Goal: Task Accomplishment & Management: Complete application form

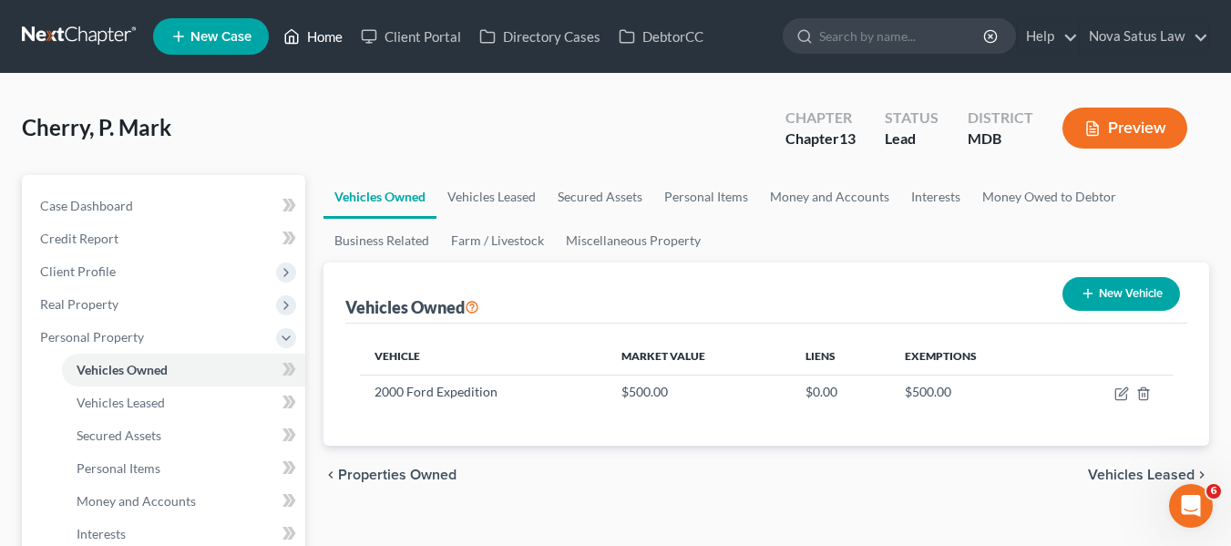
click at [337, 40] on link "Home" at bounding box center [312, 36] width 77 height 33
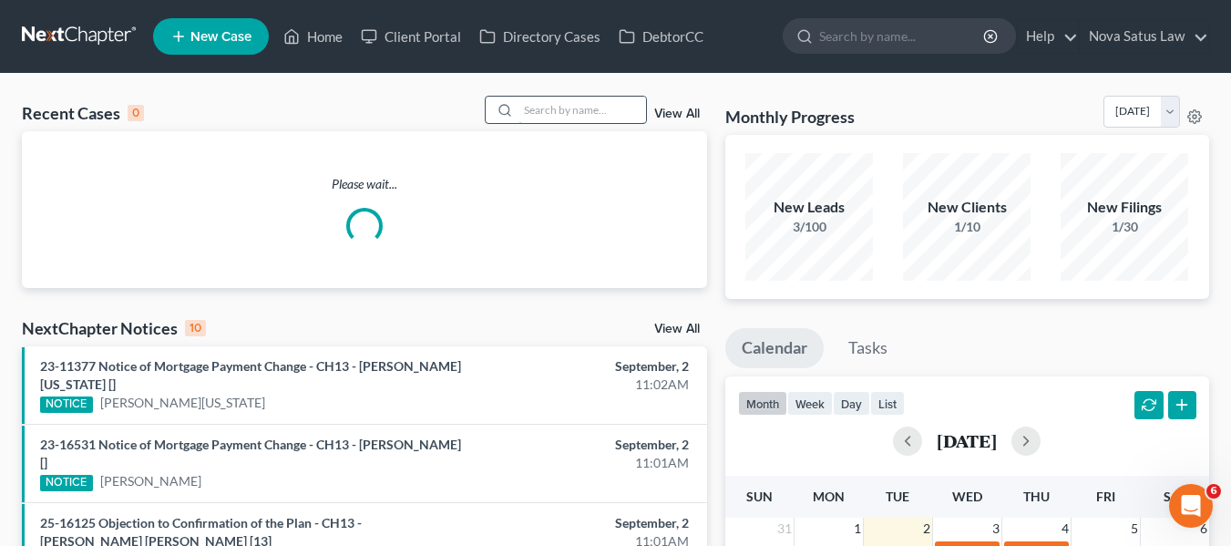
click at [544, 107] on input "search" at bounding box center [583, 110] width 128 height 26
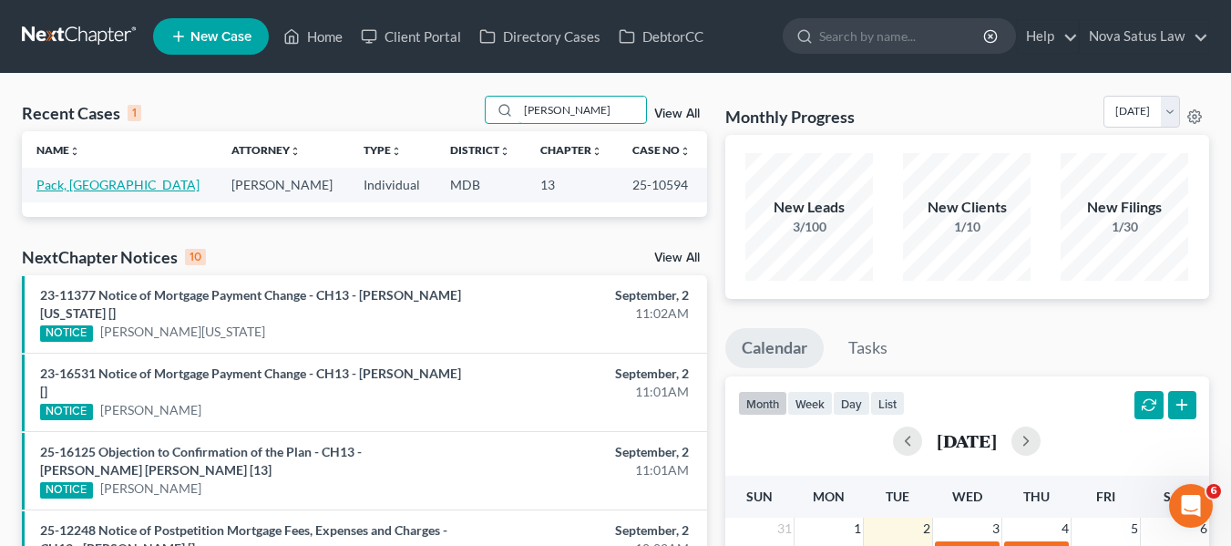
type input "[PERSON_NAME]"
click at [70, 180] on link "Pack, [GEOGRAPHIC_DATA]" at bounding box center [117, 184] width 163 height 15
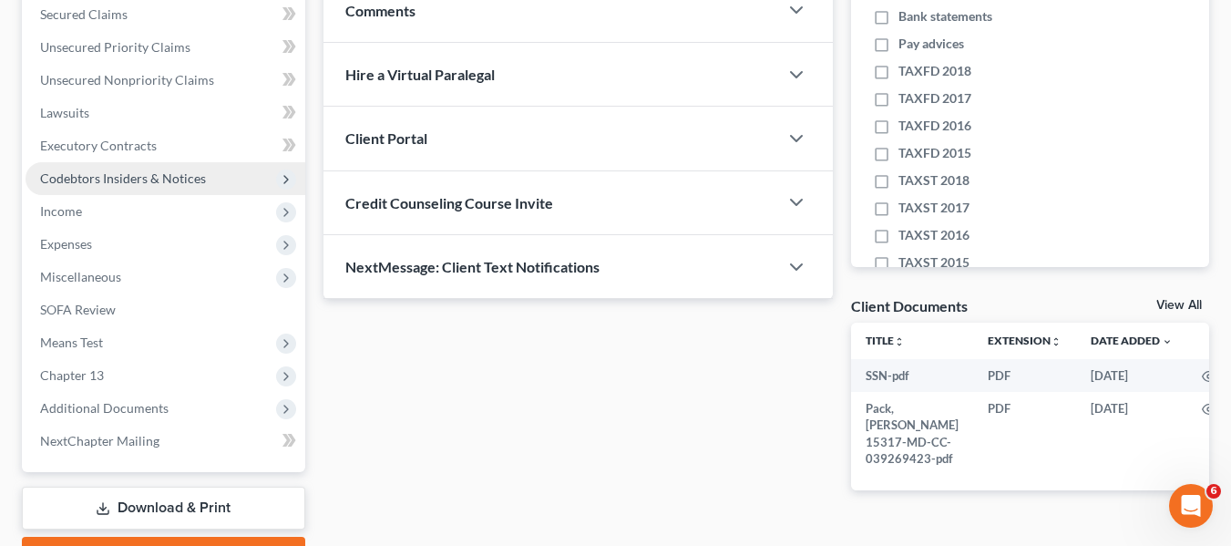
scroll to position [389, 0]
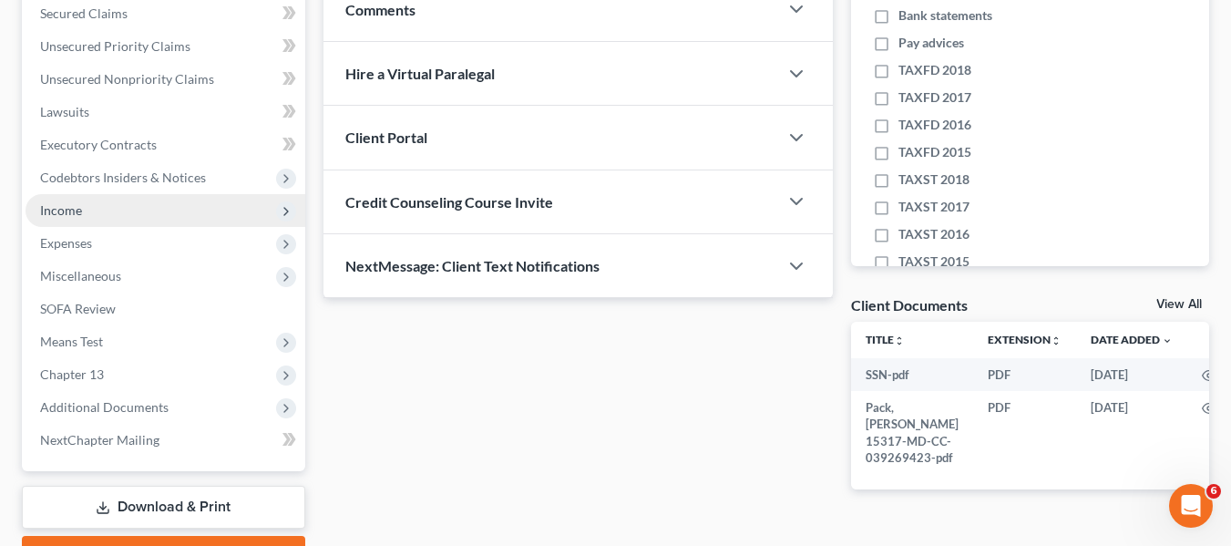
click at [69, 219] on span "Income" at bounding box center [166, 210] width 280 height 33
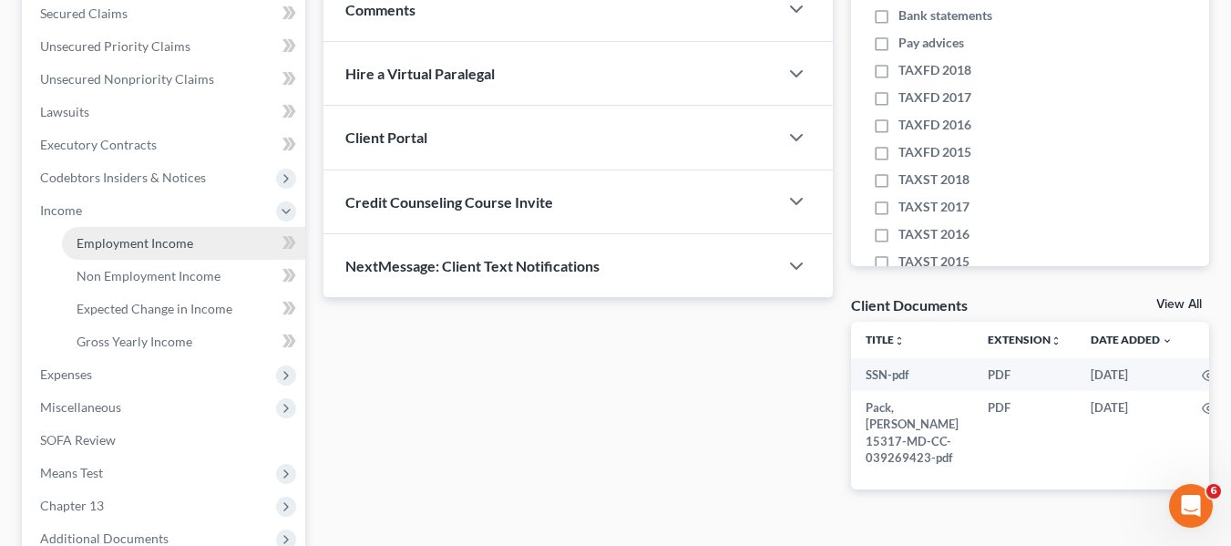
click at [92, 242] on span "Employment Income" at bounding box center [135, 242] width 117 height 15
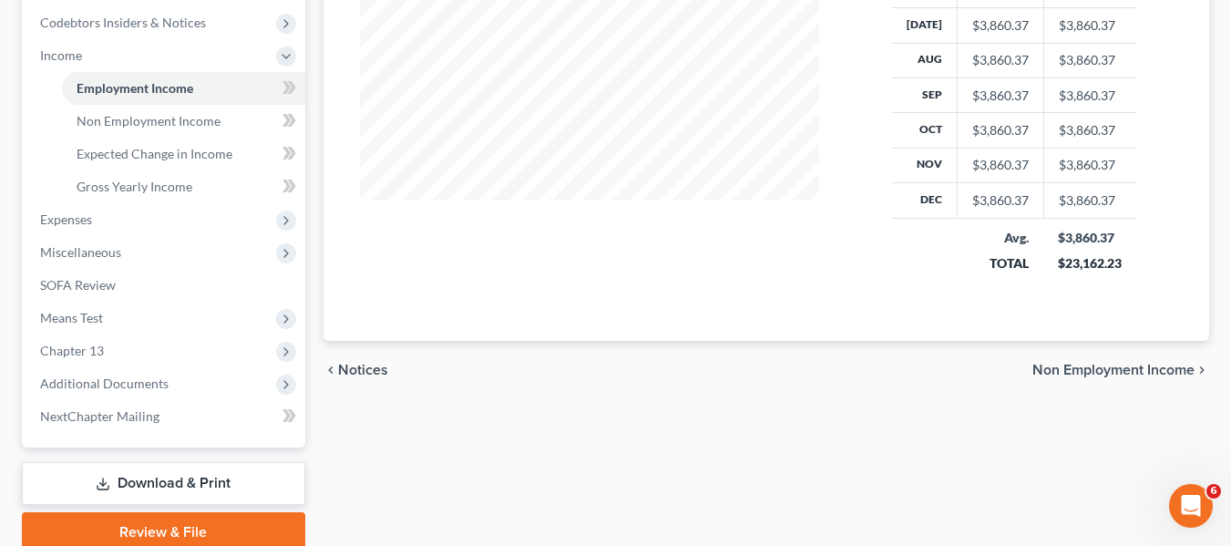
scroll to position [620, 0]
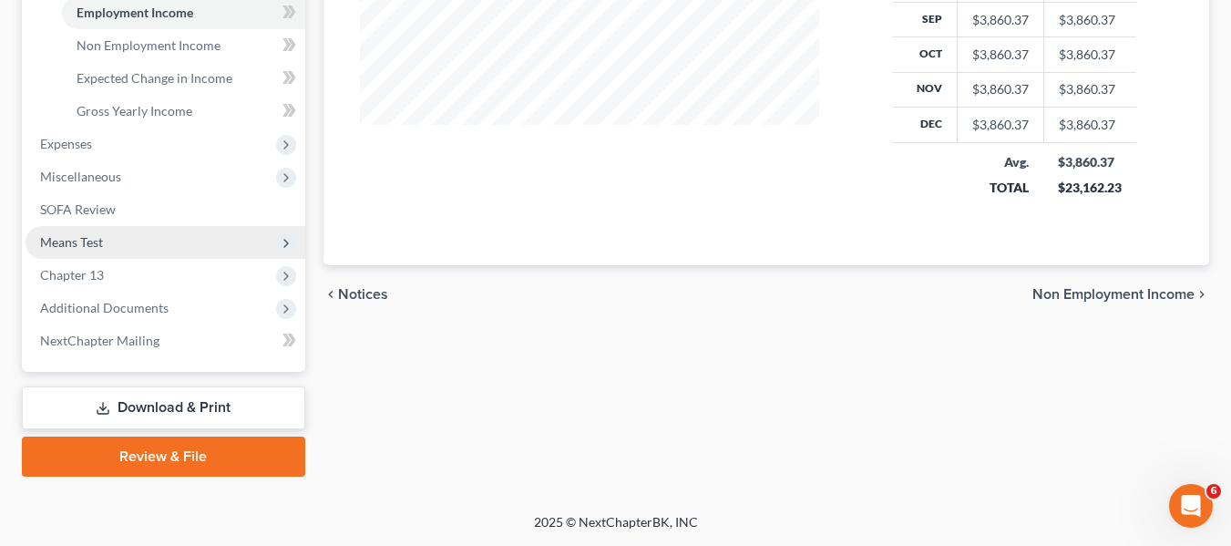
click at [103, 245] on span "Means Test" at bounding box center [71, 241] width 63 height 15
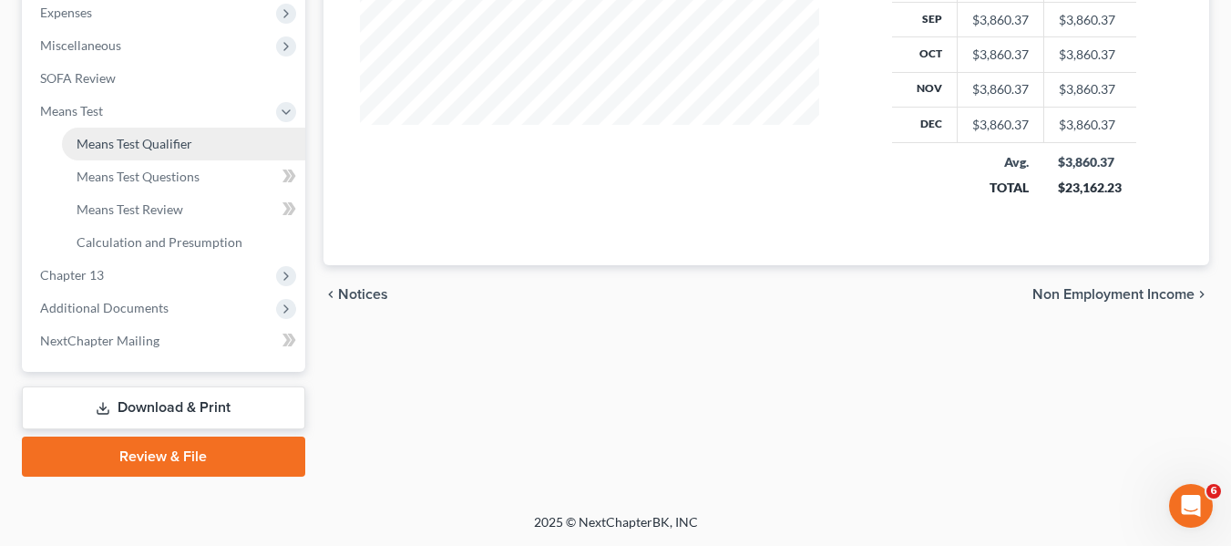
click at [124, 145] on span "Means Test Qualifier" at bounding box center [135, 143] width 116 height 15
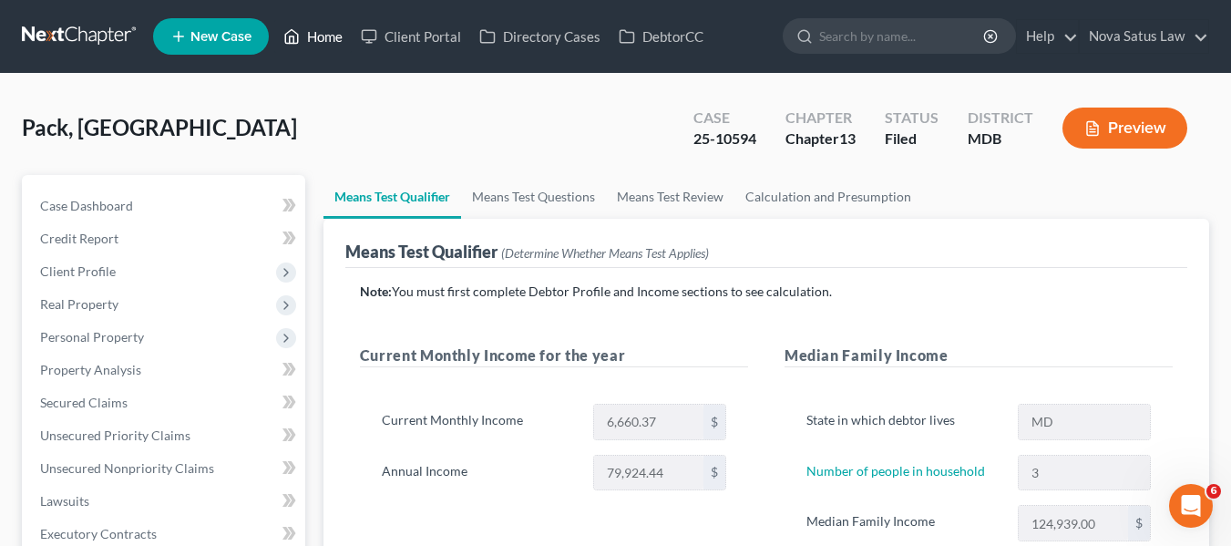
click at [322, 34] on link "Home" at bounding box center [312, 36] width 77 height 33
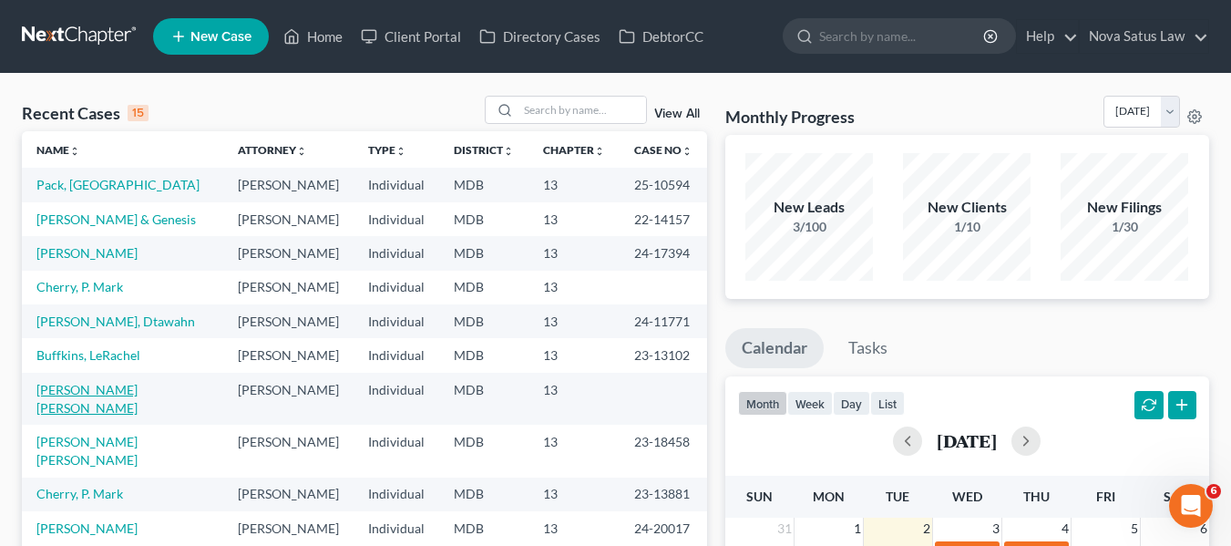
click at [108, 393] on link "[PERSON_NAME] [PERSON_NAME]" at bounding box center [86, 399] width 101 height 34
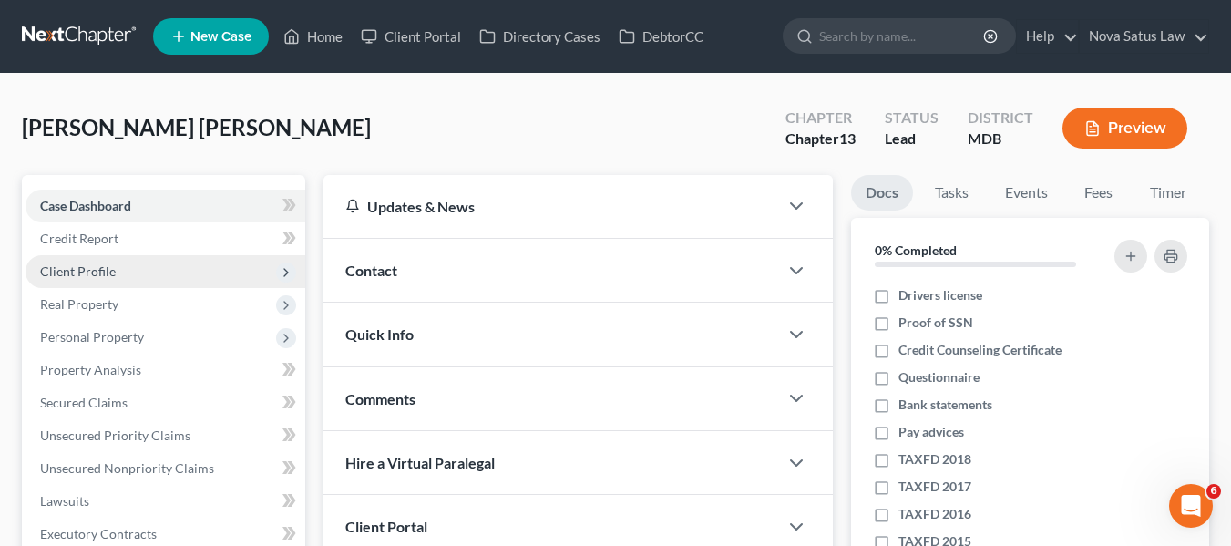
click at [64, 271] on span "Client Profile" at bounding box center [78, 270] width 76 height 15
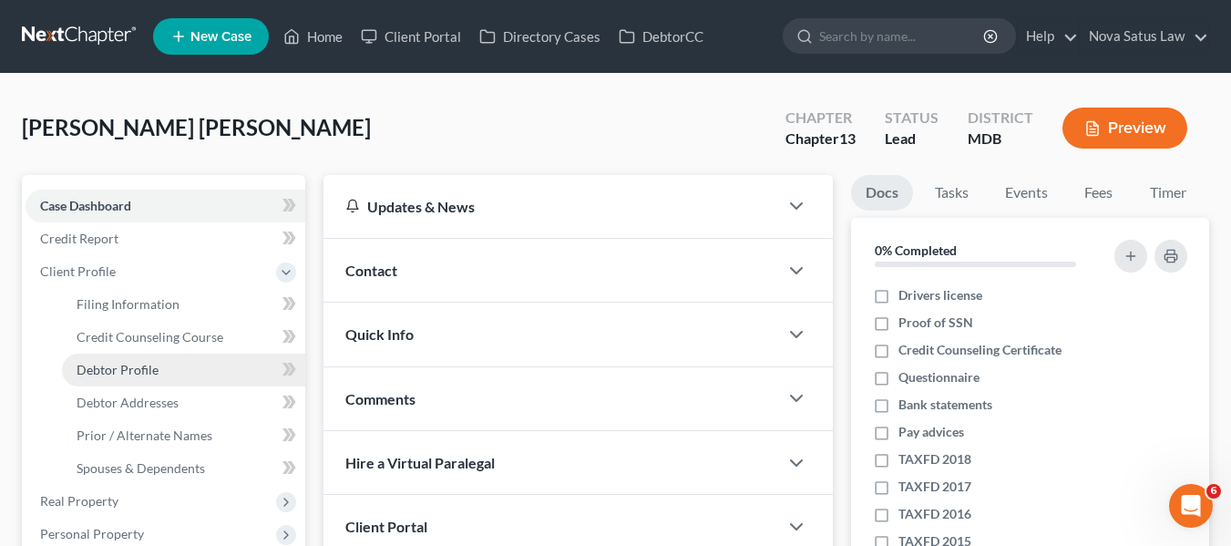
click at [134, 365] on span "Debtor Profile" at bounding box center [118, 369] width 82 height 15
select select "1"
select select "3"
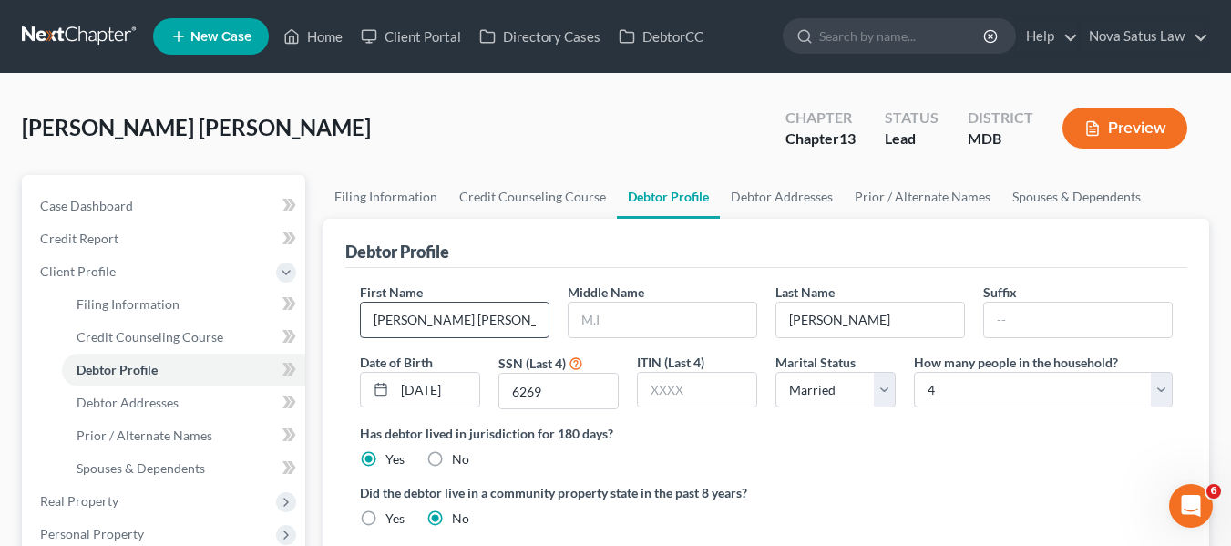
radio input "true"
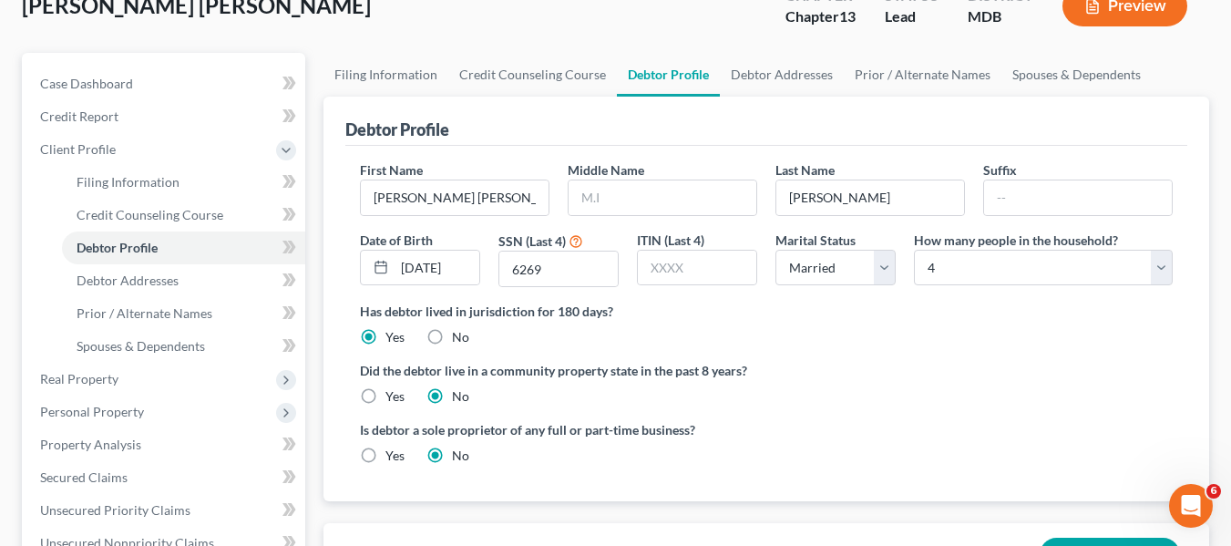
scroll to position [231, 0]
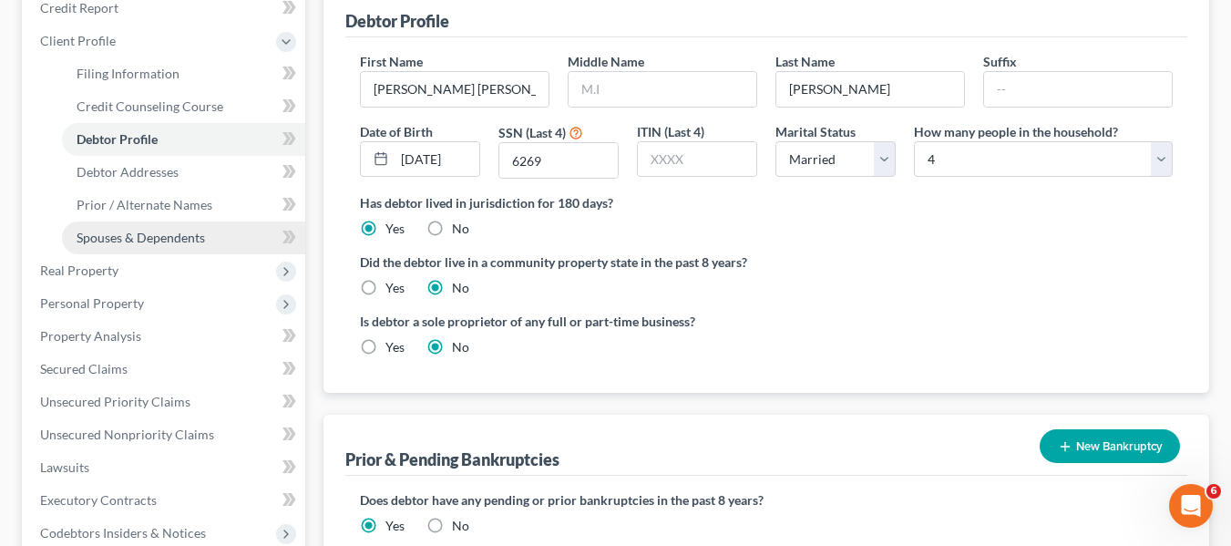
click at [169, 231] on span "Spouses & Dependents" at bounding box center [141, 237] width 128 height 15
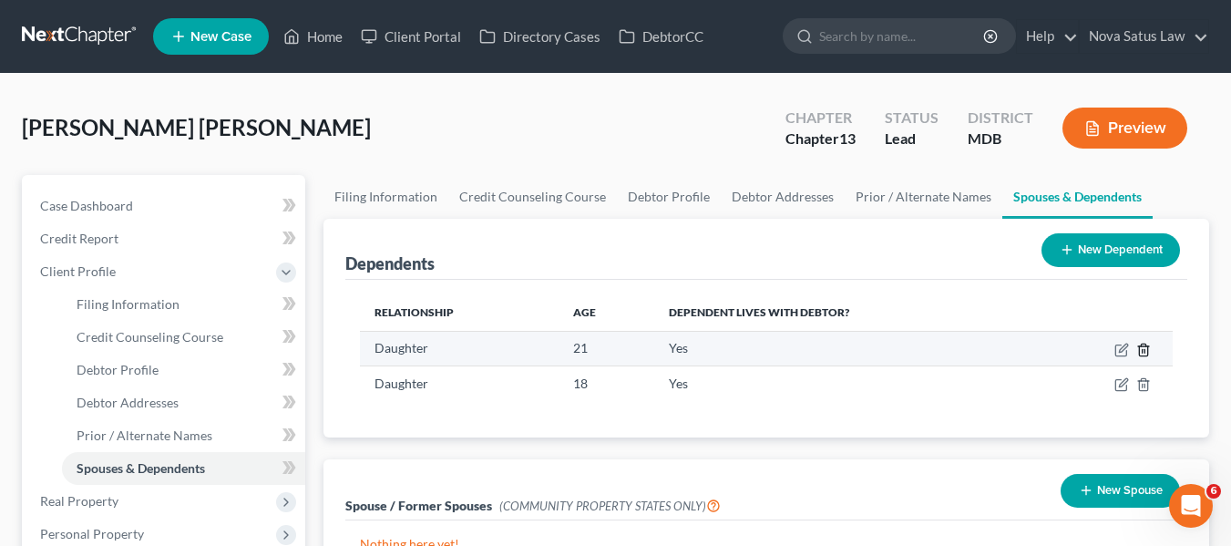
click at [1144, 347] on icon "button" at bounding box center [1143, 350] width 15 height 15
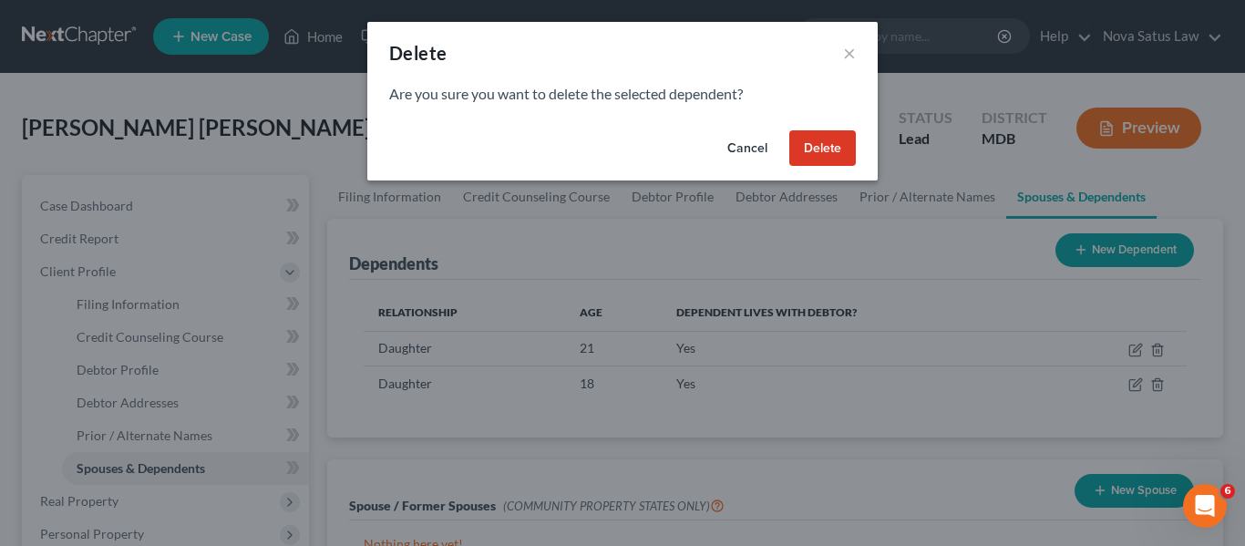
click at [817, 158] on button "Delete" at bounding box center [822, 148] width 67 height 36
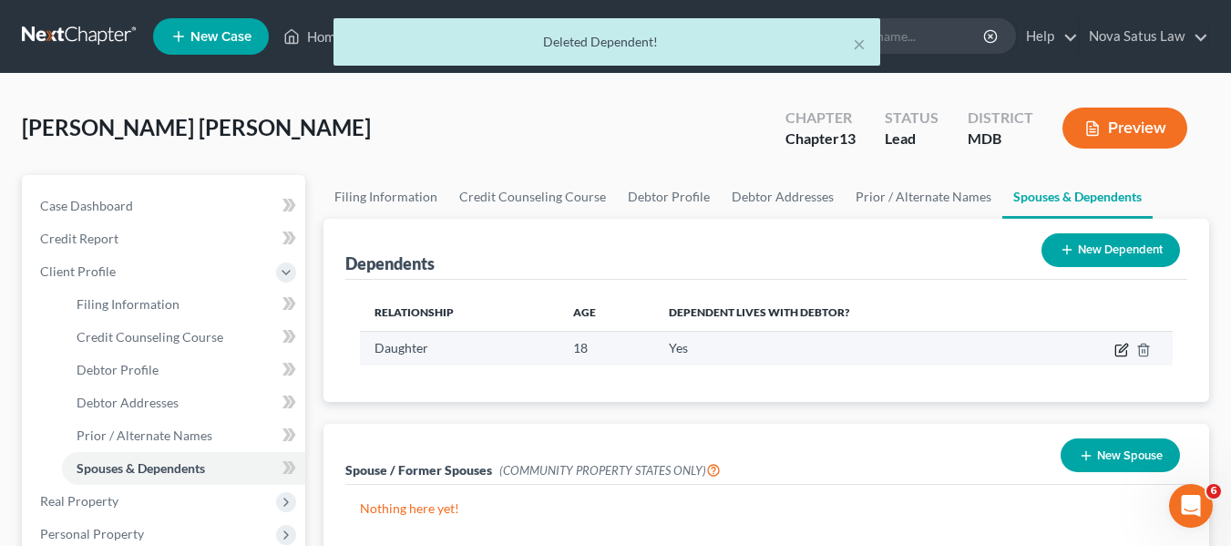
click at [1116, 346] on icon "button" at bounding box center [1120, 350] width 11 height 11
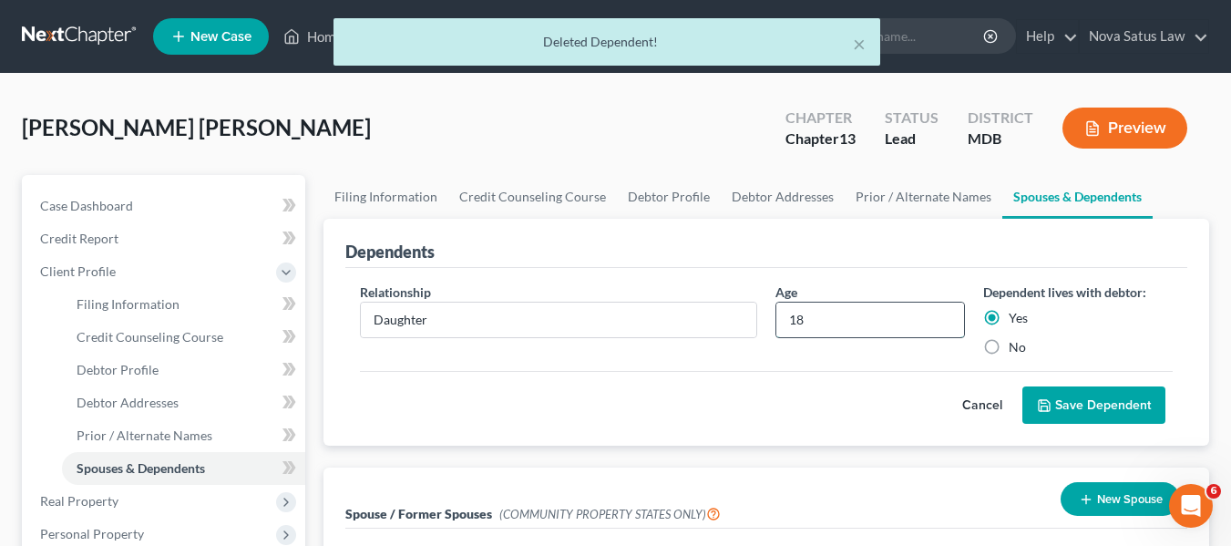
click at [808, 305] on input "18" at bounding box center [870, 320] width 188 height 35
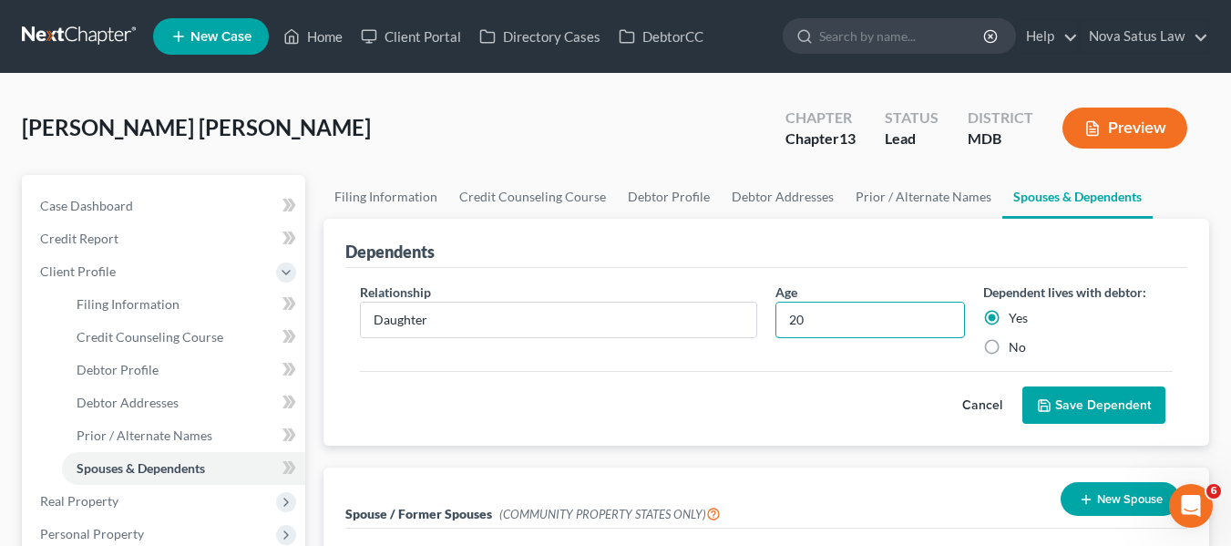
type input "20"
click at [1053, 411] on button "Save Dependent" at bounding box center [1093, 405] width 143 height 38
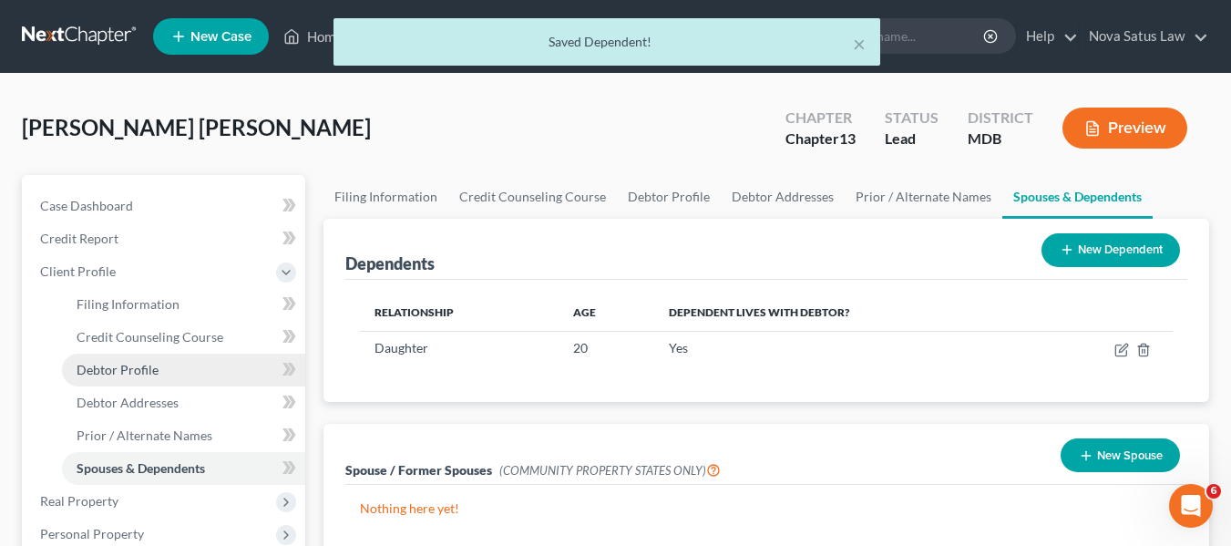
click at [151, 365] on span "Debtor Profile" at bounding box center [118, 369] width 82 height 15
select select "1"
select select "3"
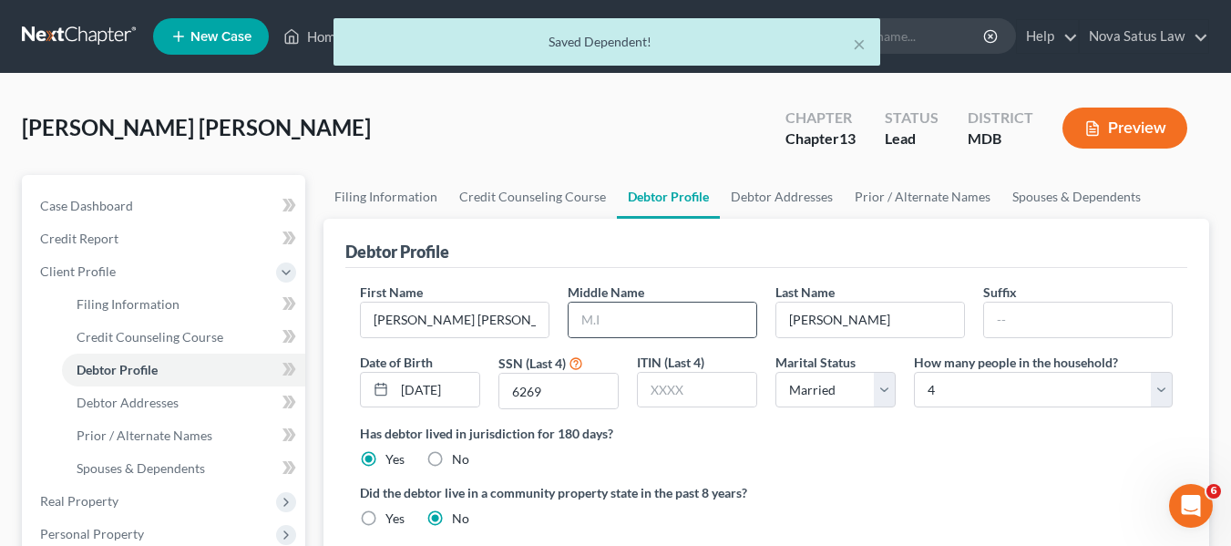
scroll to position [101, 0]
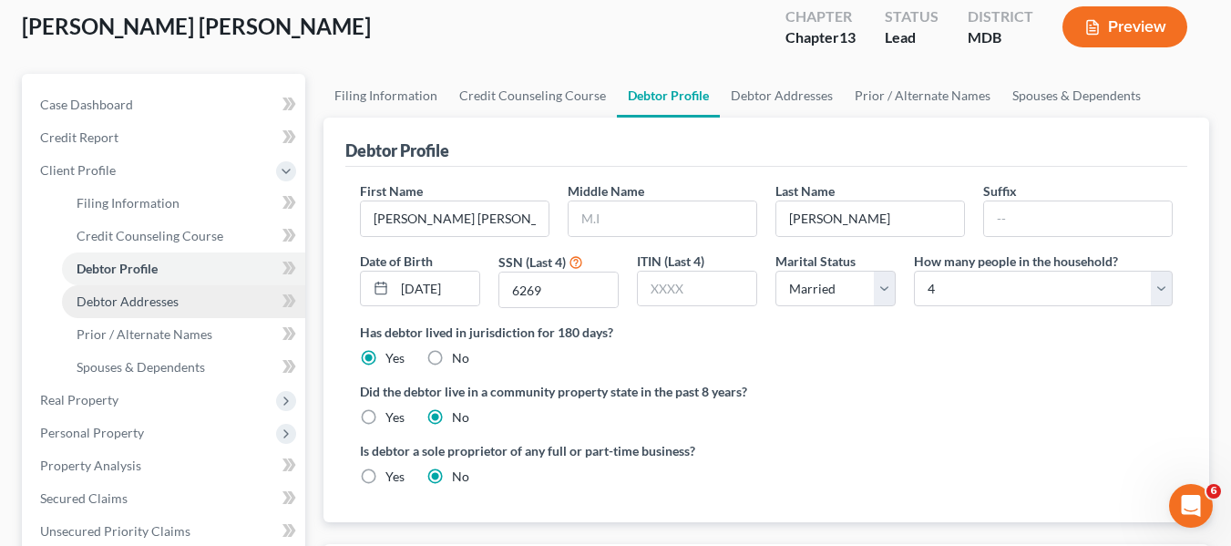
click at [180, 293] on link "Debtor Addresses" at bounding box center [183, 301] width 243 height 33
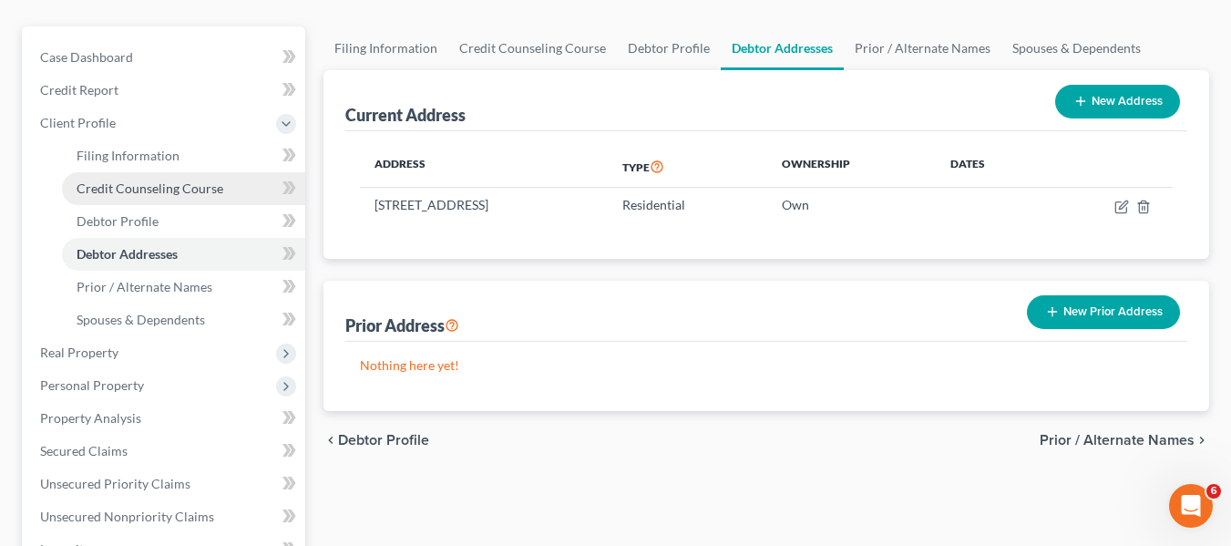
scroll to position [149, 0]
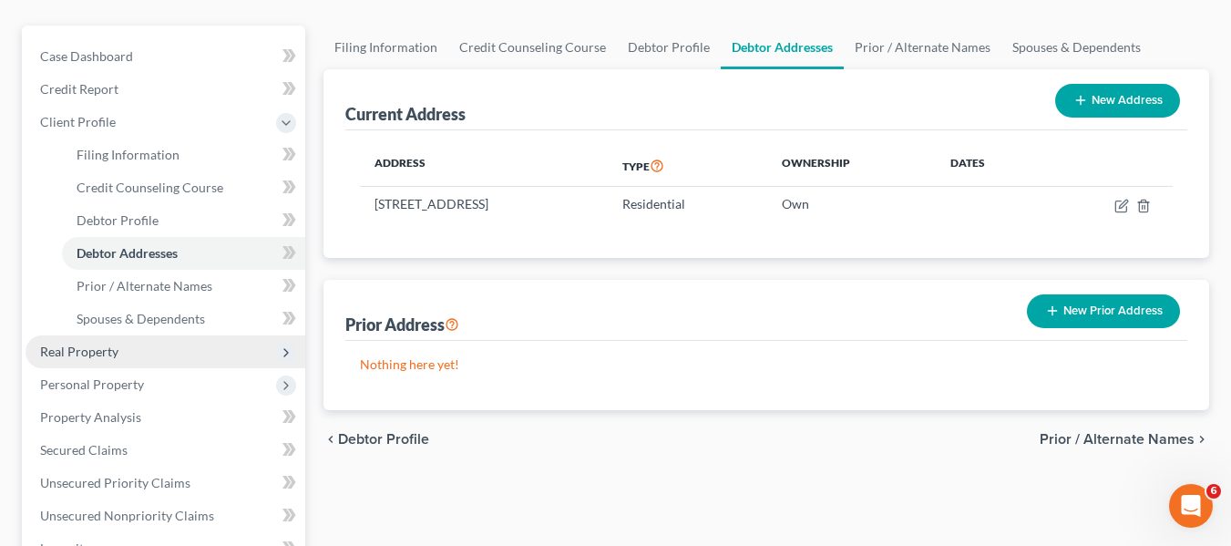
click at [92, 354] on span "Real Property" at bounding box center [79, 351] width 78 height 15
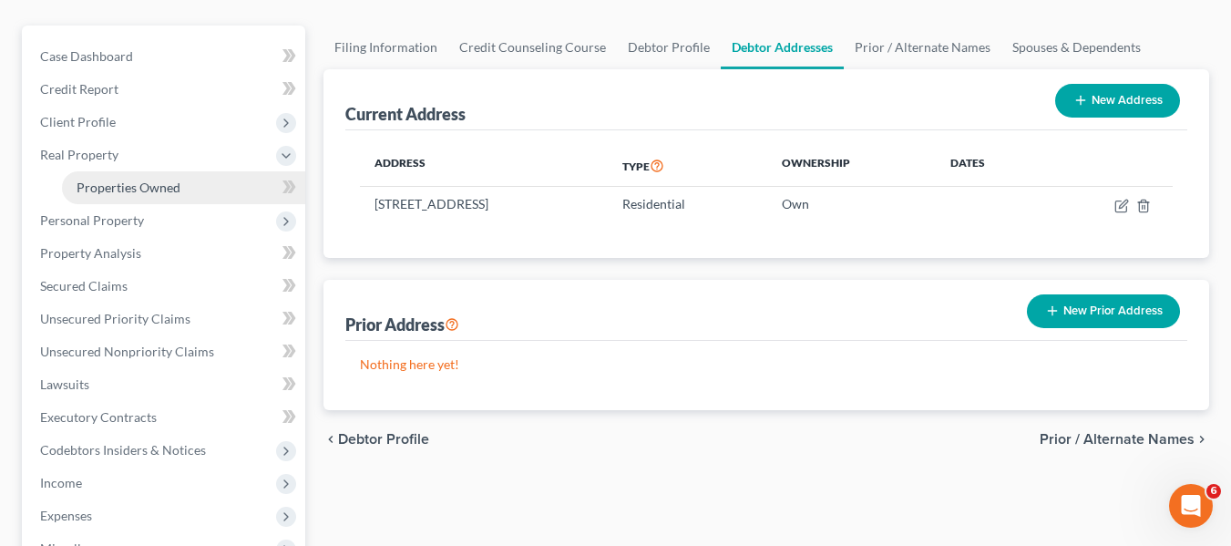
click at [161, 187] on span "Properties Owned" at bounding box center [129, 187] width 104 height 15
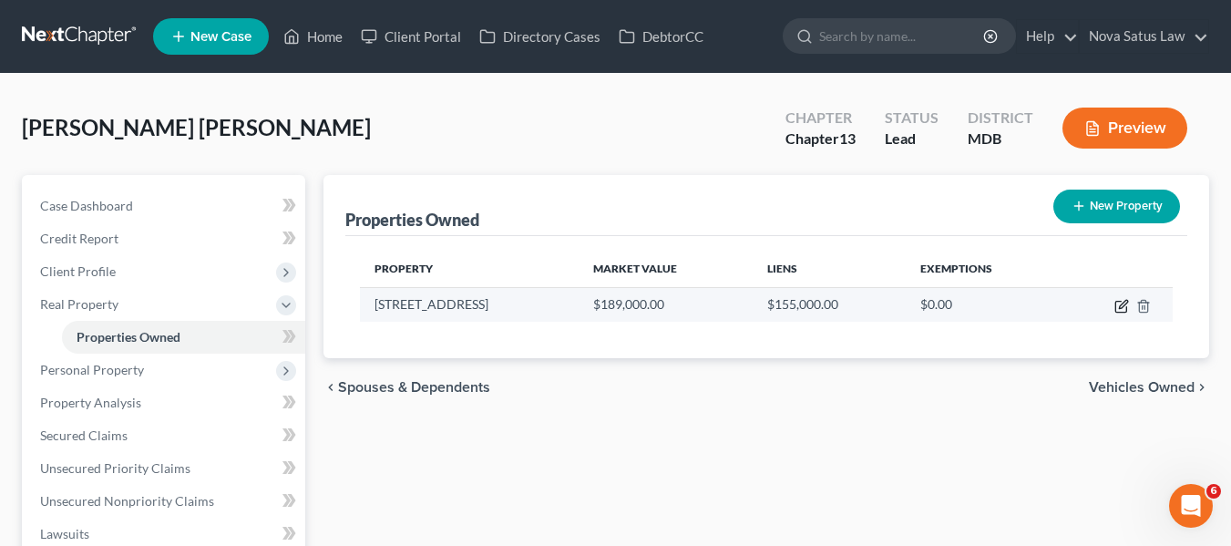
click at [1116, 305] on icon "button" at bounding box center [1120, 307] width 11 height 11
select select "21"
select select "7"
select select "3"
select select "0"
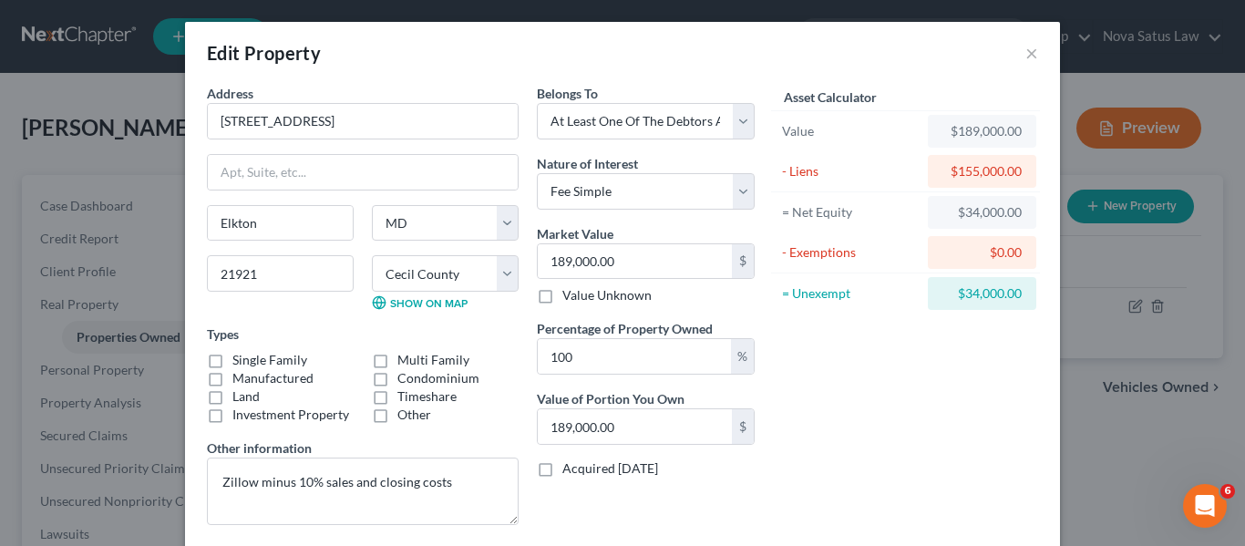
scroll to position [159, 0]
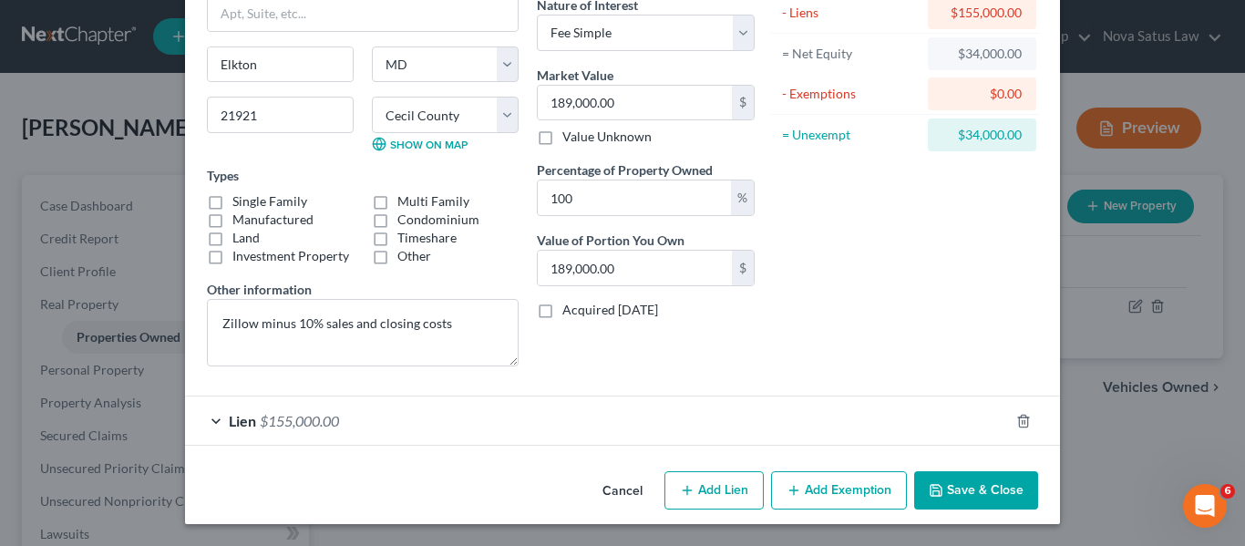
click at [610, 491] on button "Cancel" at bounding box center [622, 491] width 69 height 36
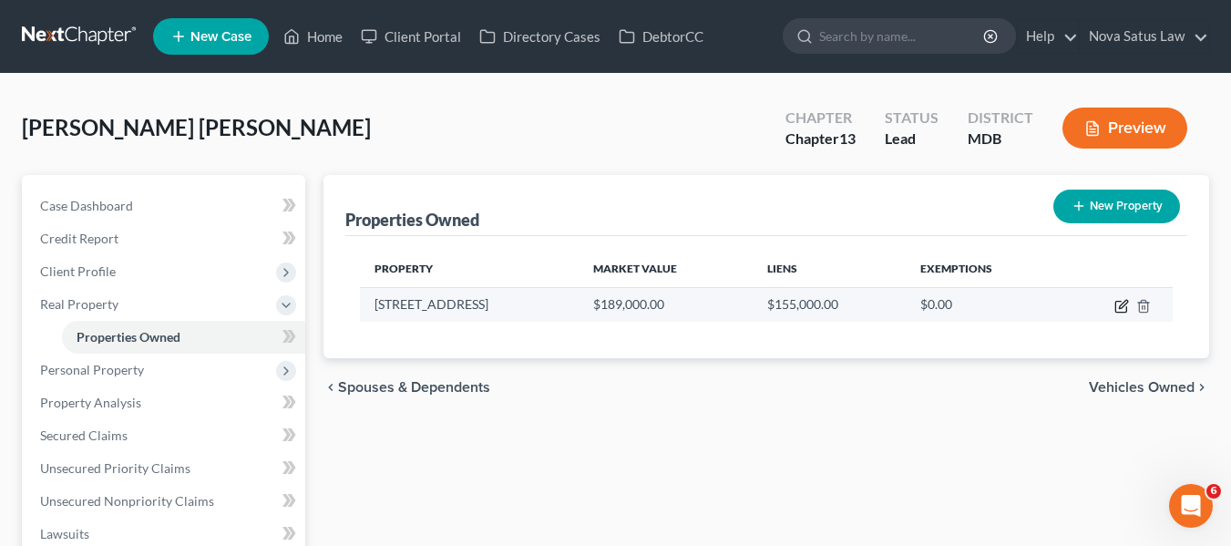
click at [1123, 305] on icon "button" at bounding box center [1121, 306] width 15 height 15
select select "21"
select select "7"
select select "3"
select select "0"
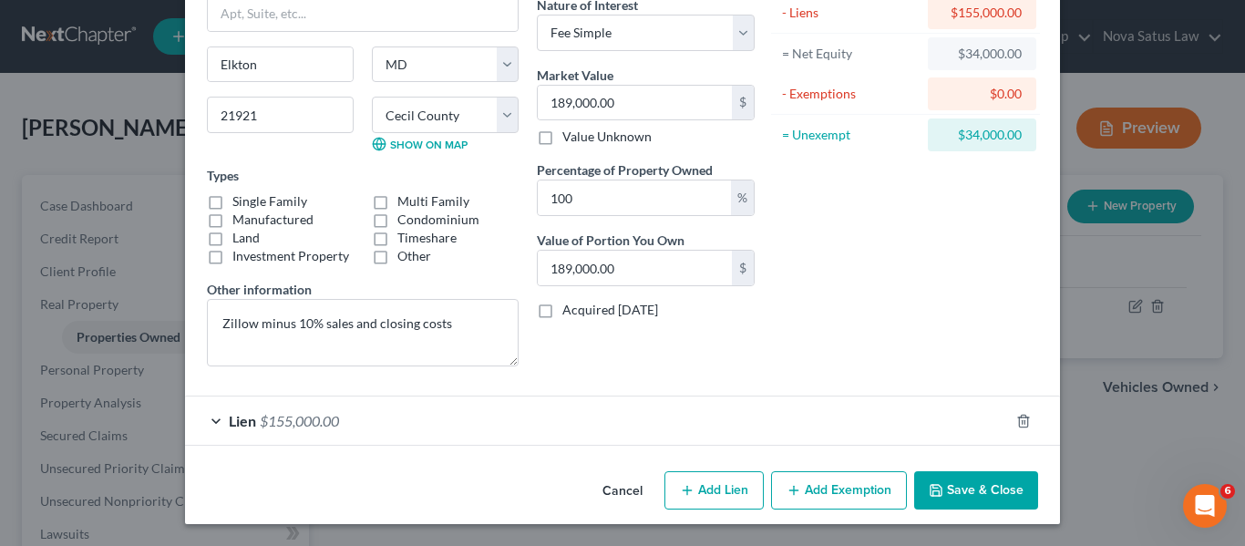
click at [606, 490] on button "Cancel" at bounding box center [622, 491] width 69 height 36
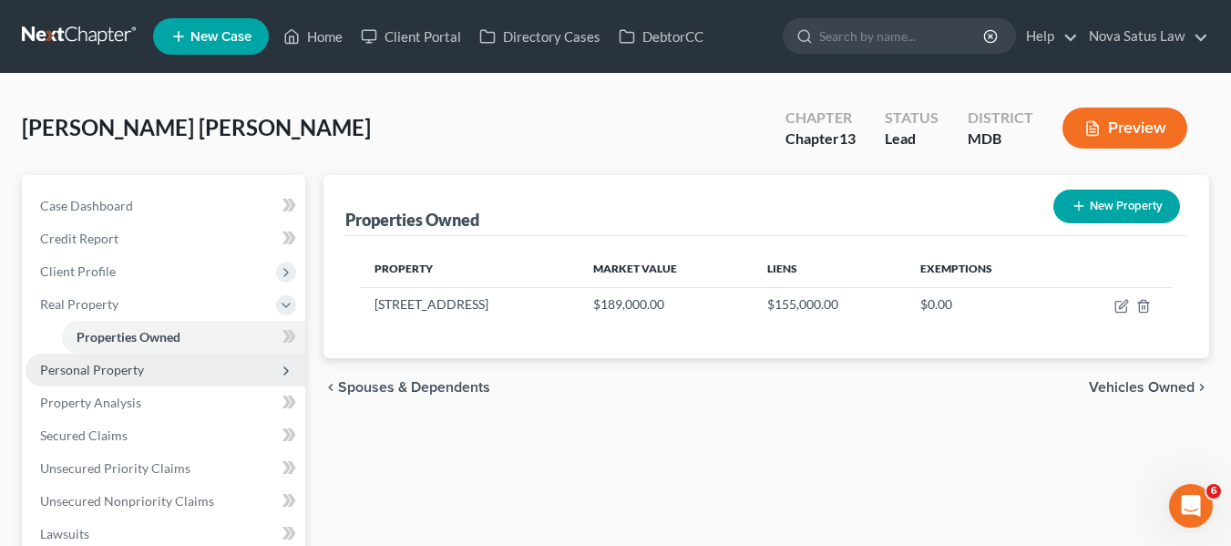
click at [125, 366] on span "Personal Property" at bounding box center [92, 369] width 104 height 15
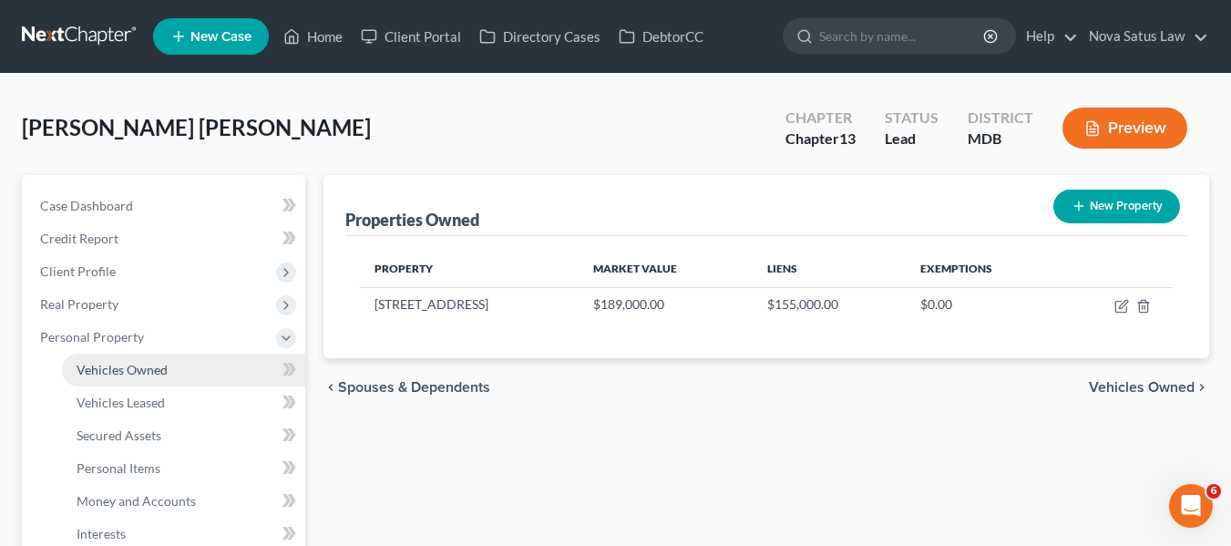
click at [126, 367] on span "Vehicles Owned" at bounding box center [122, 369] width 91 height 15
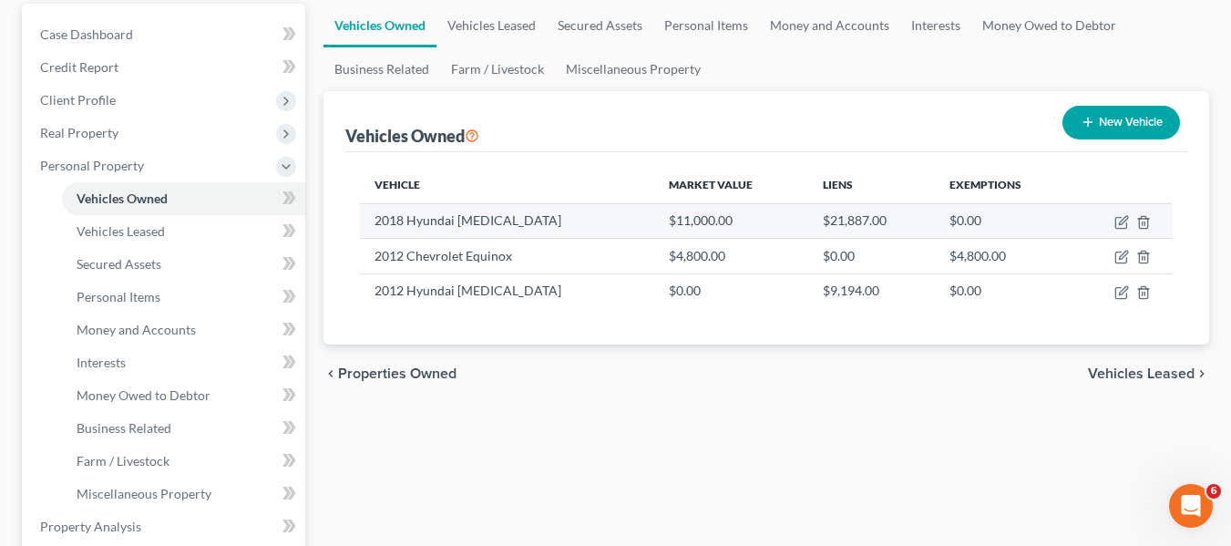
scroll to position [172, 0]
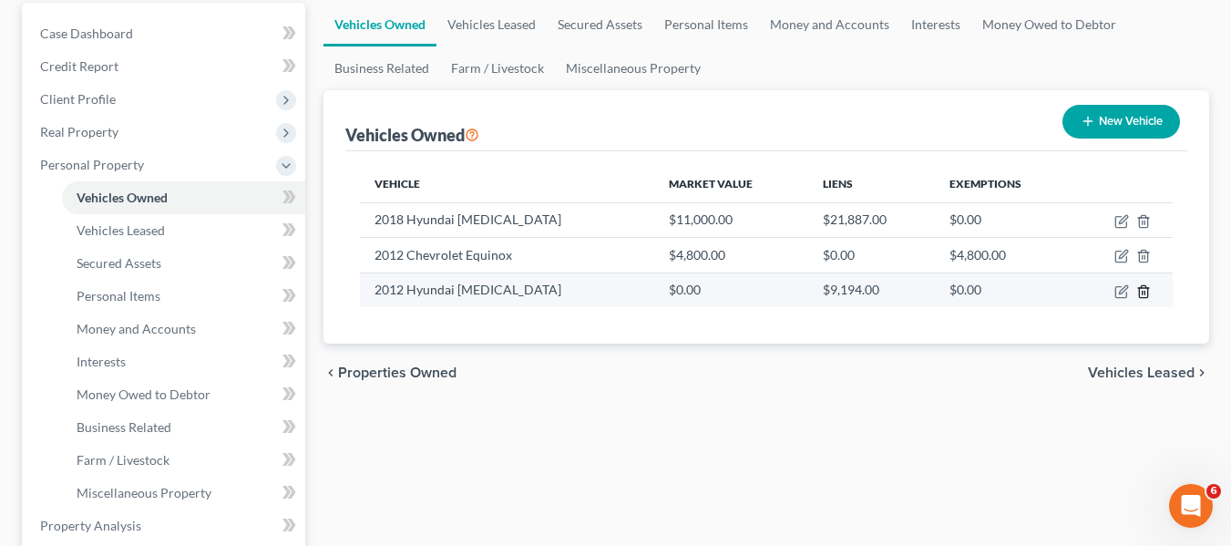
click at [1143, 293] on line "button" at bounding box center [1143, 293] width 0 height 4
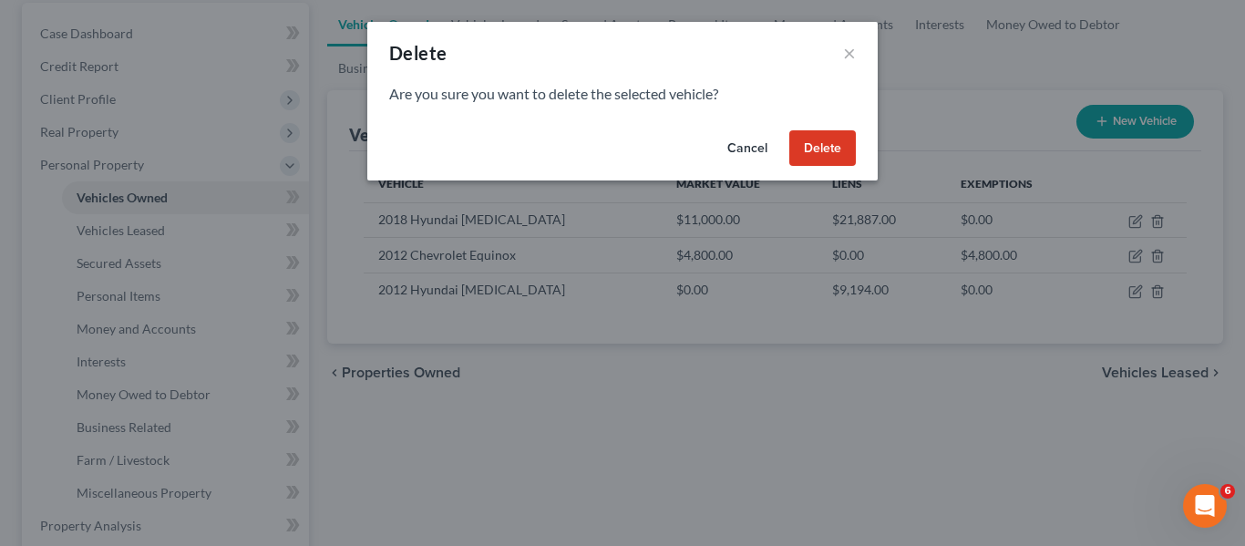
click at [835, 146] on button "Delete" at bounding box center [822, 148] width 67 height 36
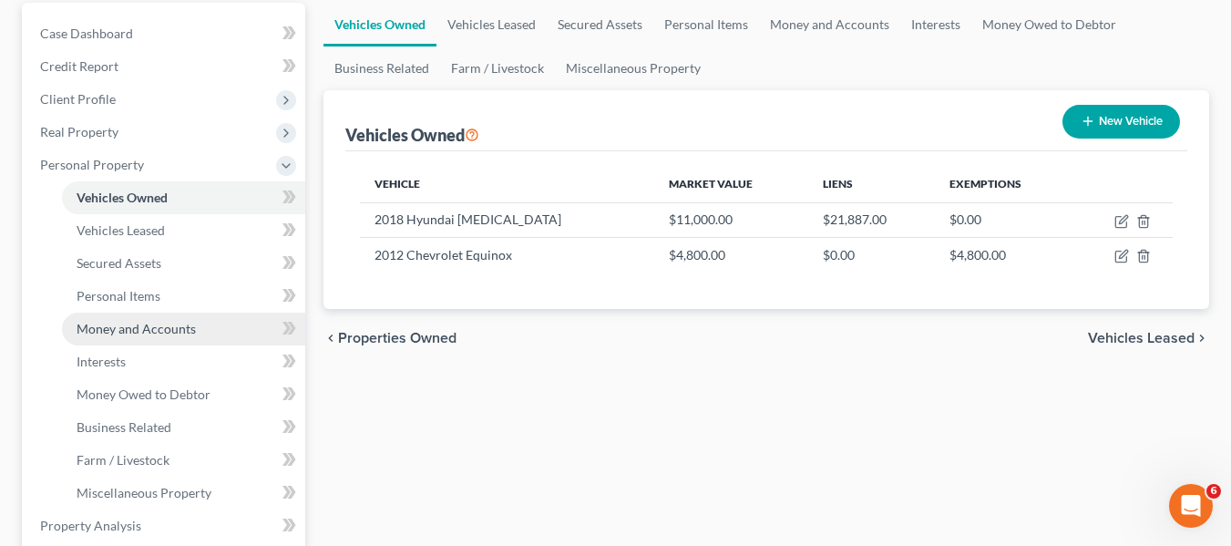
click at [181, 332] on span "Money and Accounts" at bounding box center [136, 328] width 119 height 15
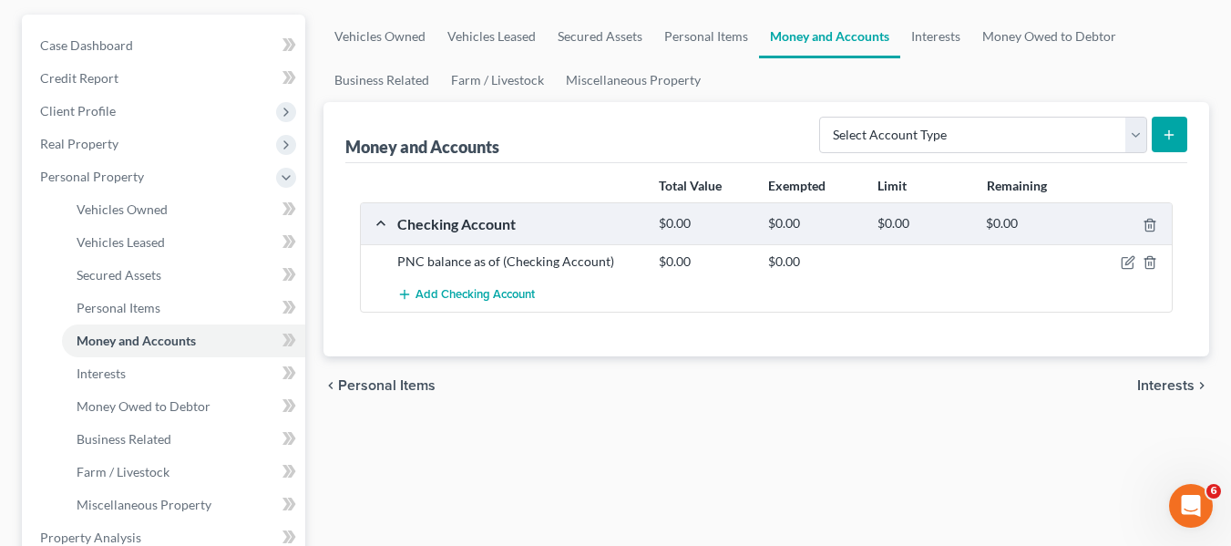
scroll to position [161, 0]
click at [186, 380] on link "Interests" at bounding box center [183, 372] width 243 height 33
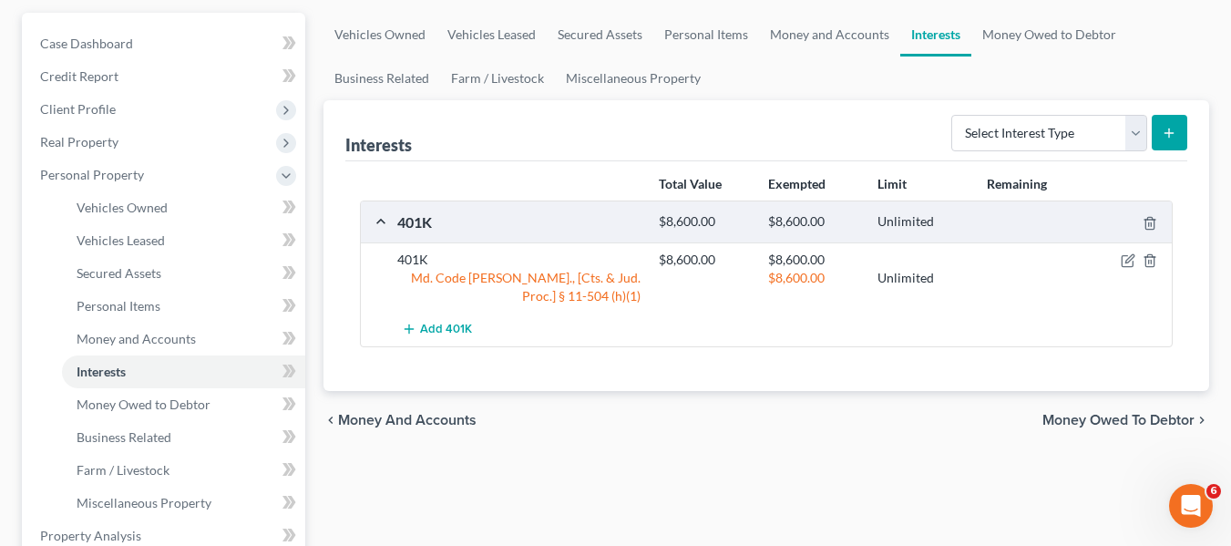
scroll to position [168, 0]
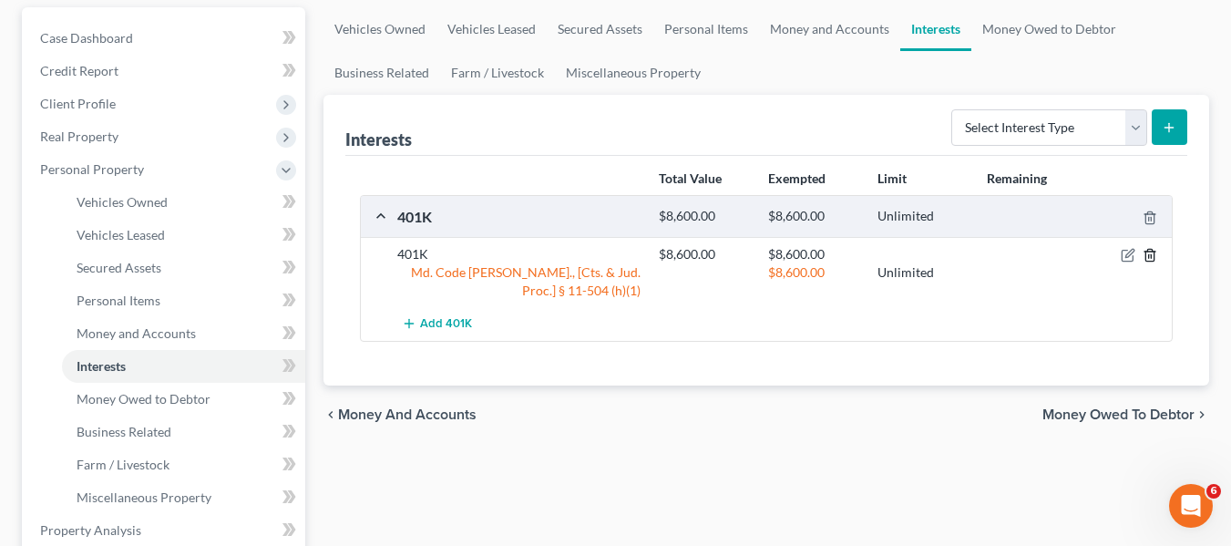
click at [1149, 255] on line "button" at bounding box center [1149, 257] width 0 height 4
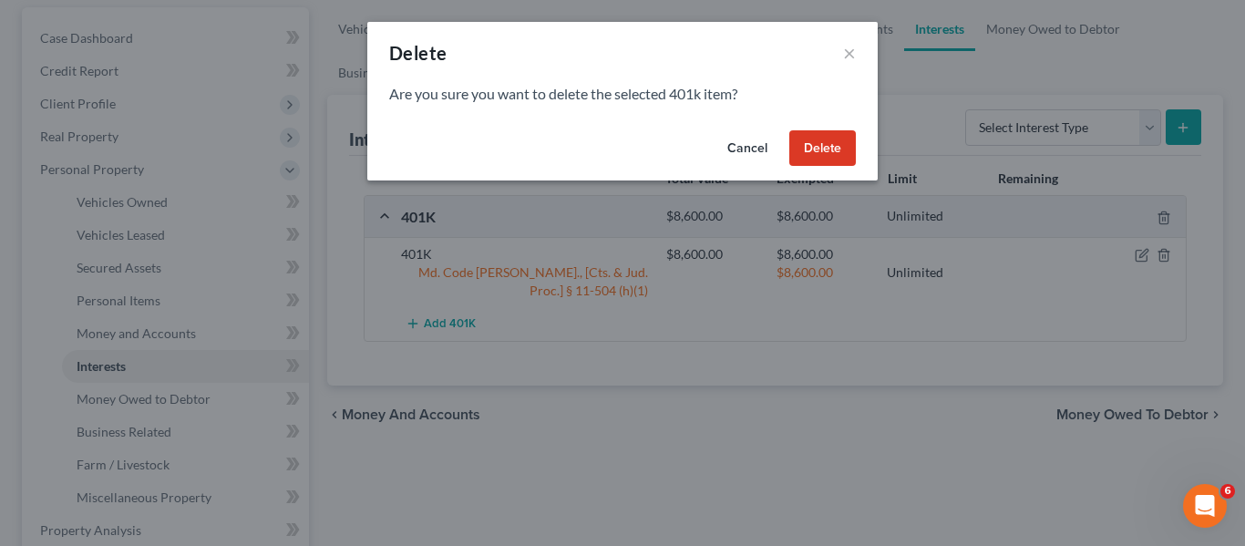
click at [845, 137] on button "Delete" at bounding box center [822, 148] width 67 height 36
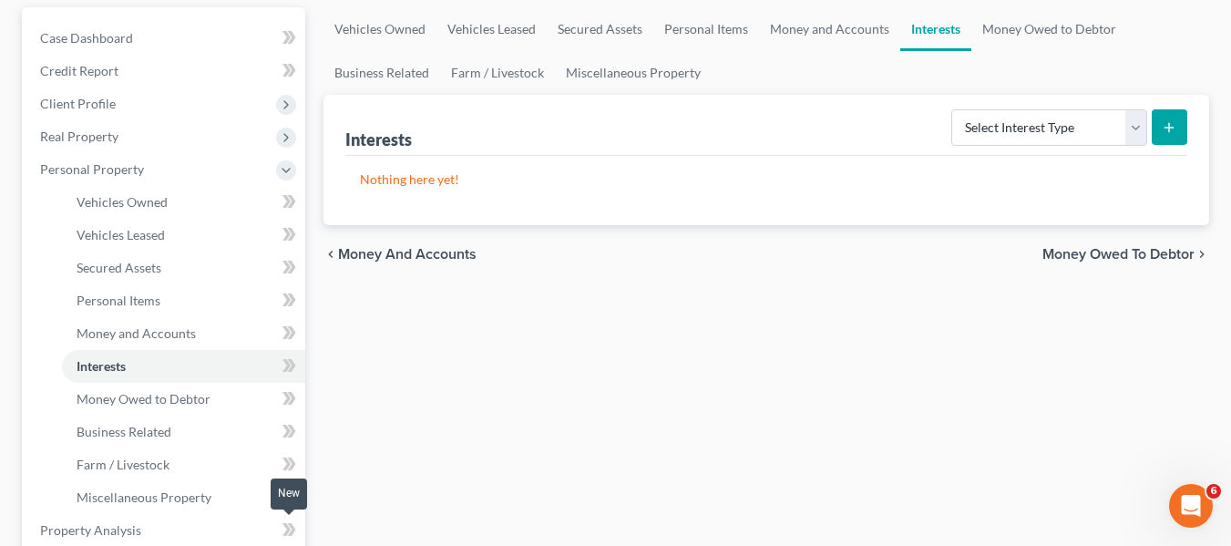
scroll to position [423, 0]
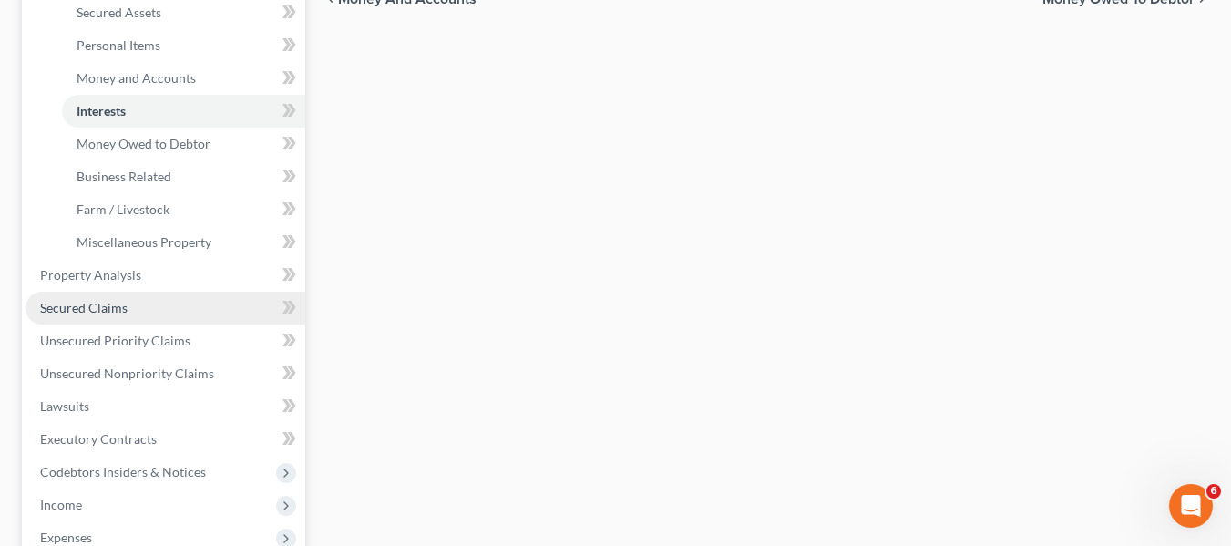
click at [145, 312] on link "Secured Claims" at bounding box center [166, 308] width 280 height 33
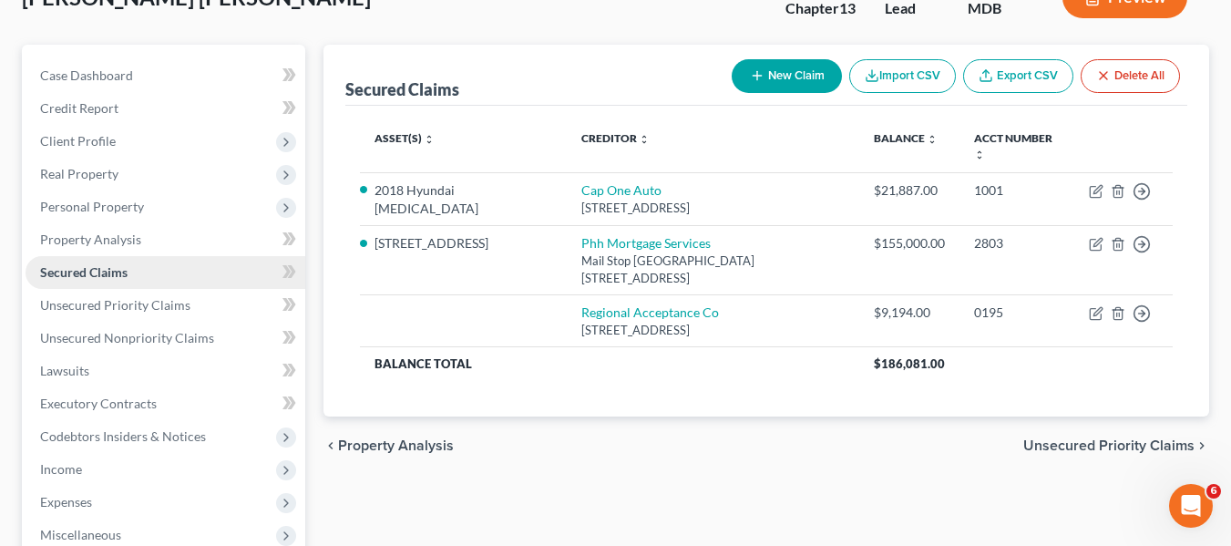
scroll to position [135, 0]
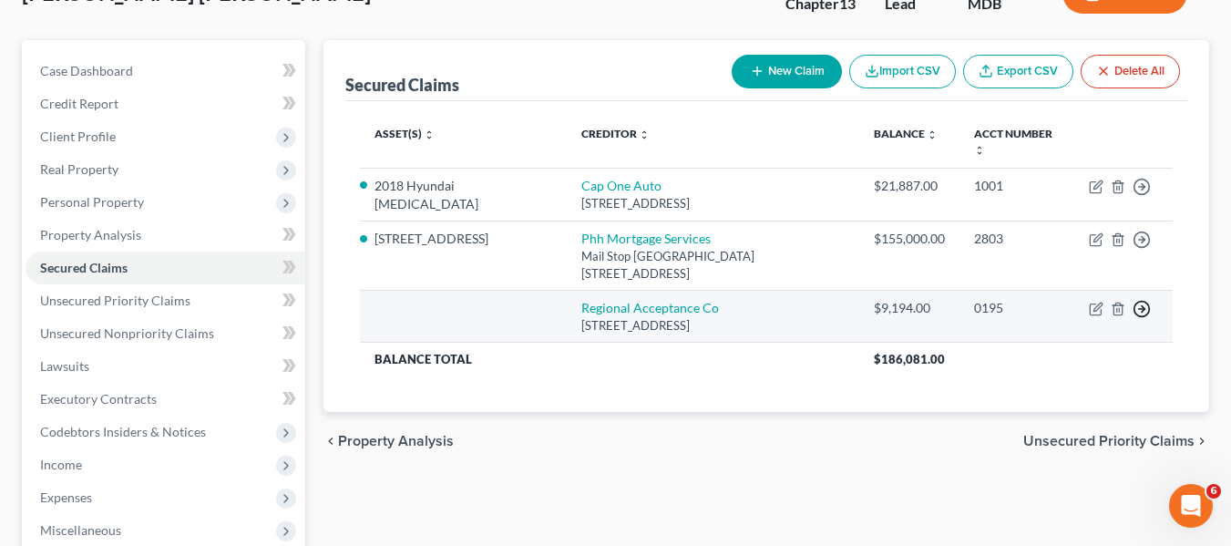
click at [1145, 196] on icon "button" at bounding box center [1142, 187] width 18 height 18
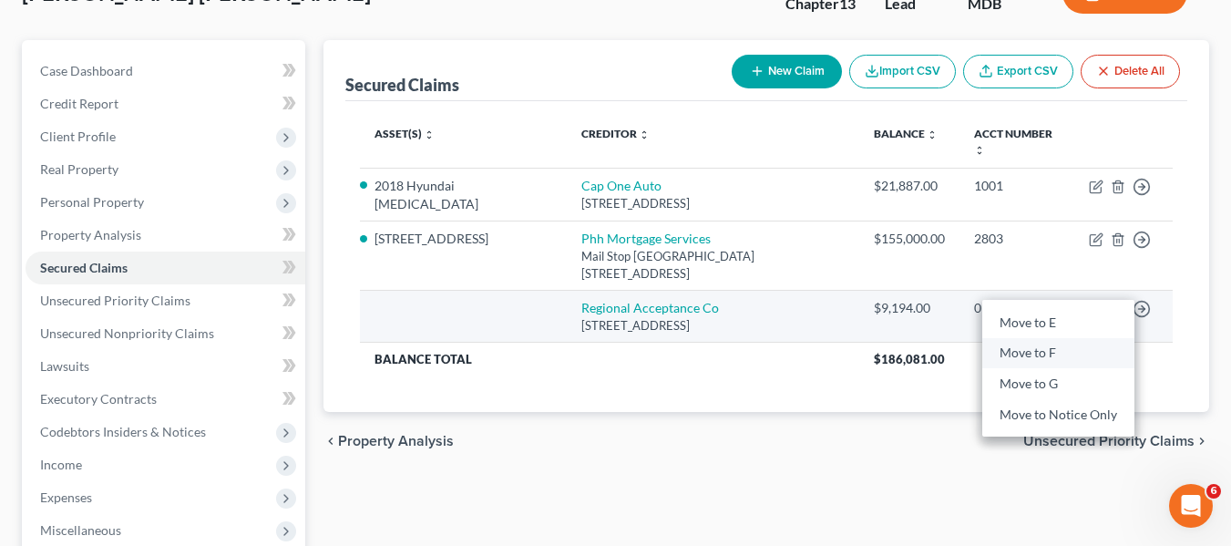
click at [1065, 337] on link "Move to F" at bounding box center [1058, 352] width 152 height 31
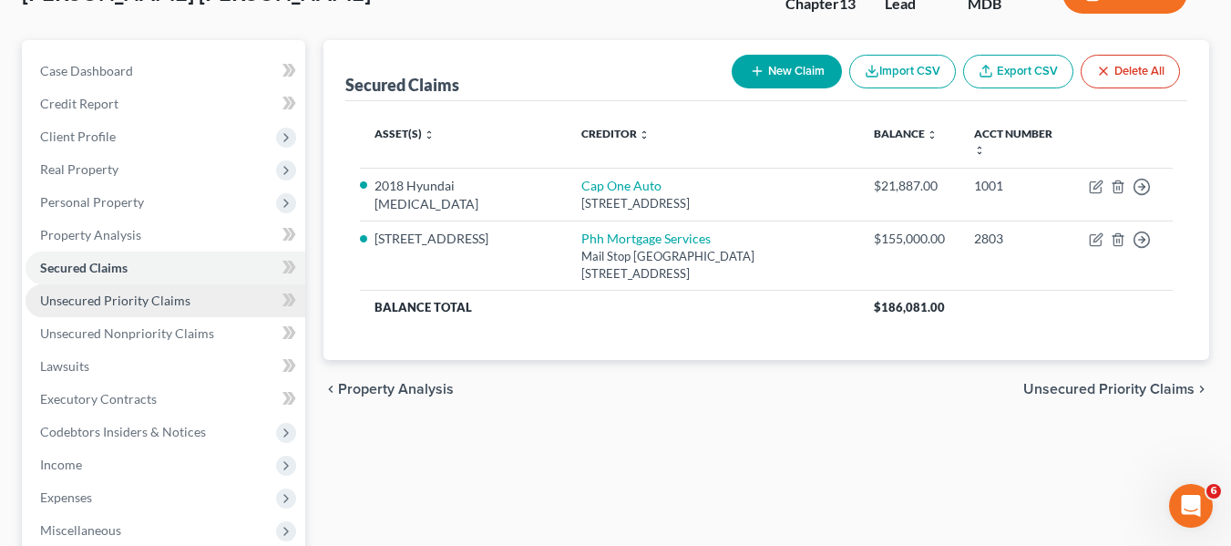
click at [167, 293] on span "Unsecured Priority Claims" at bounding box center [115, 300] width 150 height 15
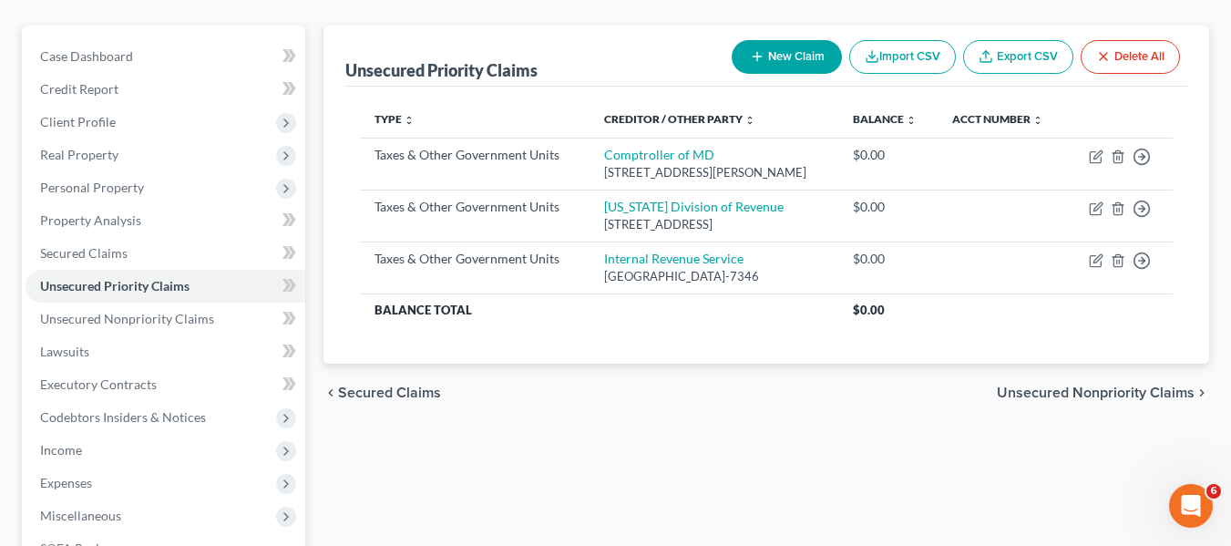
scroll to position [150, 0]
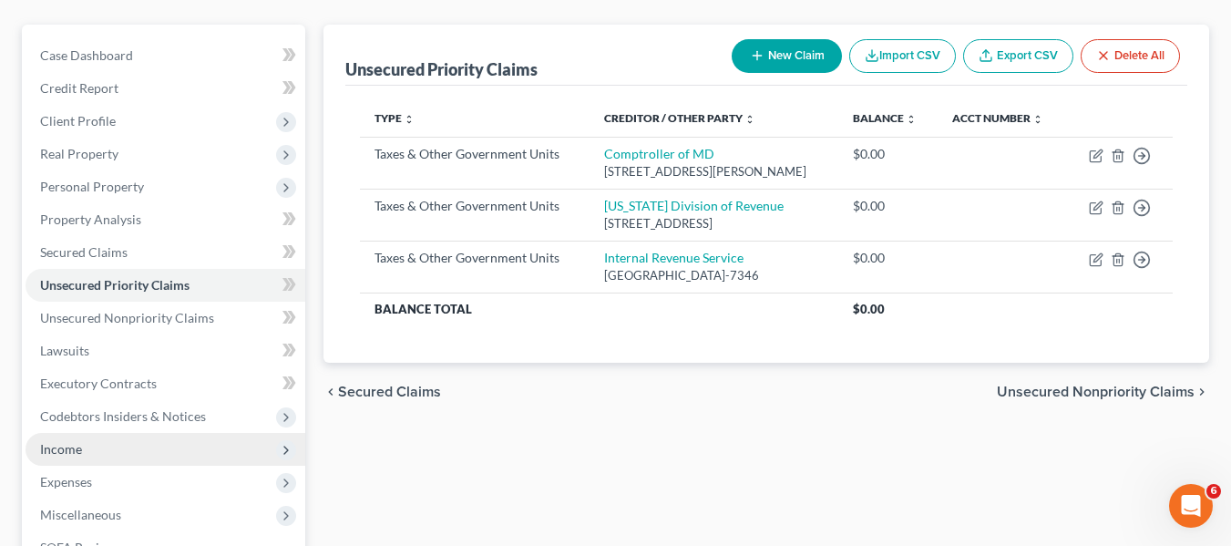
click at [159, 437] on span "Income" at bounding box center [166, 449] width 280 height 33
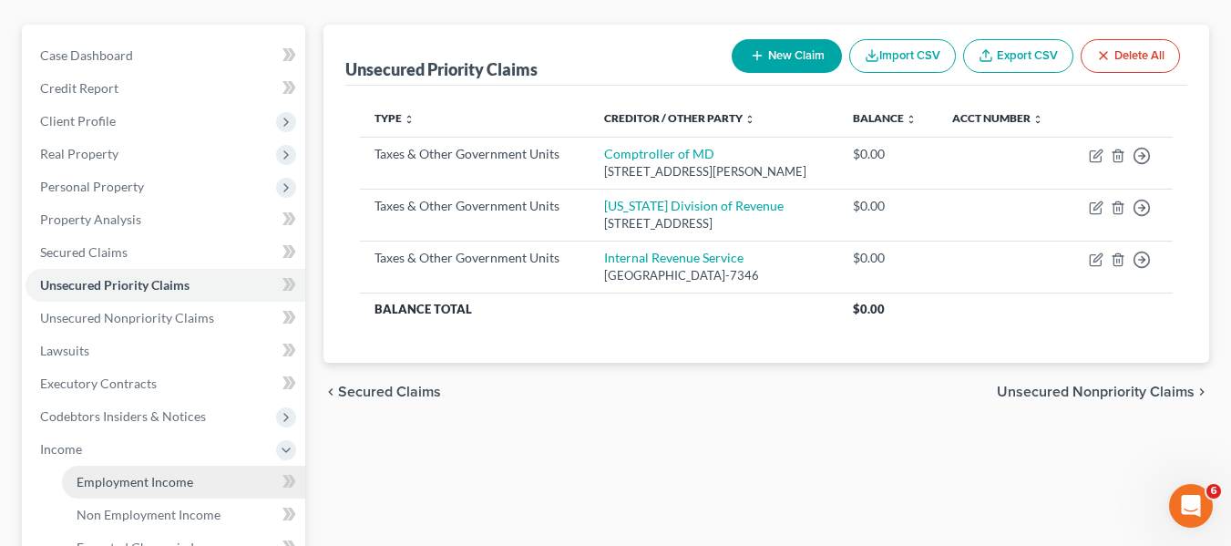
click at [176, 474] on span "Employment Income" at bounding box center [135, 481] width 117 height 15
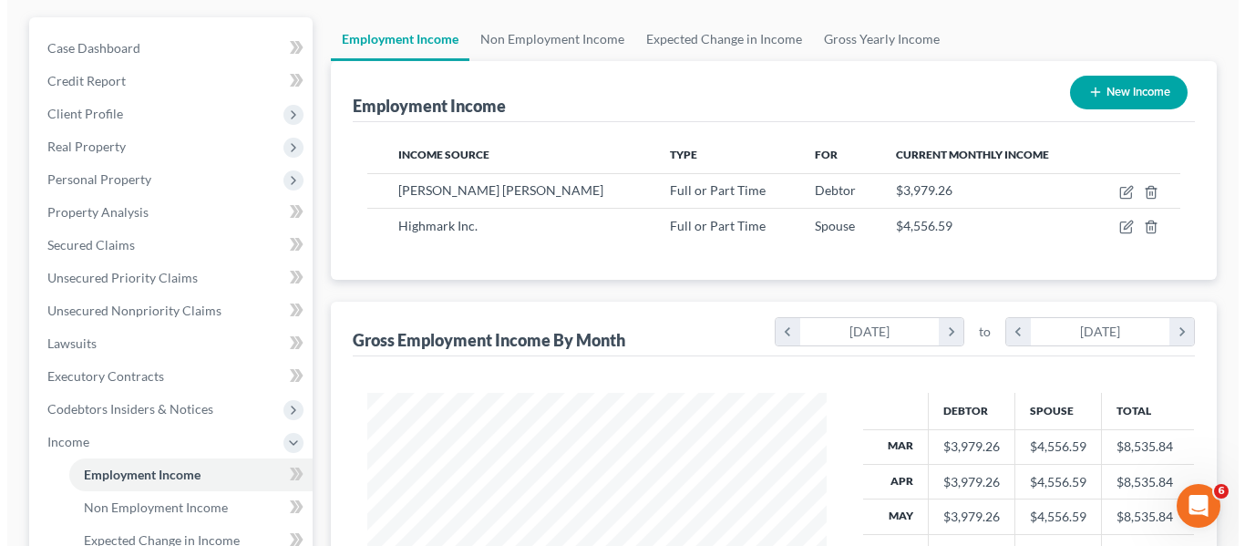
scroll to position [159, 0]
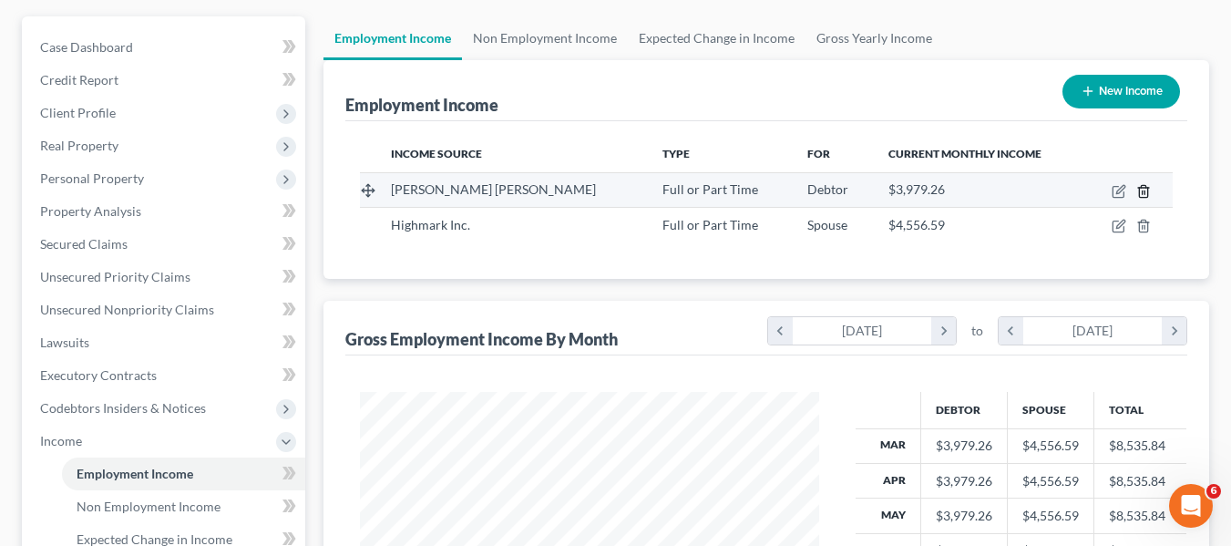
click at [1140, 193] on icon "button" at bounding box center [1143, 191] width 8 height 12
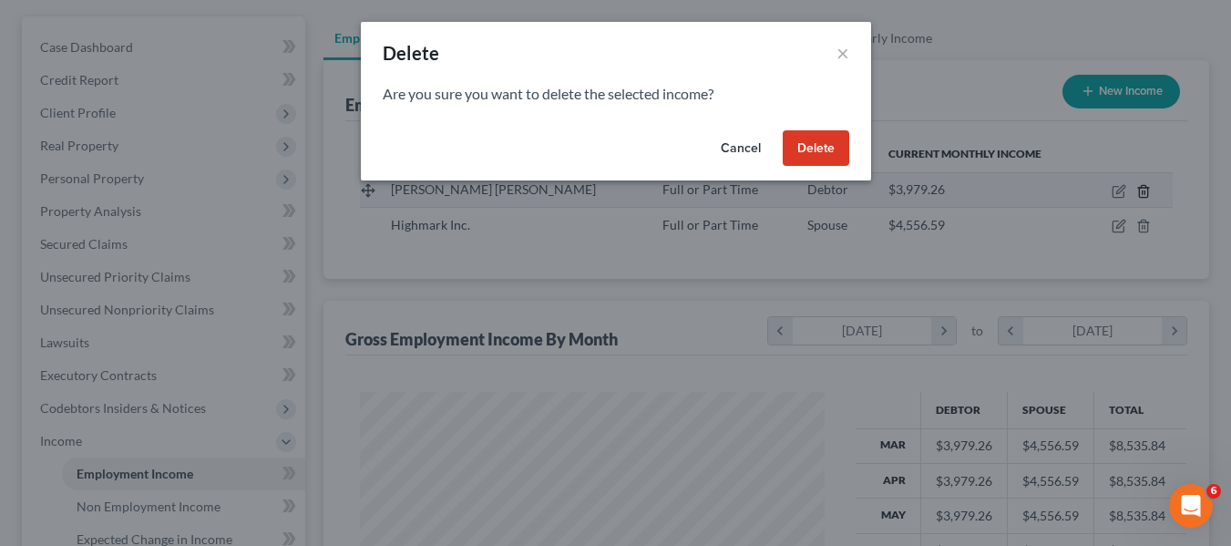
scroll to position [327, 502]
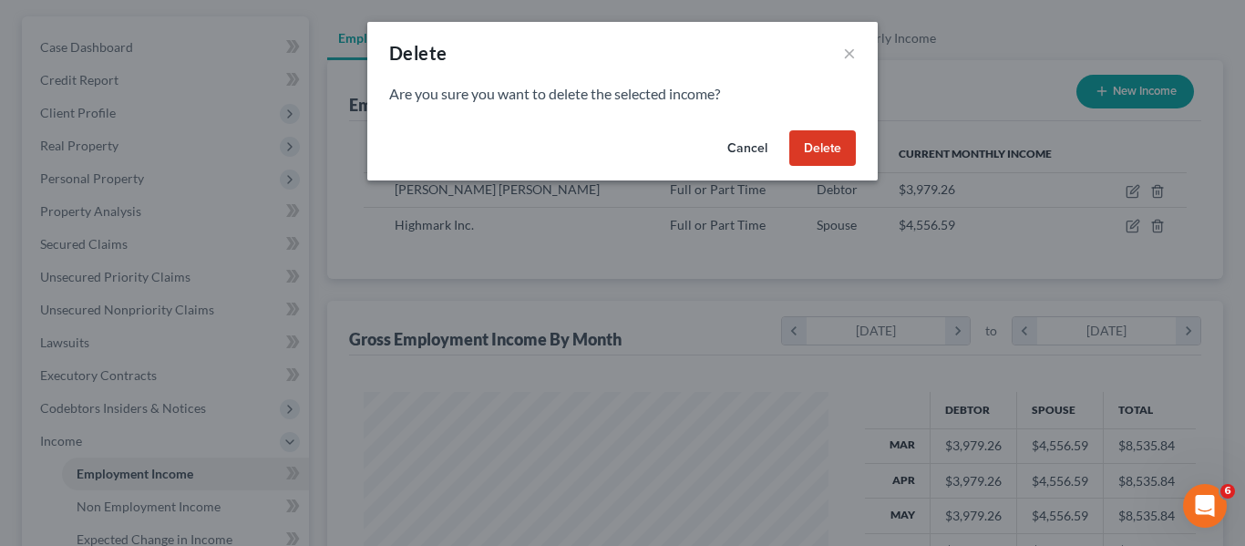
click at [816, 158] on button "Delete" at bounding box center [822, 148] width 67 height 36
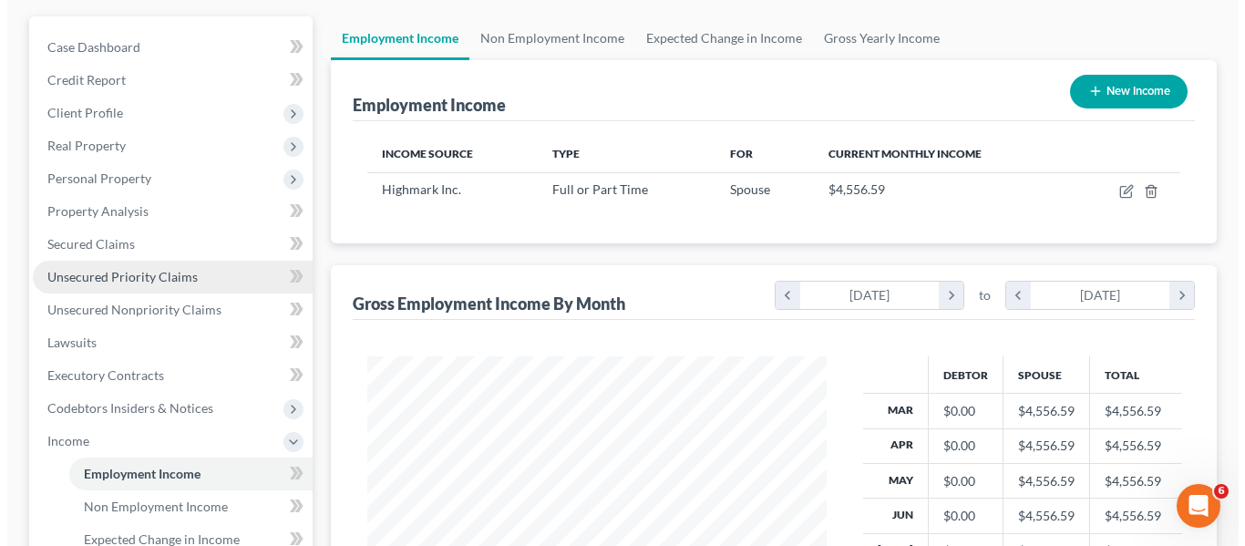
scroll to position [161, 0]
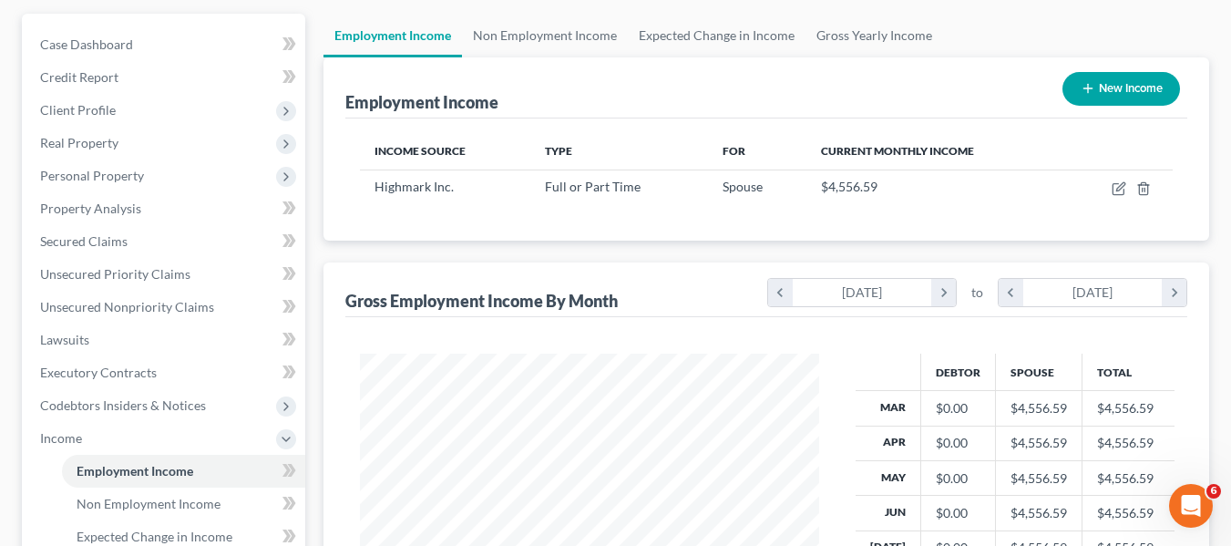
click at [1110, 77] on button "New Income" at bounding box center [1122, 89] width 118 height 34
select select "0"
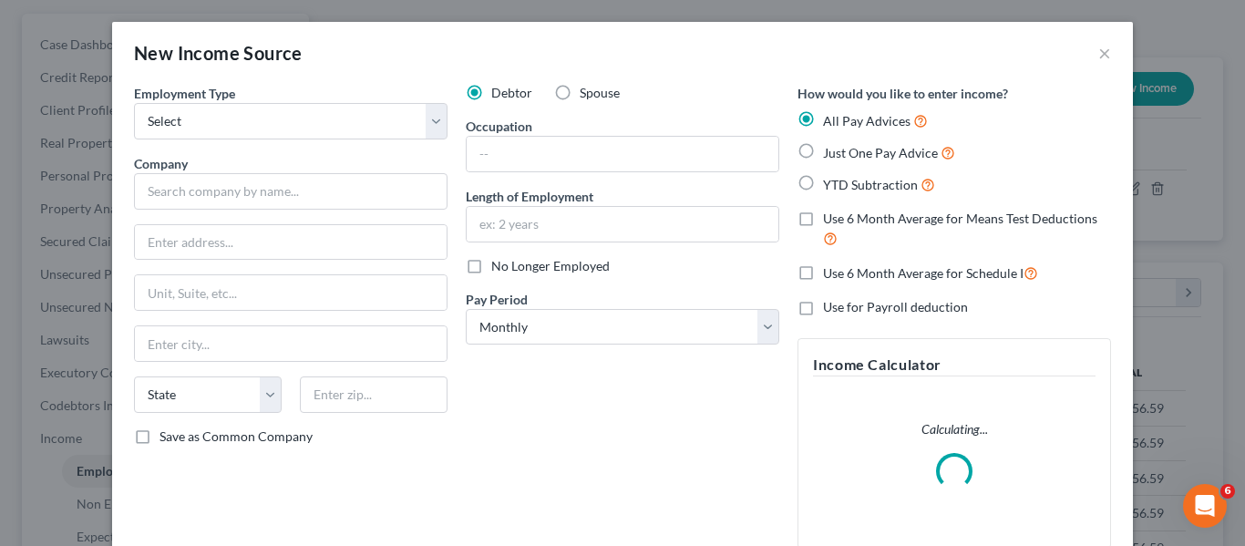
scroll to position [327, 502]
click at [315, 120] on select "Select Full or [DEMOGRAPHIC_DATA] Employment Self Employment" at bounding box center [290, 121] width 313 height 36
select select "0"
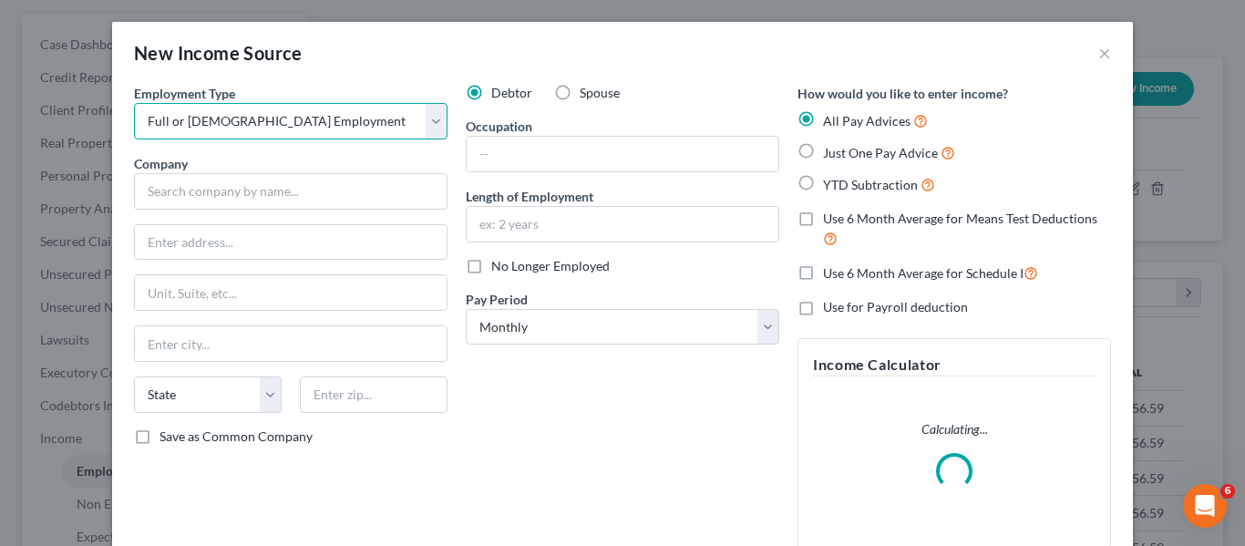
click at [134, 103] on select "Select Full or [DEMOGRAPHIC_DATA] Employment Self Employment" at bounding box center [290, 121] width 313 height 36
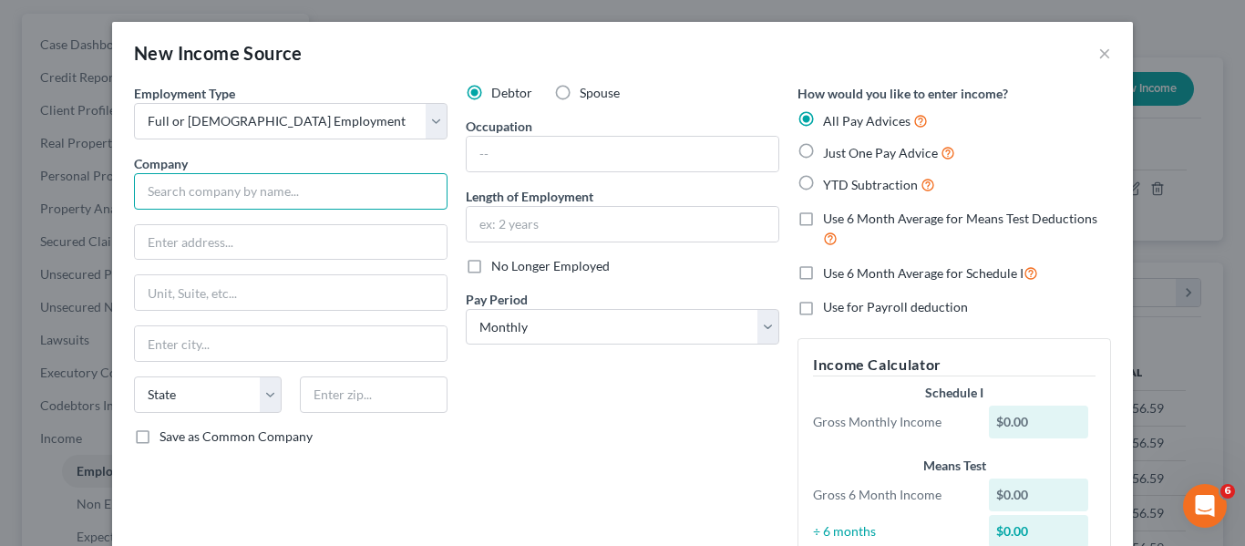
click at [218, 199] on input "text" at bounding box center [290, 191] width 313 height 36
type input "[PERSON_NAME]"
click at [823, 151] on label "Just One Pay Advice" at bounding box center [889, 152] width 132 height 21
click at [830, 151] on input "Just One Pay Advice" at bounding box center [836, 148] width 12 height 12
radio input "true"
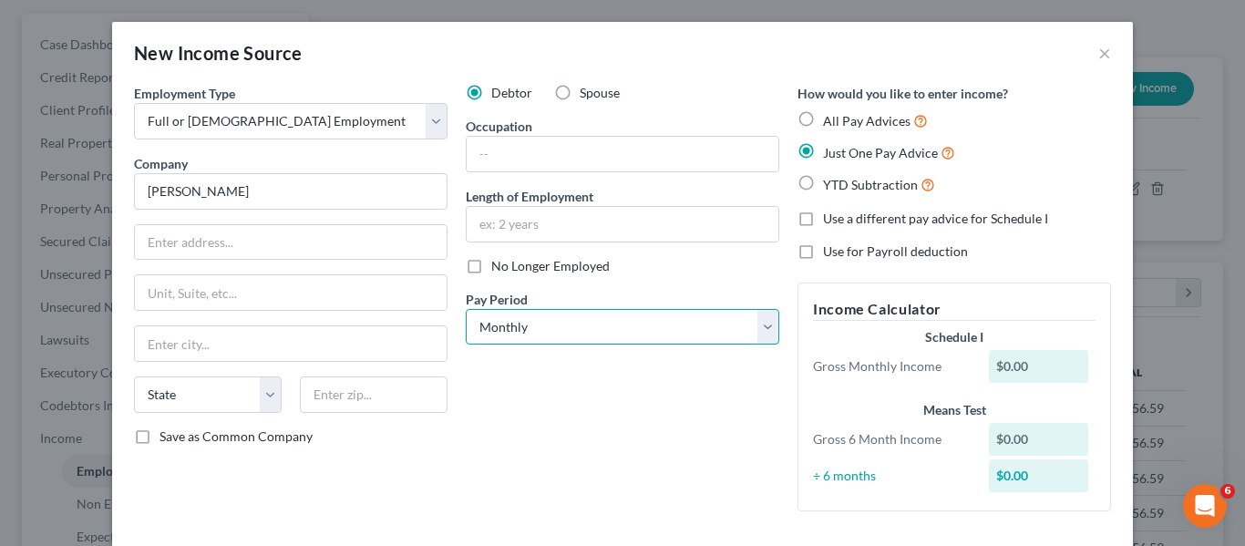
click at [599, 333] on select "Select Monthly Twice Monthly Every Other Week Weekly" at bounding box center [622, 327] width 313 height 36
select select "2"
click at [466, 309] on select "Select Monthly Twice Monthly Every Other Week Weekly" at bounding box center [622, 327] width 313 height 36
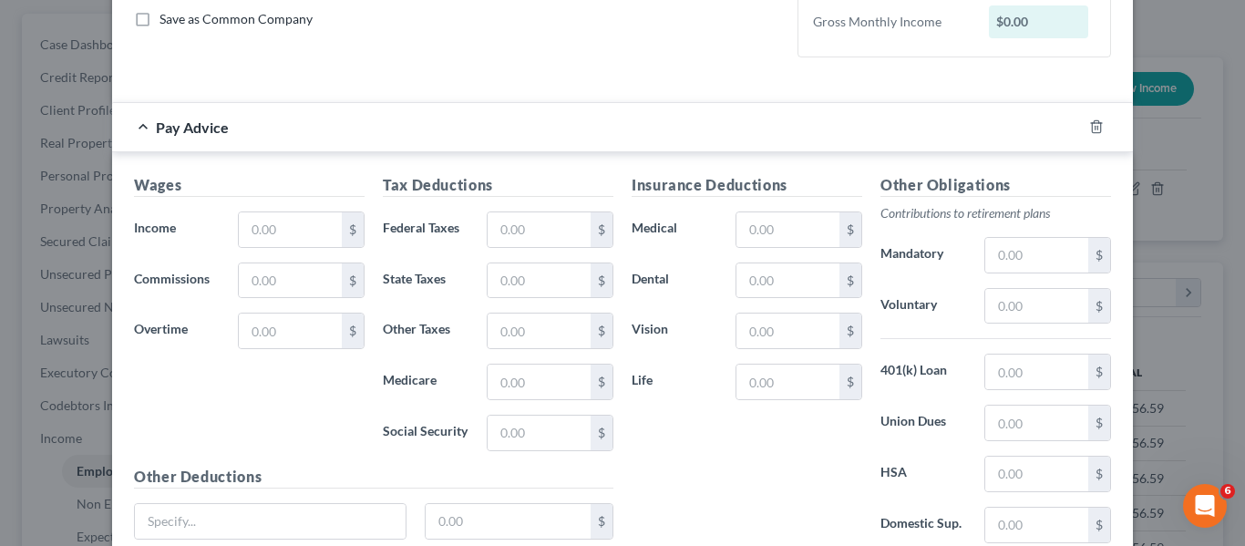
scroll to position [422, 0]
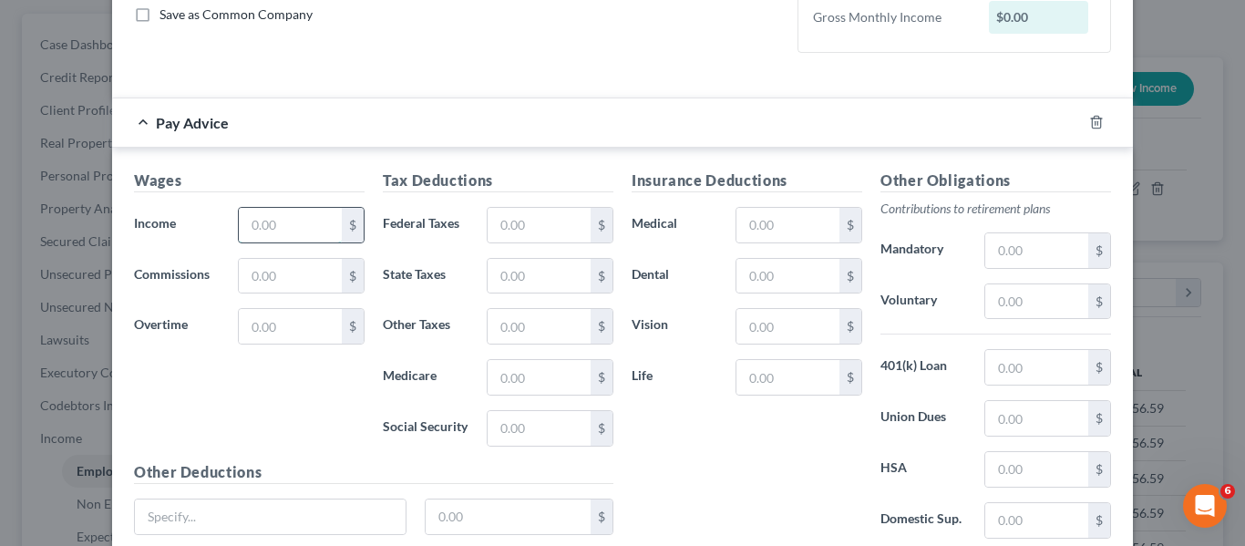
click at [273, 229] on input "text" at bounding box center [290, 225] width 103 height 35
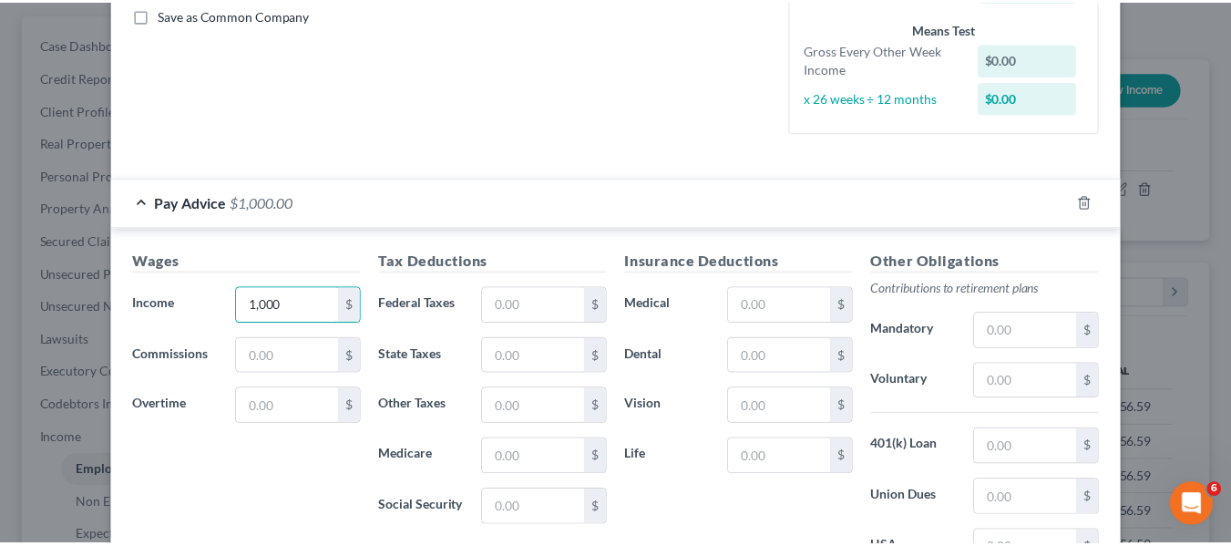
scroll to position [649, 0]
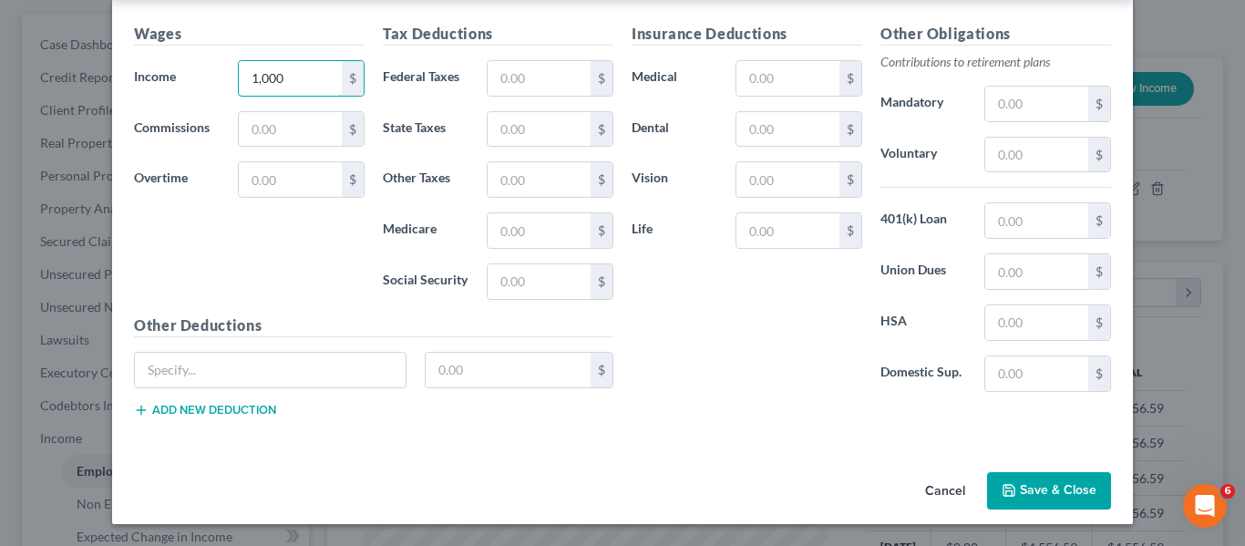
type input "1,000"
click at [993, 484] on button "Save & Close" at bounding box center [1049, 491] width 124 height 38
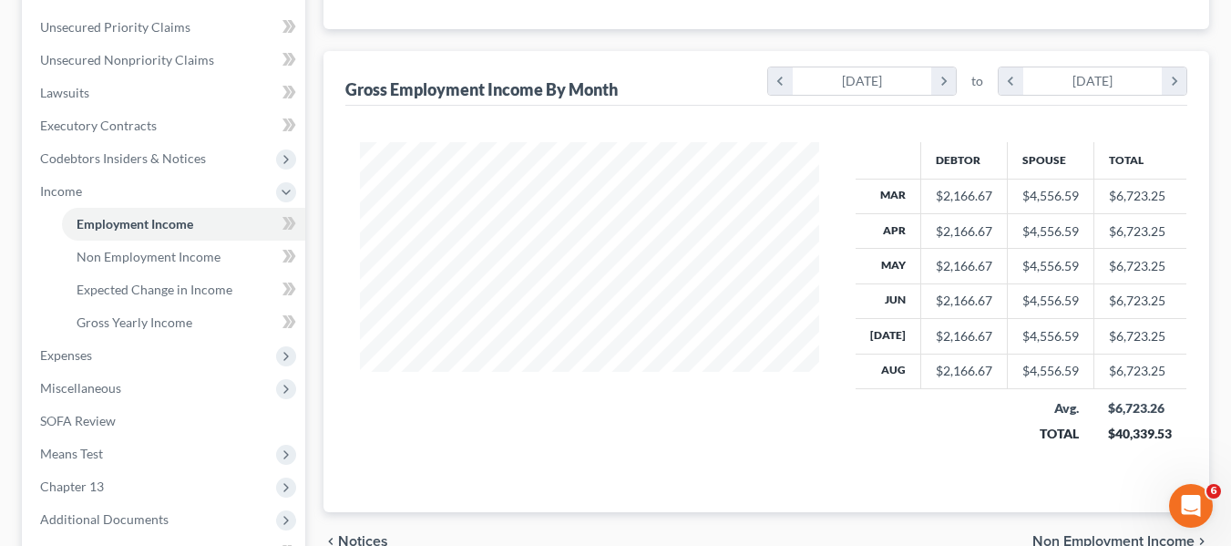
scroll to position [409, 0]
click at [63, 360] on span "Expenses" at bounding box center [66, 353] width 52 height 15
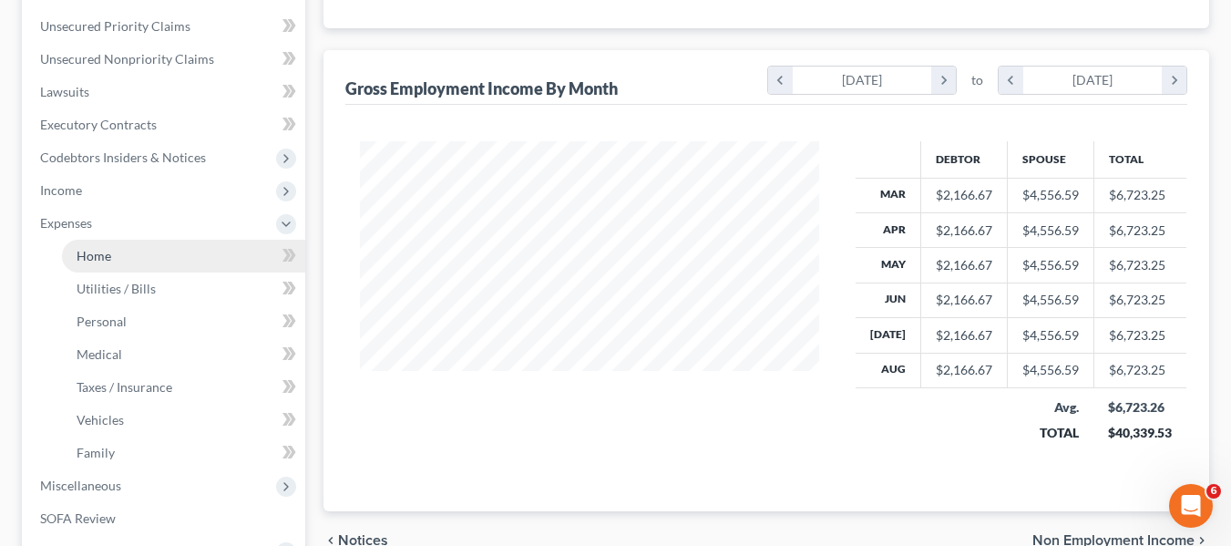
click at [110, 255] on span "Home" at bounding box center [94, 255] width 35 height 15
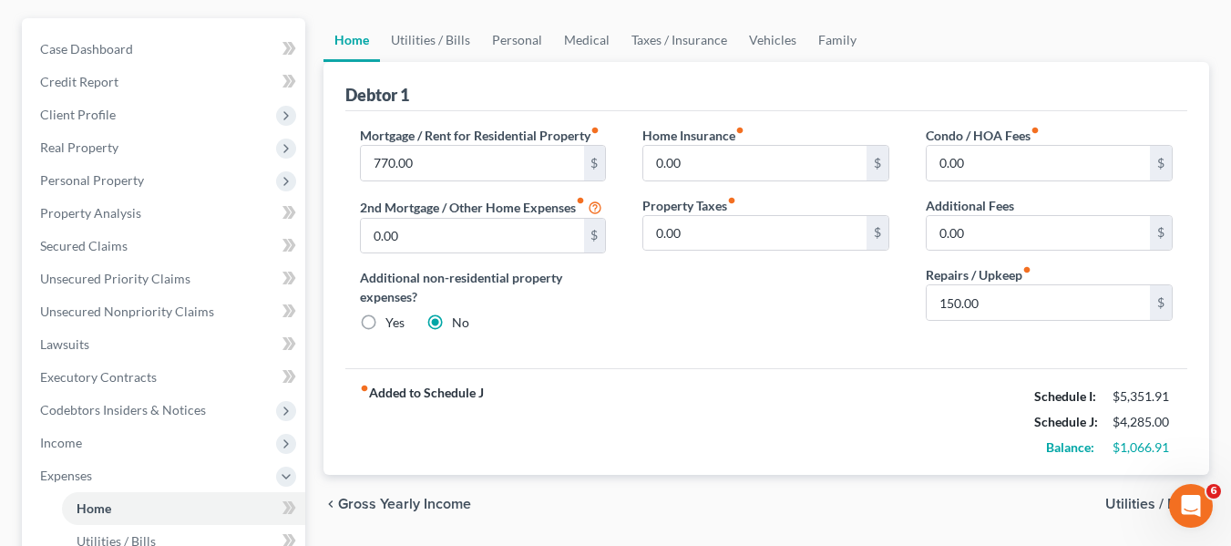
scroll to position [156, 0]
click at [440, 170] on input "770.00" at bounding box center [472, 164] width 223 height 35
type input "800"
click at [440, 45] on link "Utilities / Bills" at bounding box center [430, 41] width 101 height 44
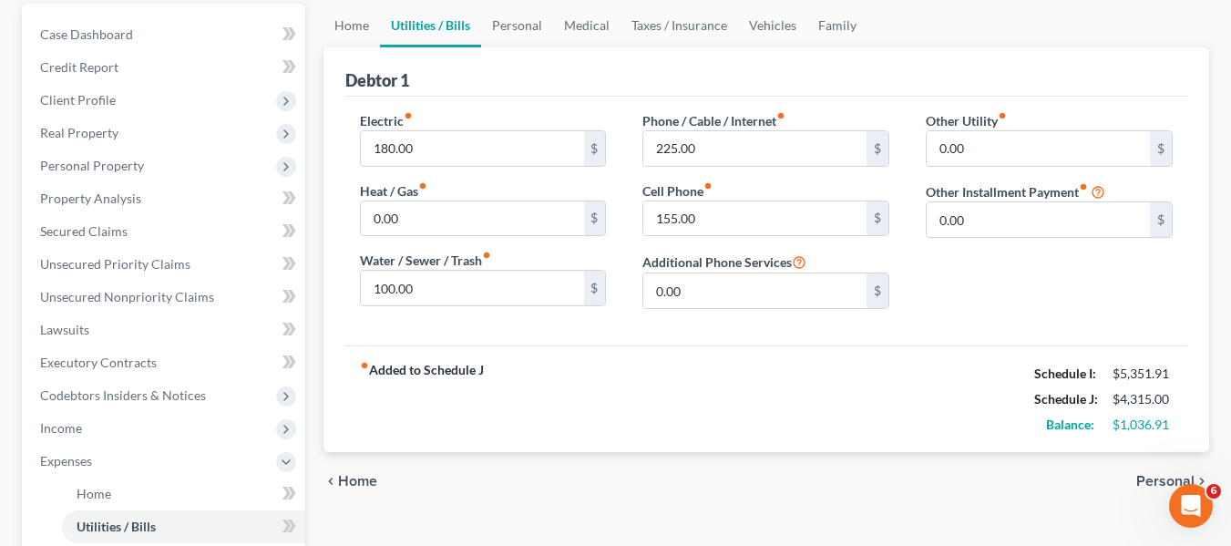
scroll to position [172, 0]
click at [451, 148] on input "180.00" at bounding box center [472, 147] width 223 height 35
click at [440, 282] on input "100.00" at bounding box center [472, 287] width 223 height 35
click at [509, 30] on link "Personal" at bounding box center [517, 25] width 72 height 44
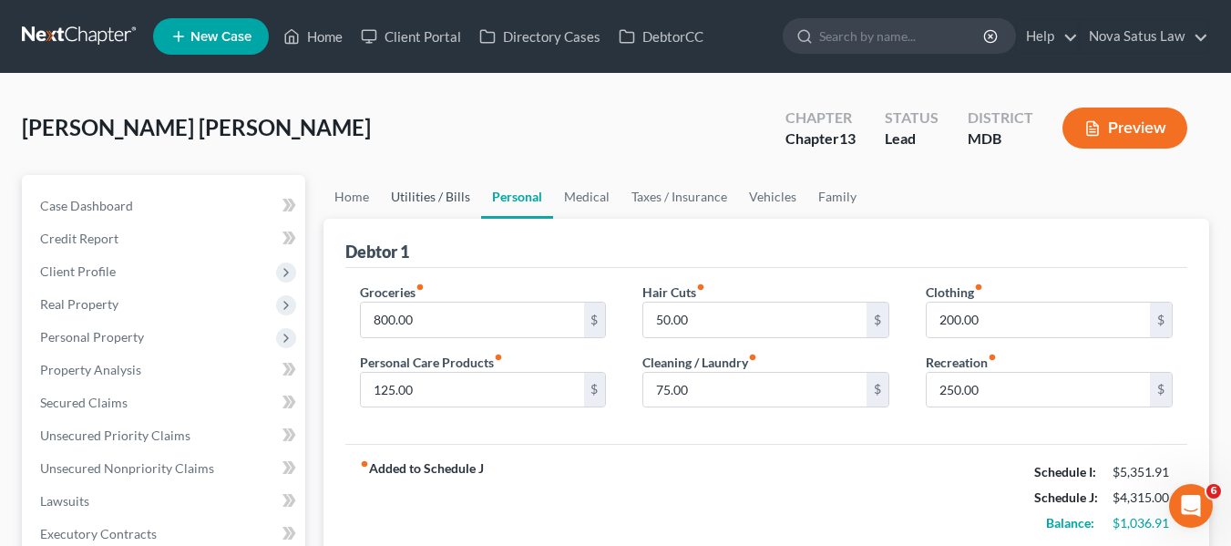
click at [447, 198] on link "Utilities / Bills" at bounding box center [430, 197] width 101 height 44
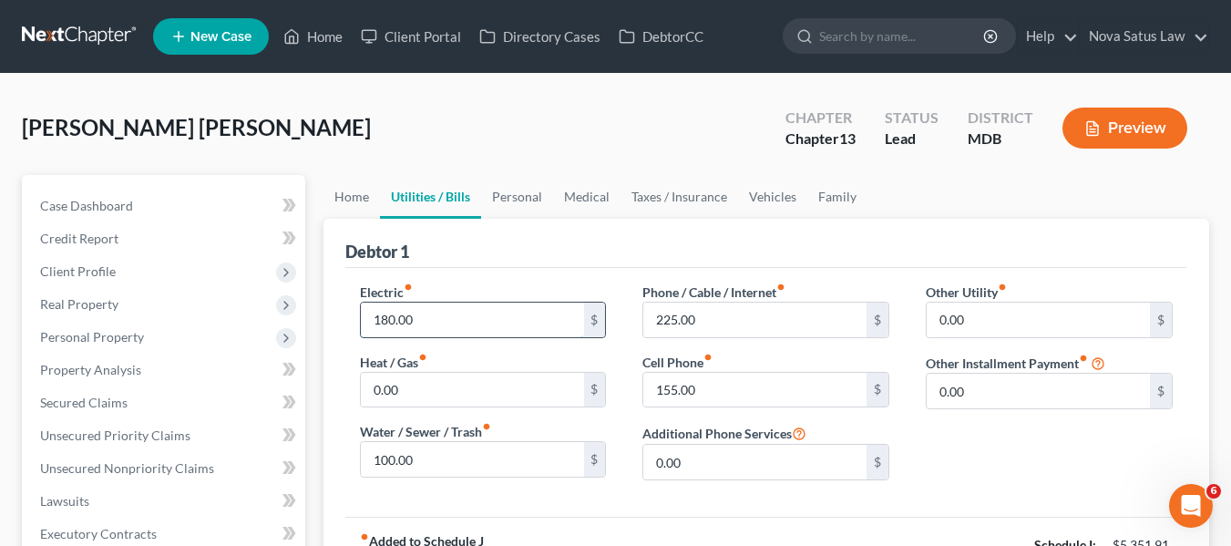
click at [447, 320] on input "180.00" at bounding box center [472, 320] width 223 height 35
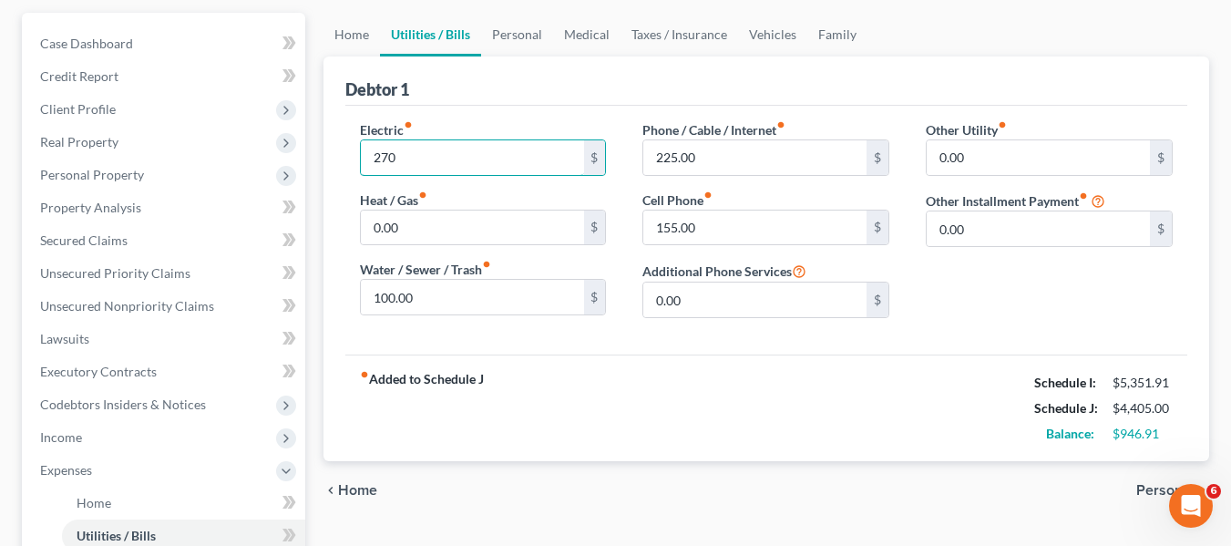
scroll to position [163, 0]
type input "270"
click at [429, 295] on input "100.00" at bounding box center [472, 296] width 223 height 35
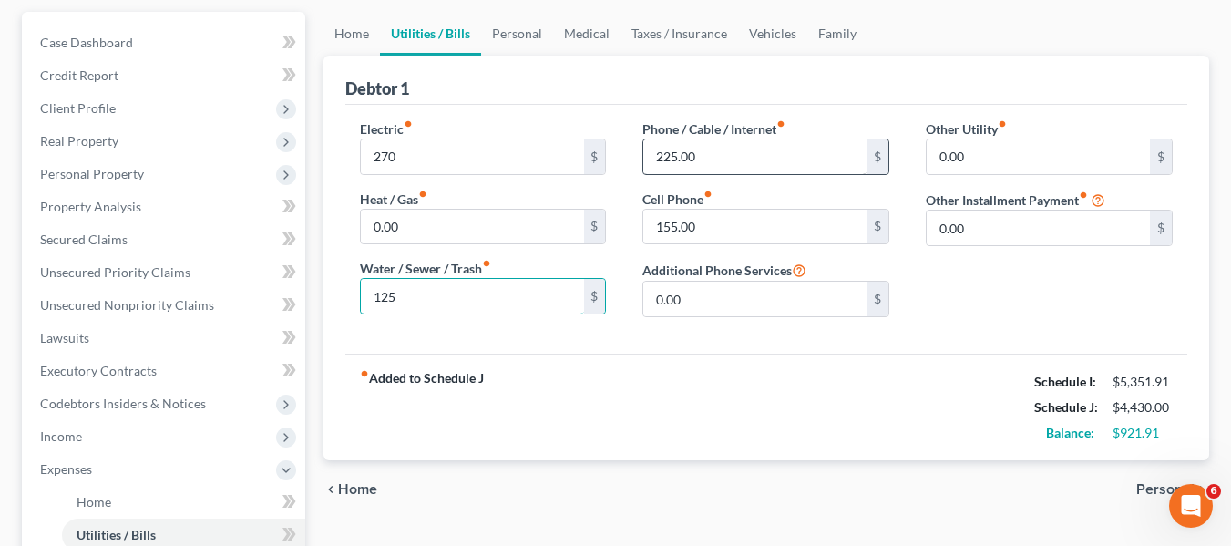
type input "125"
click at [751, 159] on input "225.00" at bounding box center [754, 156] width 223 height 35
type input "315"
click at [508, 34] on link "Personal" at bounding box center [517, 34] width 72 height 44
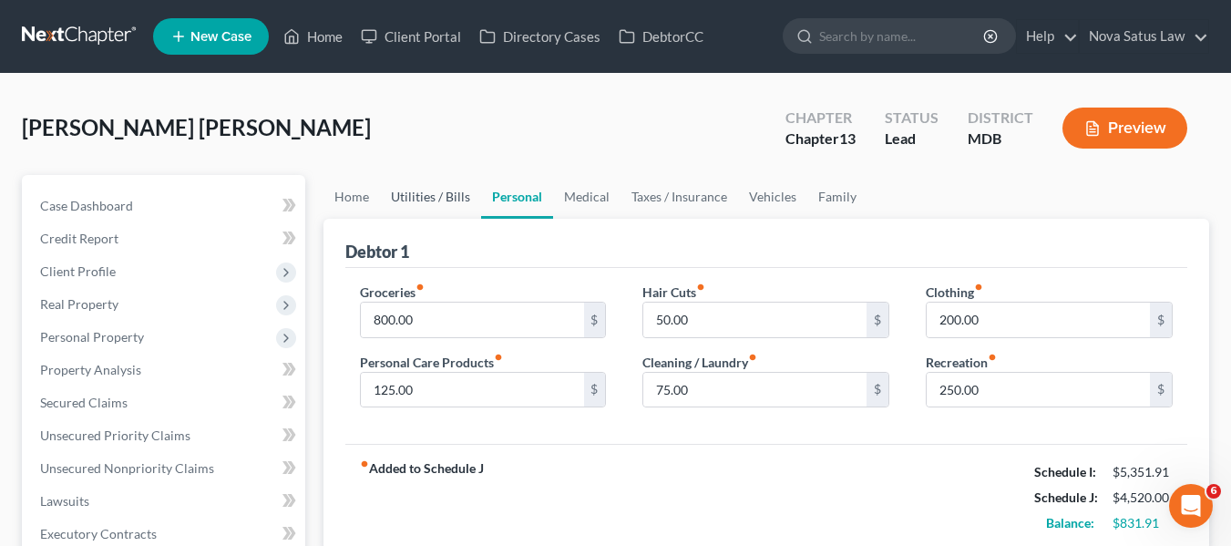
click at [444, 200] on link "Utilities / Bills" at bounding box center [430, 197] width 101 height 44
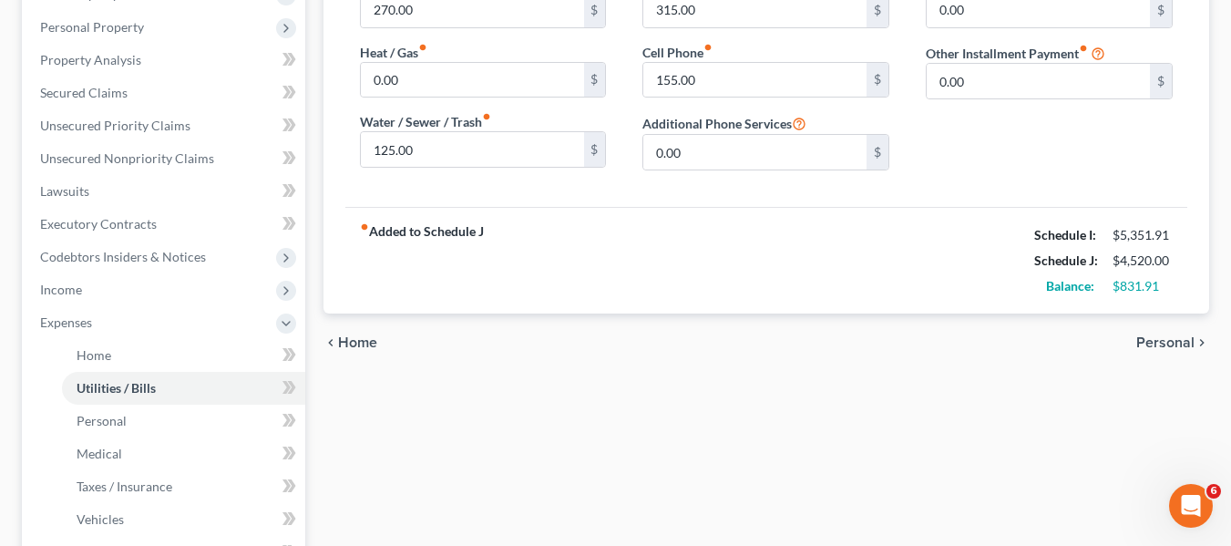
scroll to position [238, 0]
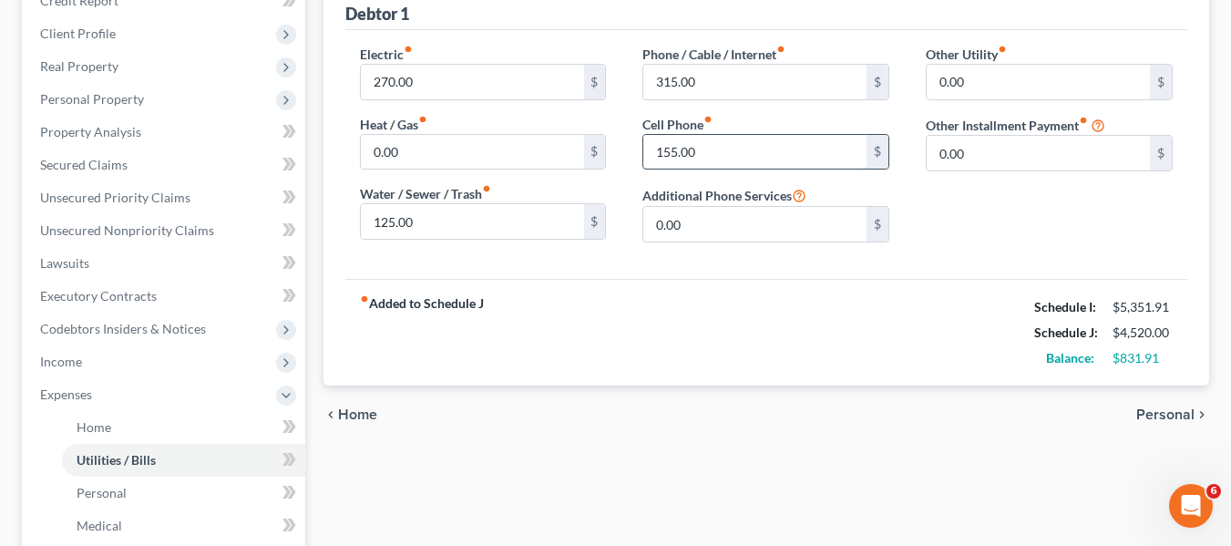
click at [719, 160] on input "155.00" at bounding box center [754, 152] width 223 height 35
click at [715, 87] on input "315.00" at bounding box center [754, 82] width 223 height 35
type input "350"
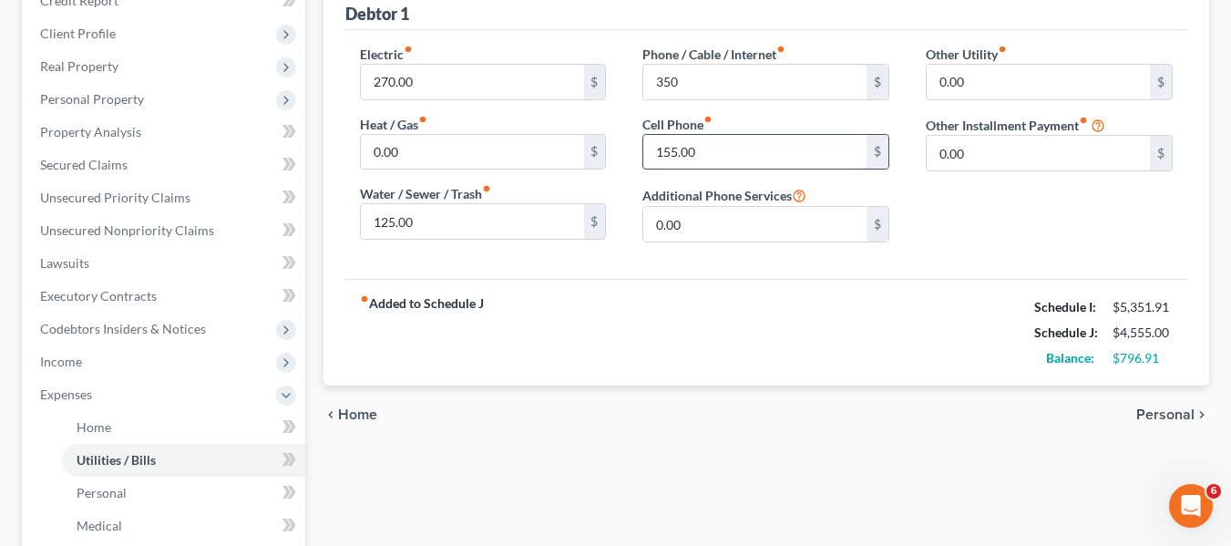
click at [714, 148] on input "155.00" at bounding box center [754, 152] width 223 height 35
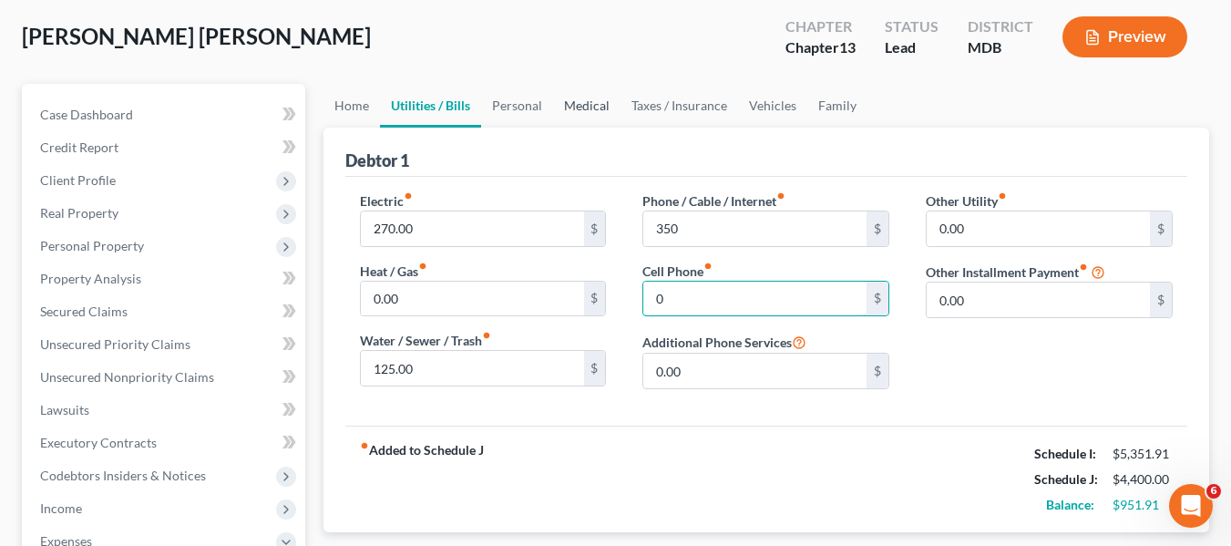
scroll to position [90, 0]
type input "0"
click at [526, 106] on link "Personal" at bounding box center [517, 107] width 72 height 44
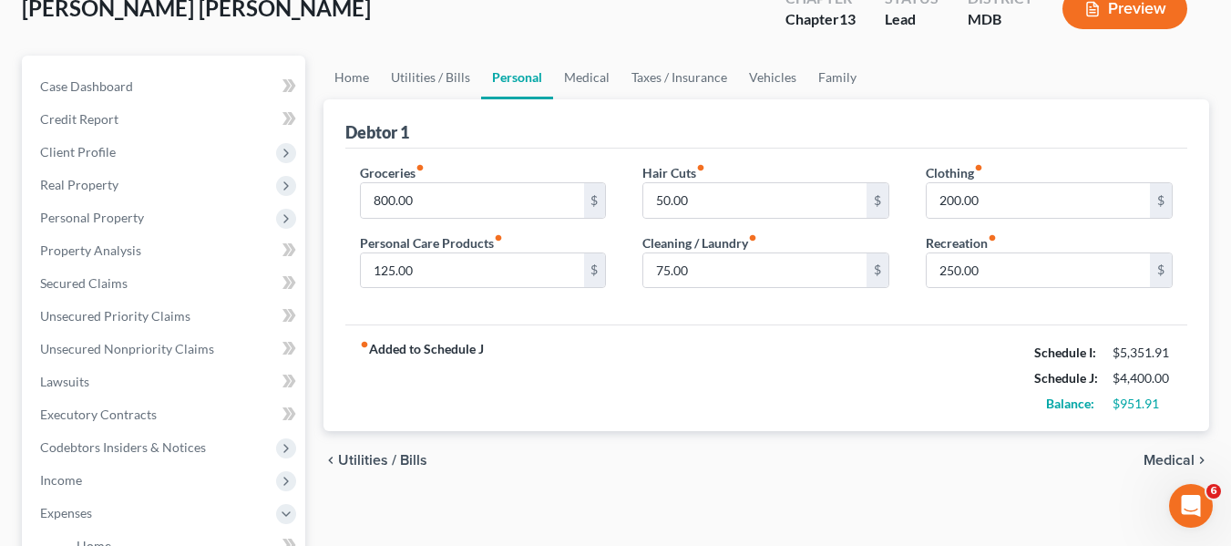
scroll to position [122, 0]
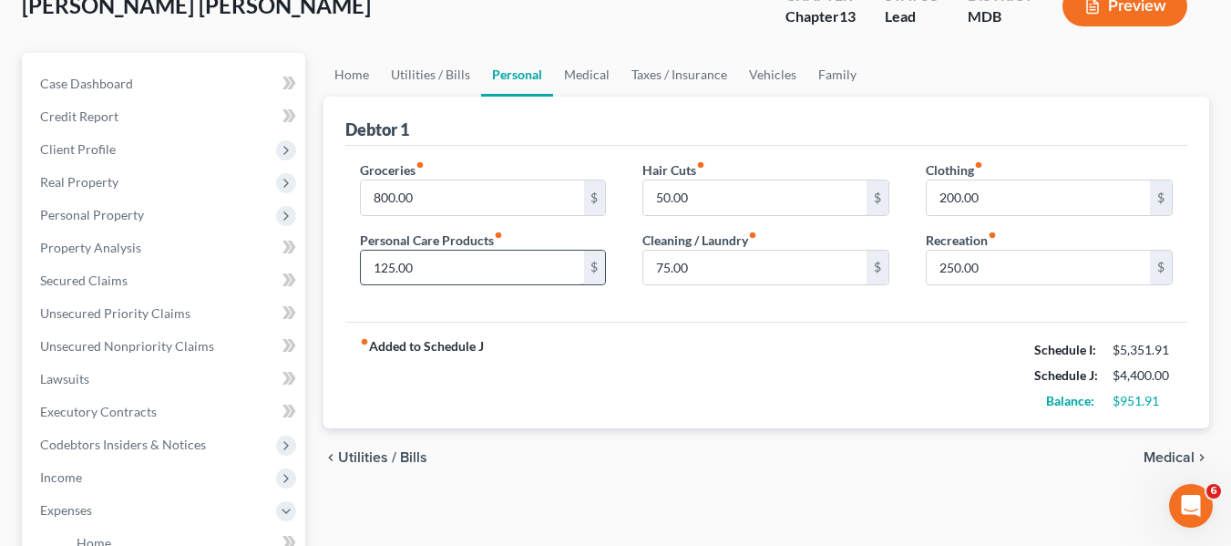
click at [451, 262] on input "125.00" at bounding box center [472, 268] width 223 height 35
type input "150"
click at [761, 193] on input "50.00" at bounding box center [754, 197] width 223 height 35
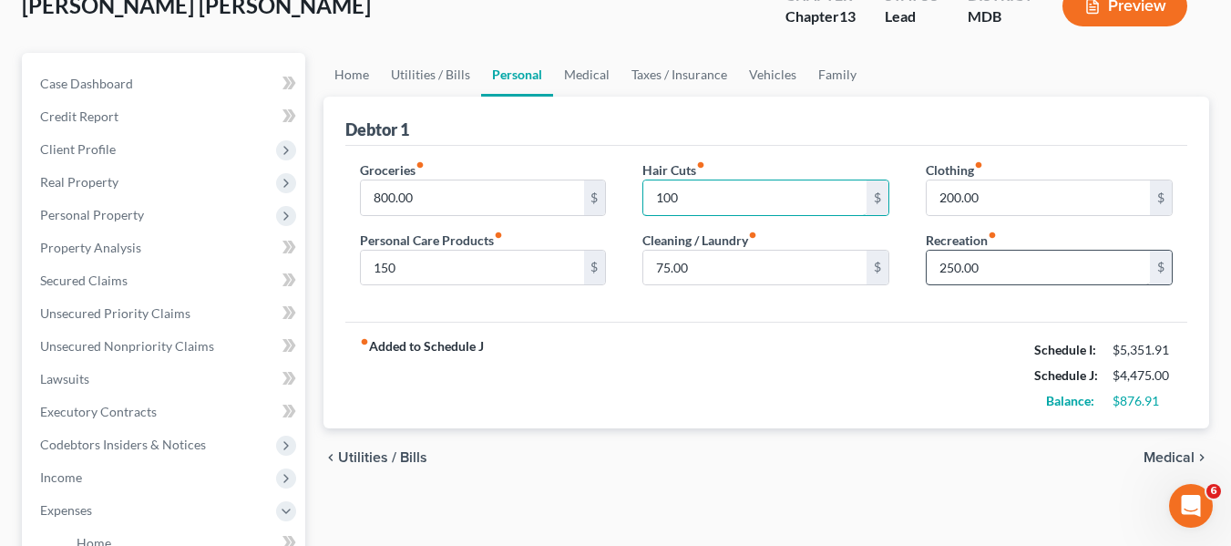
type input "100"
click at [992, 266] on input "250.00" at bounding box center [1038, 268] width 223 height 35
type input "300"
click at [597, 76] on link "Medical" at bounding box center [586, 75] width 67 height 44
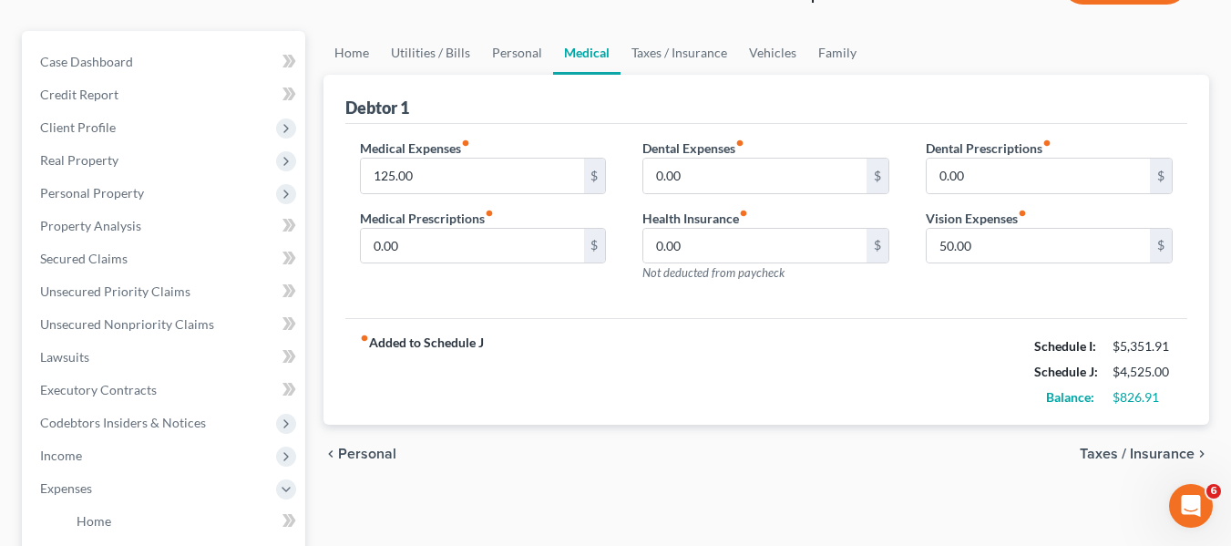
scroll to position [145, 0]
click at [507, 178] on input "125.00" at bounding box center [472, 175] width 223 height 35
type input "1"
type input "200"
click at [764, 53] on link "Vehicles" at bounding box center [772, 52] width 69 height 44
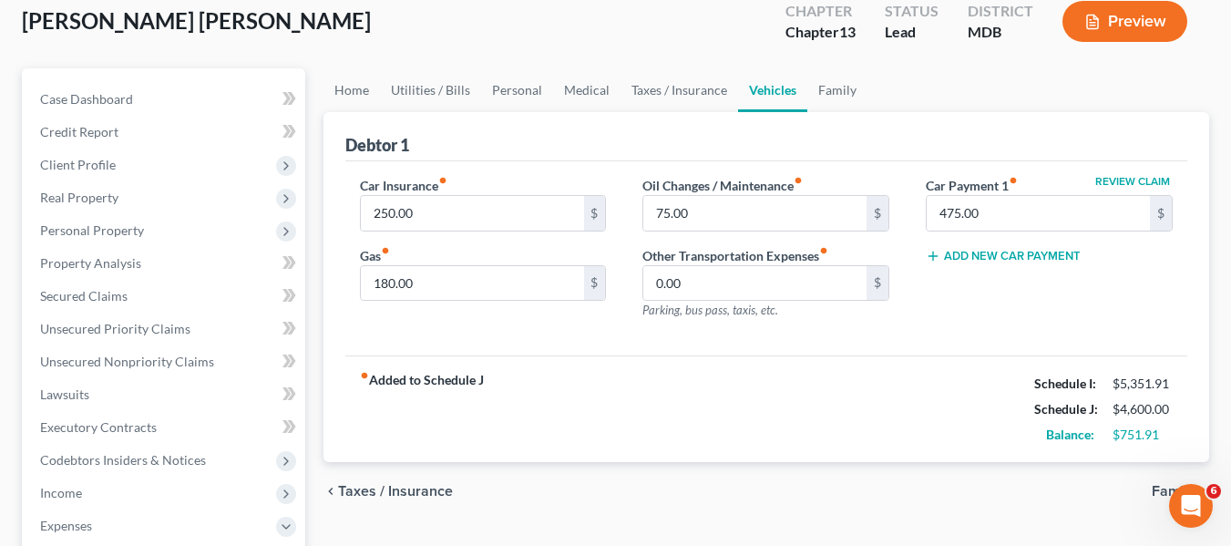
scroll to position [108, 0]
click at [466, 272] on input "180.00" at bounding box center [472, 282] width 223 height 35
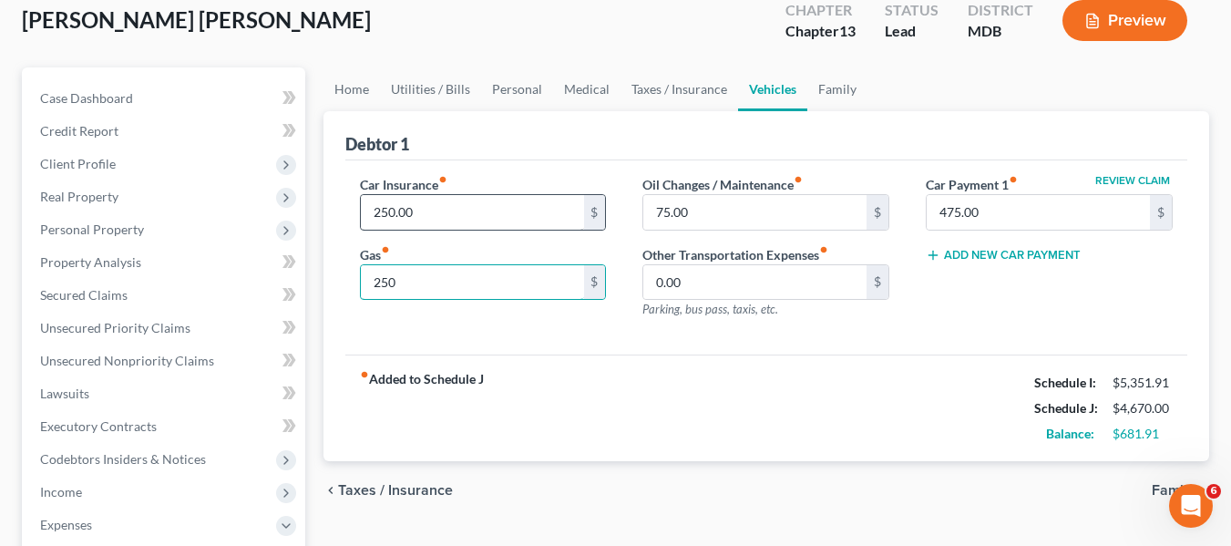
type input "250"
click at [428, 213] on input "250.00" at bounding box center [472, 212] width 223 height 35
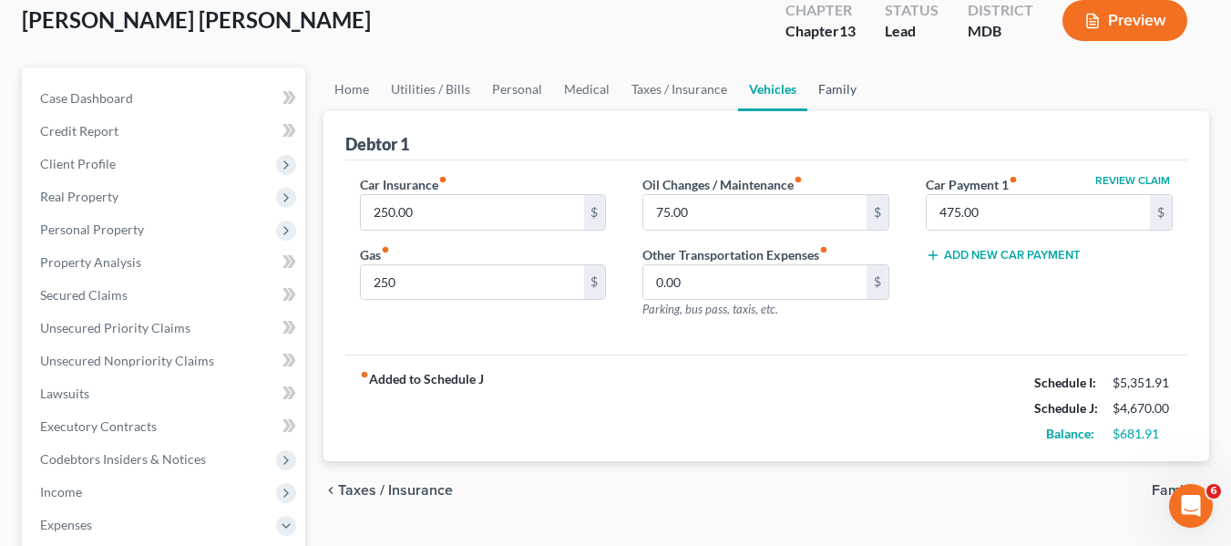
click at [838, 89] on link "Family" at bounding box center [837, 89] width 60 height 44
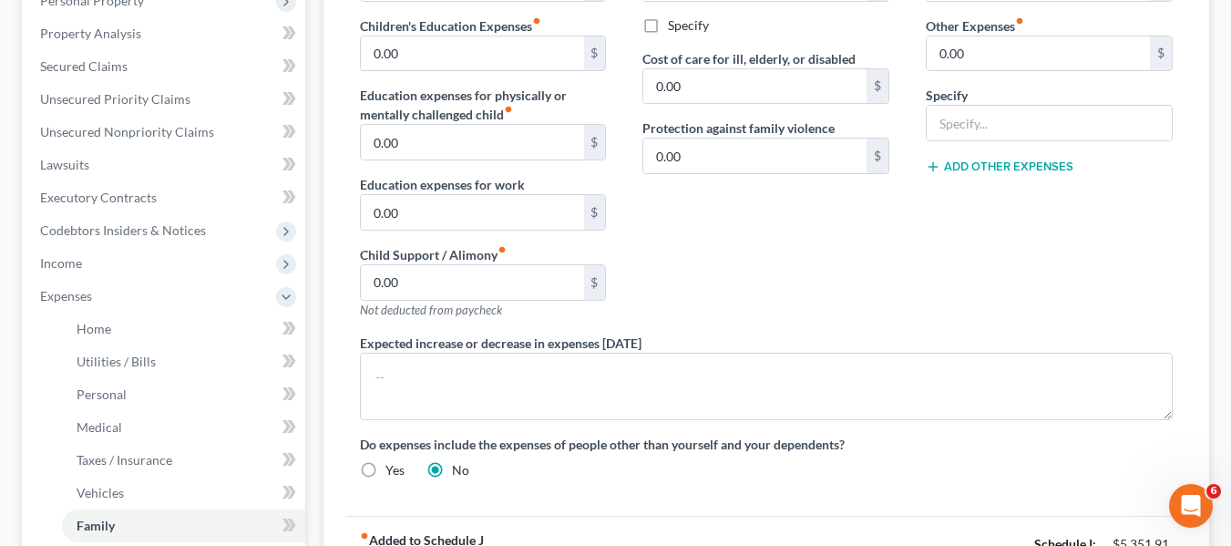
scroll to position [250, 0]
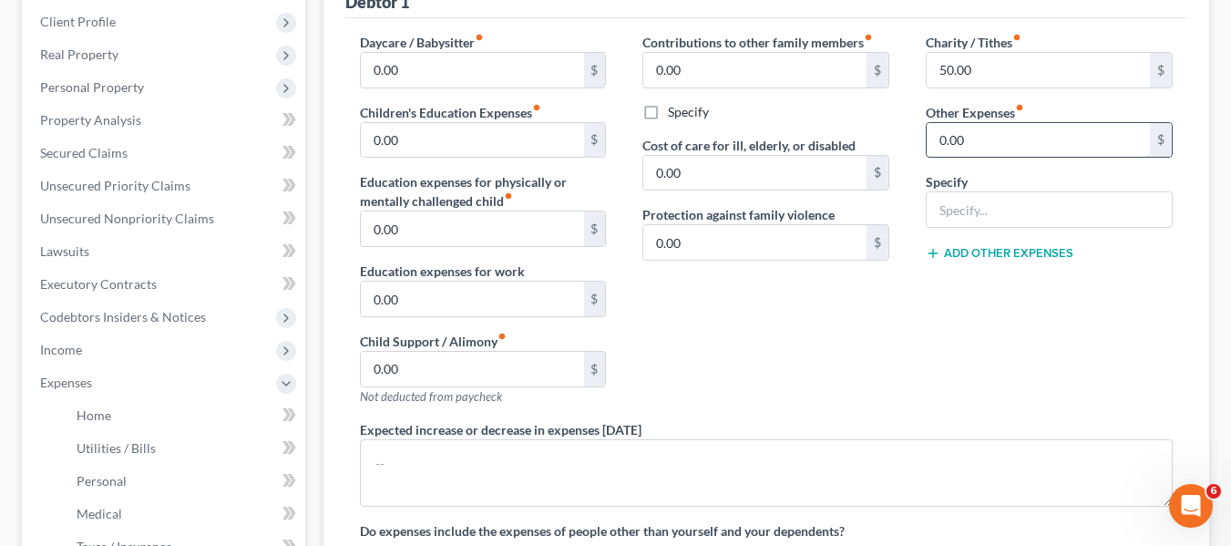
click at [1046, 147] on input "0.00" at bounding box center [1038, 140] width 223 height 35
type input "75"
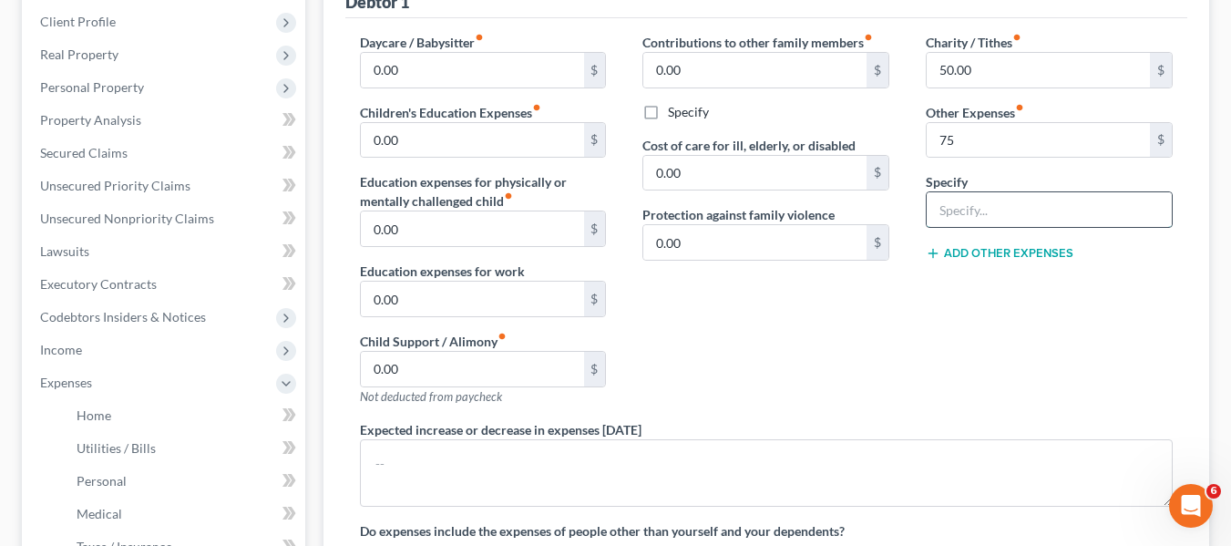
click at [988, 211] on input "text" at bounding box center [1049, 209] width 245 height 35
type input "Pet expense"
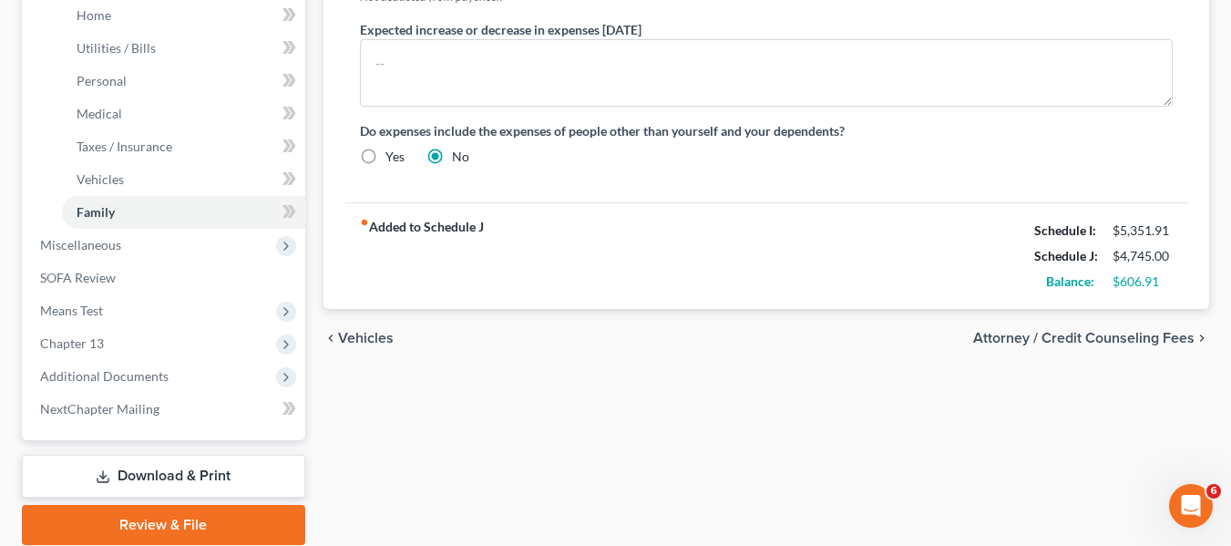
scroll to position [718, 0]
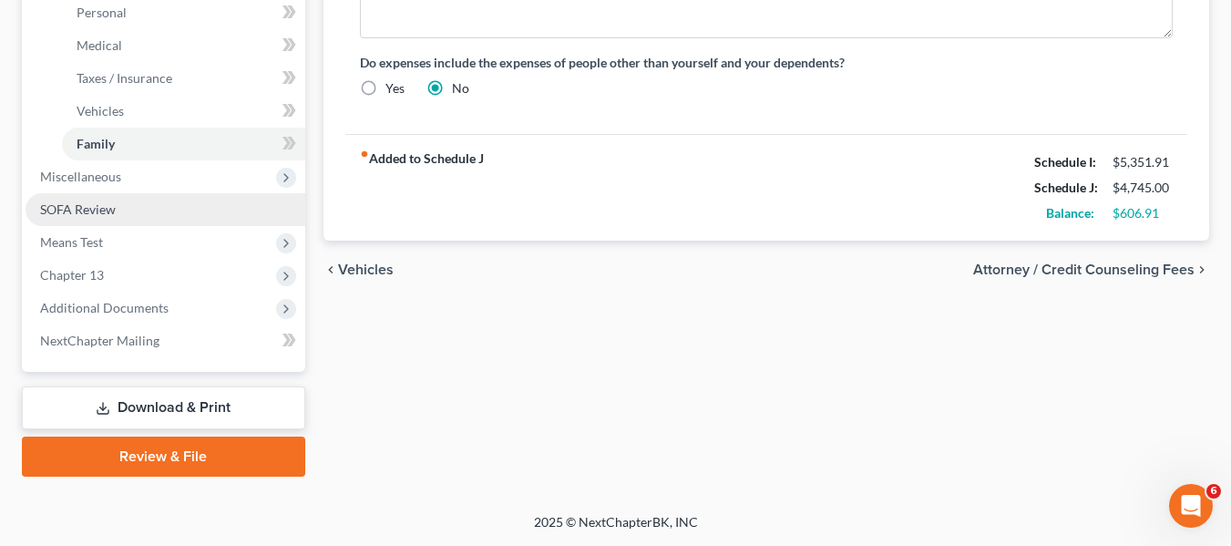
click at [135, 203] on link "SOFA Review" at bounding box center [166, 209] width 280 height 33
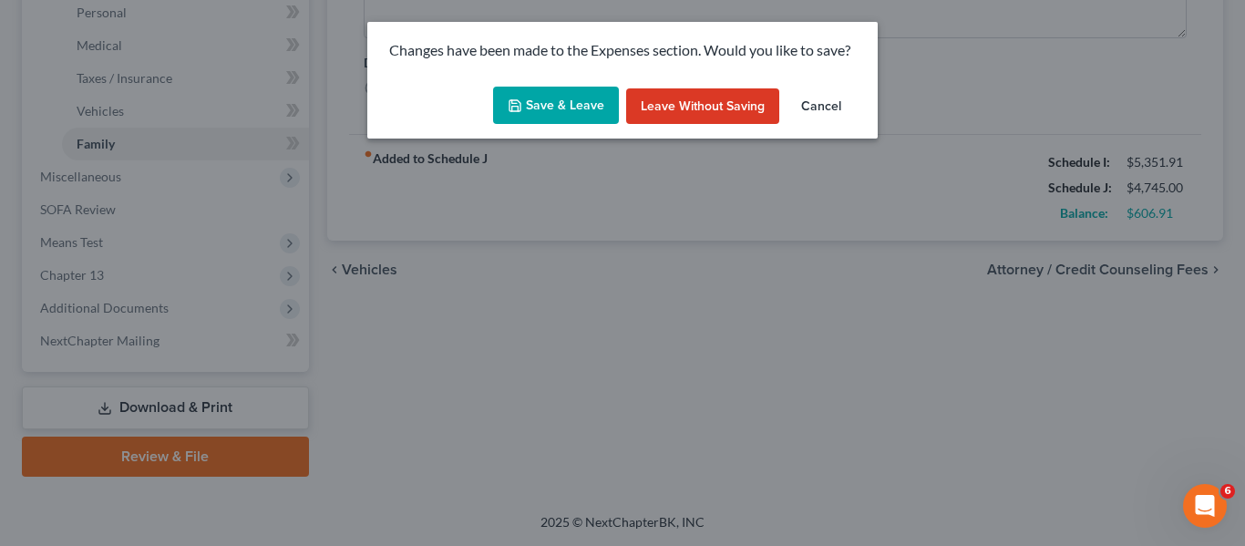
click at [550, 99] on button "Save & Leave" at bounding box center [556, 106] width 126 height 38
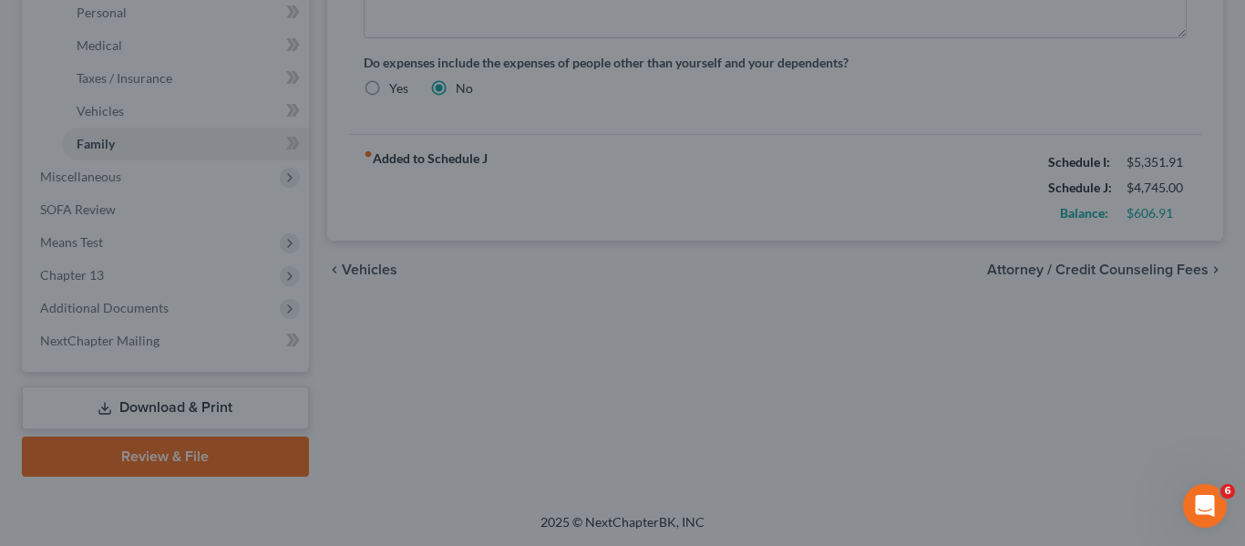
type input "75.00"
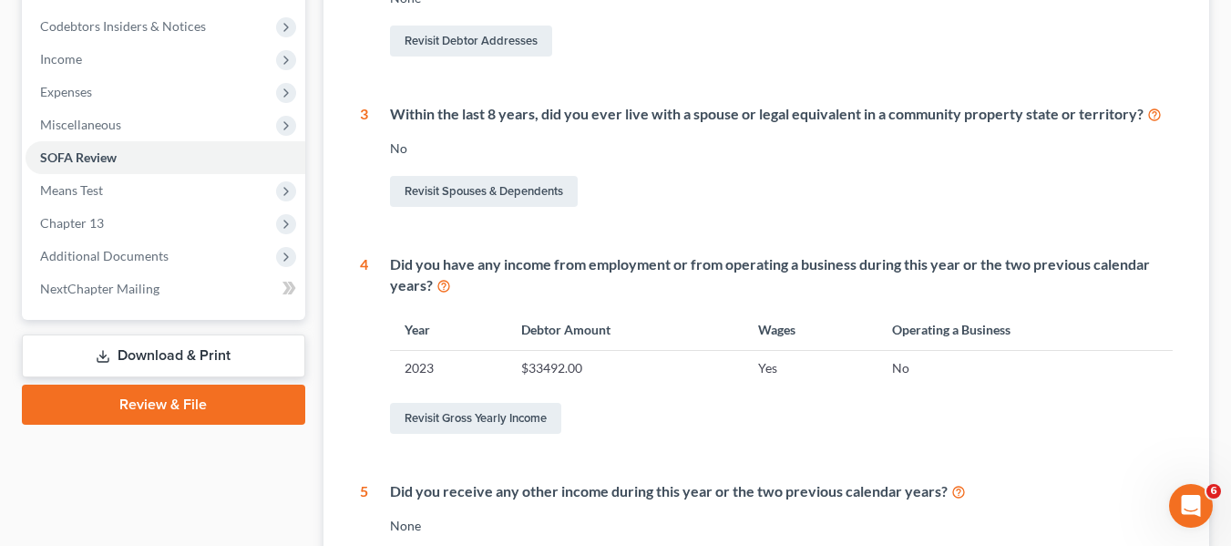
scroll to position [541, 0]
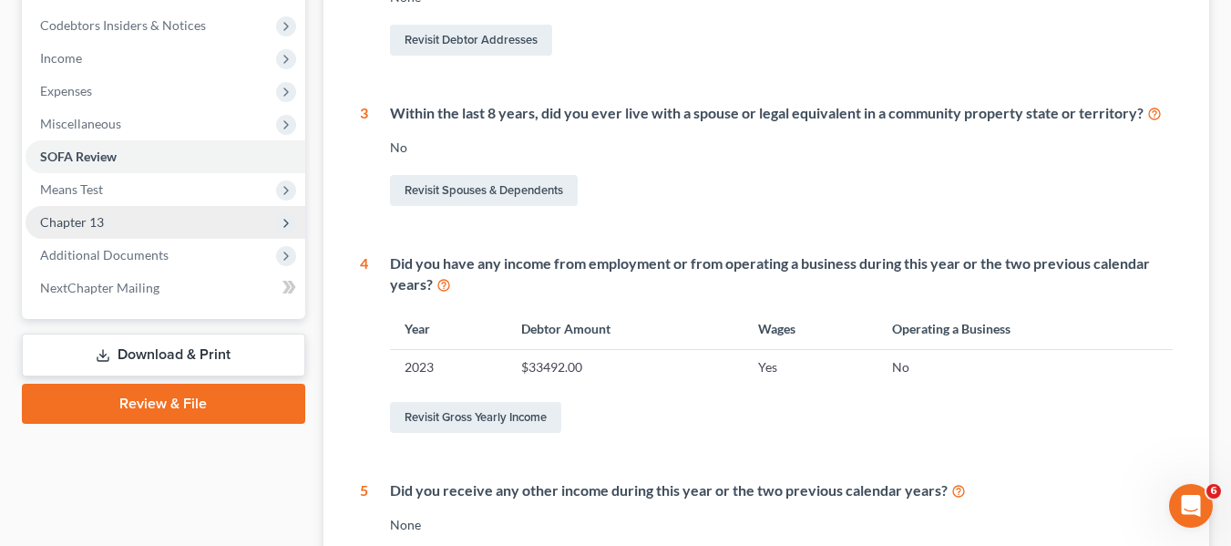
click at [63, 215] on span "Chapter 13" at bounding box center [72, 221] width 64 height 15
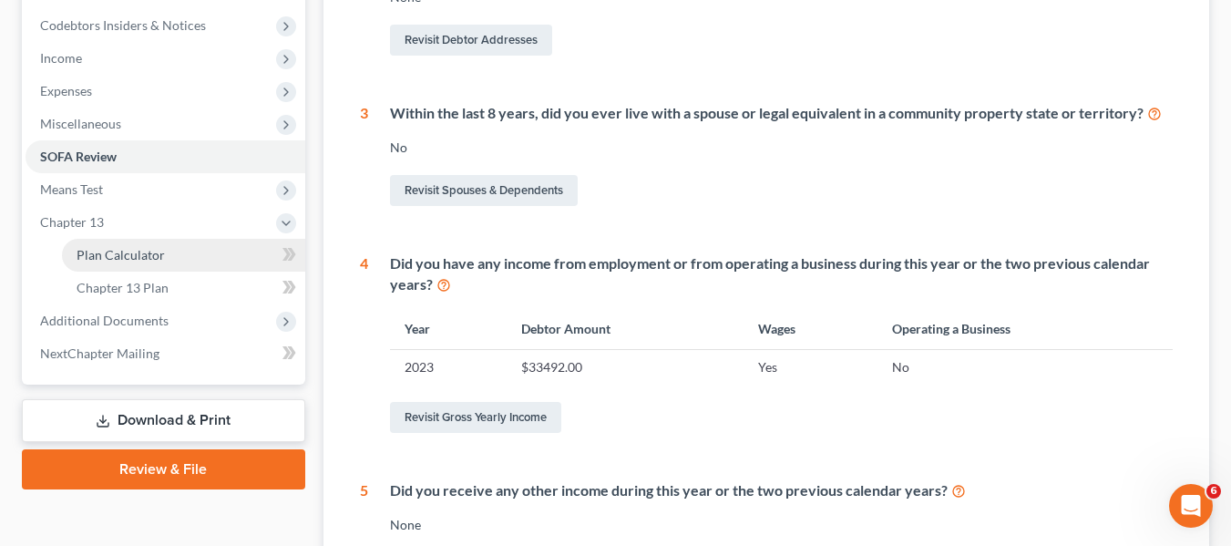
click at [100, 261] on span "Plan Calculator" at bounding box center [121, 254] width 88 height 15
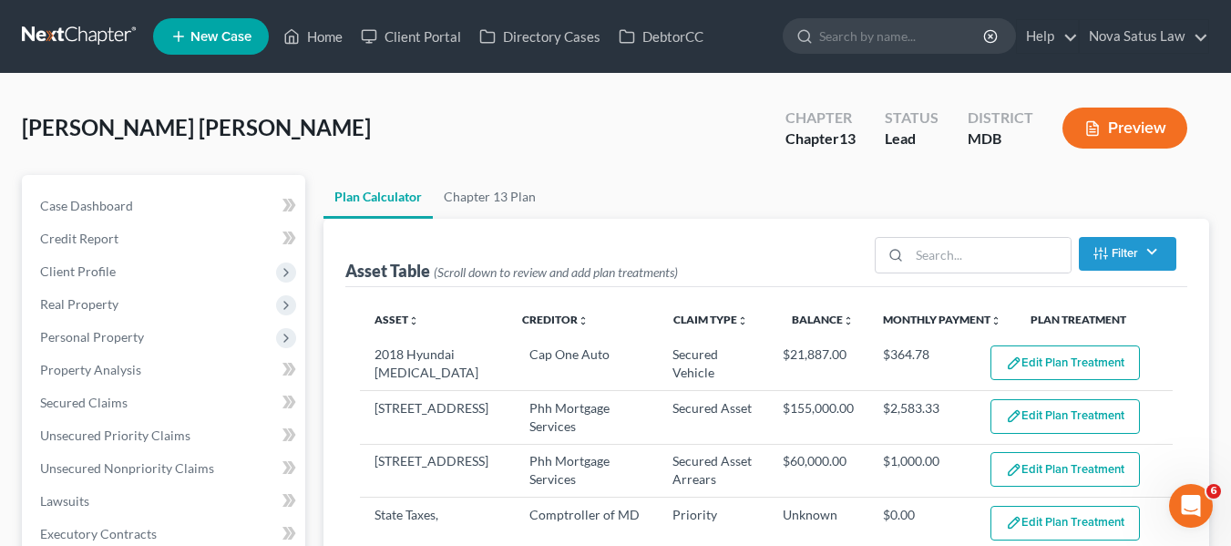
select select "59"
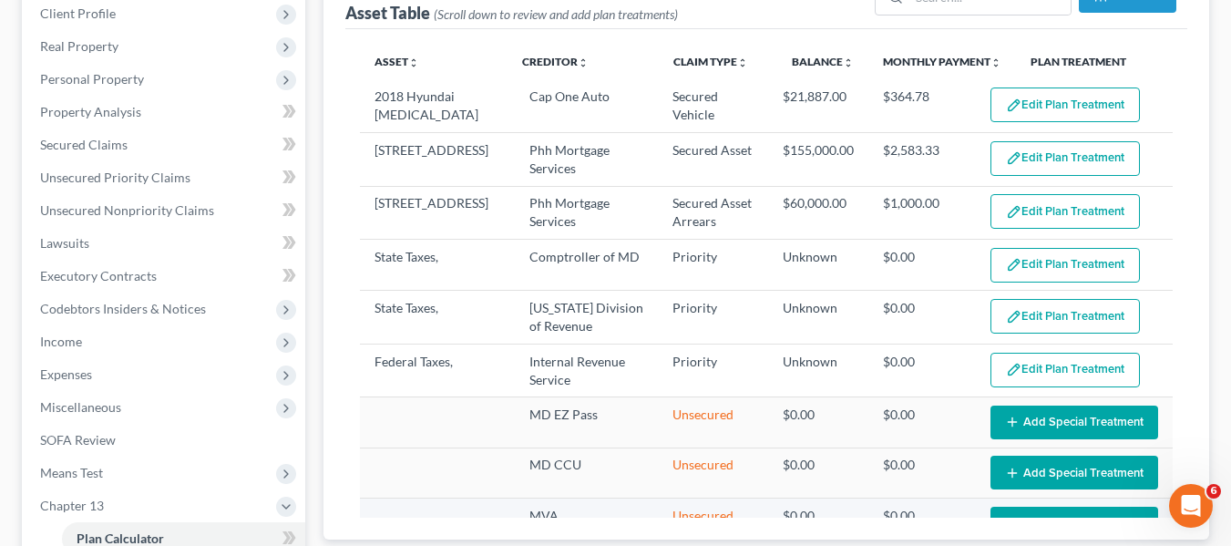
scroll to position [257, 0]
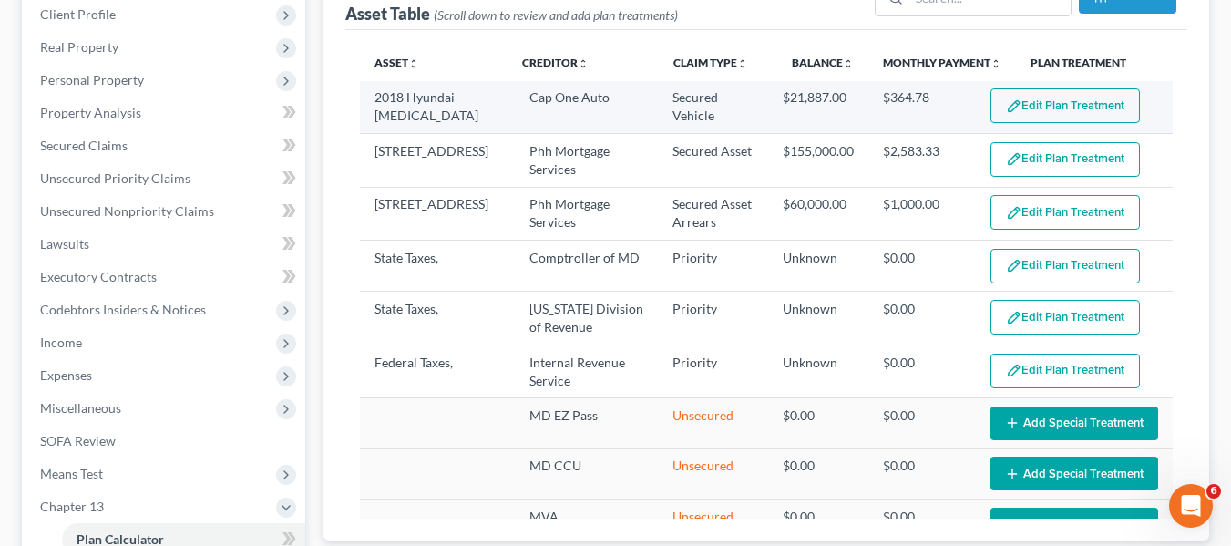
click at [1030, 98] on button "Edit Plan Treatment" at bounding box center [1065, 105] width 149 height 35
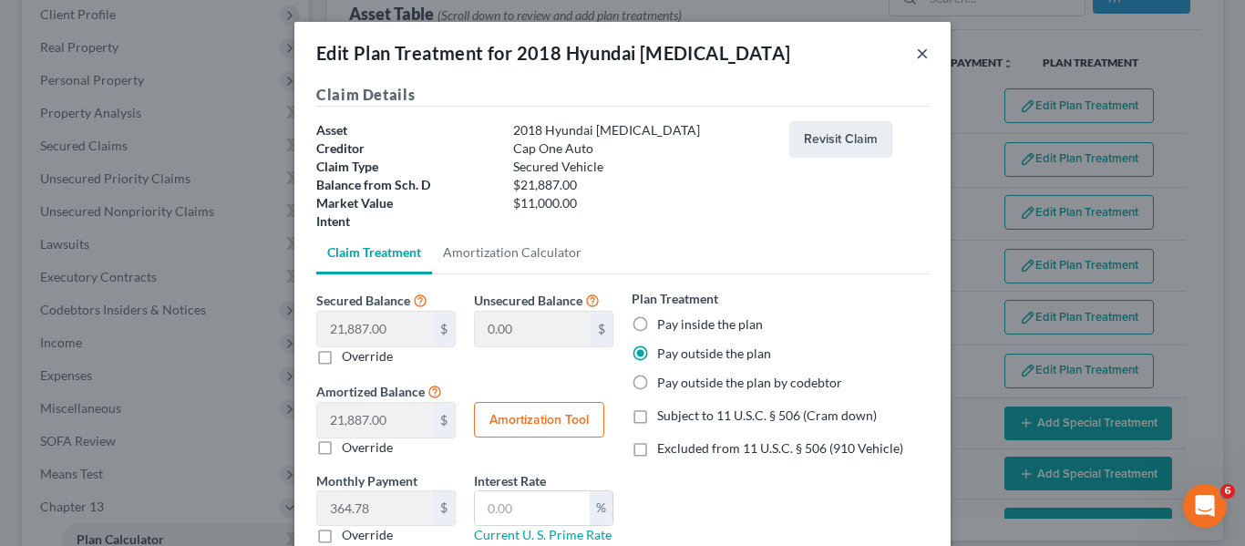
click at [918, 51] on button "×" at bounding box center [922, 53] width 13 height 22
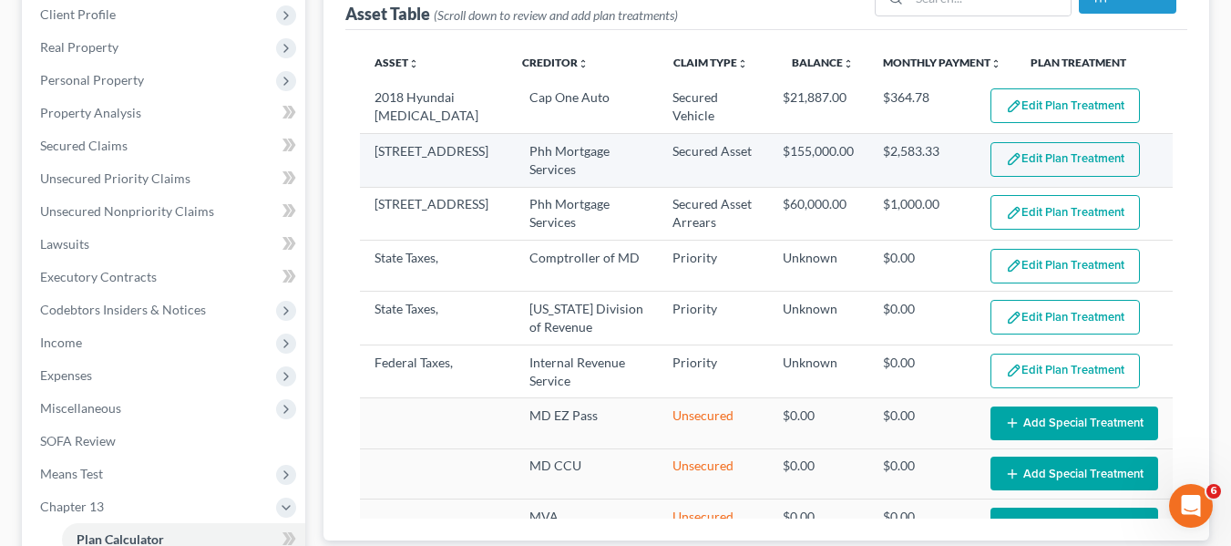
click at [1012, 157] on button "Edit Plan Treatment" at bounding box center [1065, 159] width 149 height 35
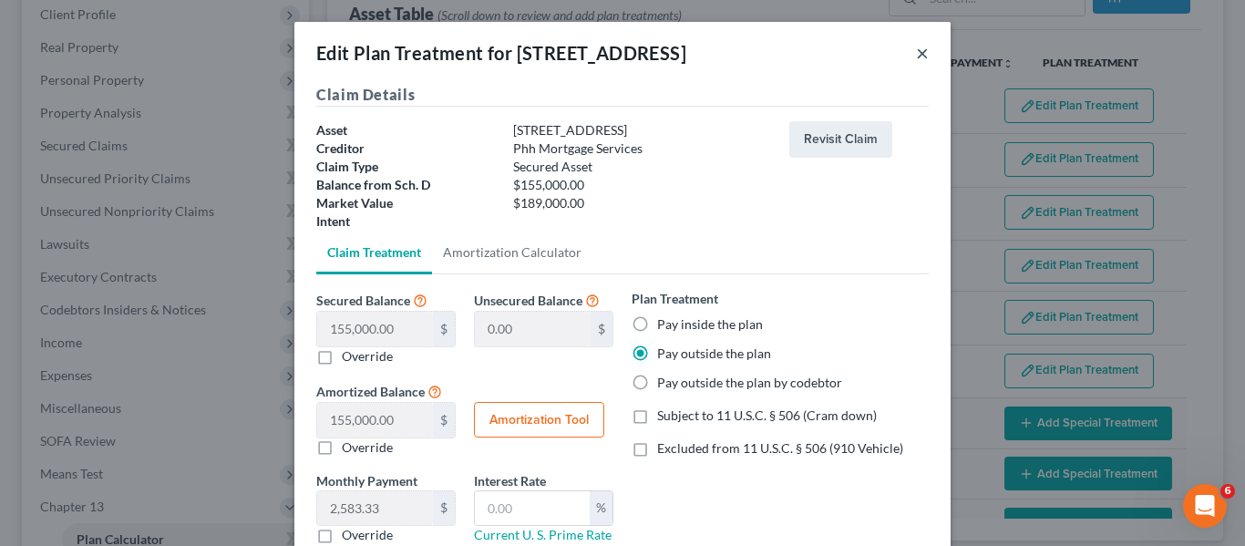
click at [916, 59] on button "×" at bounding box center [922, 53] width 13 height 22
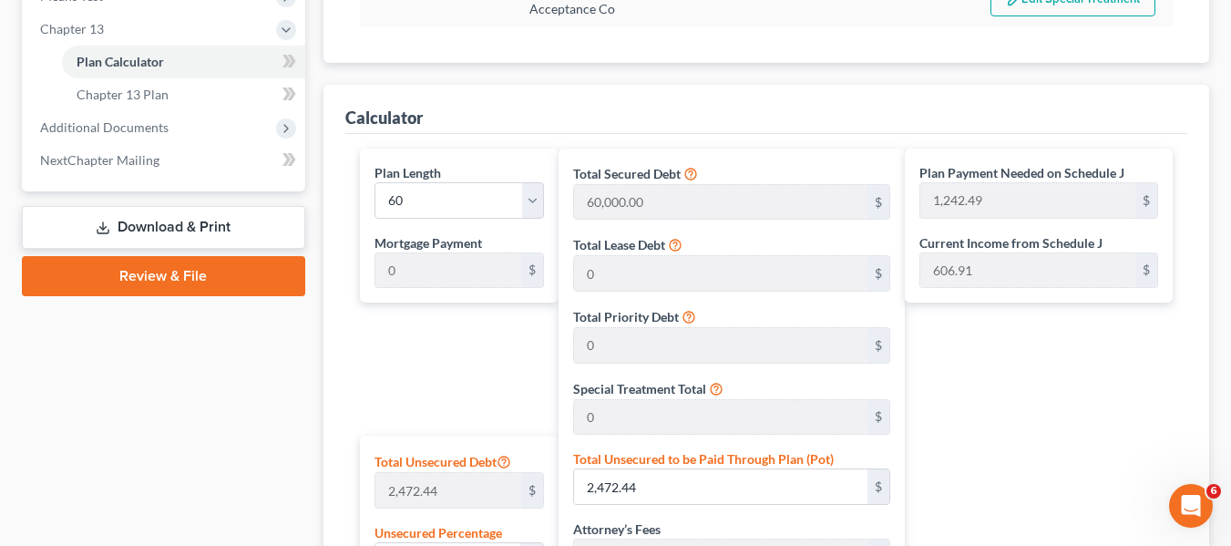
scroll to position [1212, 0]
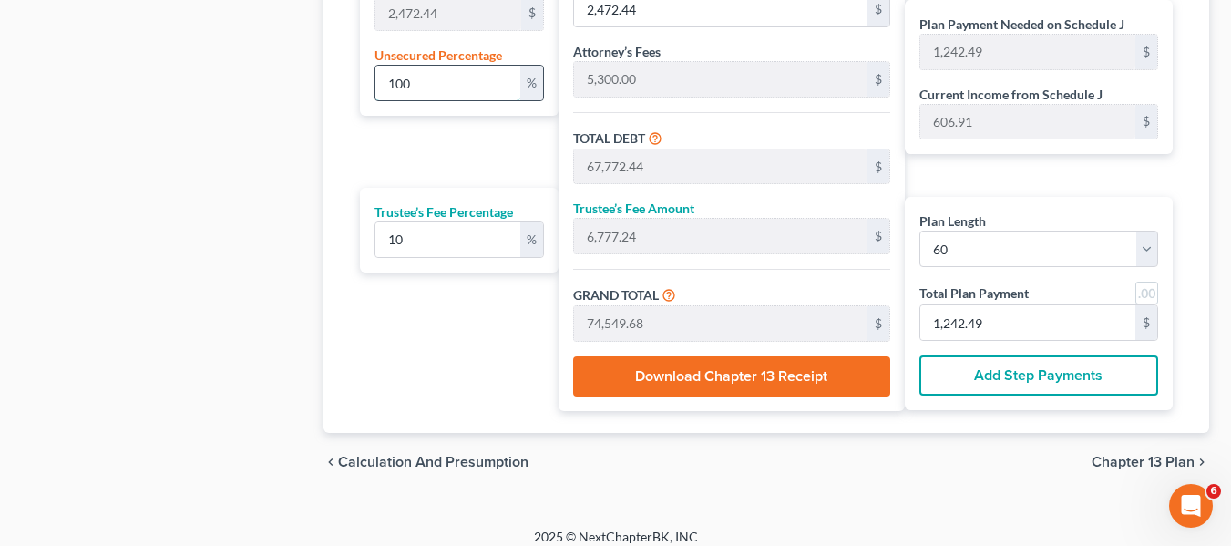
click at [427, 93] on input "100" at bounding box center [447, 83] width 145 height 35
type input "2"
type input "49.44"
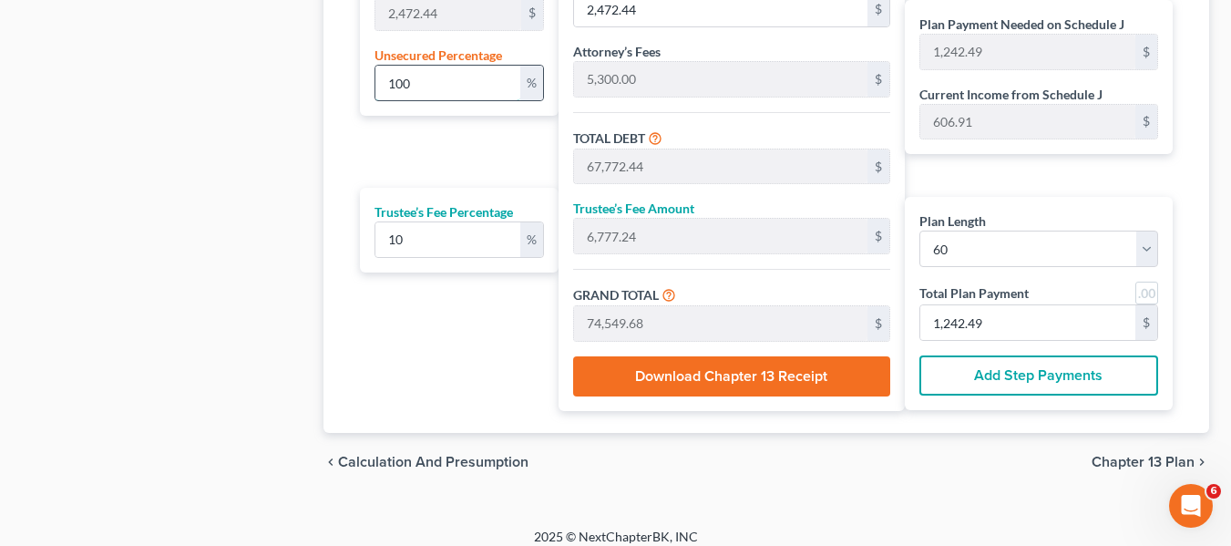
type input "65,349.44"
type input "6,534.94"
type input "71,884.39"
type input "1,198.07"
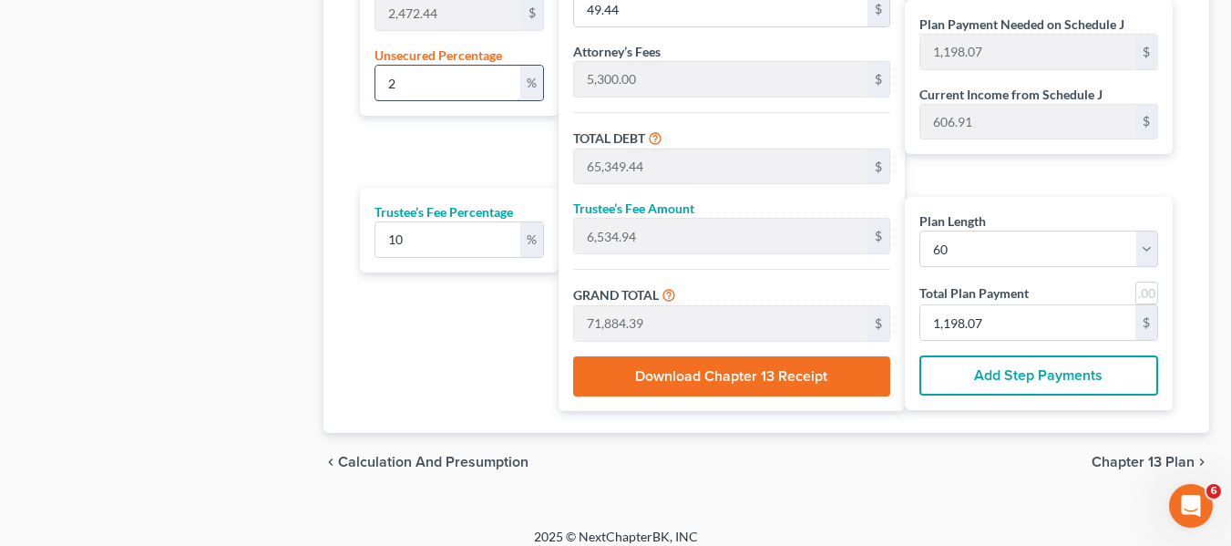
type input "25"
type input "618.11"
type input "65,918.11"
type input "6,591.81"
type input "72,509.92"
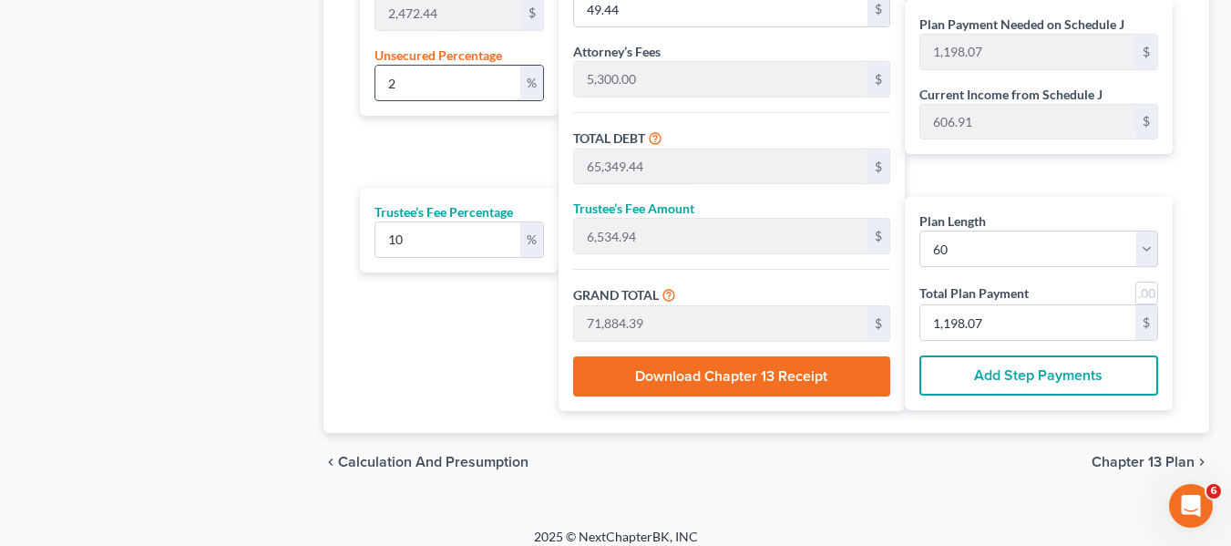
type input "1,208.49"
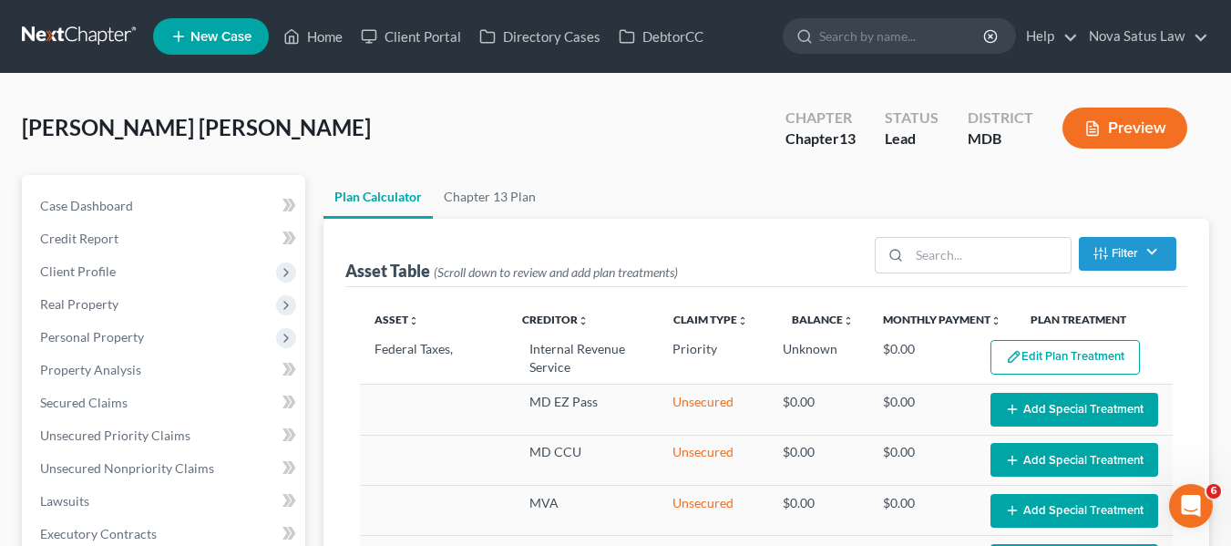
scroll to position [157, 0]
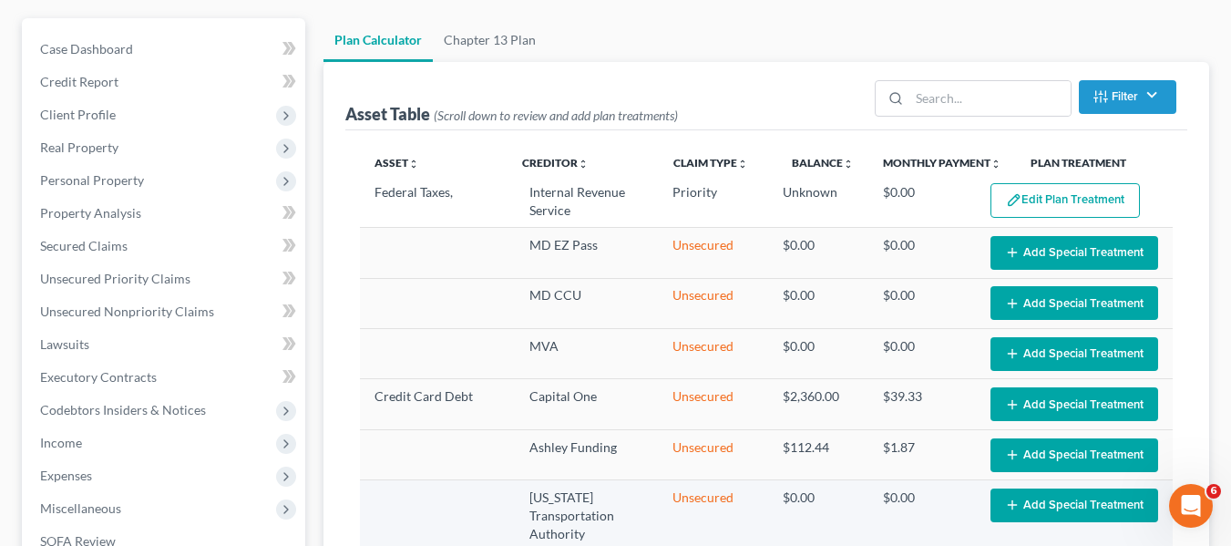
type input "25"
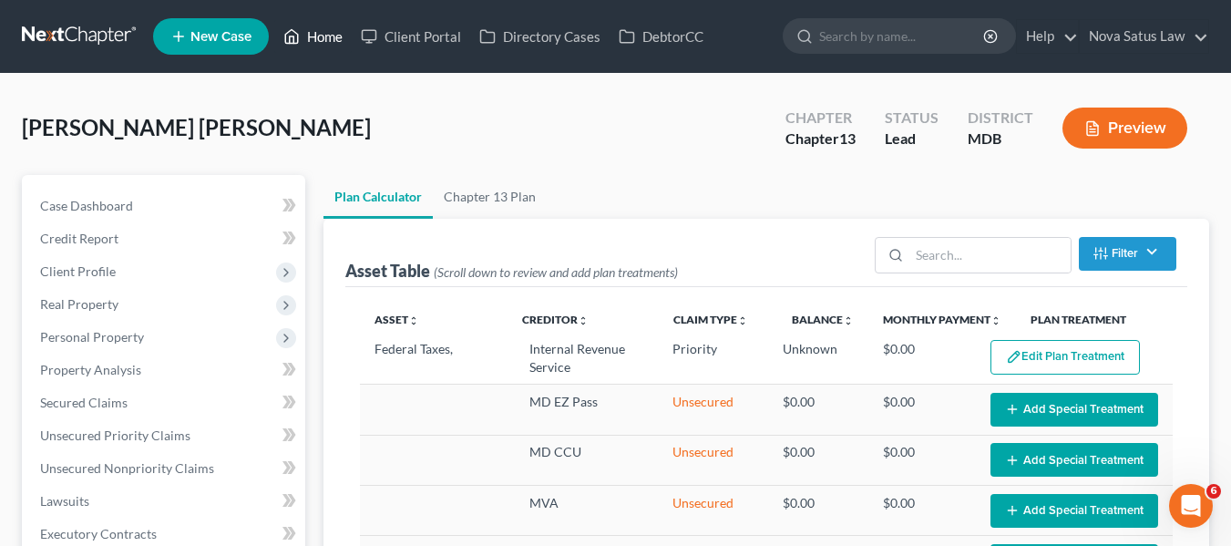
click at [323, 41] on link "Home" at bounding box center [312, 36] width 77 height 33
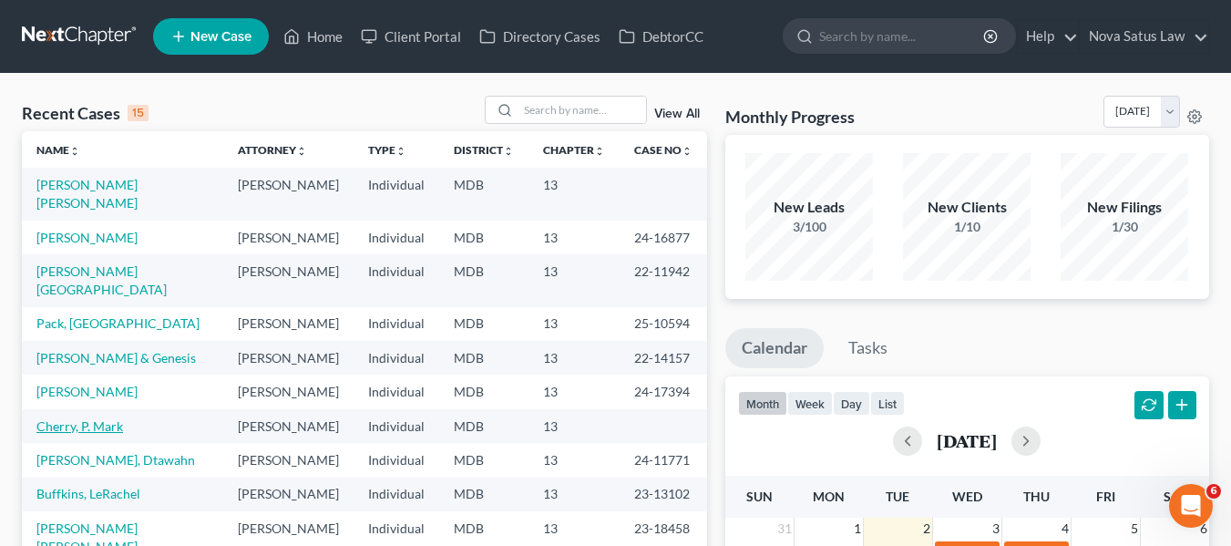
click at [65, 418] on link "Cherry, P. Mark" at bounding box center [79, 425] width 87 height 15
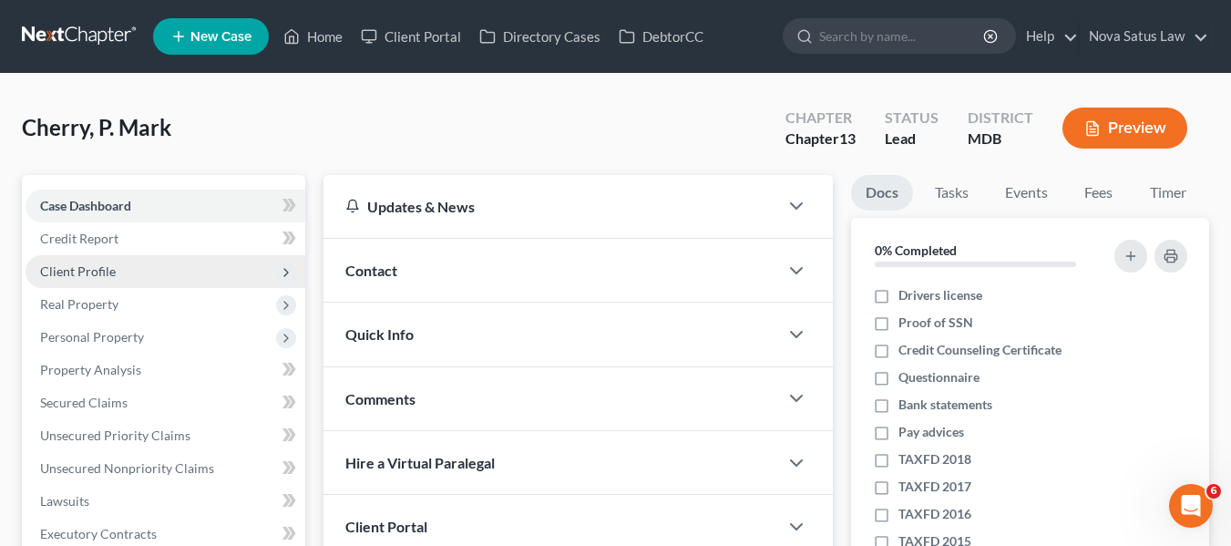
click at [84, 267] on span "Client Profile" at bounding box center [78, 270] width 76 height 15
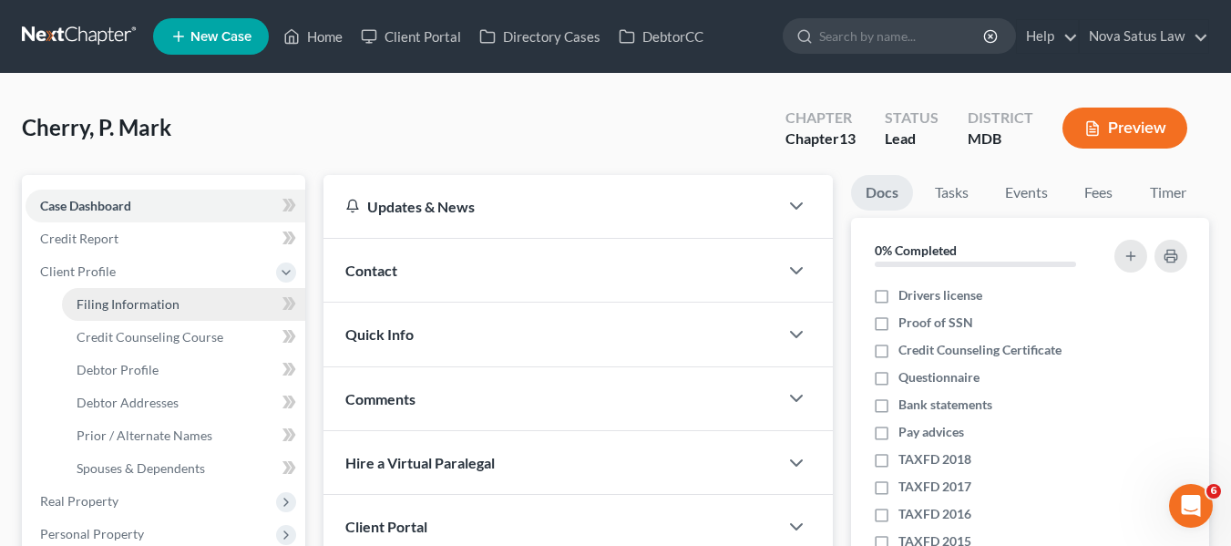
click at [107, 300] on span "Filing Information" at bounding box center [128, 303] width 103 height 15
select select "1"
select select "0"
select select "3"
select select "38"
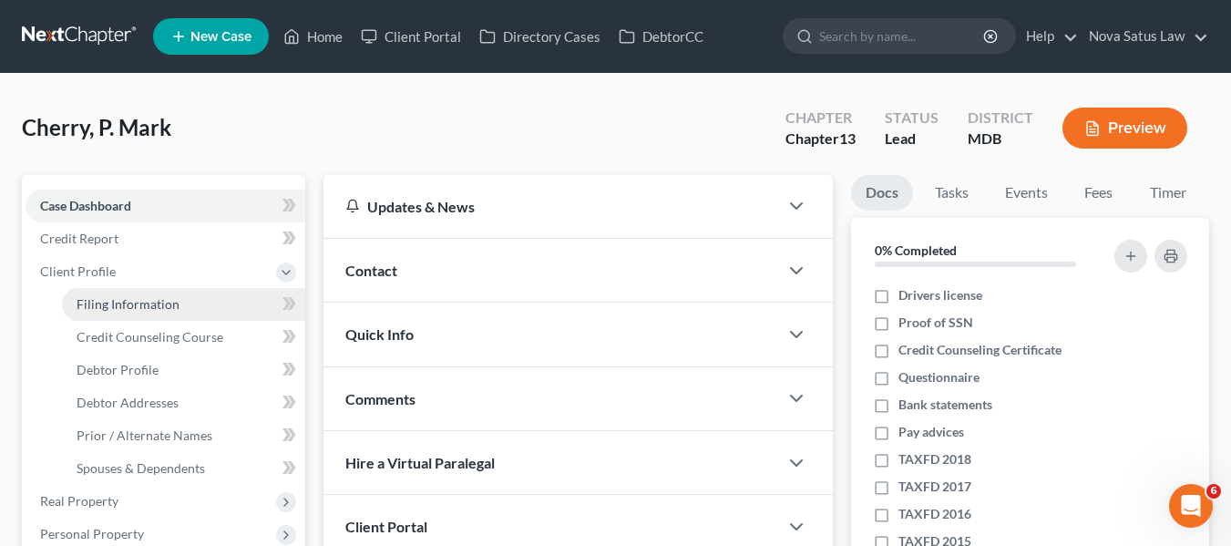
select select "0"
select select "21"
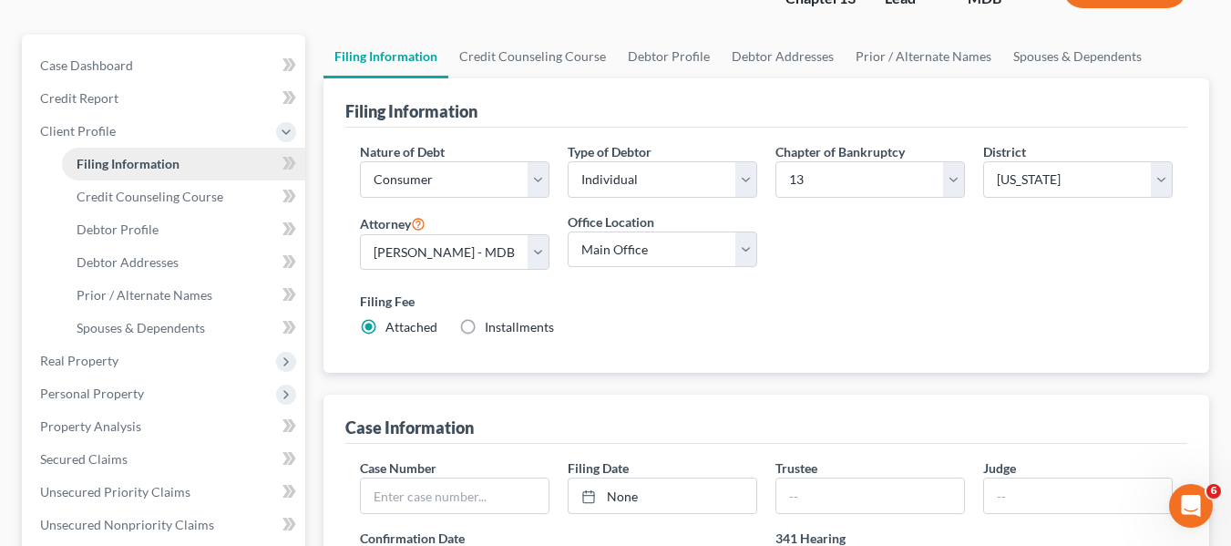
scroll to position [141, 0]
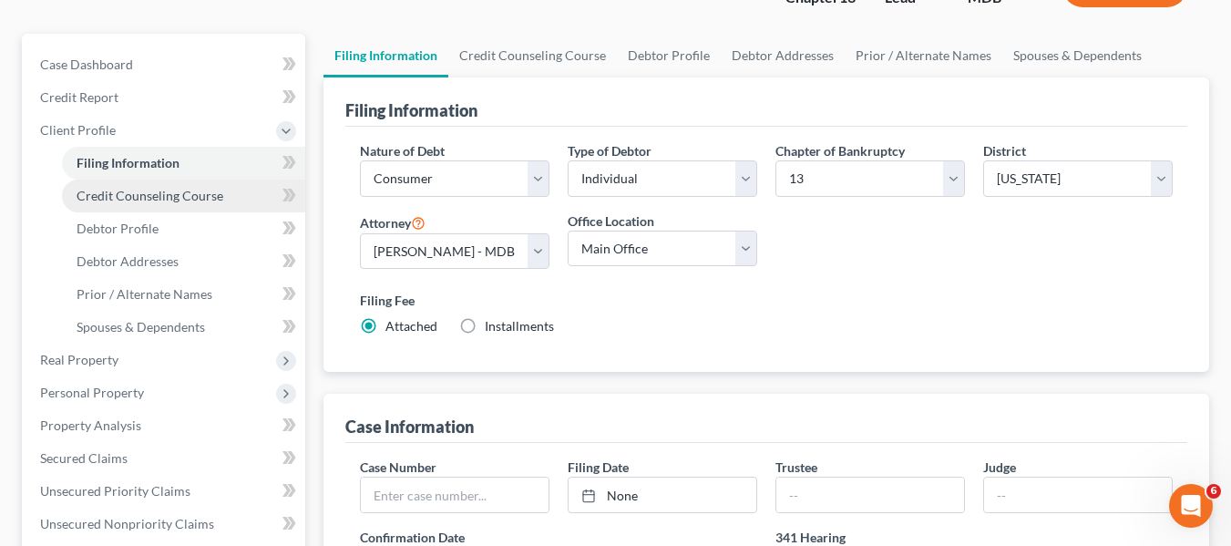
click at [110, 200] on span "Credit Counseling Course" at bounding box center [150, 195] width 147 height 15
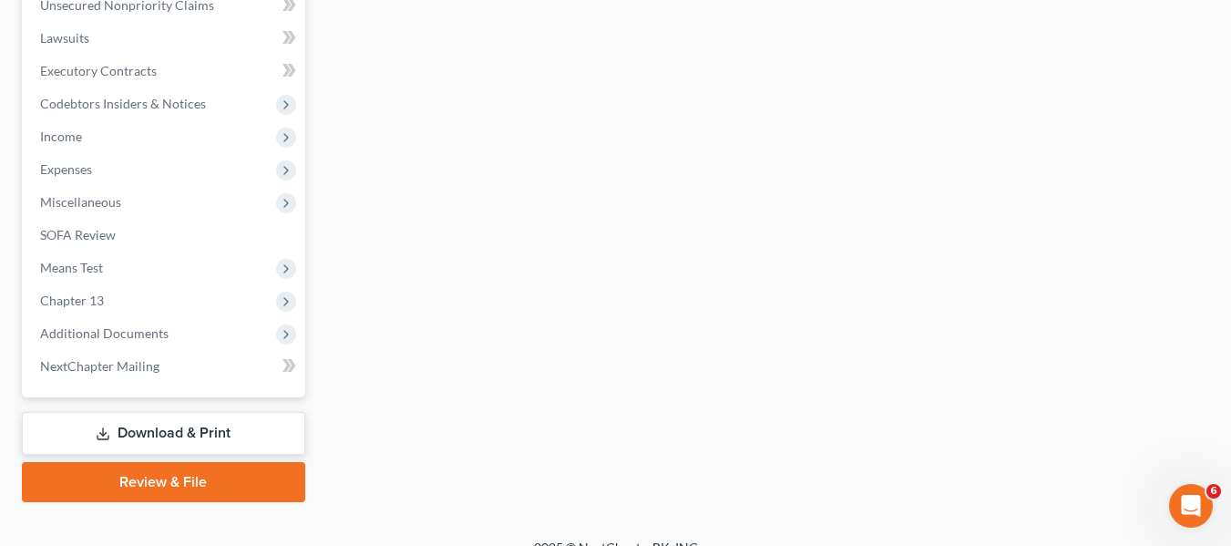
scroll to position [685, 0]
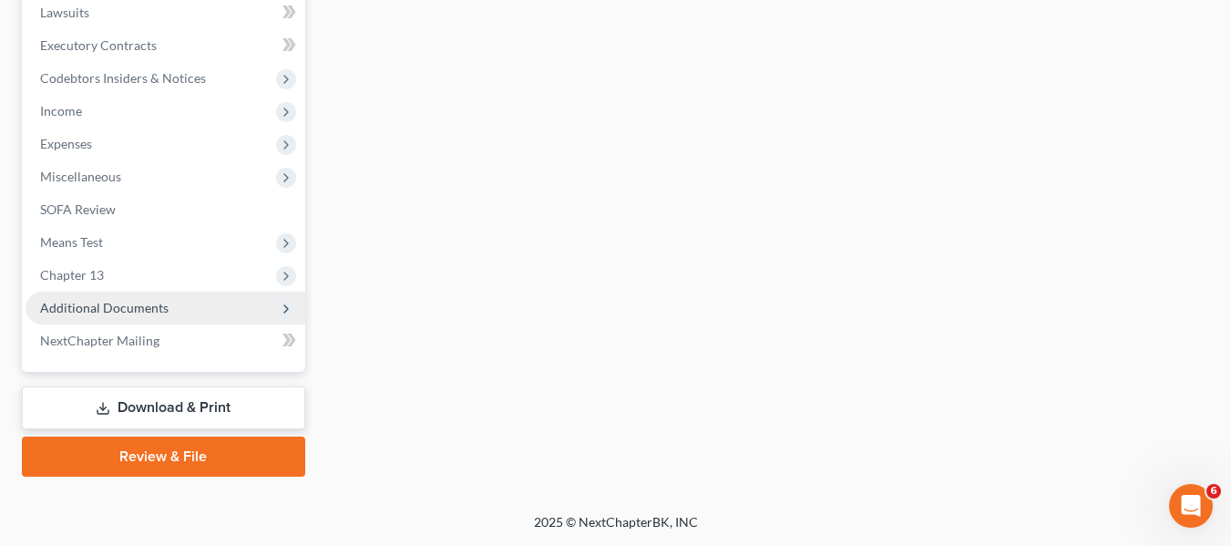
click at [98, 303] on span "Additional Documents" at bounding box center [104, 307] width 128 height 15
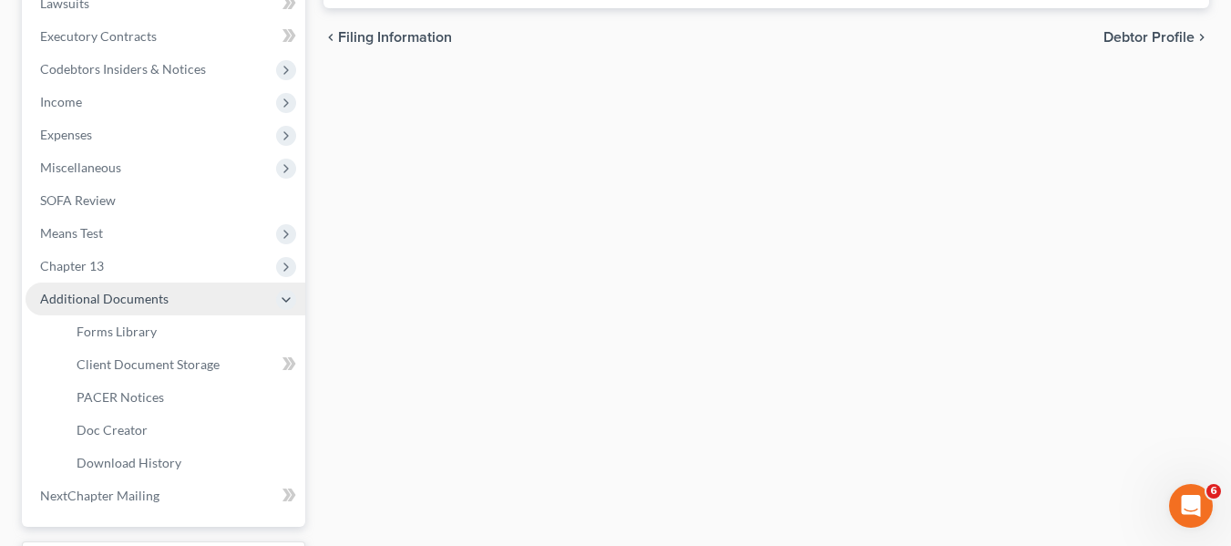
scroll to position [488, 0]
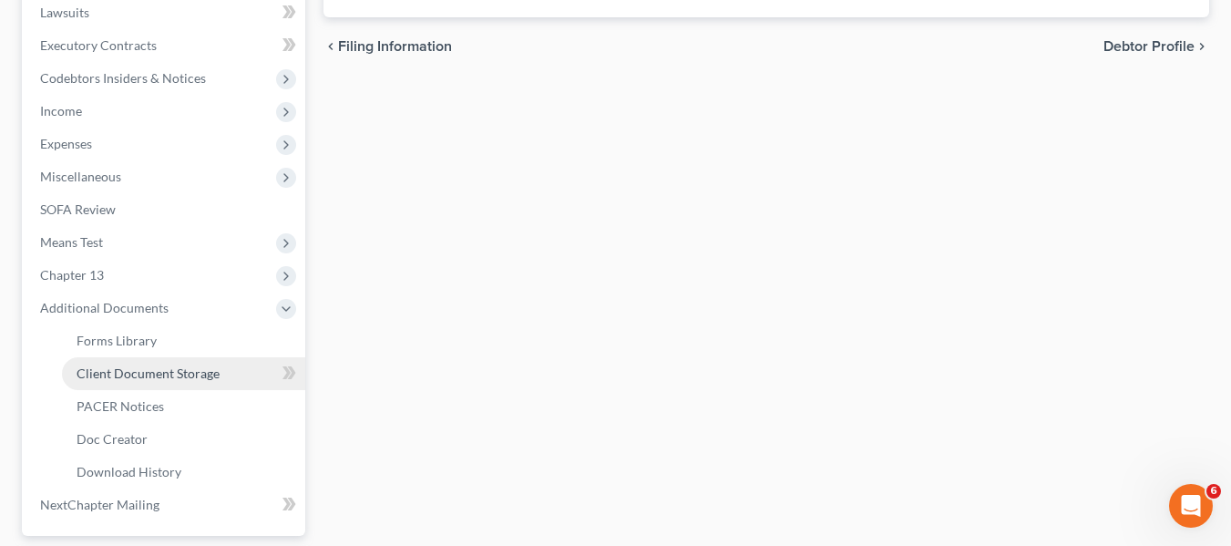
click at [128, 378] on span "Client Document Storage" at bounding box center [148, 372] width 143 height 15
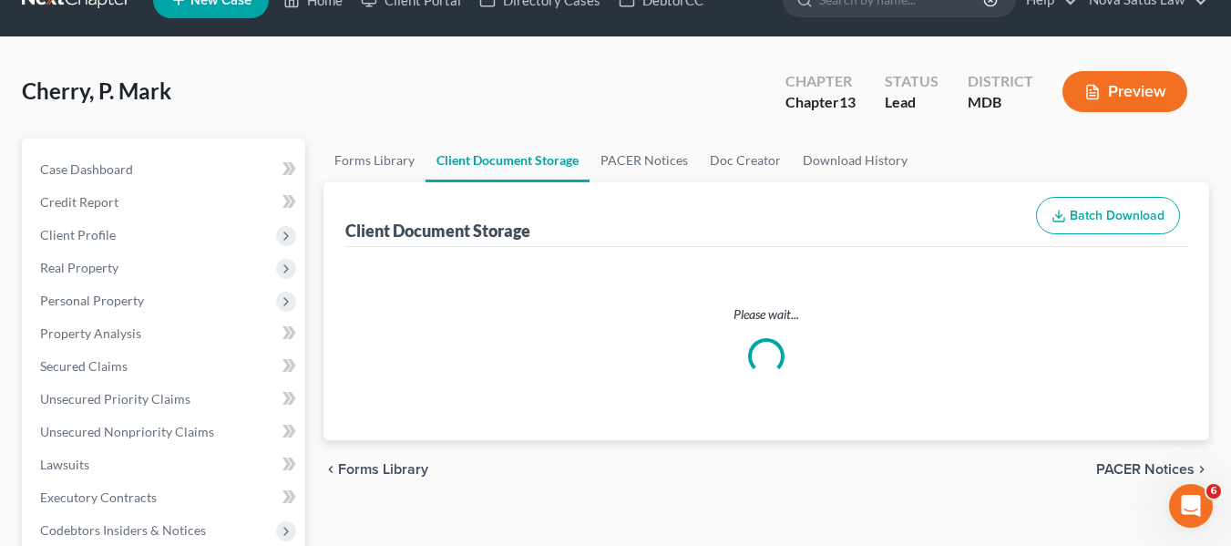
select select "14"
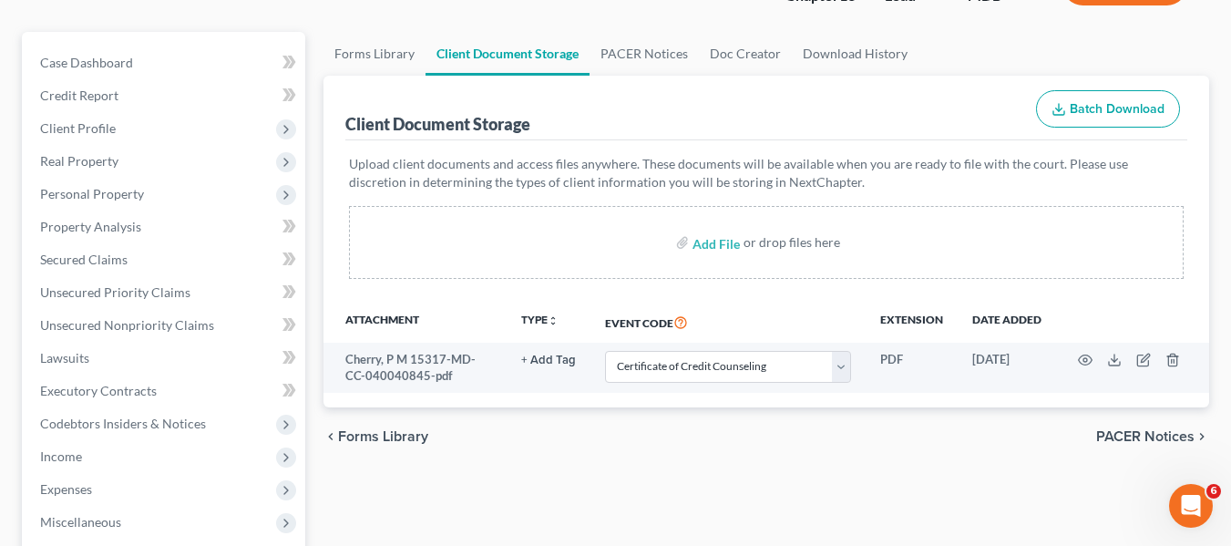
scroll to position [147, 0]
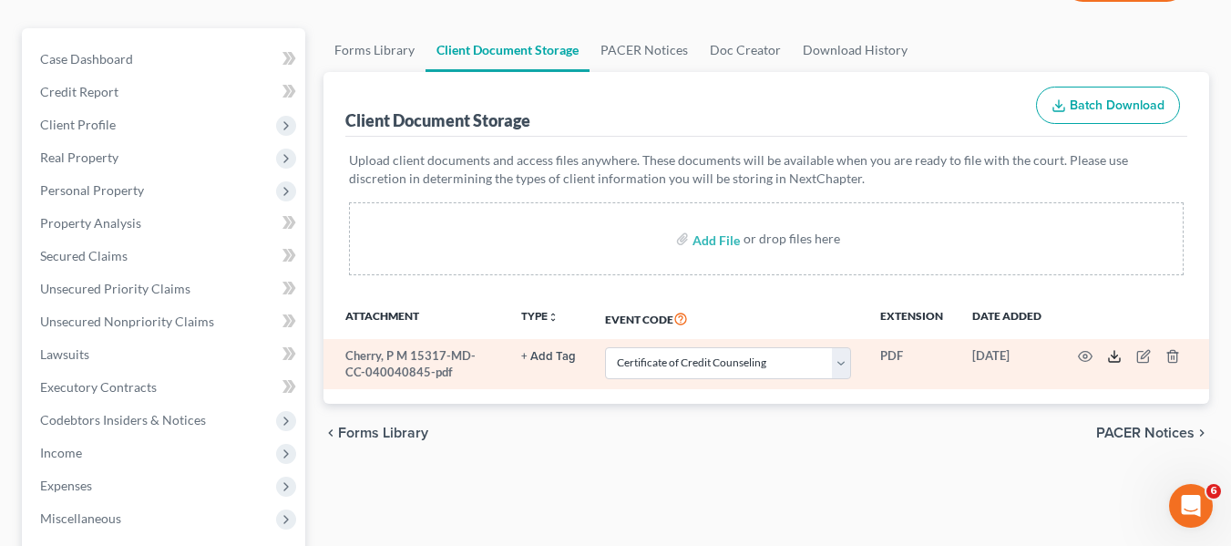
click at [1113, 356] on polyline at bounding box center [1115, 356] width 6 height 3
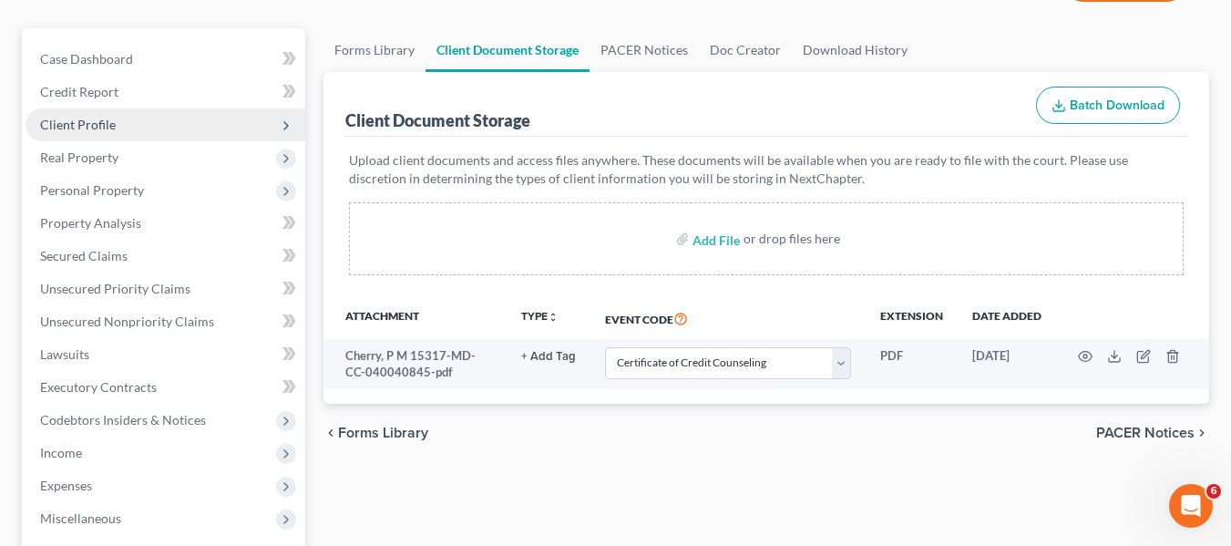
click at [95, 113] on span "Client Profile" at bounding box center [166, 124] width 280 height 33
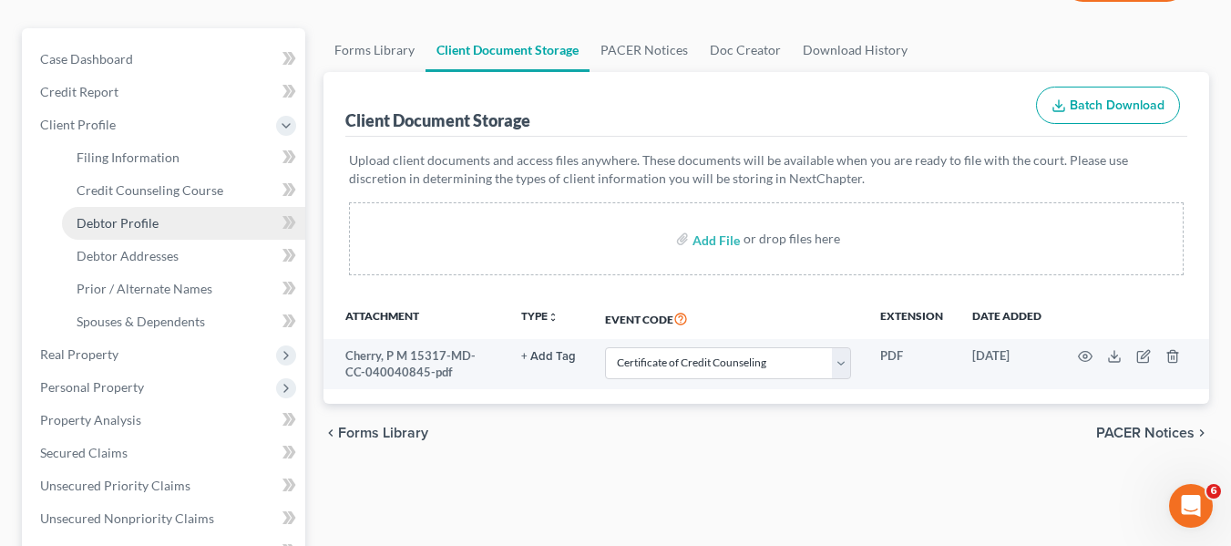
click at [117, 216] on span "Debtor Profile" at bounding box center [118, 222] width 82 height 15
select select "2"
select select "1"
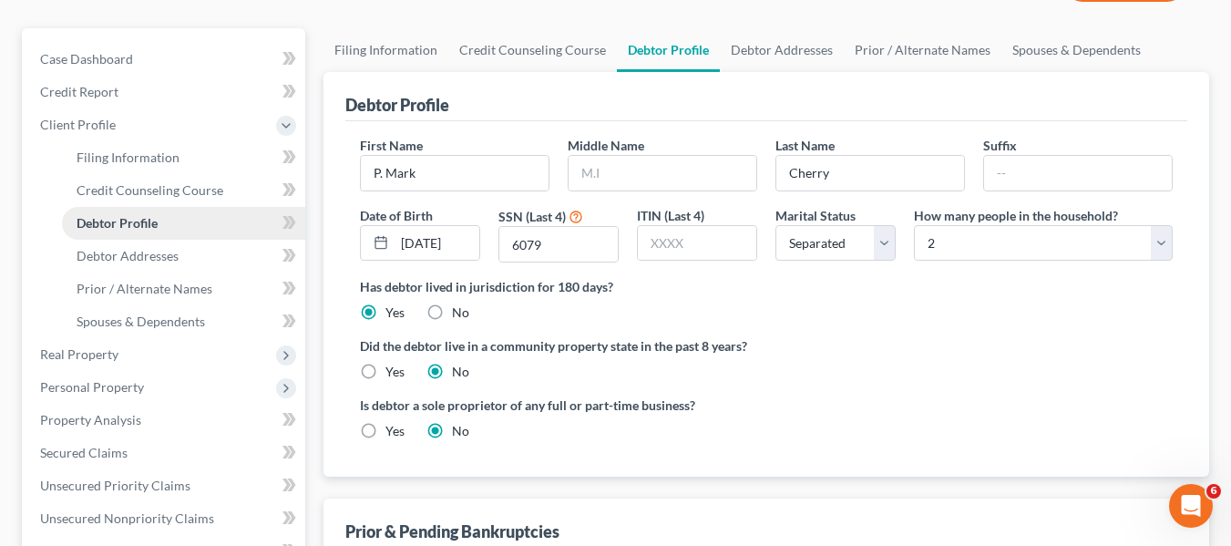
radio input "true"
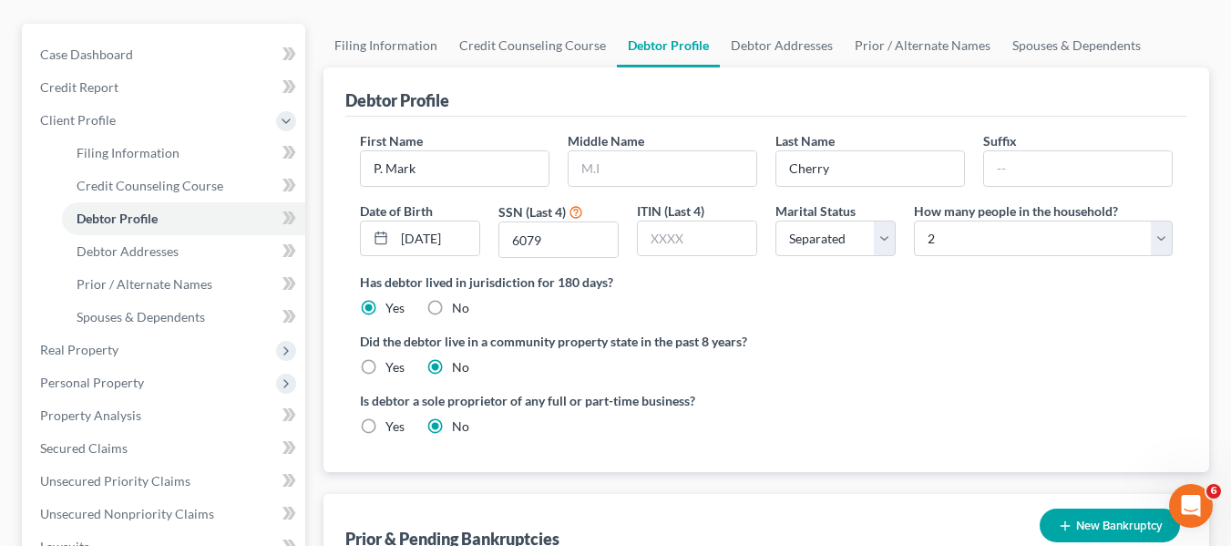
scroll to position [180, 0]
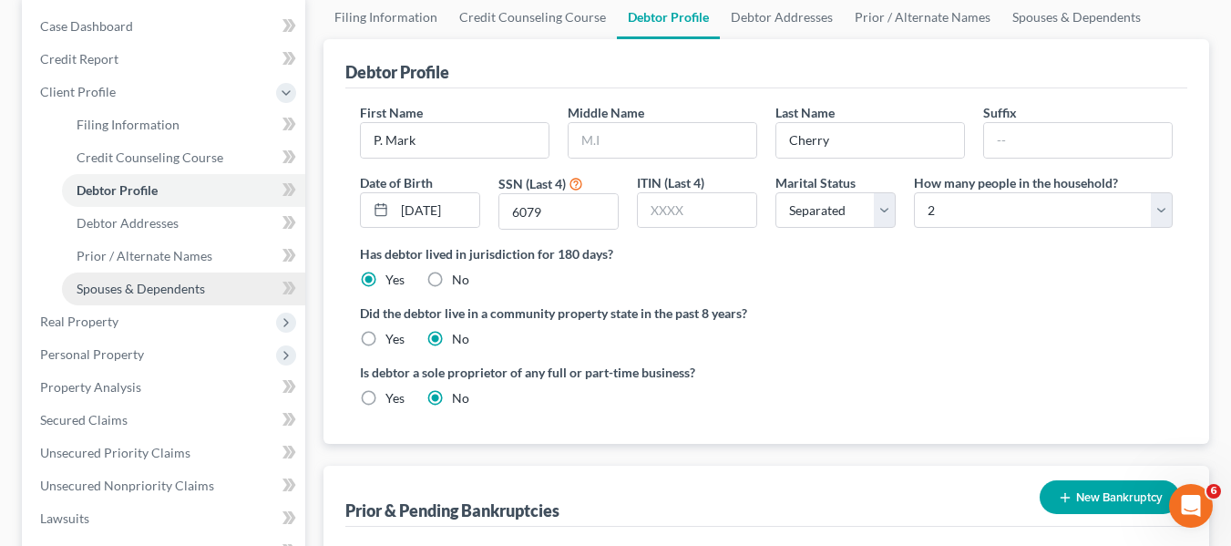
click at [179, 289] on span "Spouses & Dependents" at bounding box center [141, 288] width 128 height 15
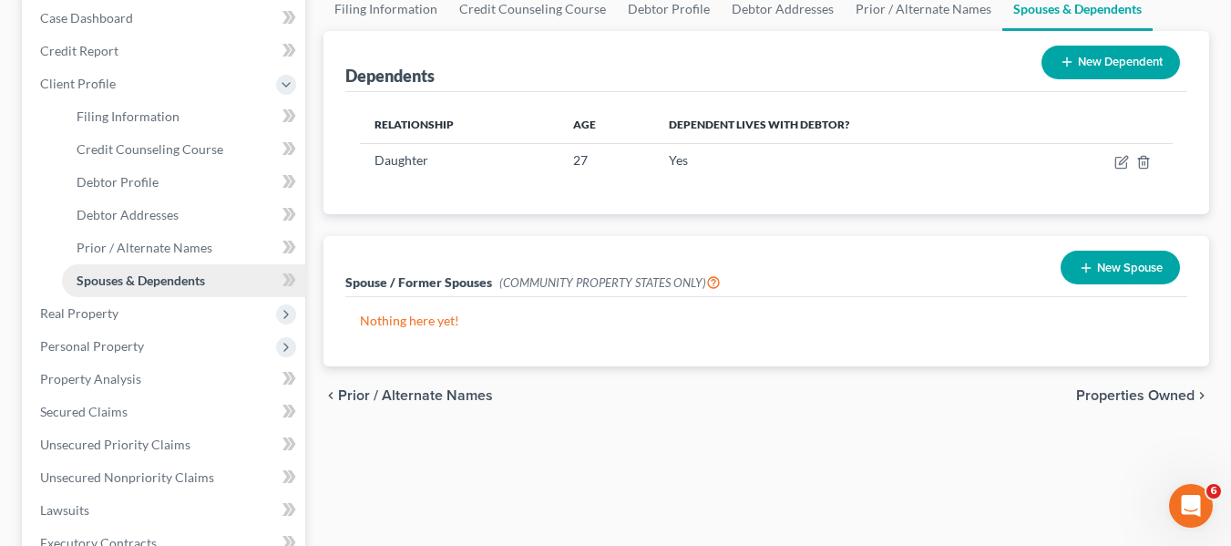
scroll to position [189, 0]
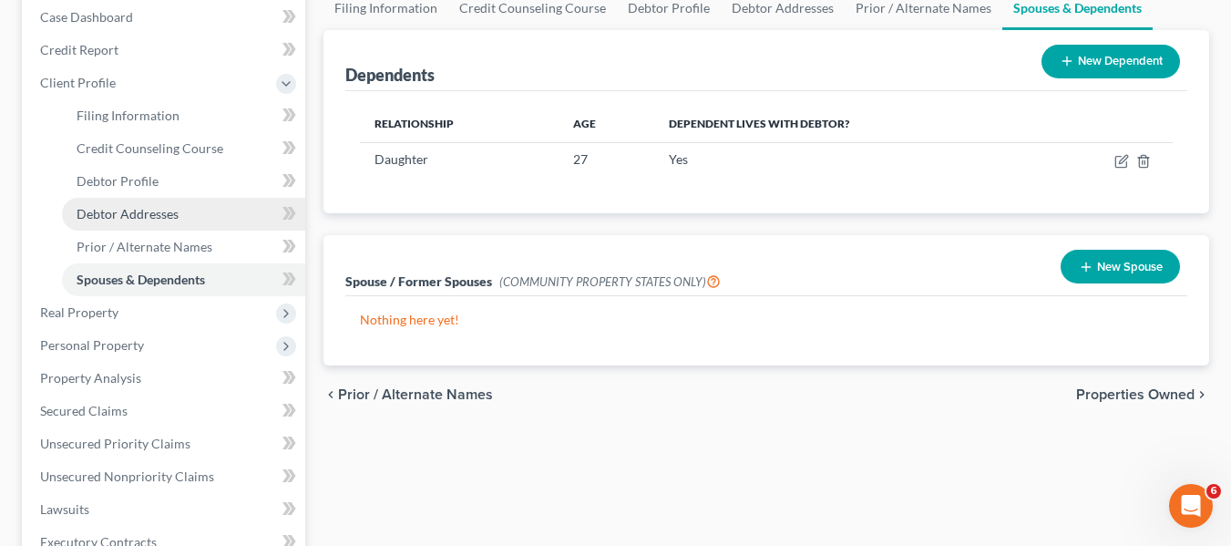
click at [132, 201] on link "Debtor Addresses" at bounding box center [183, 214] width 243 height 33
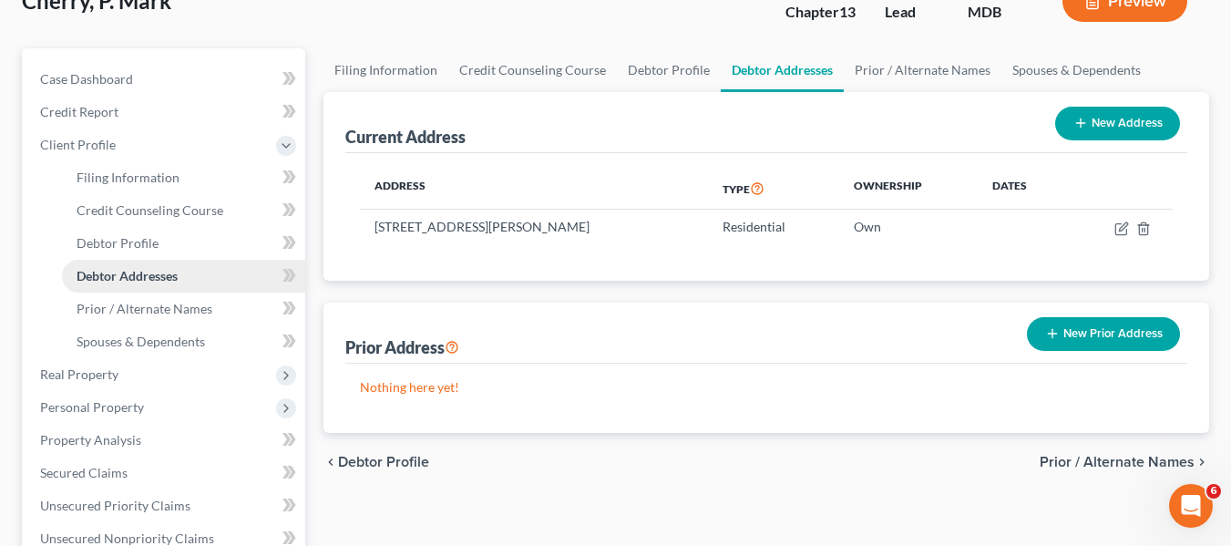
scroll to position [248, 0]
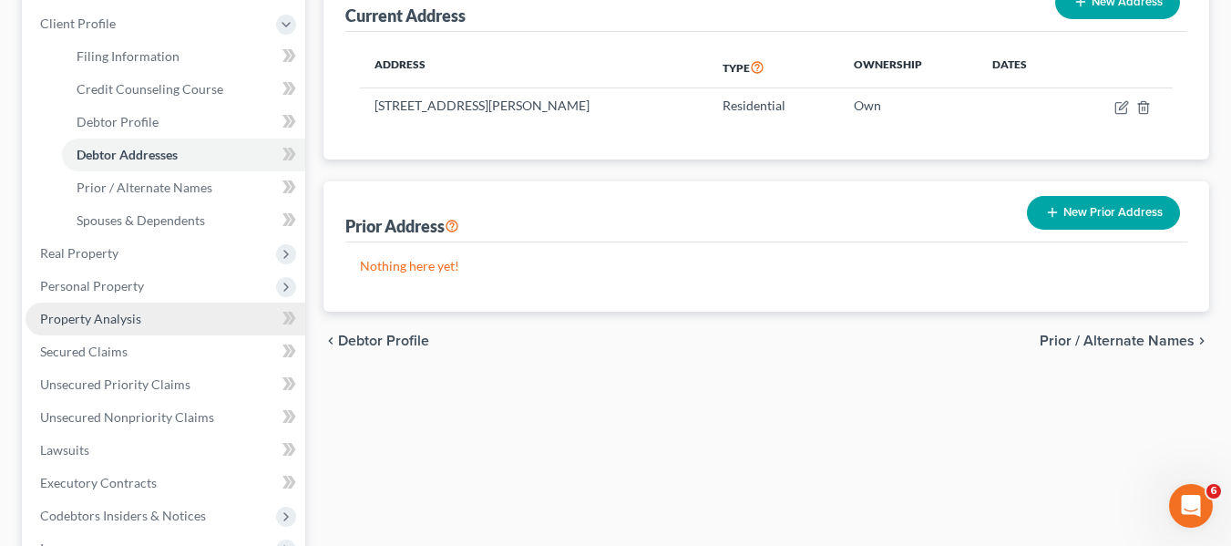
click at [112, 322] on span "Property Analysis" at bounding box center [90, 318] width 101 height 15
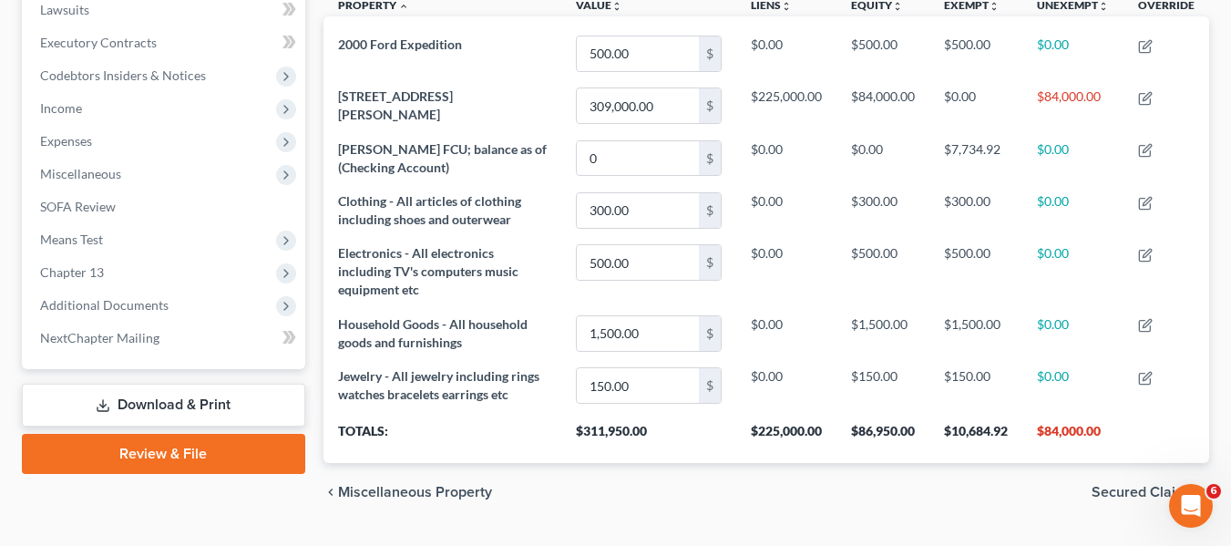
scroll to position [454, 0]
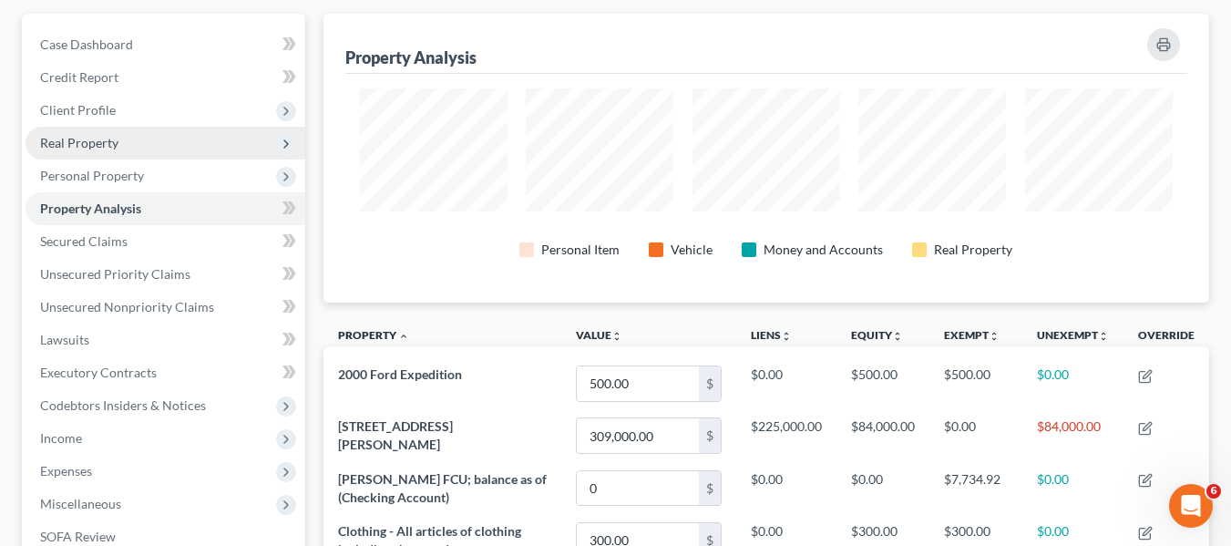
click at [97, 146] on span "Real Property" at bounding box center [79, 142] width 78 height 15
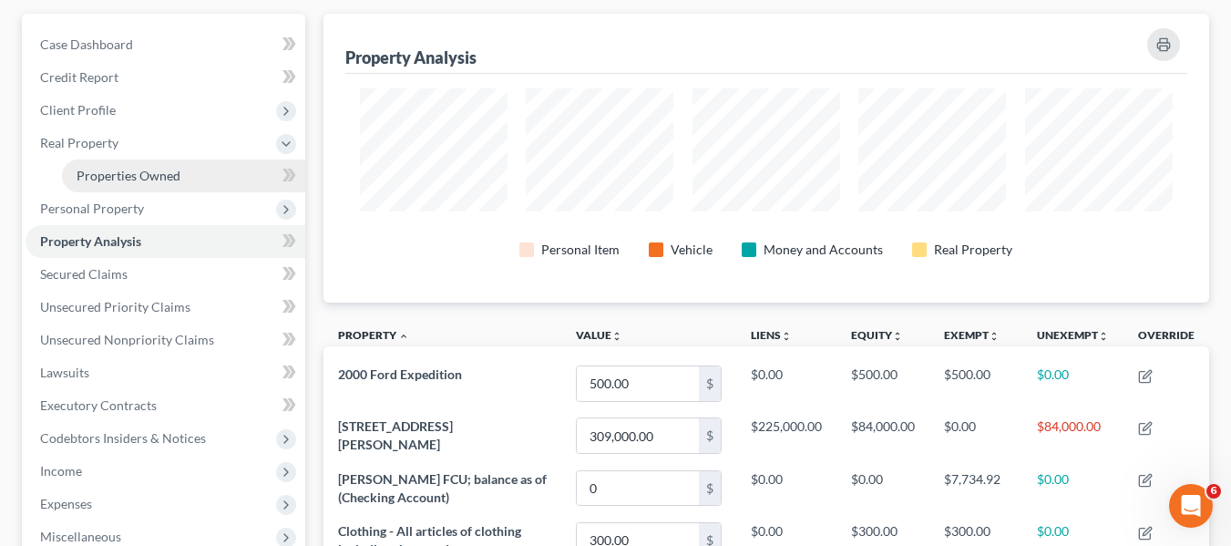
click at [110, 164] on link "Properties Owned" at bounding box center [183, 175] width 243 height 33
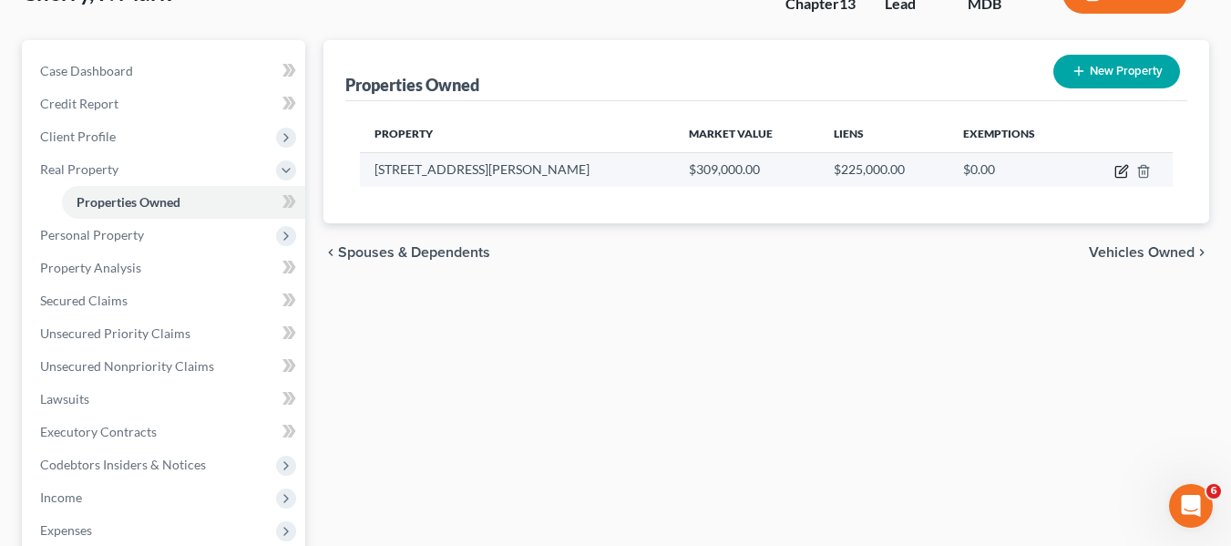
click at [1125, 169] on icon "button" at bounding box center [1121, 171] width 15 height 15
select select "21"
select select "1"
select select "3"
select select "1"
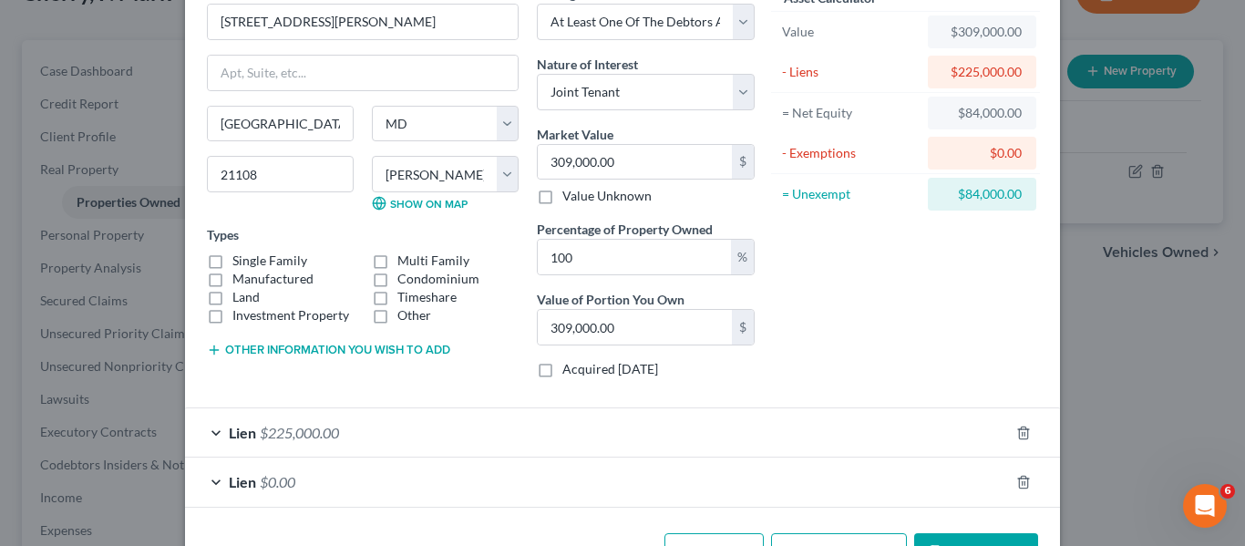
scroll to position [103, 0]
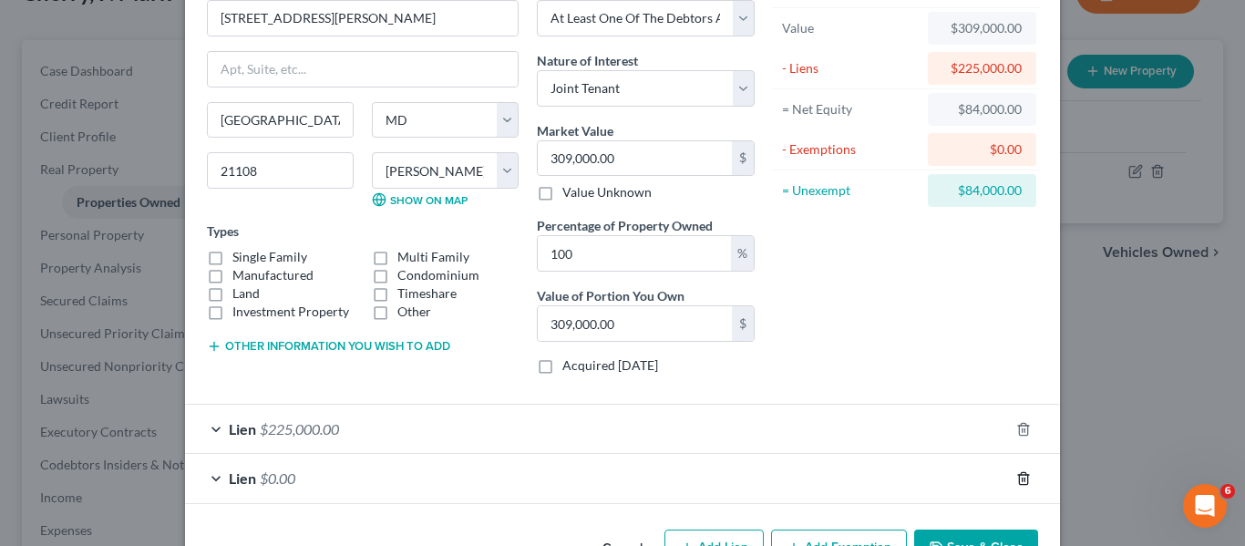
click at [1020, 481] on icon "button" at bounding box center [1023, 478] width 15 height 15
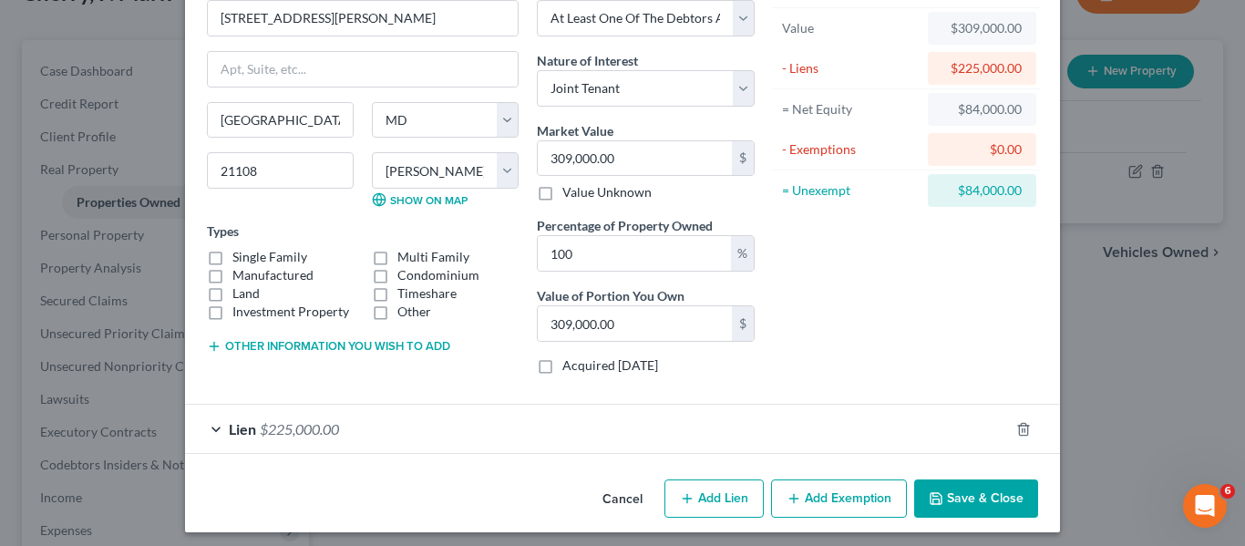
scroll to position [111, 0]
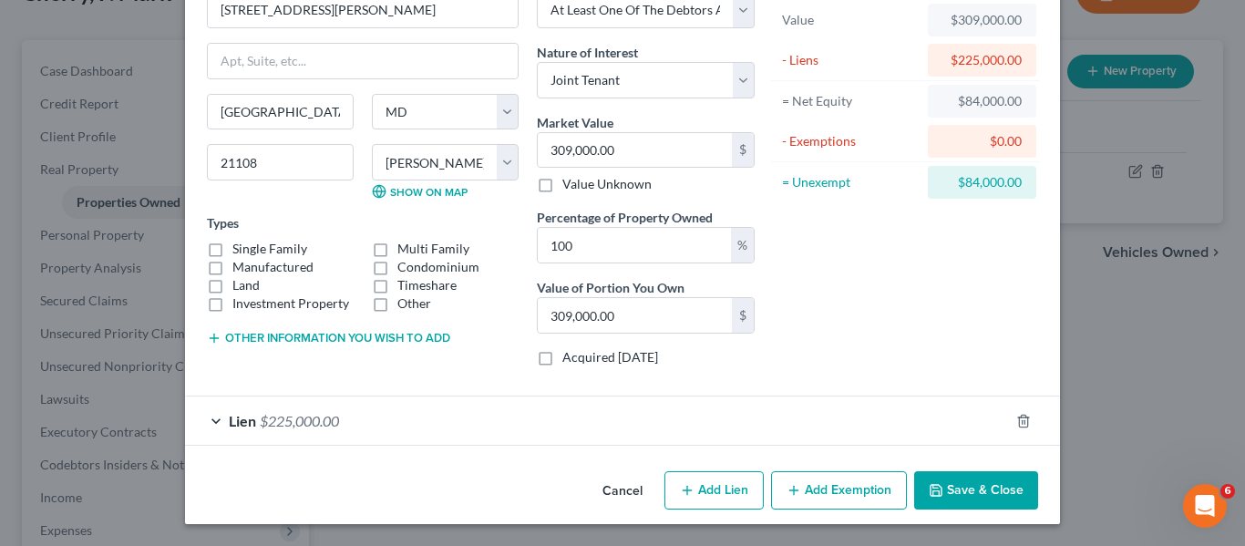
click at [779, 503] on button "Add Exemption" at bounding box center [839, 490] width 136 height 38
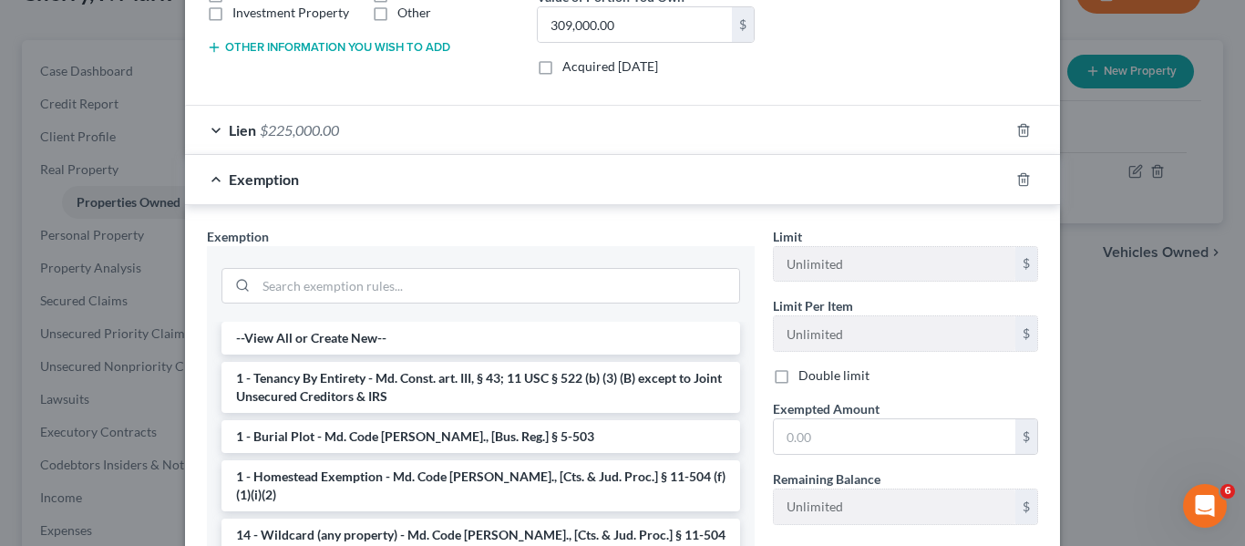
scroll to position [78, 0]
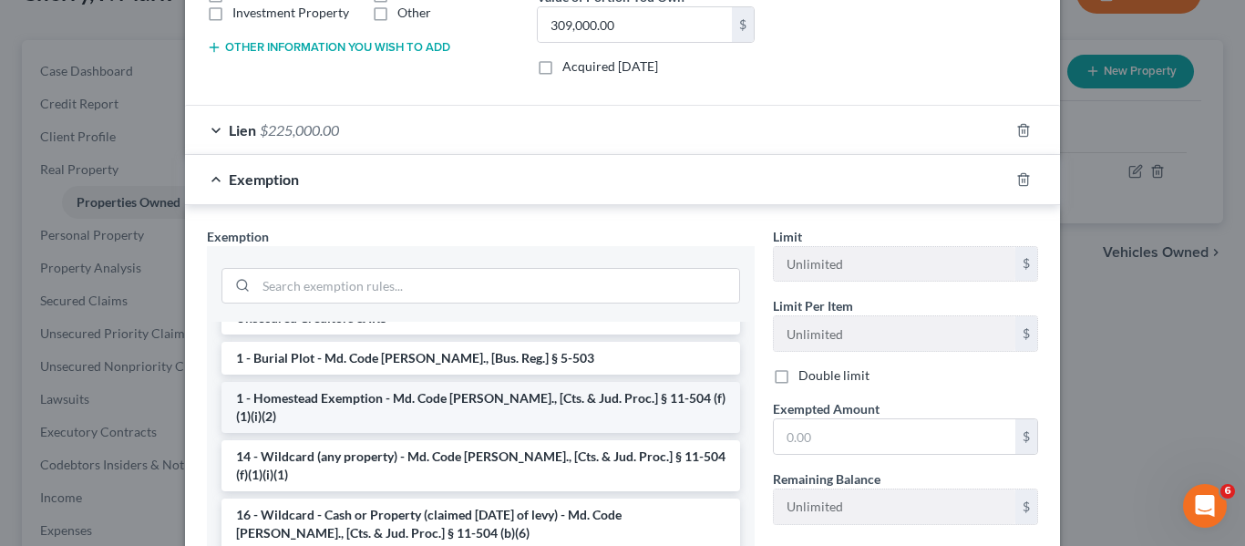
click at [335, 402] on li "1 - Homestead Exemption - Md. Code [PERSON_NAME]., [Cts. & Jud. Proc.] § 11-504…" at bounding box center [480, 407] width 519 height 51
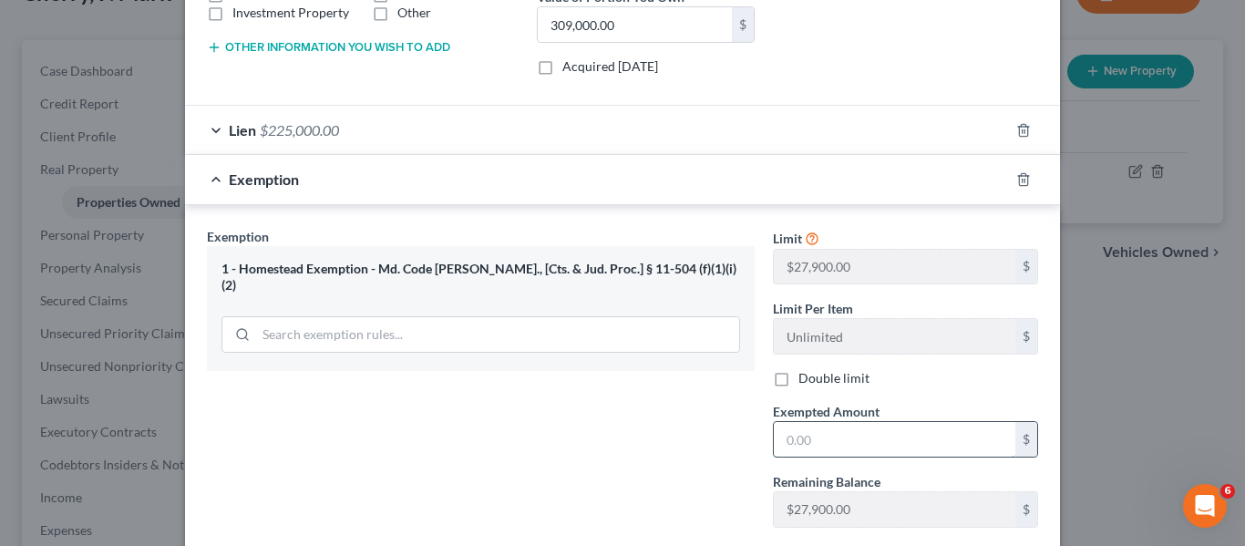
click at [841, 452] on input "text" at bounding box center [894, 439] width 241 height 35
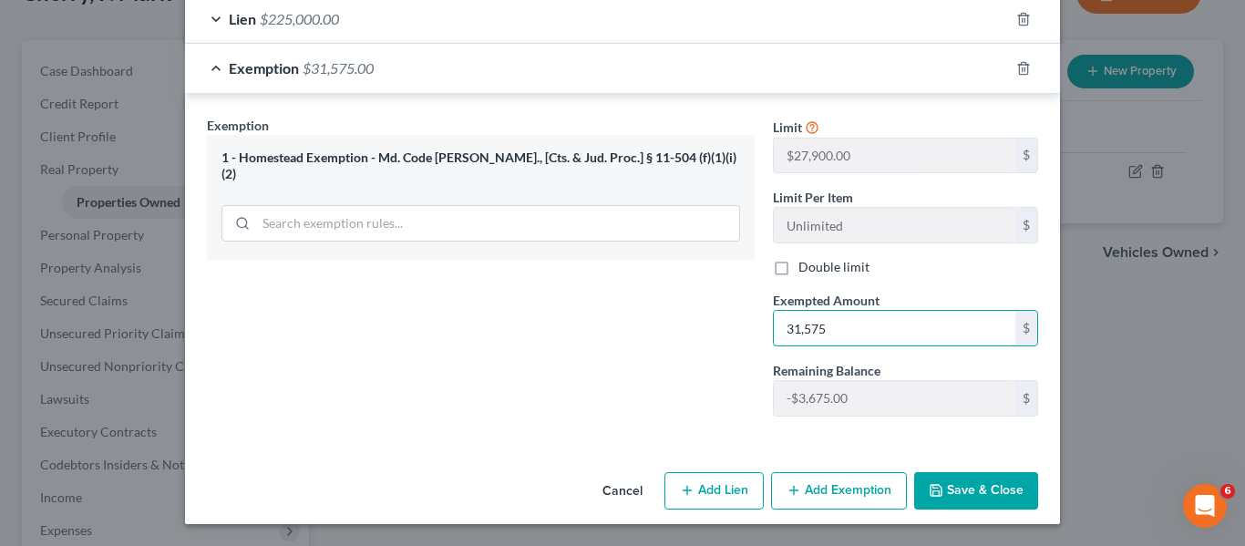
type input "31,575"
click at [956, 487] on button "Save & Close" at bounding box center [976, 491] width 124 height 38
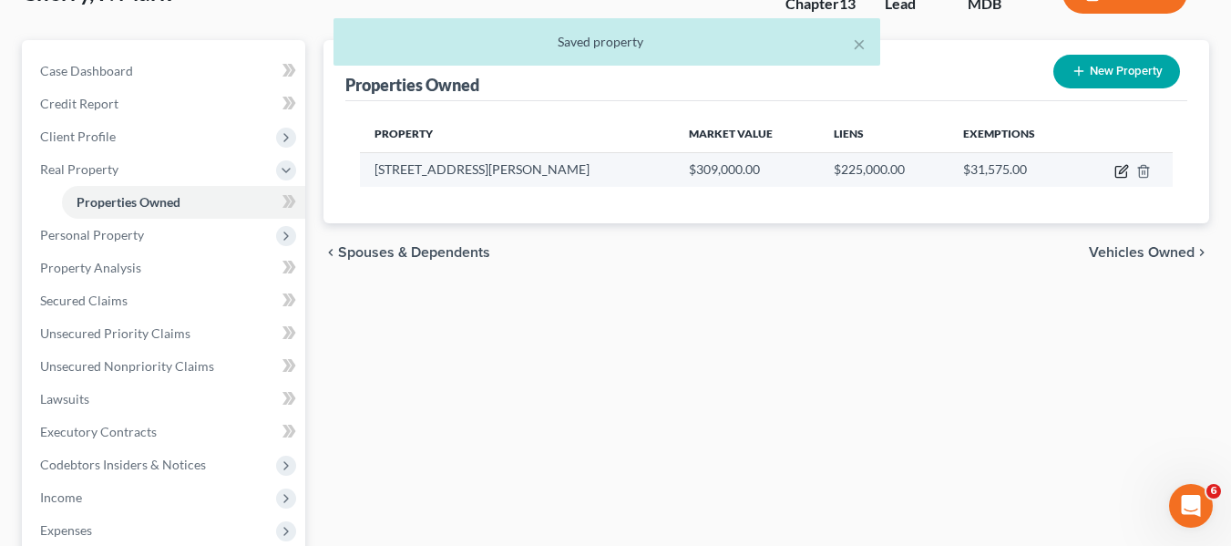
click at [1122, 172] on icon "button" at bounding box center [1123, 169] width 8 height 8
select select "21"
select select "1"
select select "3"
select select "1"
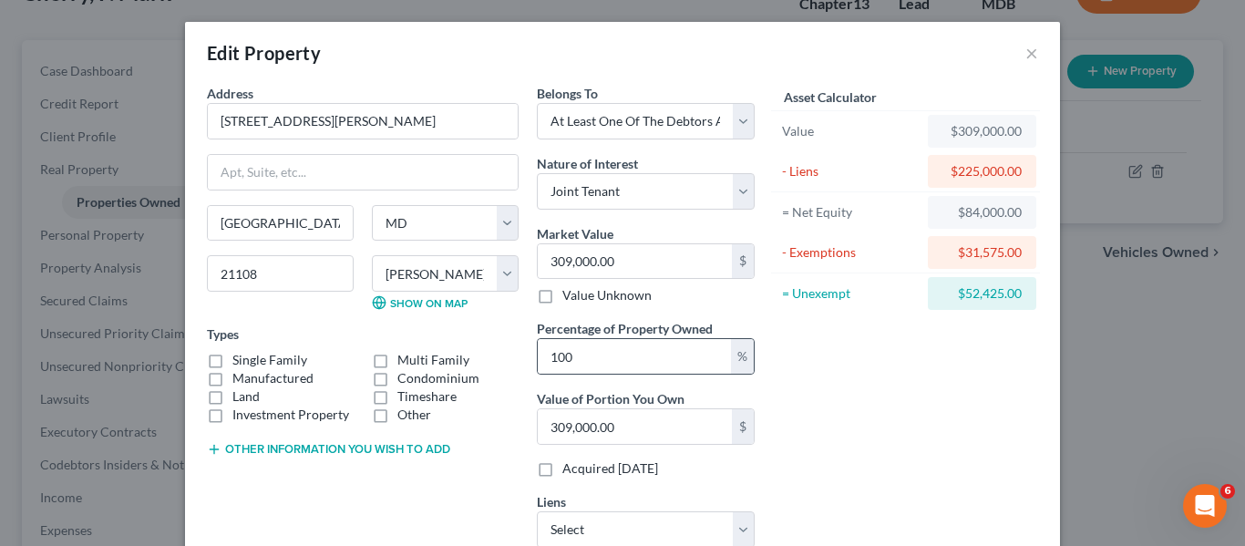
scroll to position [231, 0]
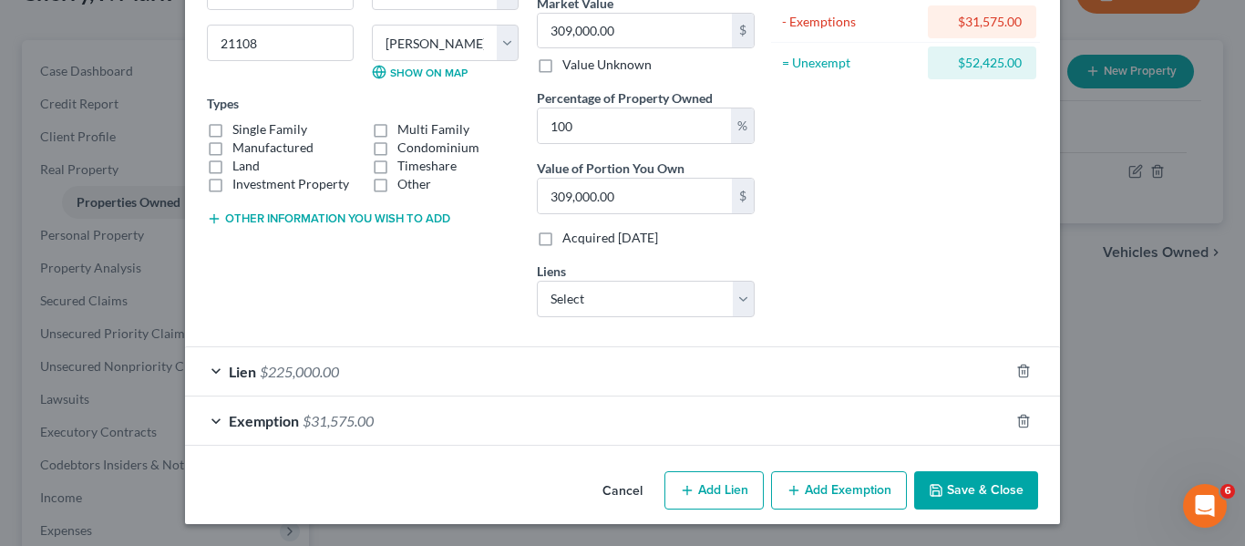
click at [796, 493] on button "Add Exemption" at bounding box center [839, 490] width 136 height 38
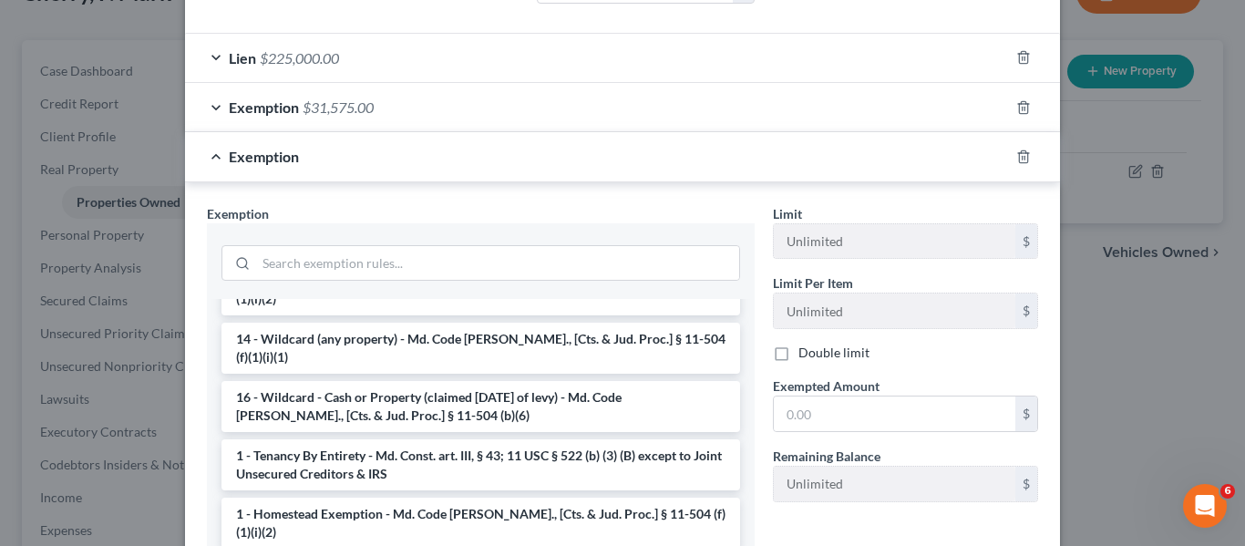
scroll to position [183, 0]
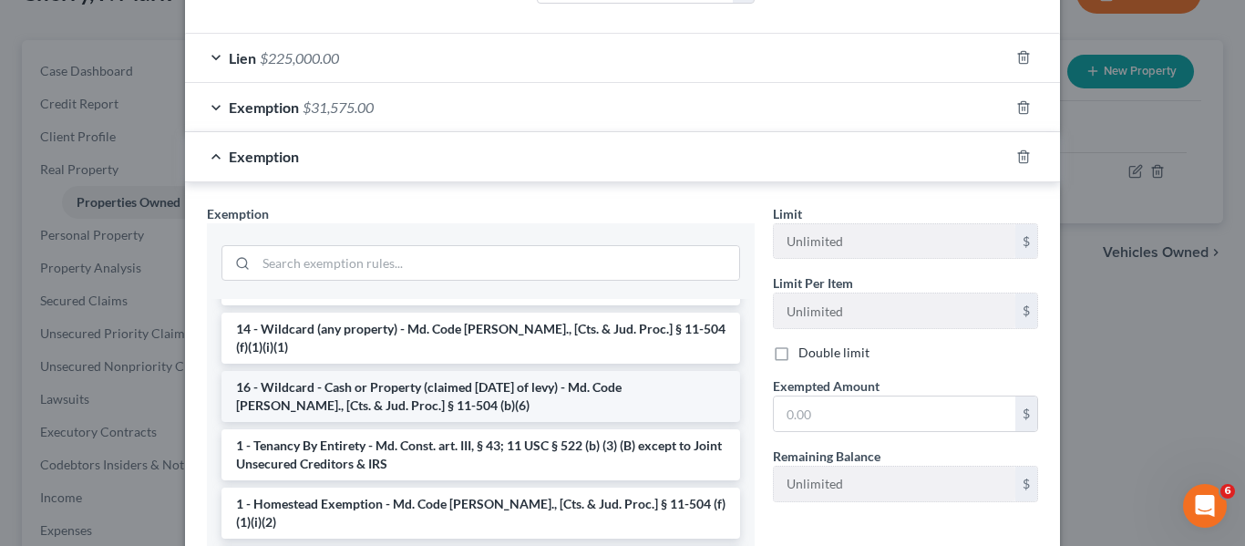
click at [457, 377] on li "16 - Wildcard - Cash or Property (claimed [DATE] of levy) - Md. Code [PERSON_NA…" at bounding box center [480, 396] width 519 height 51
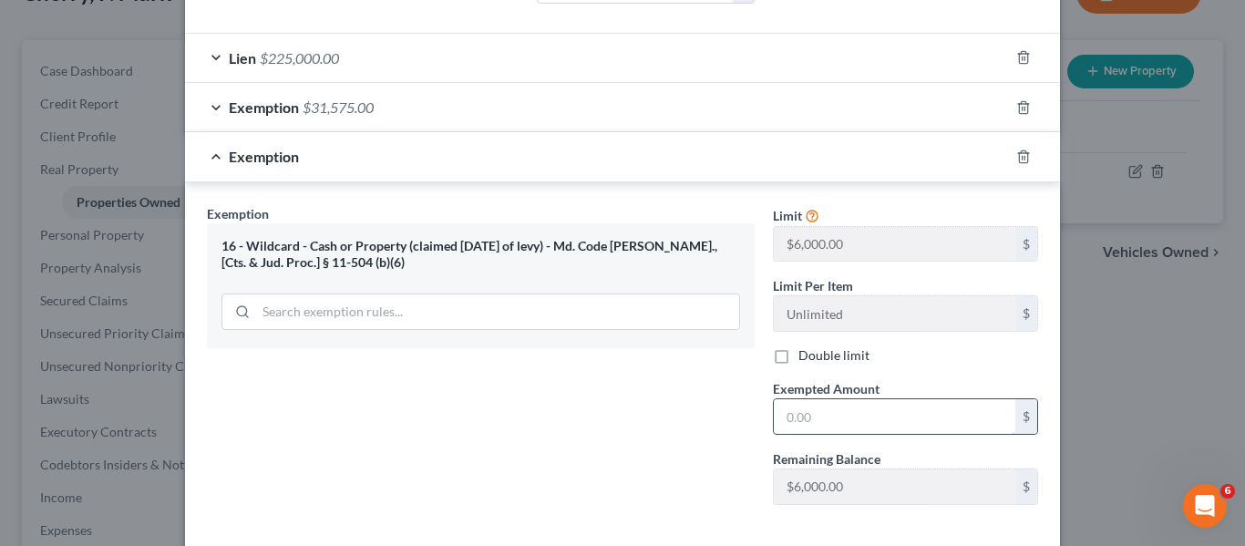
click at [840, 415] on input "text" at bounding box center [894, 416] width 241 height 35
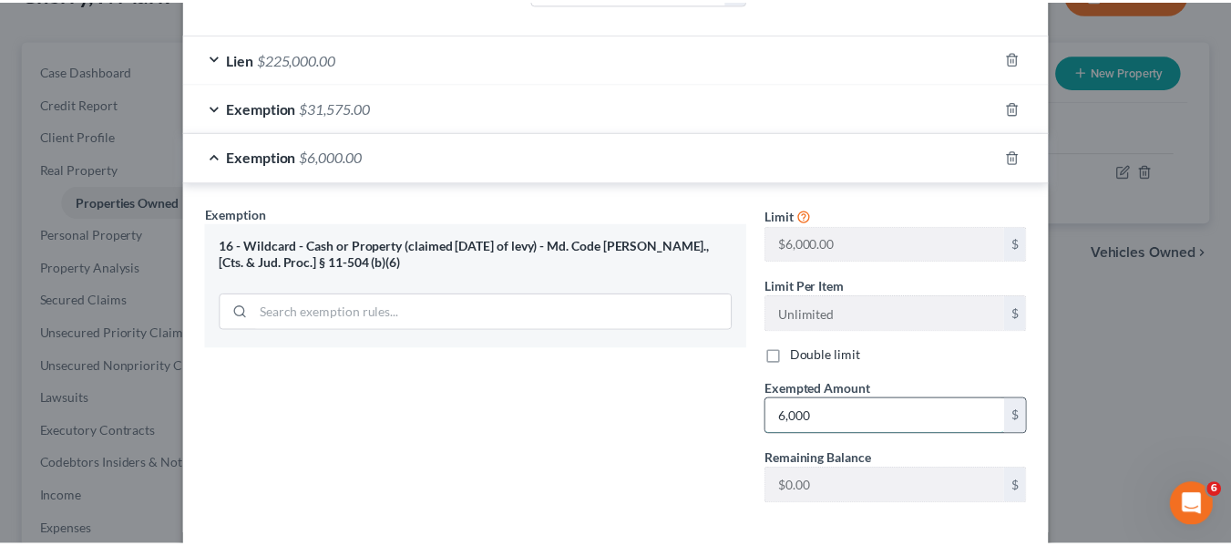
scroll to position [632, 0]
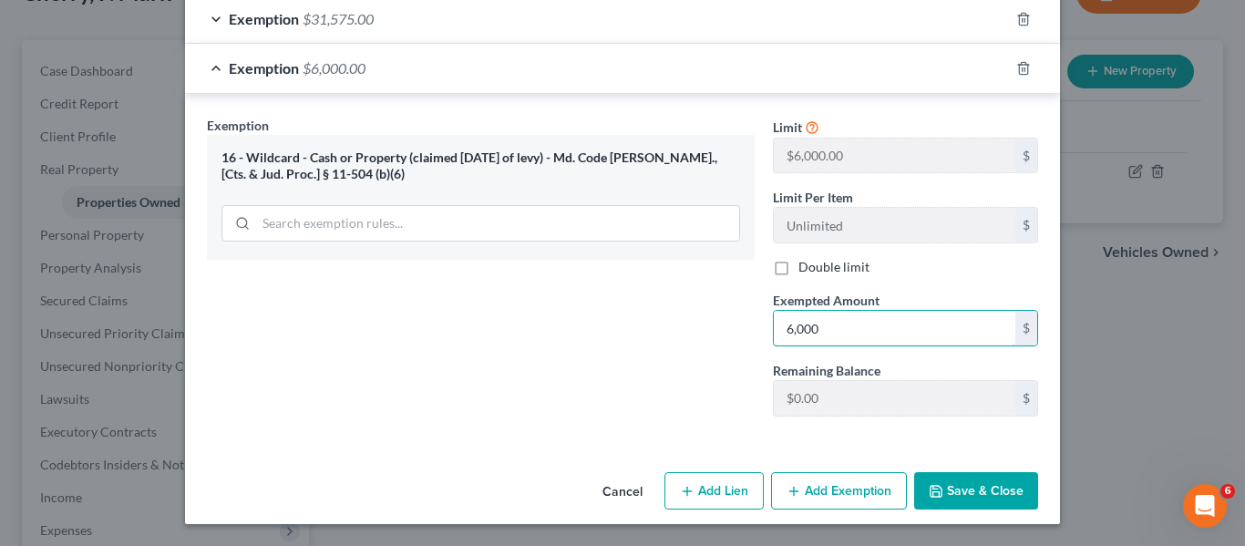
type input "6,000"
click at [972, 487] on button "Save & Close" at bounding box center [976, 491] width 124 height 38
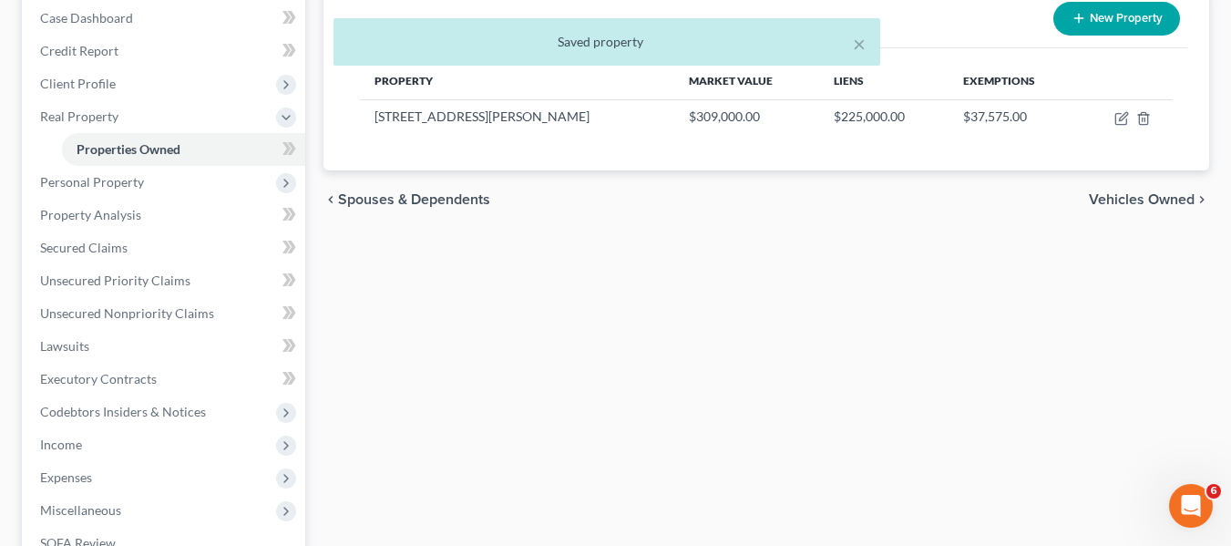
scroll to position [189, 0]
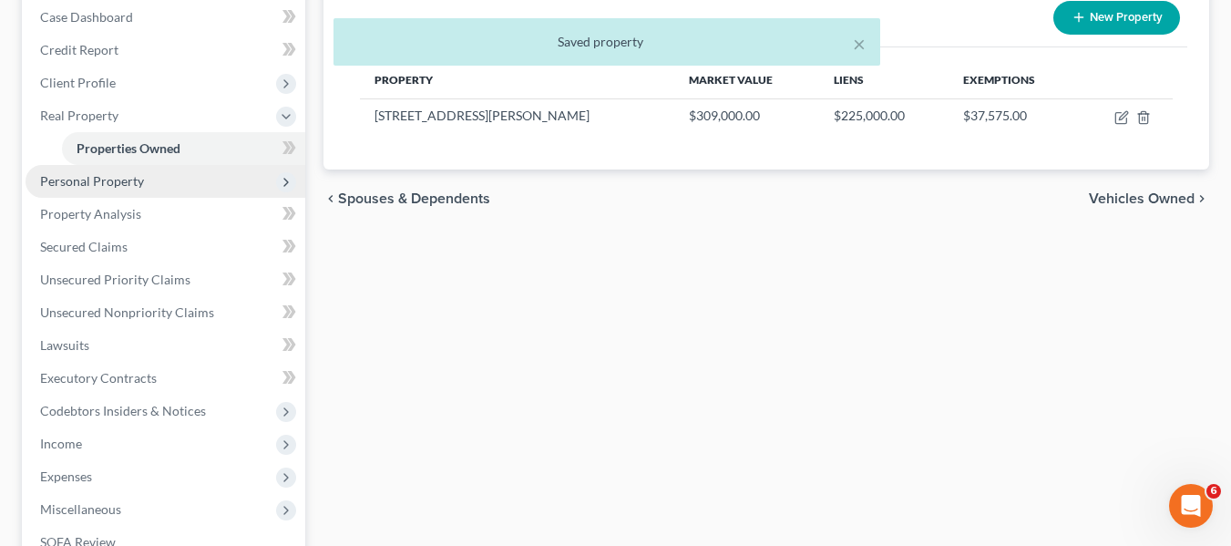
click at [135, 180] on span "Personal Property" at bounding box center [92, 180] width 104 height 15
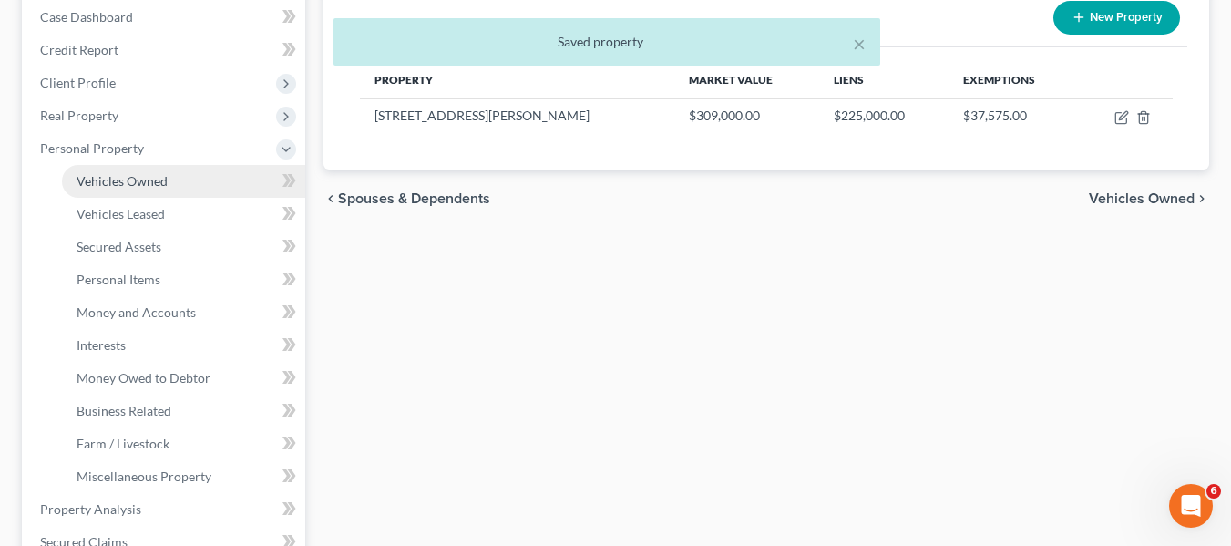
click at [138, 187] on span "Vehicles Owned" at bounding box center [122, 180] width 91 height 15
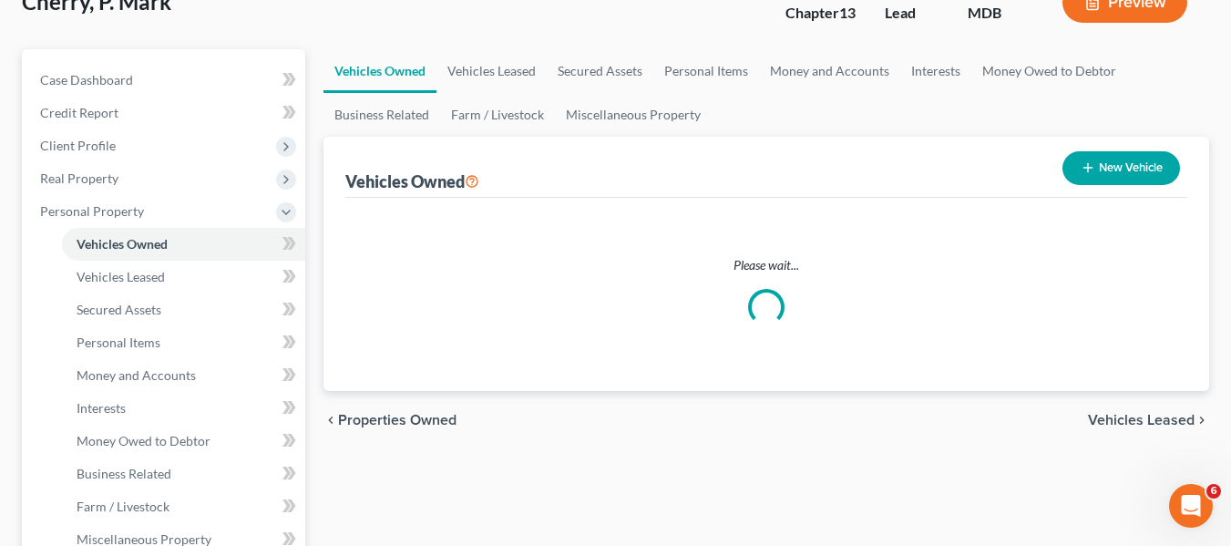
scroll to position [127, 0]
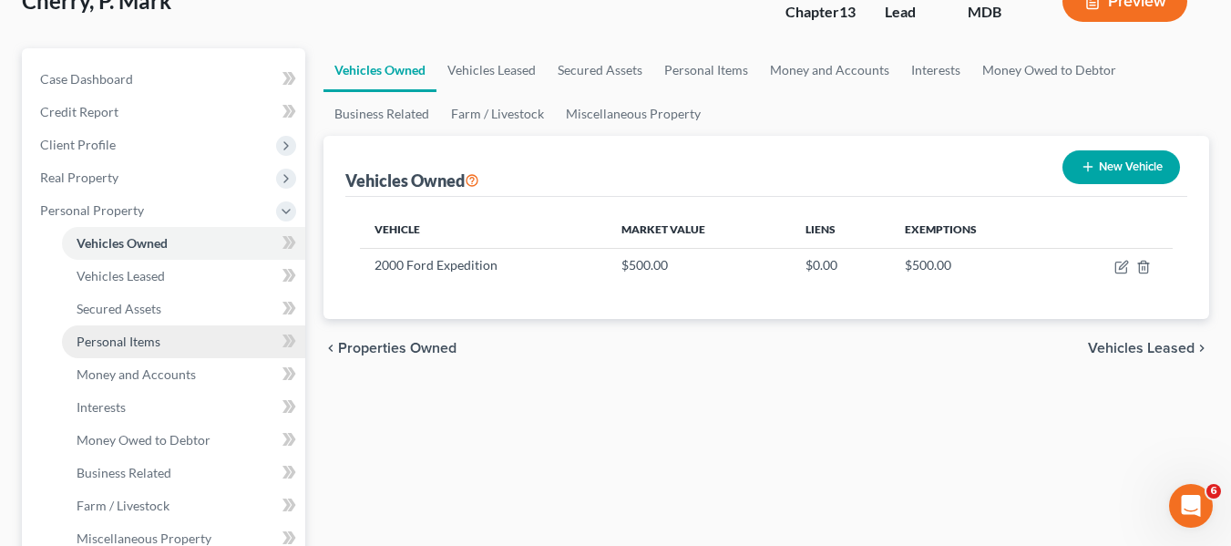
click at [174, 334] on link "Personal Items" at bounding box center [183, 341] width 243 height 33
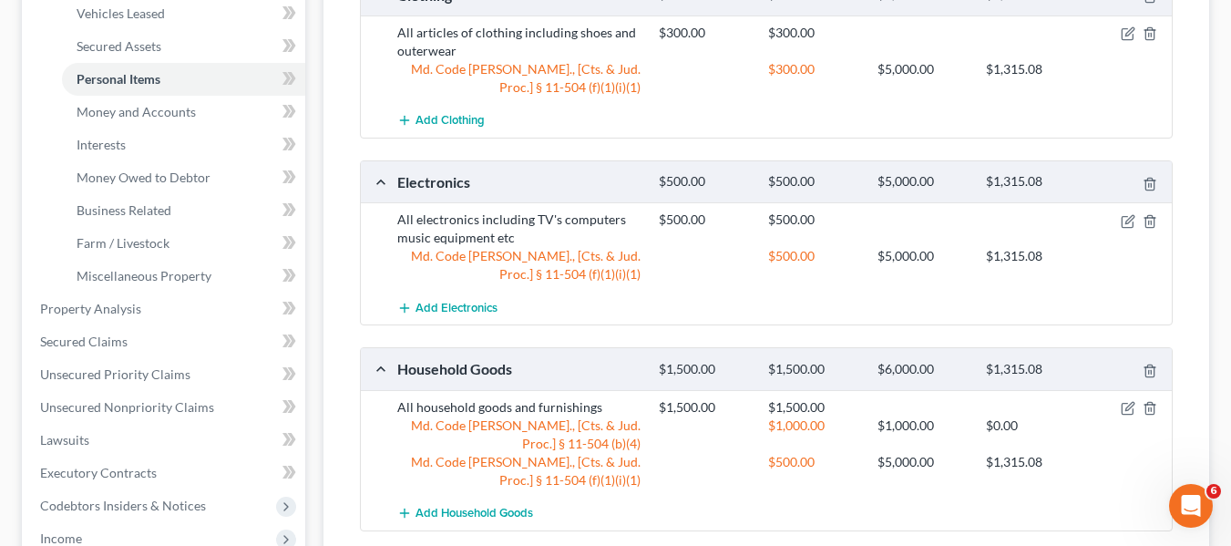
scroll to position [388, 0]
click at [142, 121] on link "Money and Accounts" at bounding box center [183, 113] width 243 height 33
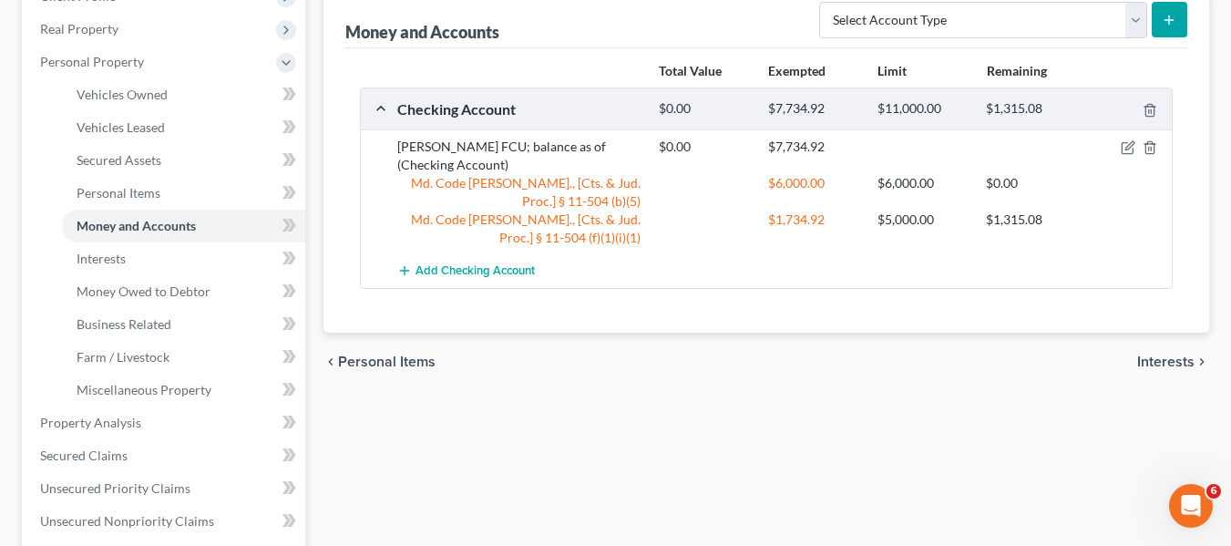
scroll to position [276, 0]
click at [1128, 145] on icon "button" at bounding box center [1129, 145] width 8 height 8
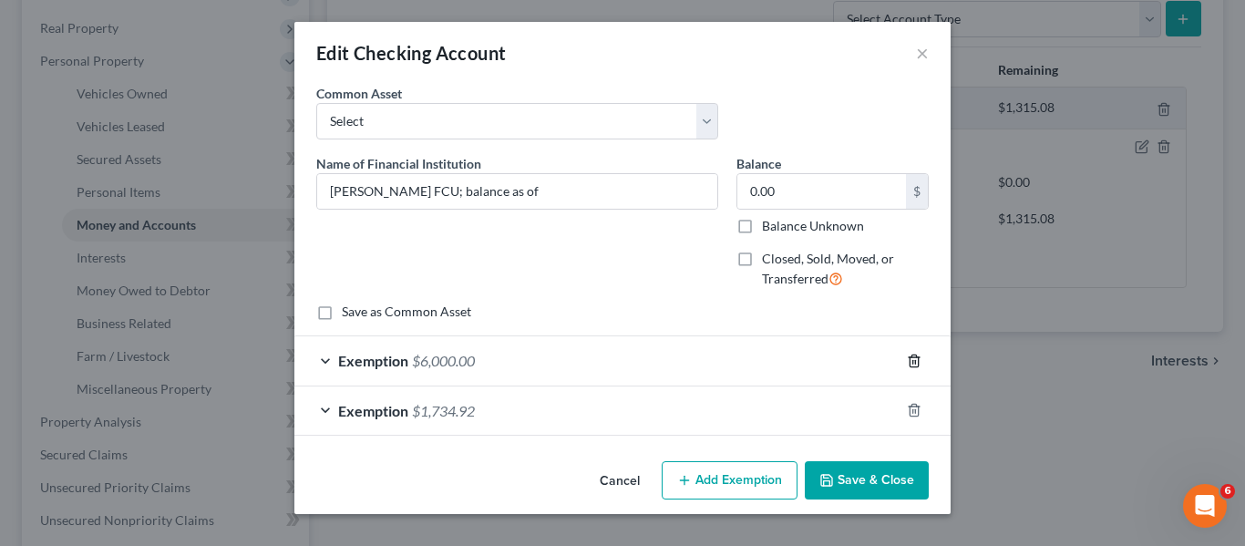
click at [913, 362] on line "button" at bounding box center [913, 362] width 0 height 4
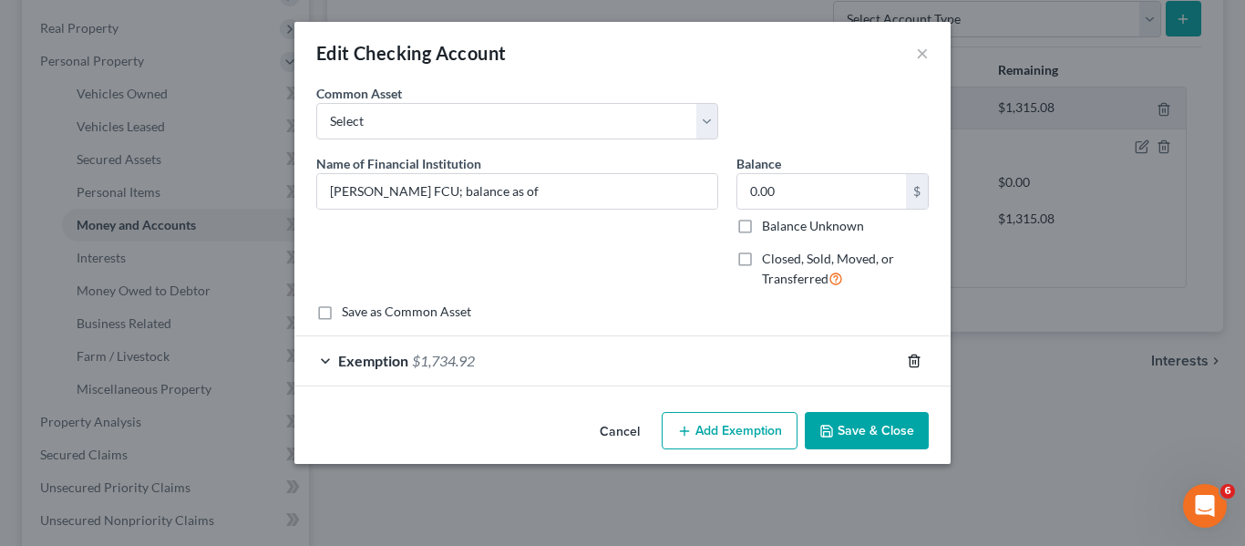
click at [913, 362] on line "button" at bounding box center [913, 362] width 0 height 4
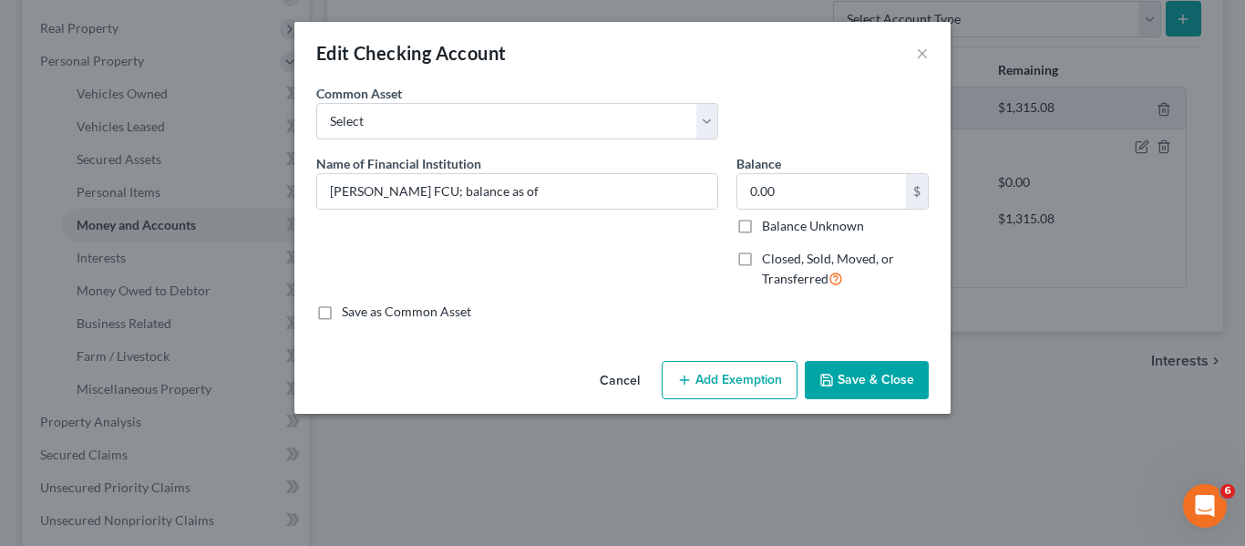
click at [870, 376] on button "Save & Close" at bounding box center [867, 380] width 124 height 38
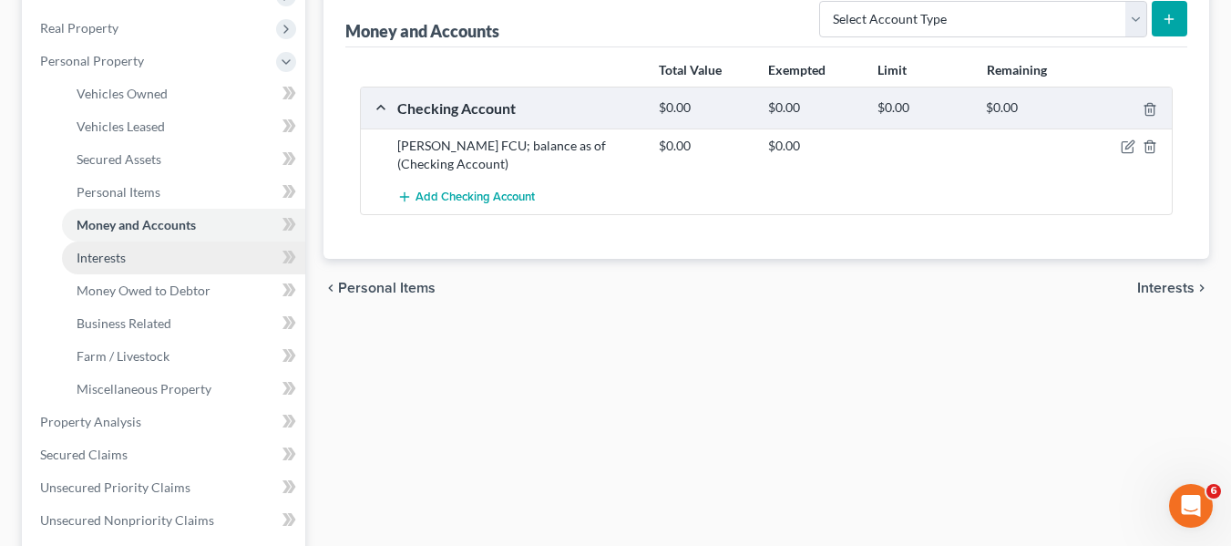
click at [140, 268] on link "Interests" at bounding box center [183, 257] width 243 height 33
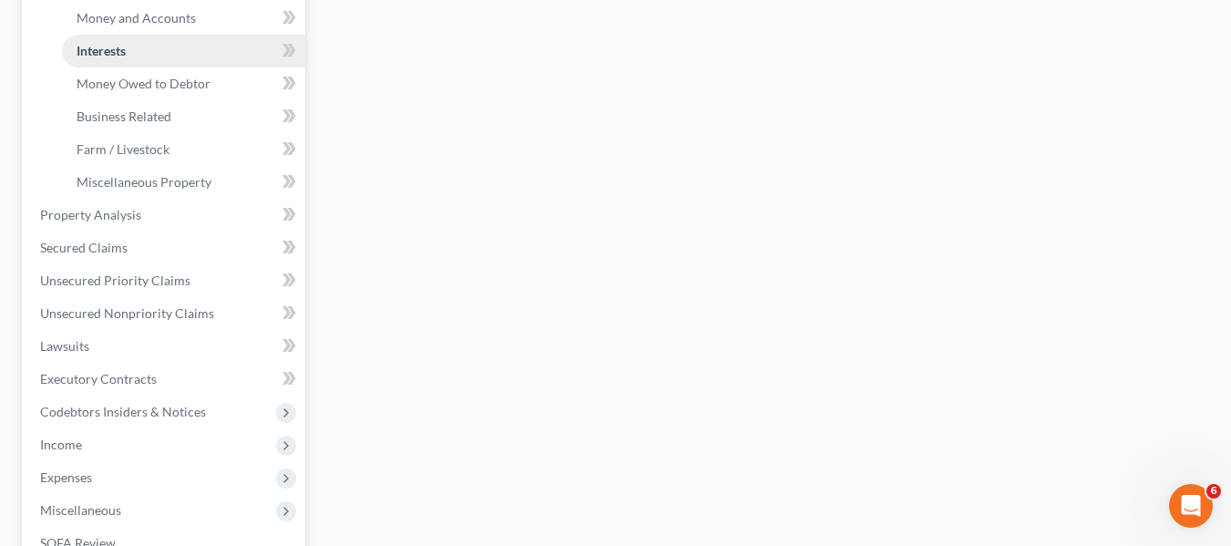
scroll to position [484, 0]
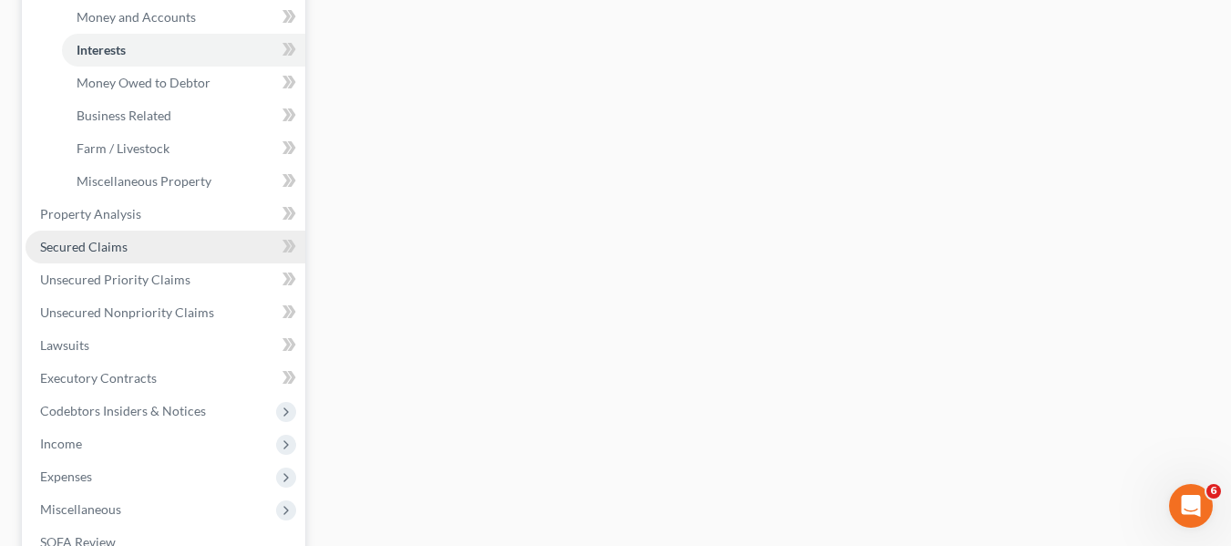
click at [126, 257] on link "Secured Claims" at bounding box center [166, 247] width 280 height 33
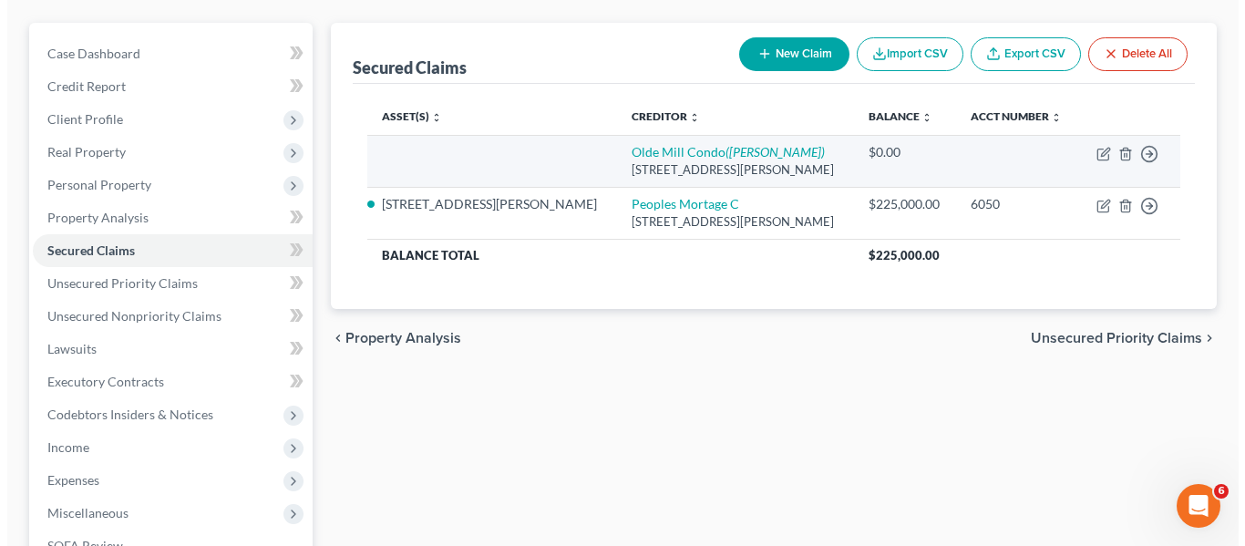
scroll to position [157, 0]
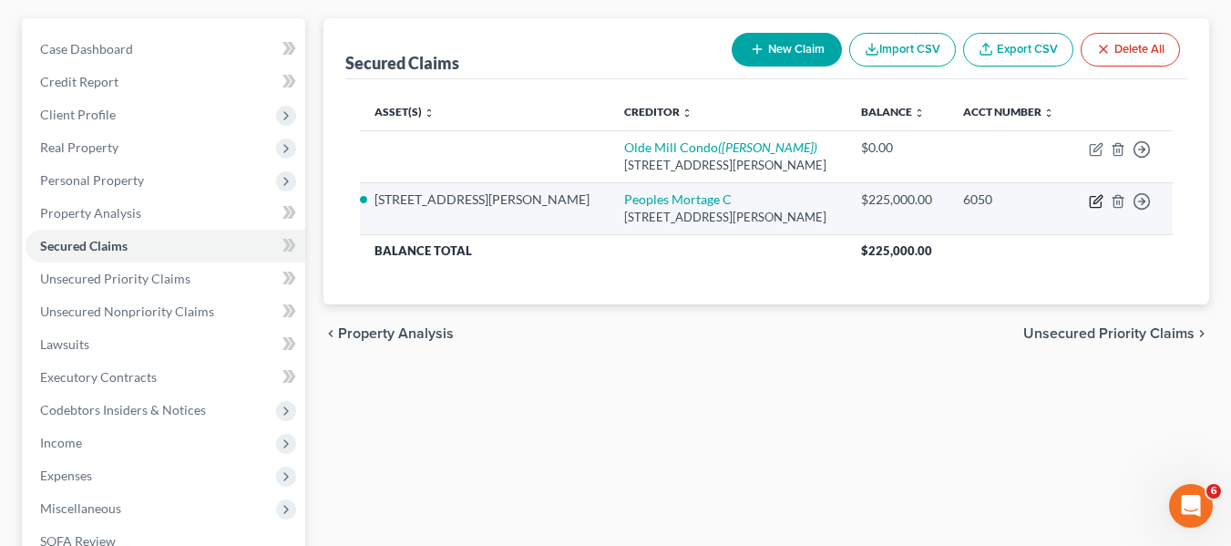
click at [1094, 201] on icon "button" at bounding box center [1096, 201] width 15 height 15
select select "33"
select select "8"
select select "2"
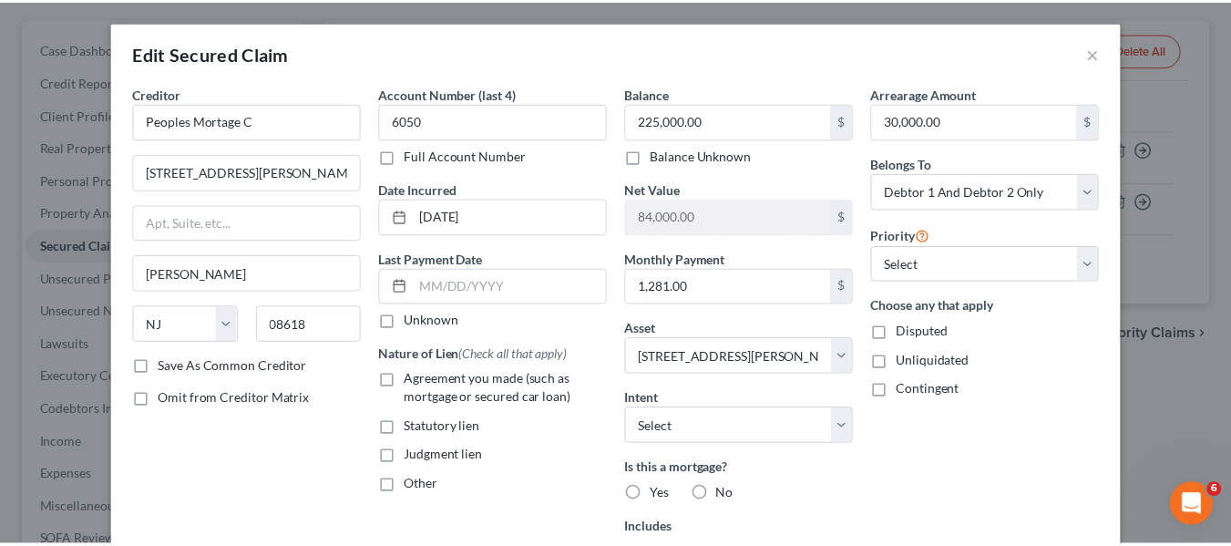
scroll to position [319, 0]
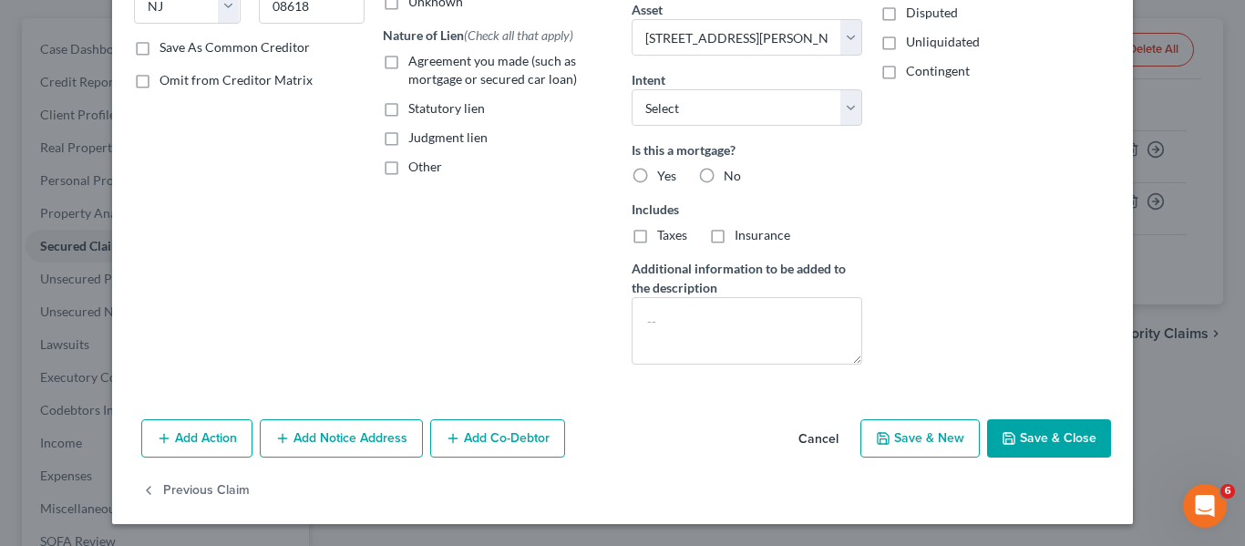
click at [1016, 427] on button "Save & Close" at bounding box center [1049, 438] width 124 height 38
select select
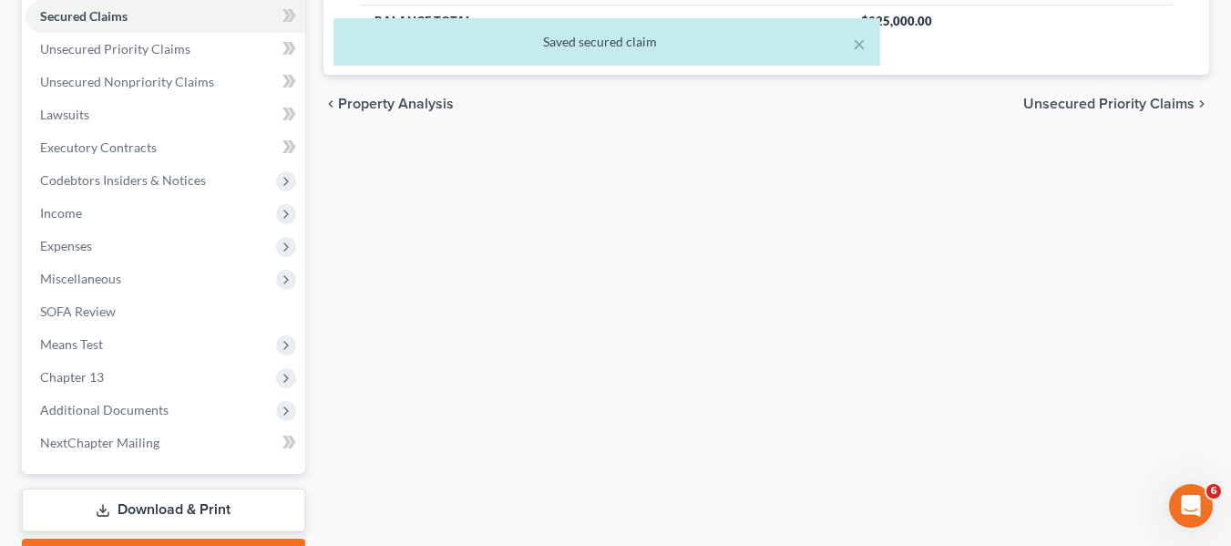
scroll to position [387, 0]
click at [90, 54] on div "× Saved secured claim" at bounding box center [606, 46] width 1231 height 56
click at [93, 55] on div "× Saved secured claim" at bounding box center [606, 46] width 1231 height 56
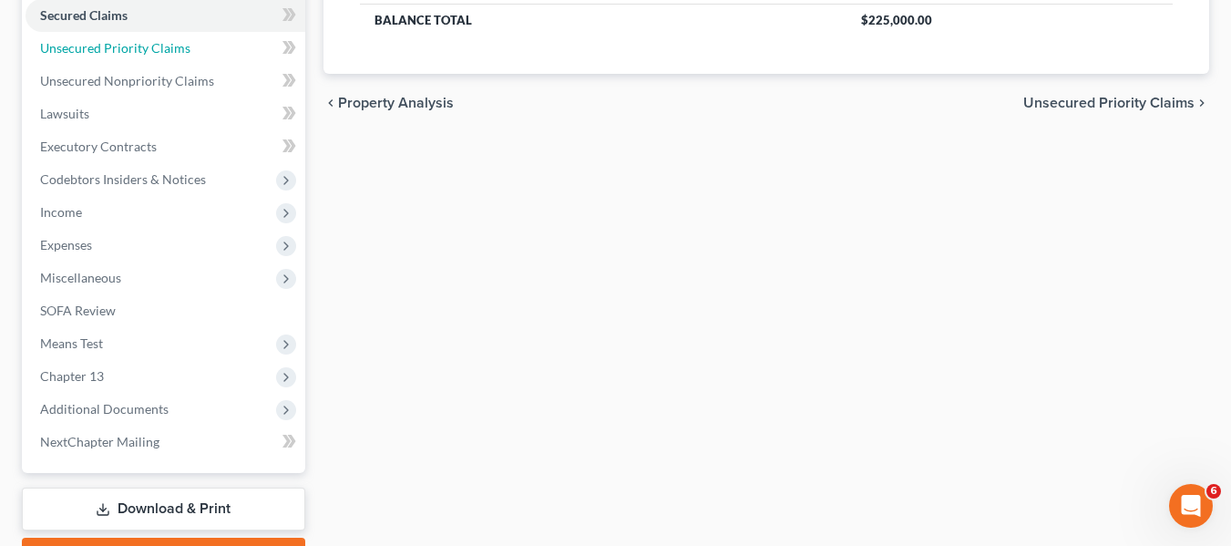
click at [77, 54] on span "Unsecured Priority Claims" at bounding box center [115, 47] width 150 height 15
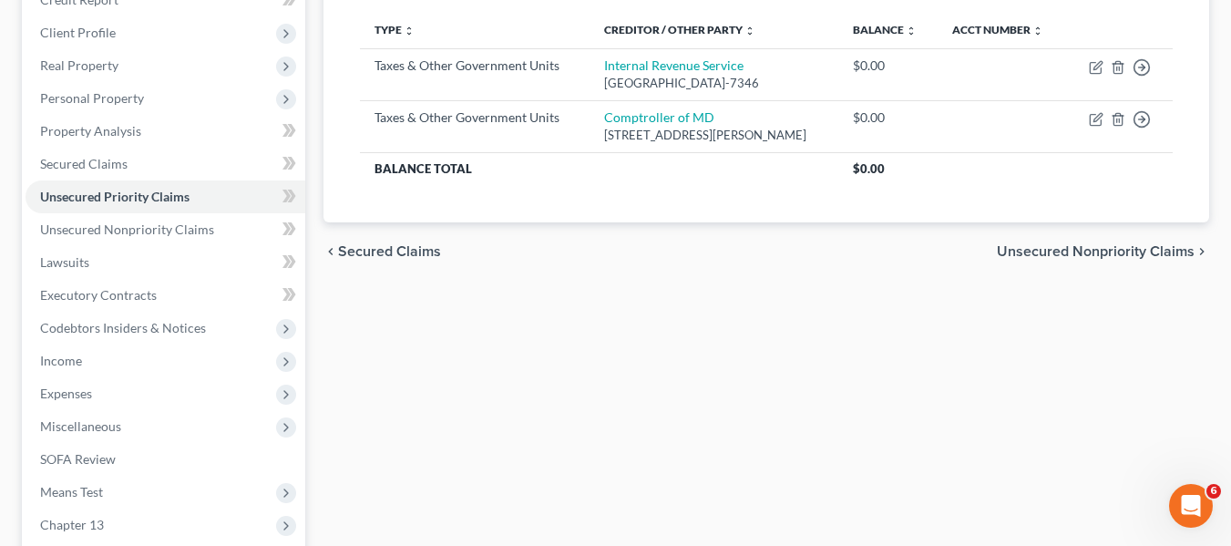
scroll to position [240, 0]
click at [169, 228] on span "Unsecured Nonpriority Claims" at bounding box center [127, 228] width 174 height 15
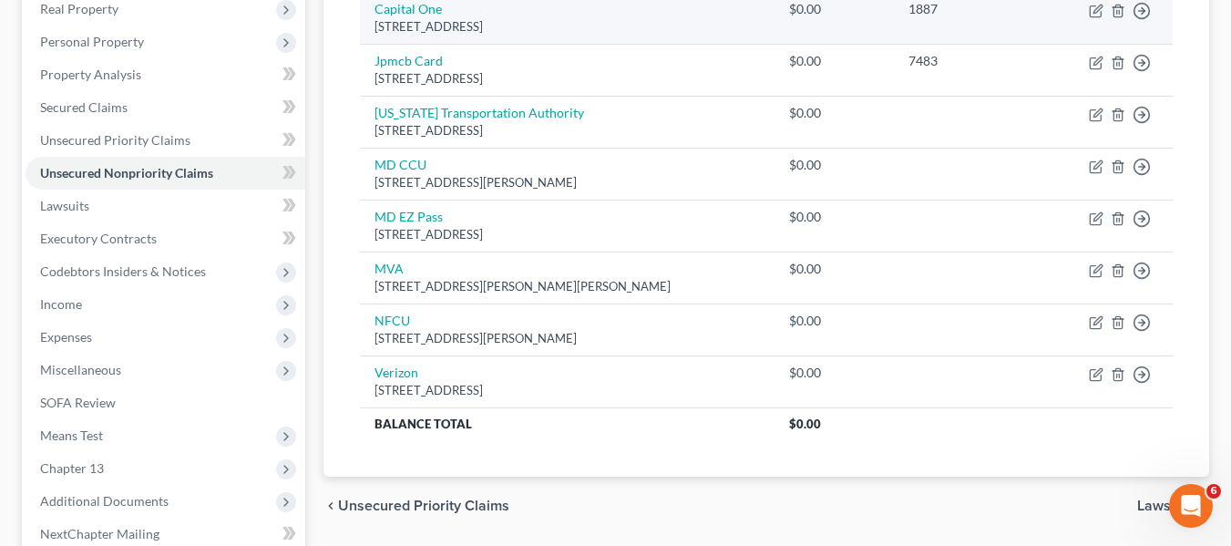
scroll to position [296, 0]
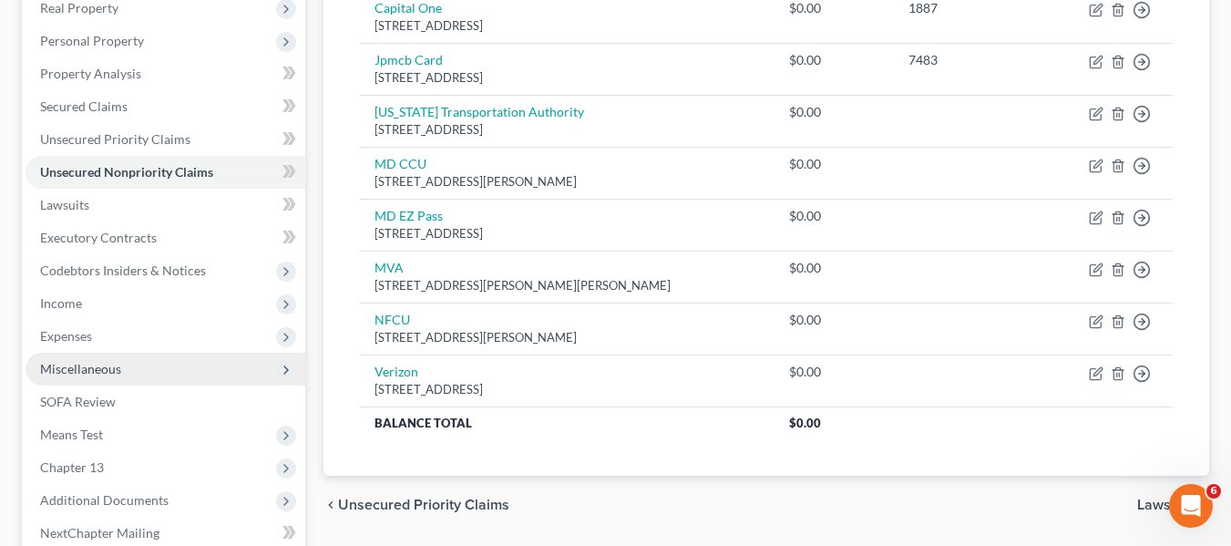
click at [135, 360] on span "Miscellaneous" at bounding box center [166, 369] width 280 height 33
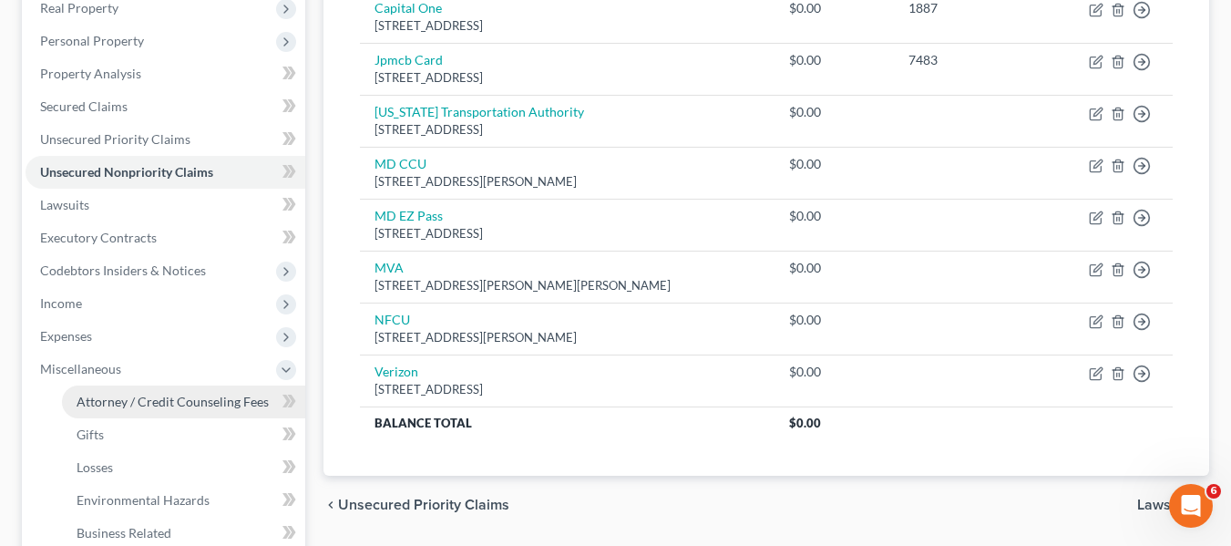
click at [152, 398] on span "Attorney / Credit Counseling Fees" at bounding box center [173, 401] width 192 height 15
select select "2"
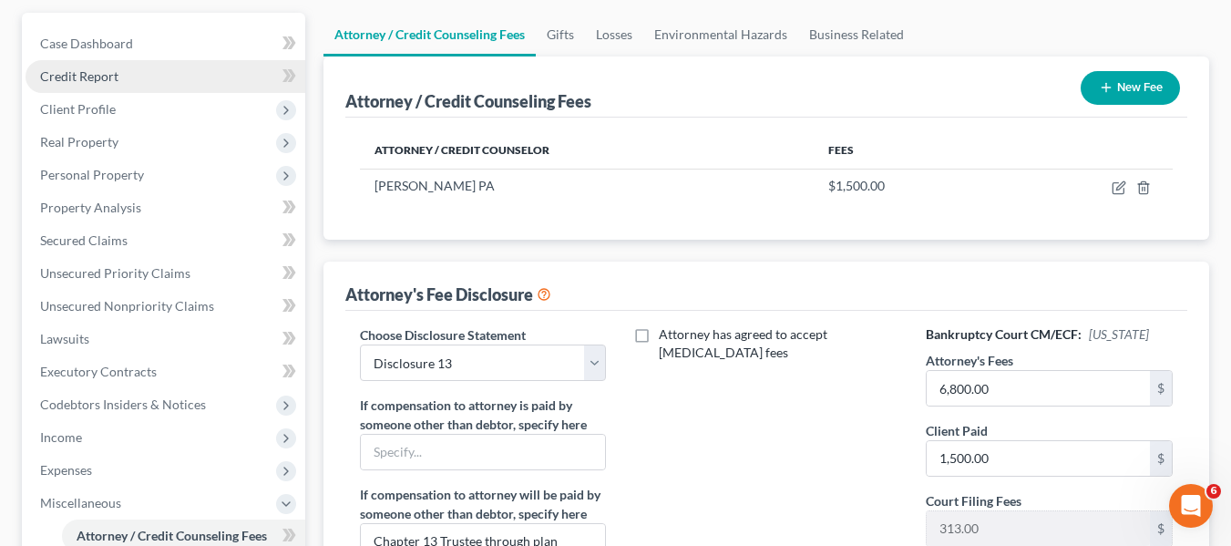
scroll to position [159, 0]
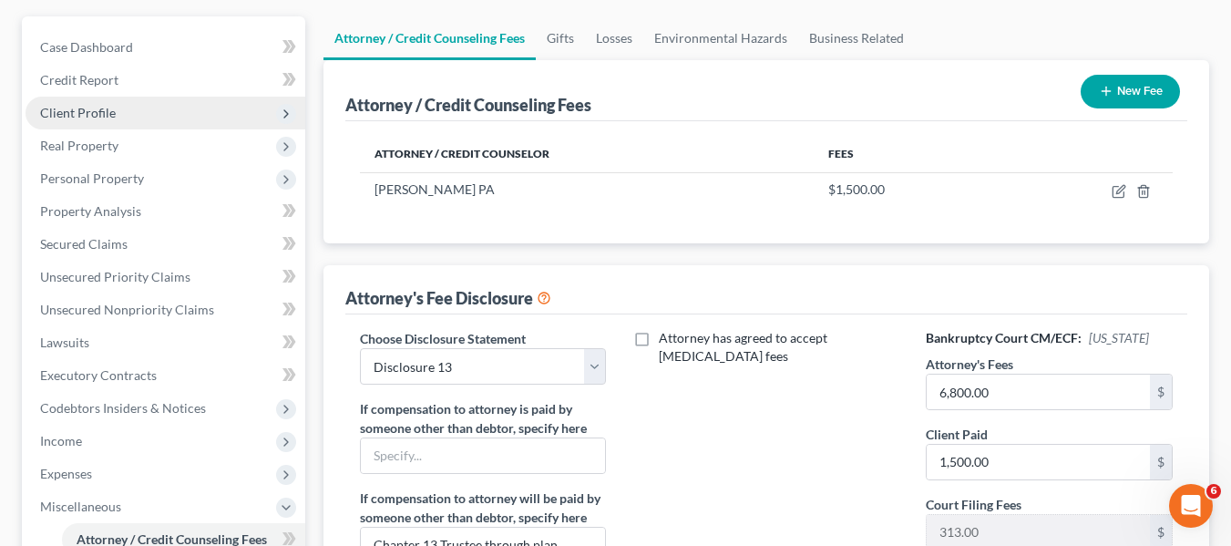
click at [116, 109] on span "Client Profile" at bounding box center [166, 113] width 280 height 33
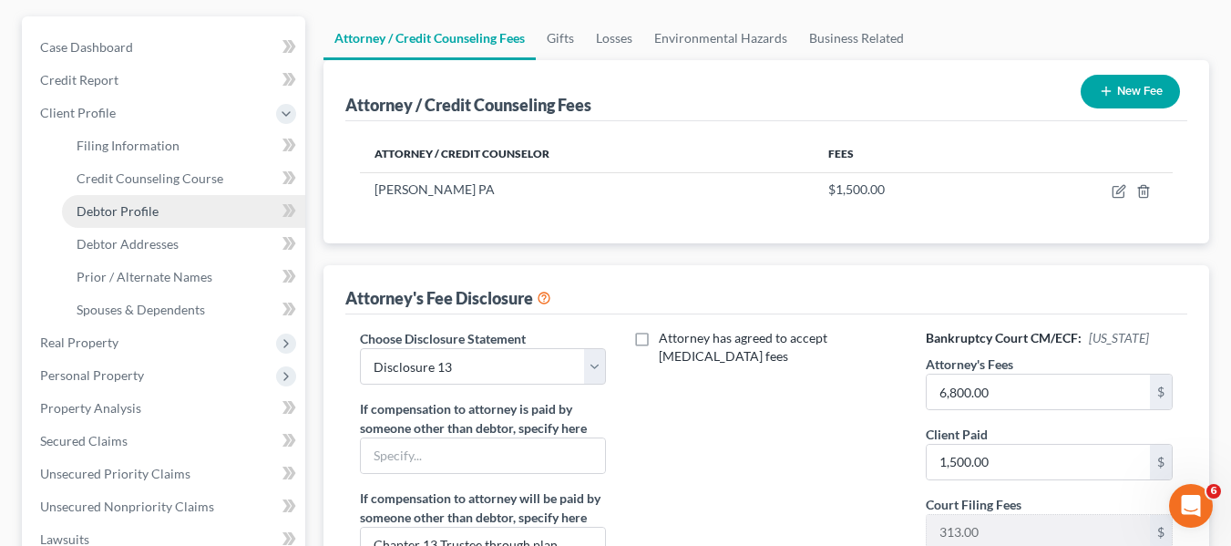
click at [130, 208] on span "Debtor Profile" at bounding box center [118, 210] width 82 height 15
select select "2"
select select "1"
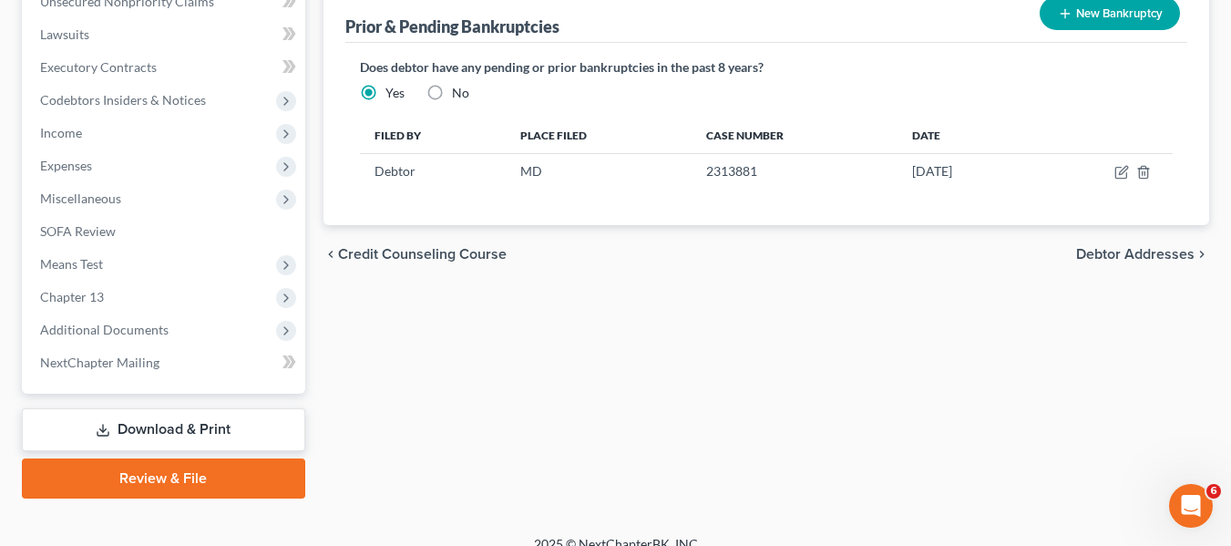
scroll to position [685, 0]
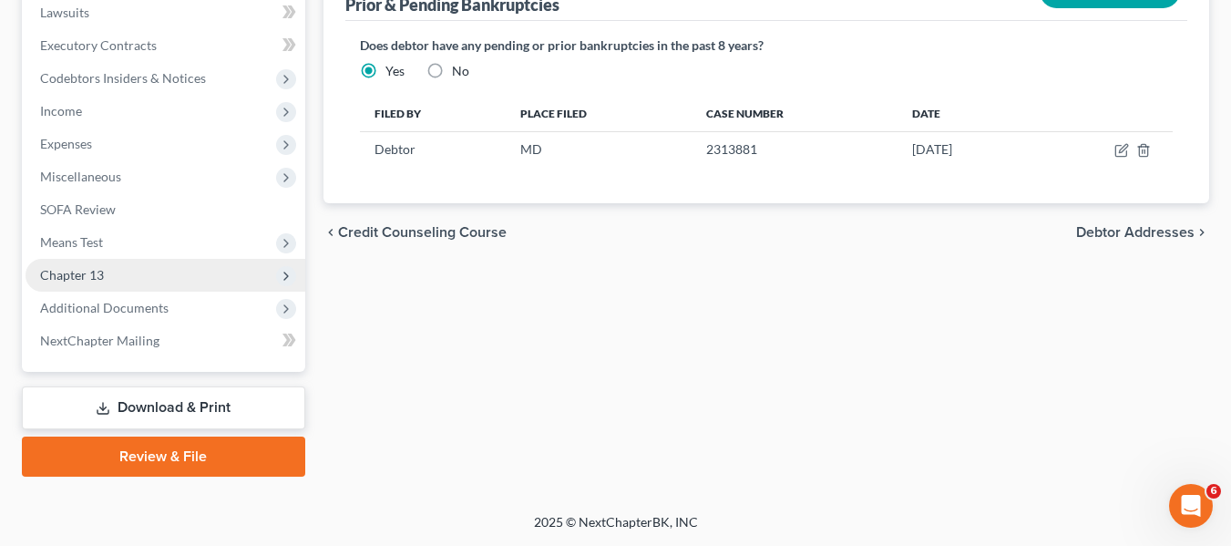
click at [96, 281] on span "Chapter 13" at bounding box center [72, 274] width 64 height 15
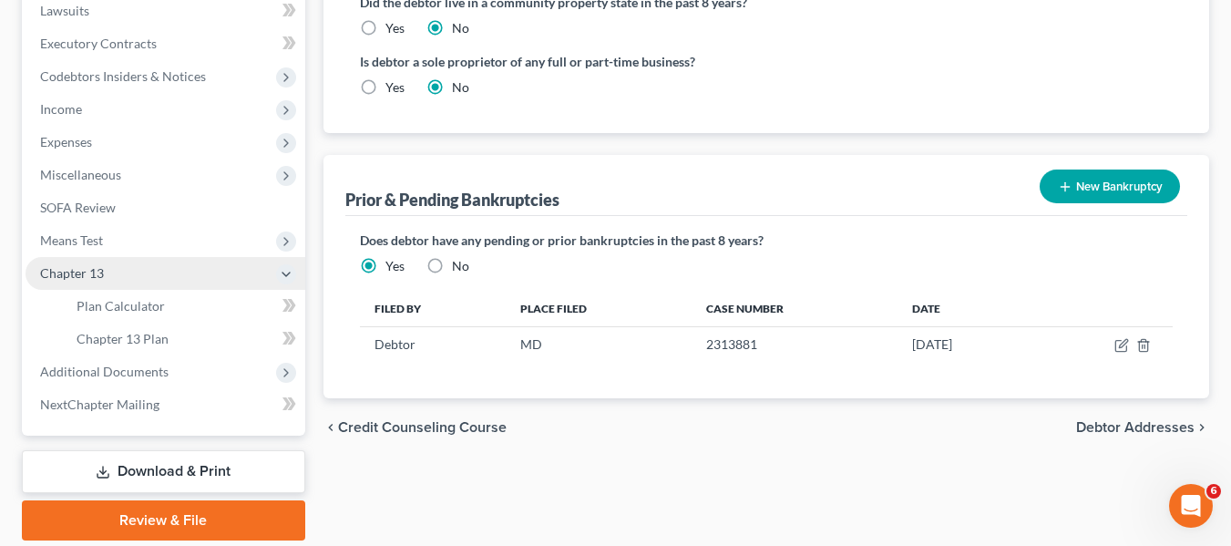
scroll to position [488, 0]
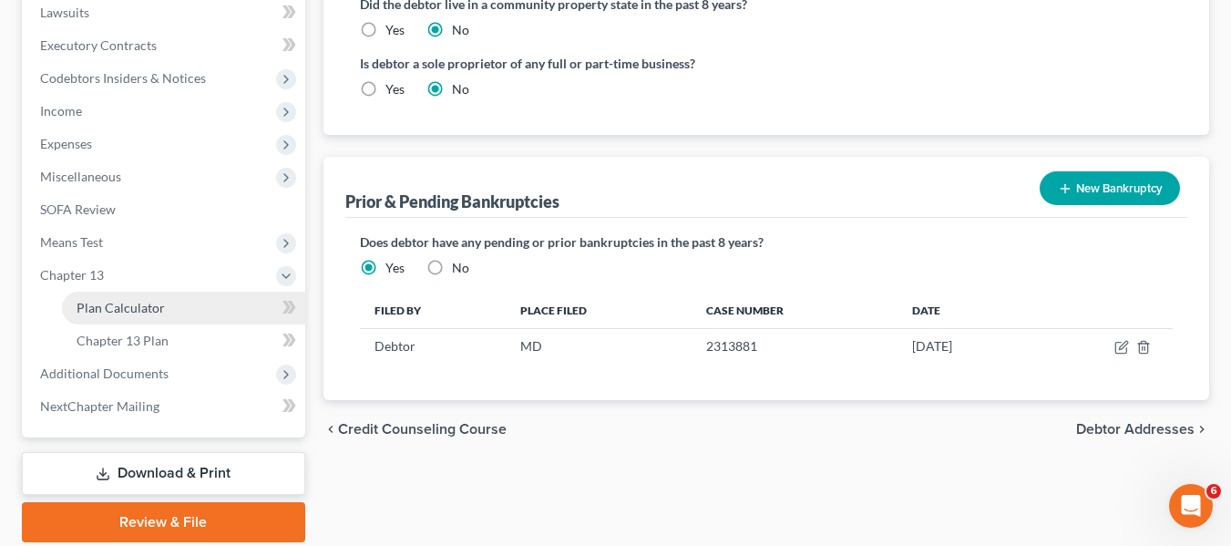
click at [124, 313] on span "Plan Calculator" at bounding box center [121, 307] width 88 height 15
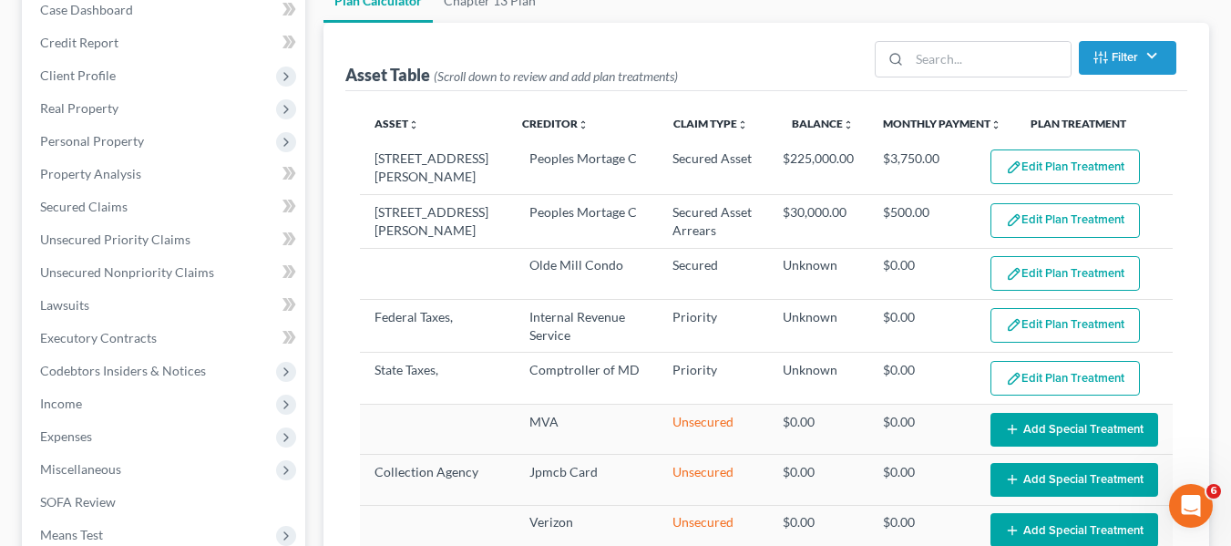
scroll to position [197, 0]
select select "59"
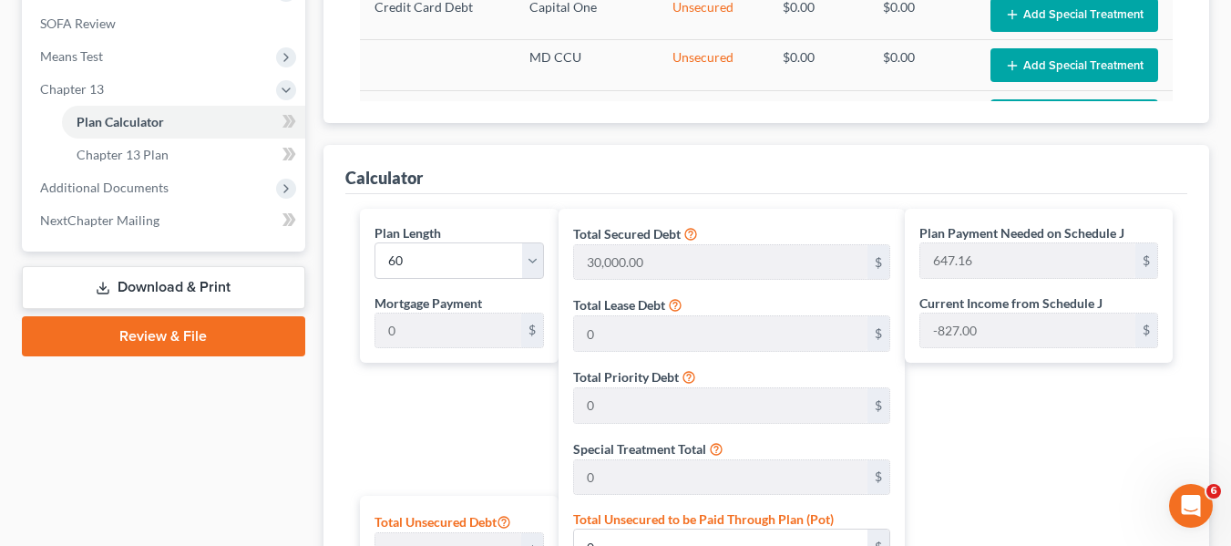
scroll to position [39, 0]
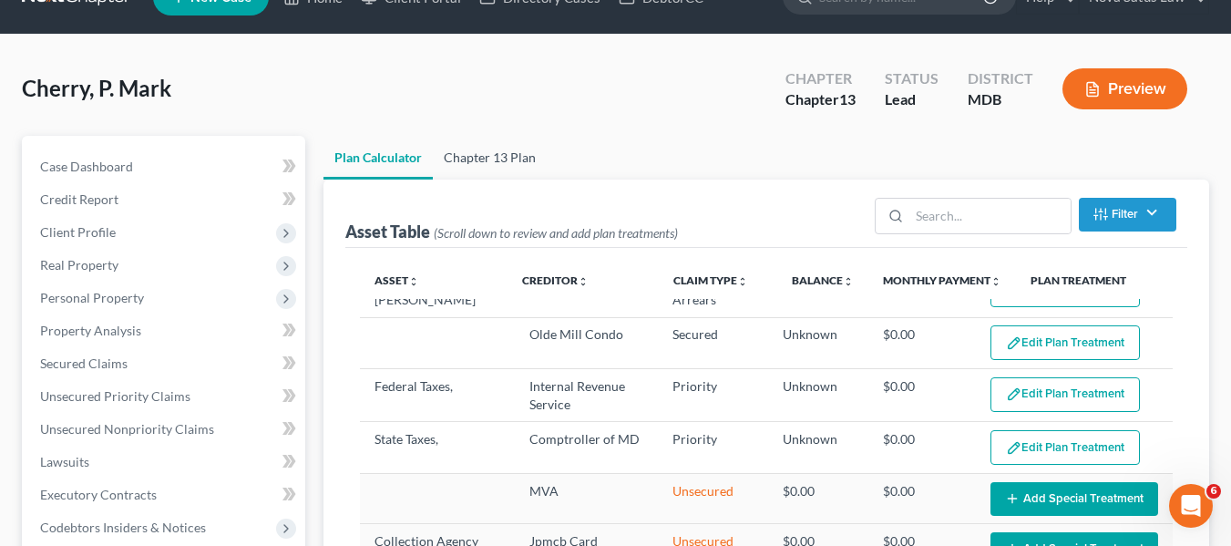
click at [507, 152] on link "Chapter 13 Plan" at bounding box center [490, 158] width 114 height 44
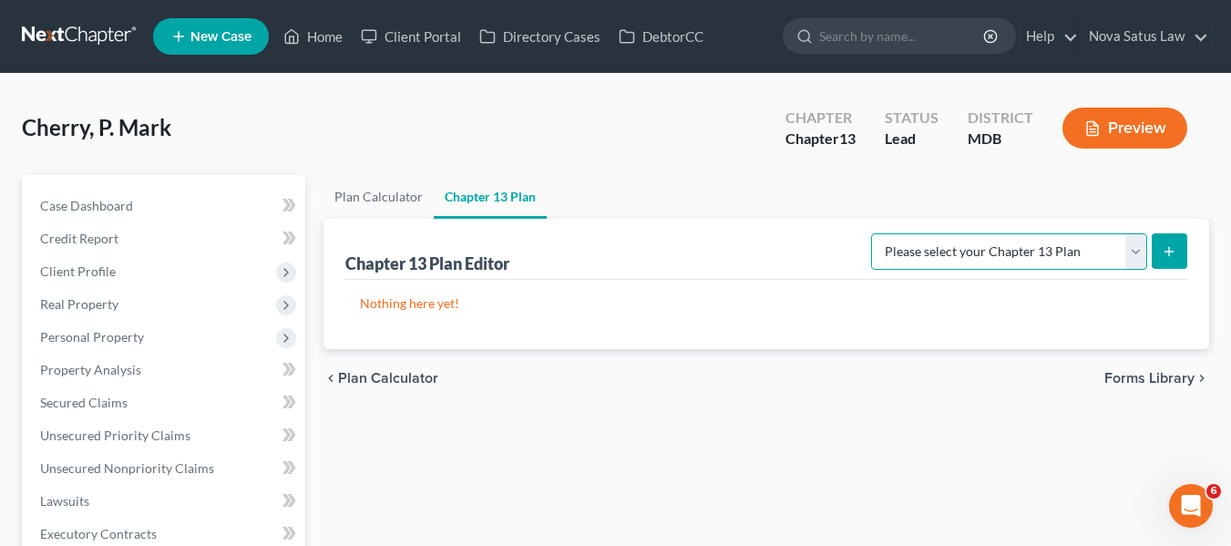
click at [1114, 257] on select "Please select your Chapter 13 Plan District of [US_STATE][GEOGRAPHIC_DATA] of […" at bounding box center [1009, 251] width 276 height 36
select select "1"
click at [878, 233] on select "Please select your Chapter 13 Plan District of [US_STATE][GEOGRAPHIC_DATA] of […" at bounding box center [1009, 251] width 276 height 36
click at [1177, 249] on button "submit" at bounding box center [1170, 251] width 36 height 36
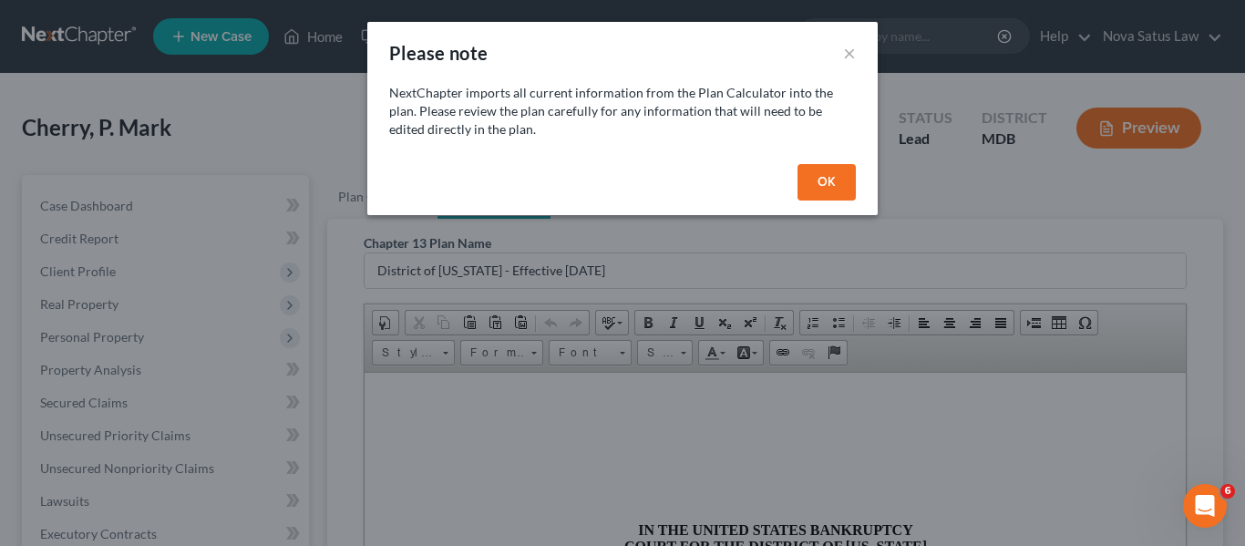
click at [821, 180] on button "OK" at bounding box center [826, 182] width 58 height 36
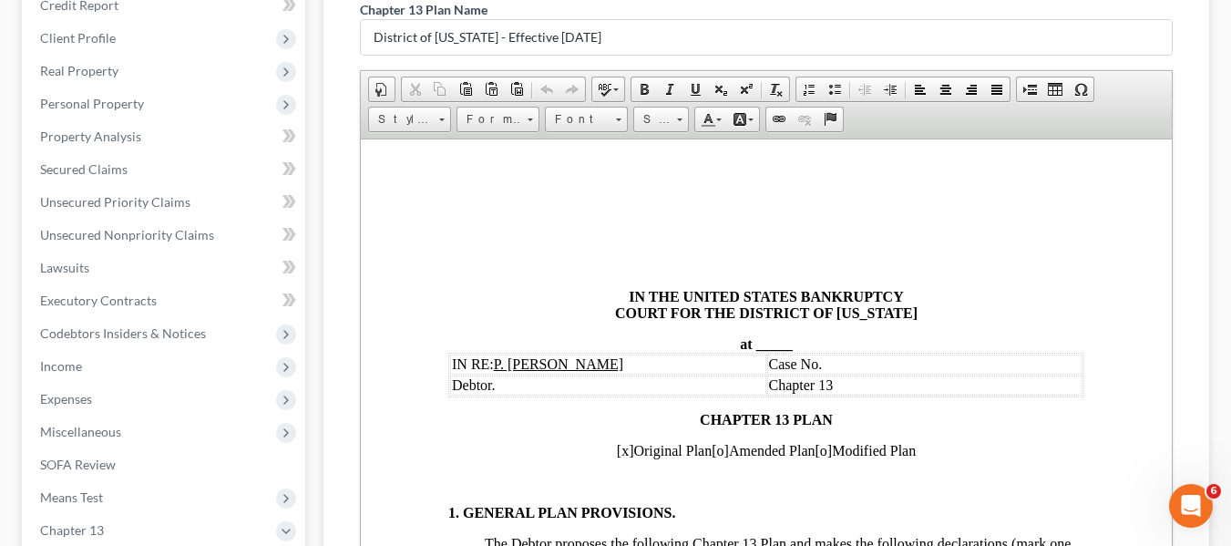
scroll to position [236, 0]
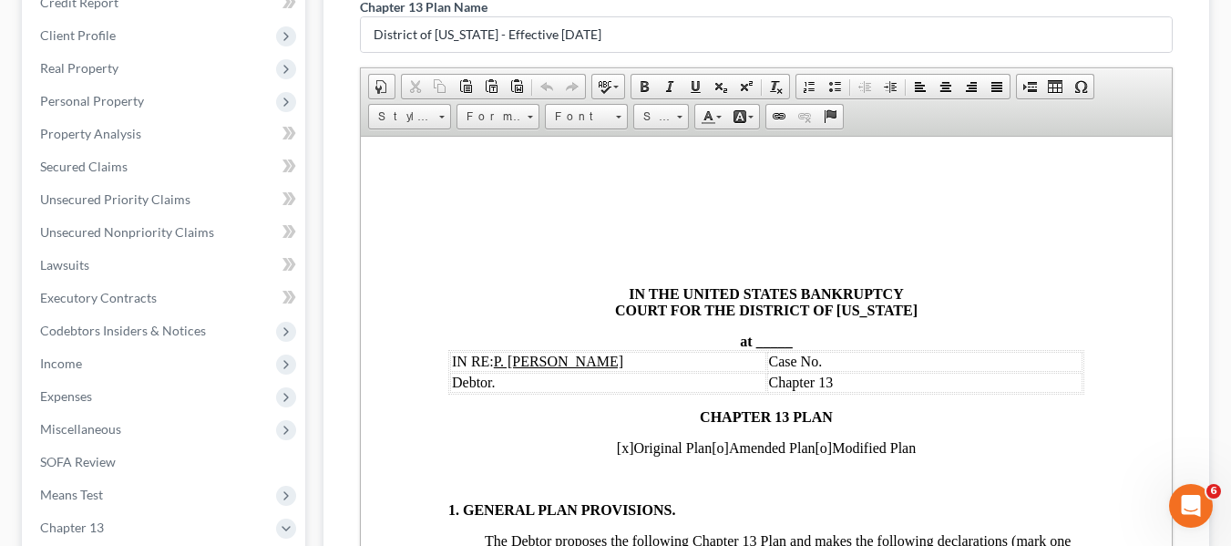
click at [752, 339] on span at bounding box center [754, 340] width 4 height 15
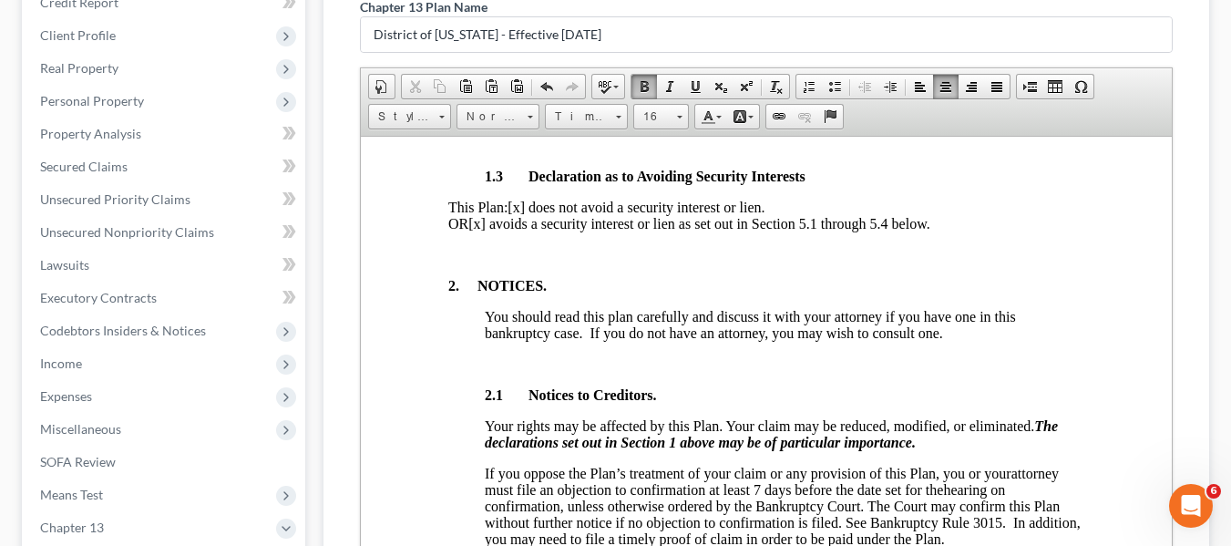
scroll to position [712, 0]
click at [533, 230] on span "[x] avoids a security interest or lien as set out in Section 5.1 through 5.4 be…" at bounding box center [697, 221] width 461 height 15
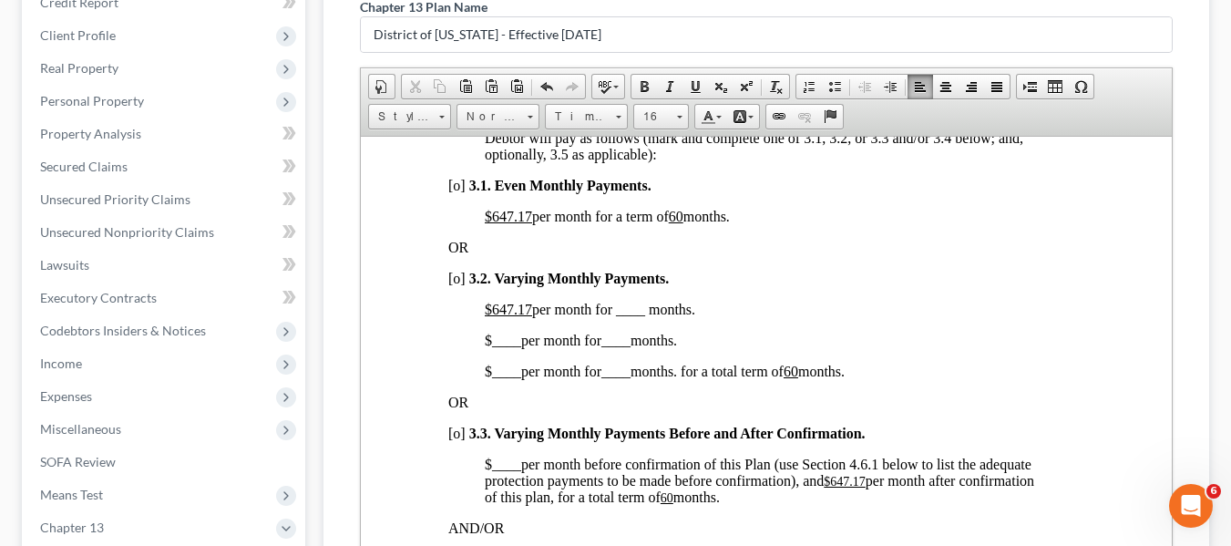
scroll to position [1348, 0]
click at [493, 222] on u "$647.17" at bounding box center [507, 214] width 47 height 15
click at [642, 222] on u "60" at bounding box center [635, 214] width 15 height 15
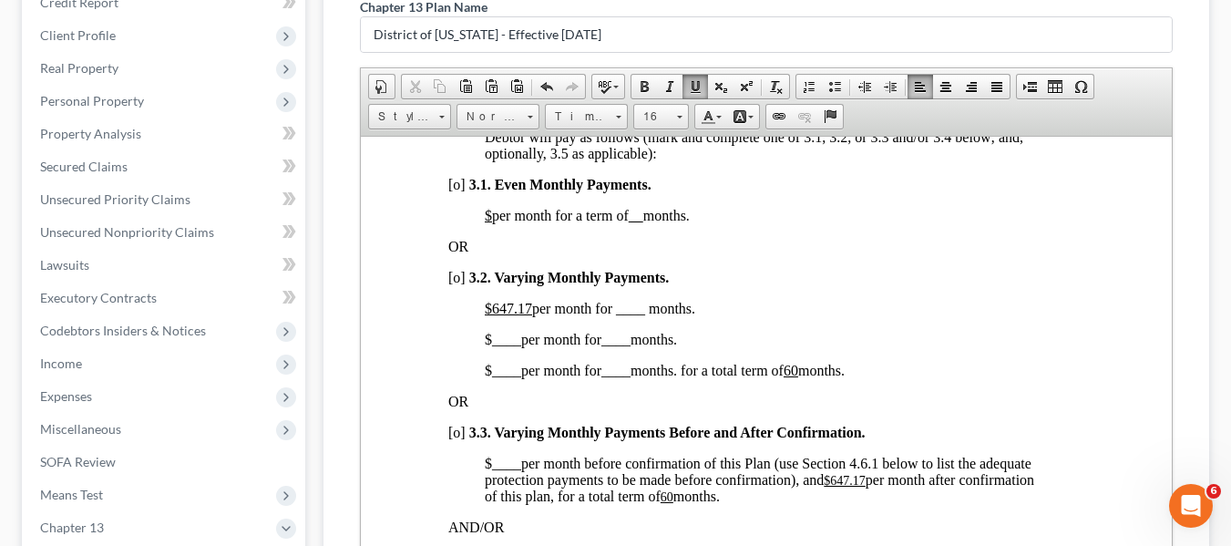
click at [454, 284] on span "[o]" at bounding box center [455, 276] width 17 height 15
click at [491, 315] on u "$647.17" at bounding box center [507, 307] width 47 height 15
click at [616, 315] on span "$400.00 per month for ____ months." at bounding box center [589, 307] width 211 height 15
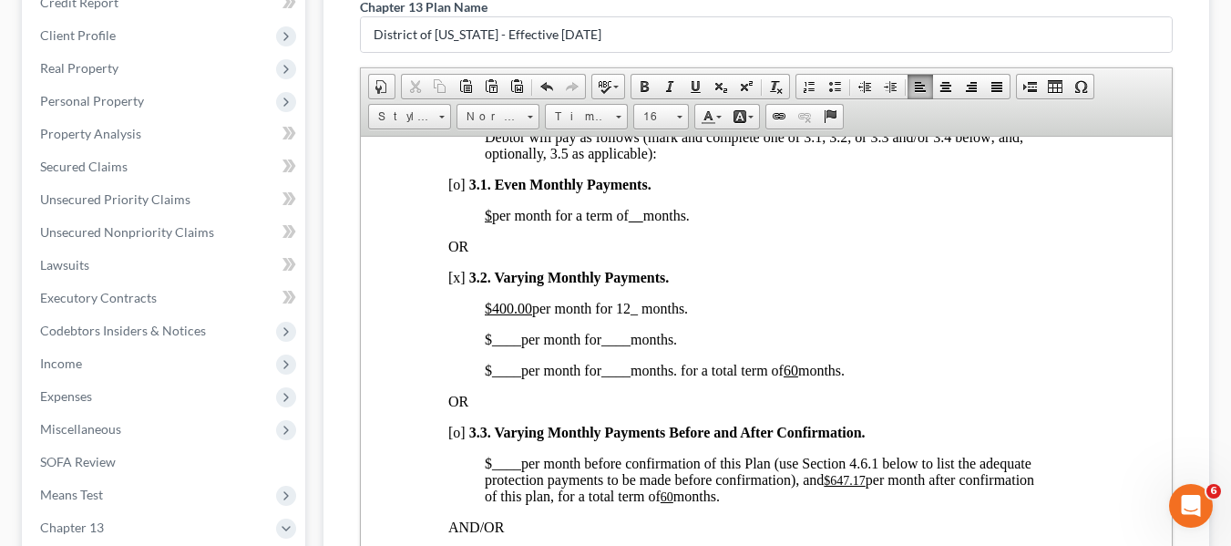
click at [489, 346] on span "$ ____ per month for ____ months." at bounding box center [580, 338] width 192 height 15
click at [620, 346] on span "____" at bounding box center [625, 338] width 29 height 15
click at [485, 377] on span "$ ____ per month for ____ months. for a total term of 60 months." at bounding box center [664, 369] width 360 height 15
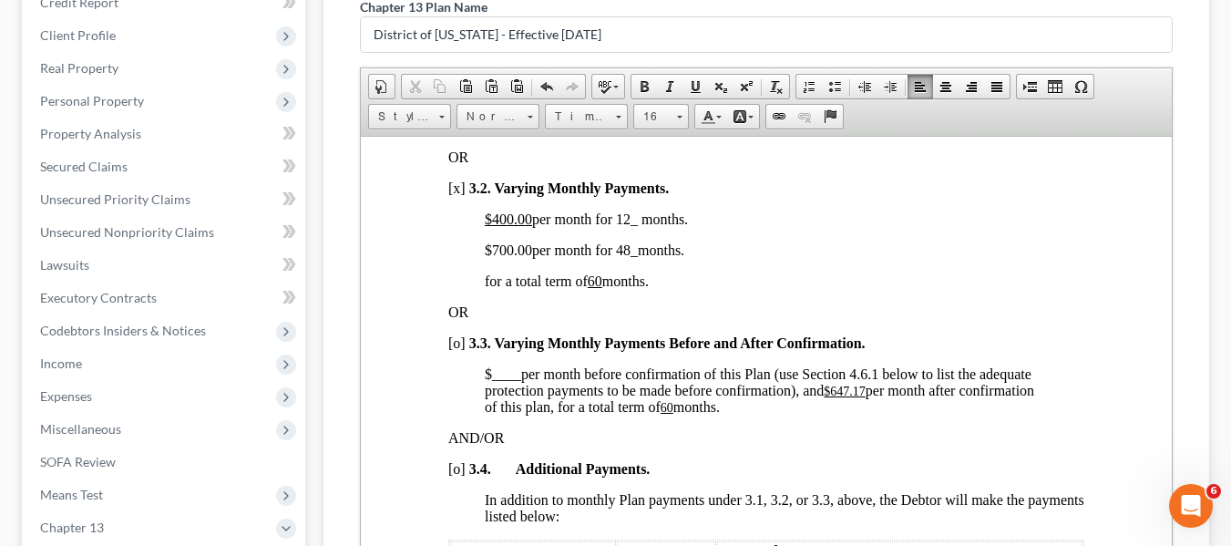
scroll to position [1441, 0]
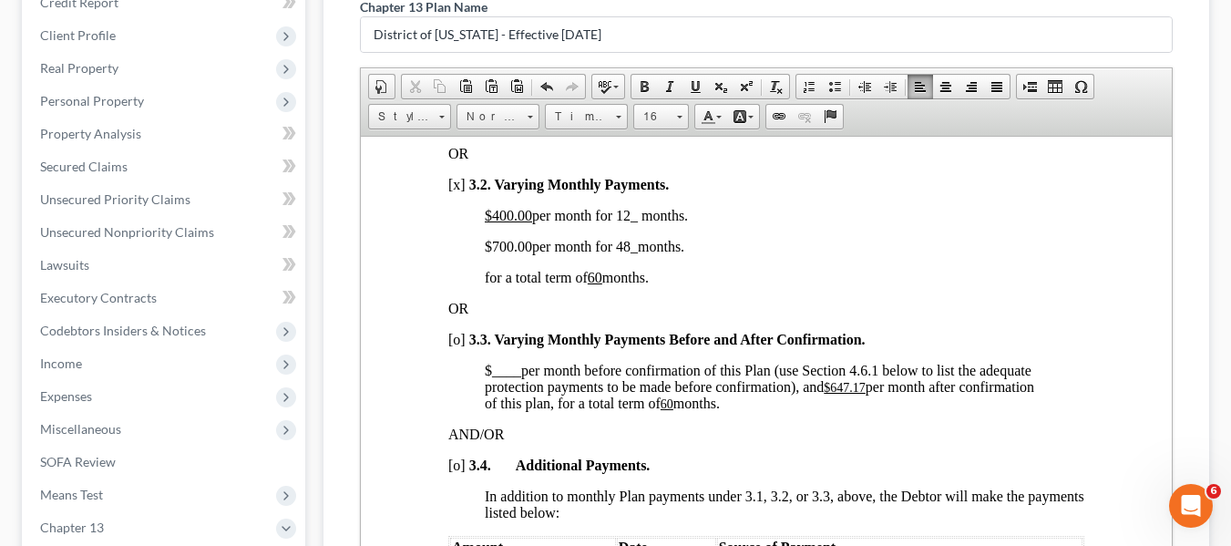
click at [832, 394] on u "$647.17" at bounding box center [844, 387] width 42 height 14
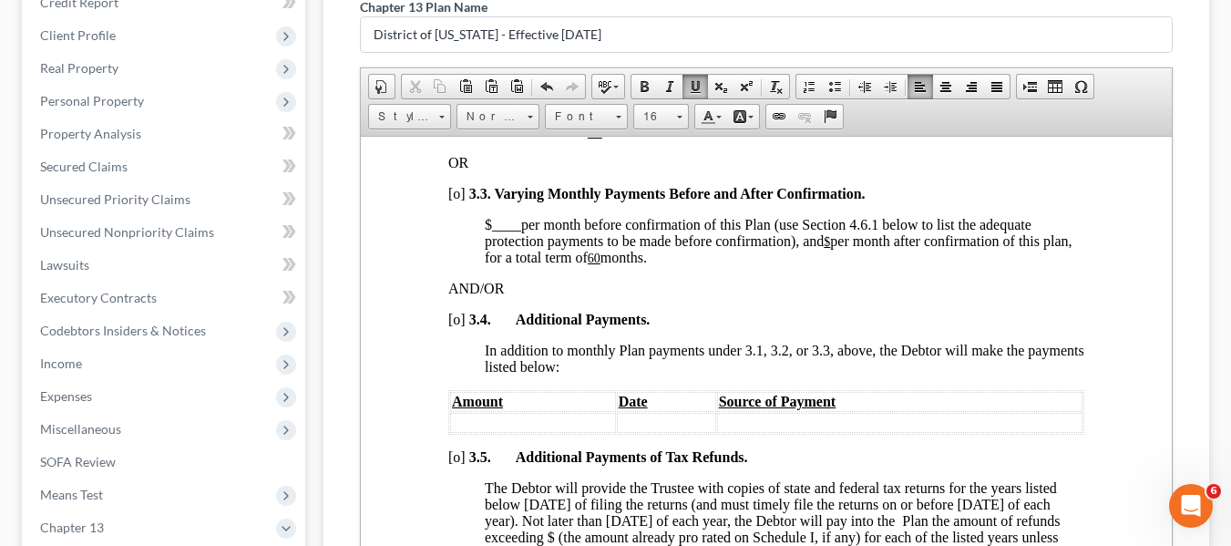
scroll to position [1587, 0]
click at [600, 263] on u "60" at bounding box center [593, 257] width 13 height 14
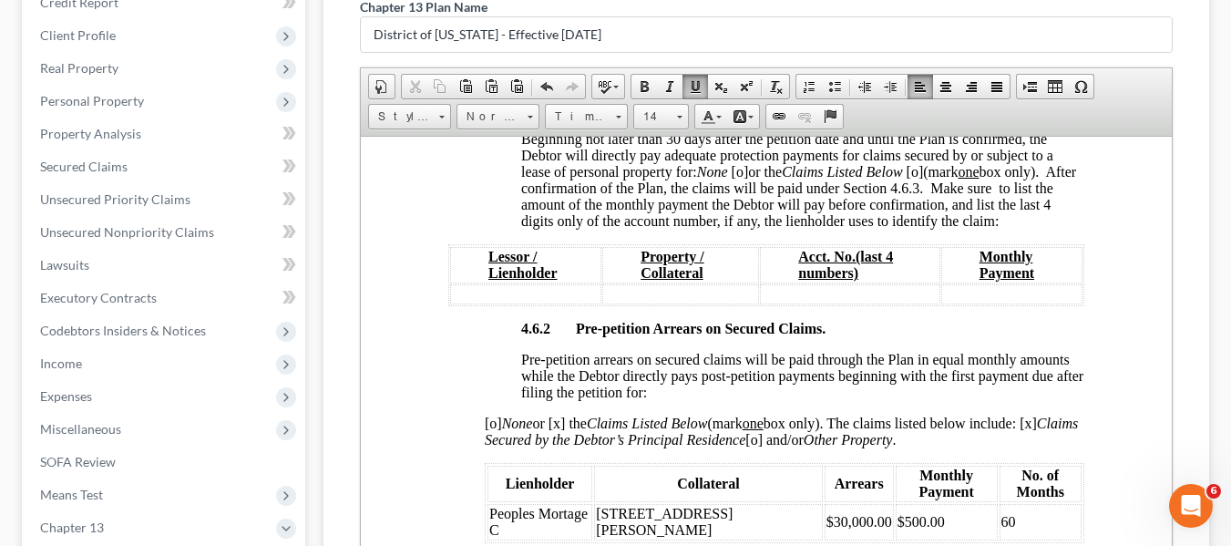
scroll to position [3028, 0]
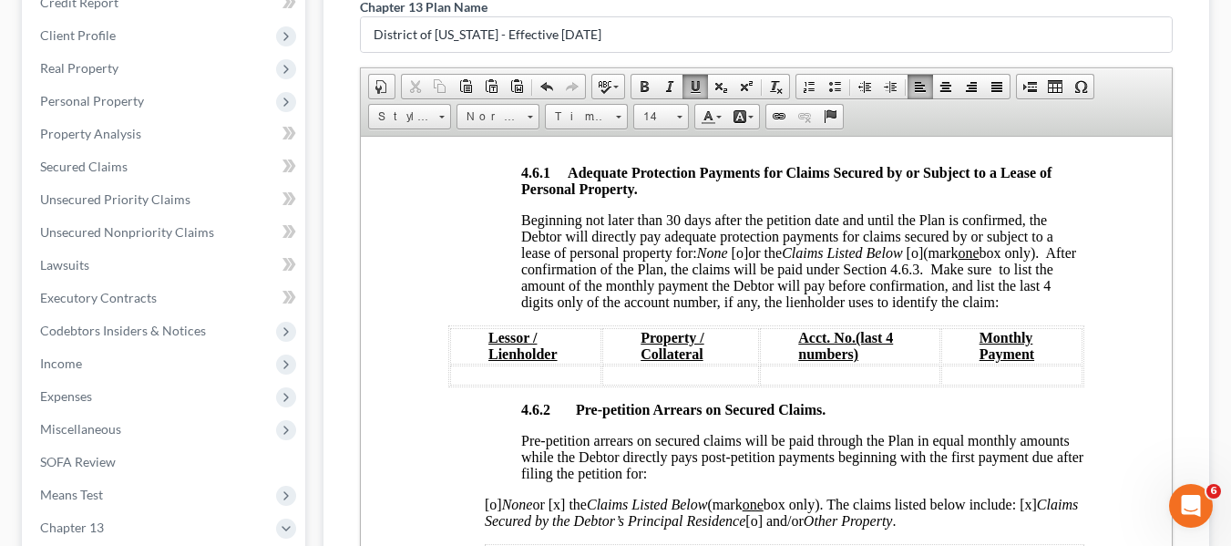
click at [741, 260] on span "[o]" at bounding box center [739, 251] width 17 height 15
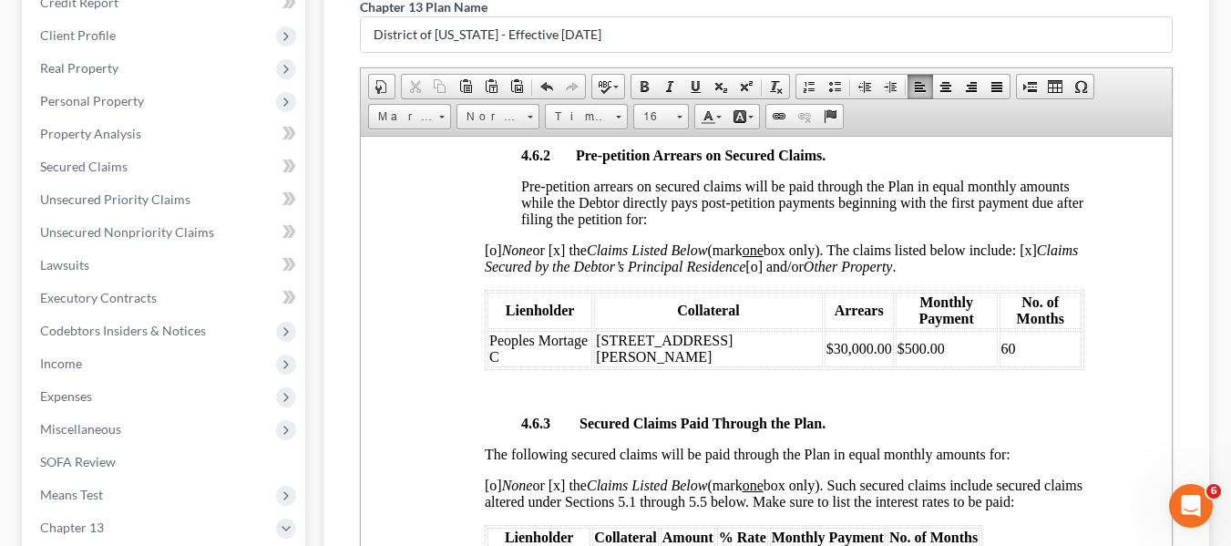
scroll to position [3283, 0]
click at [895, 353] on td "$500.00" at bounding box center [946, 347] width 102 height 36
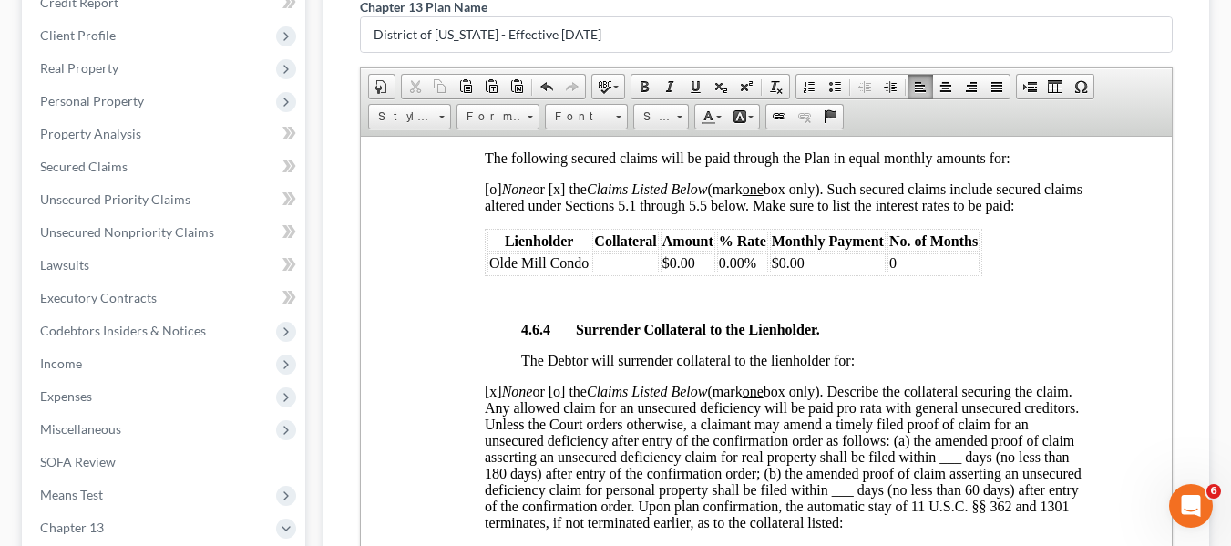
scroll to position [3579, 0]
click at [488, 193] on span "[o] None or [x] the Claims Listed Below (mark one box only). Such secured claim…" at bounding box center [783, 196] width 598 height 32
click at [560, 188] on span "[x] None or [x] the Claims Listed Below (mark one box only). Such secured claim…" at bounding box center [783, 196] width 598 height 32
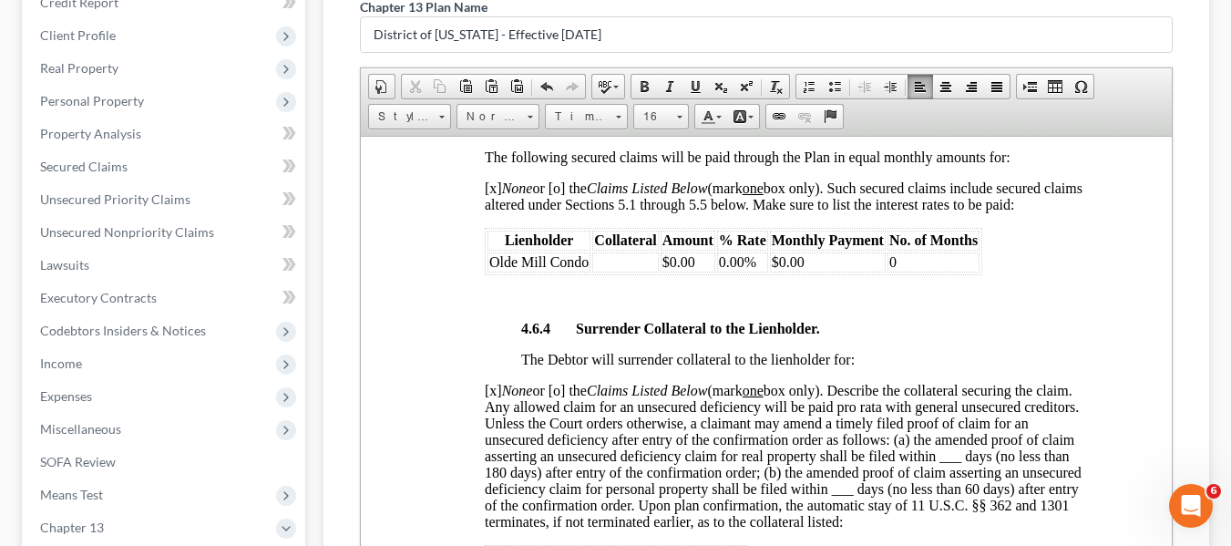
click at [490, 259] on span "Olde Mill Condo" at bounding box center [537, 260] width 99 height 15
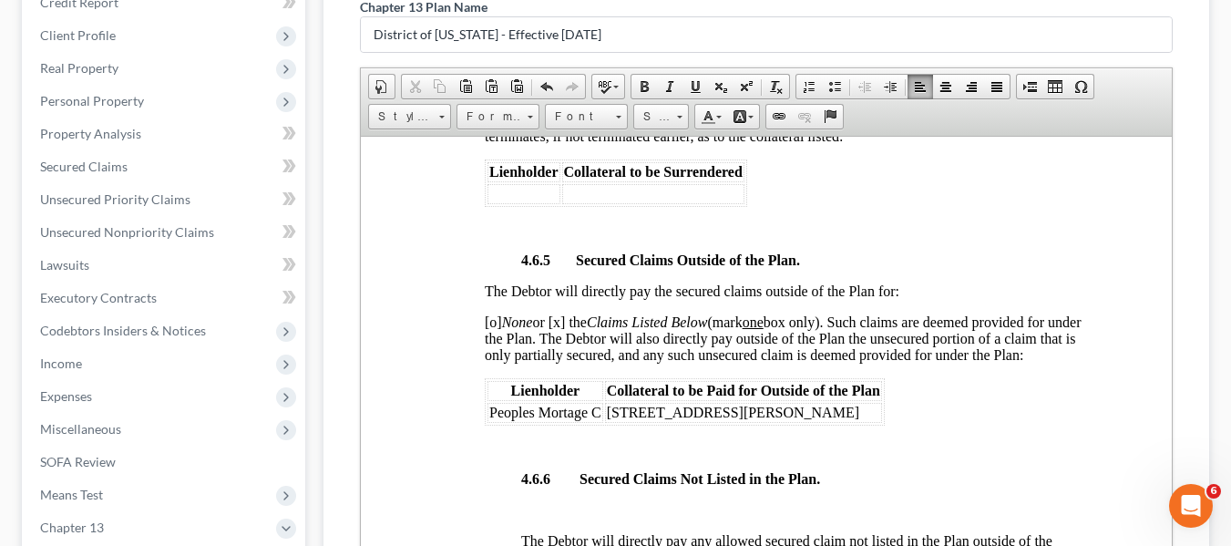
scroll to position [3966, 0]
click at [491, 321] on span "[o] None or [x] the Claims Listed Below (mark one box only). Such claims are de…" at bounding box center [782, 337] width 597 height 48
click at [561, 321] on span "[x] None or [x] the Claims Listed Below (mark one box only). Such claims are de…" at bounding box center [782, 337] width 597 height 48
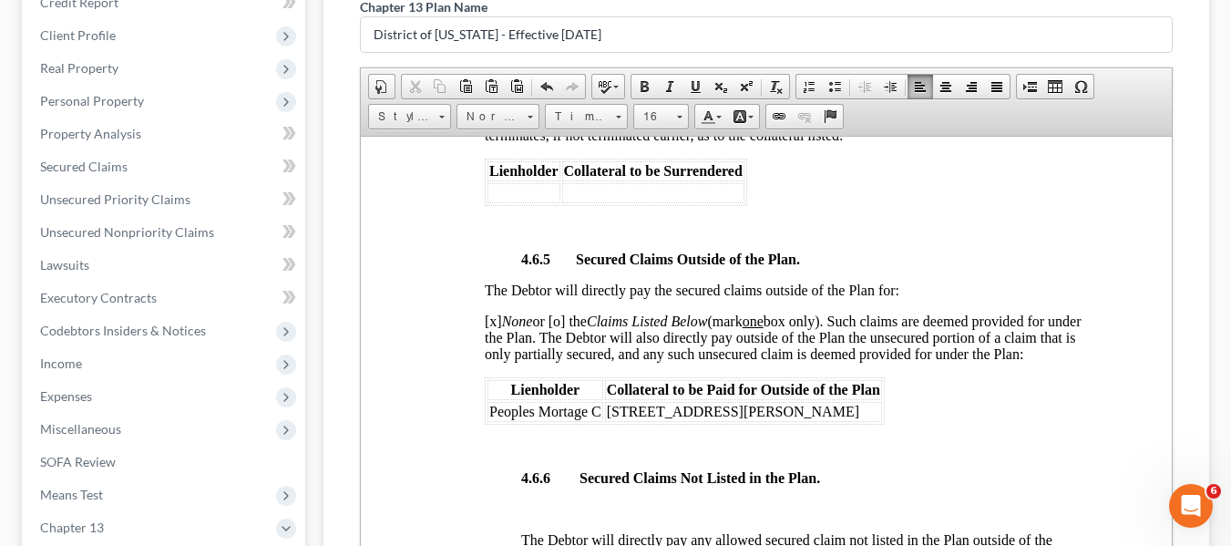
click at [492, 418] on span "Peoples Mortage C" at bounding box center [544, 410] width 112 height 15
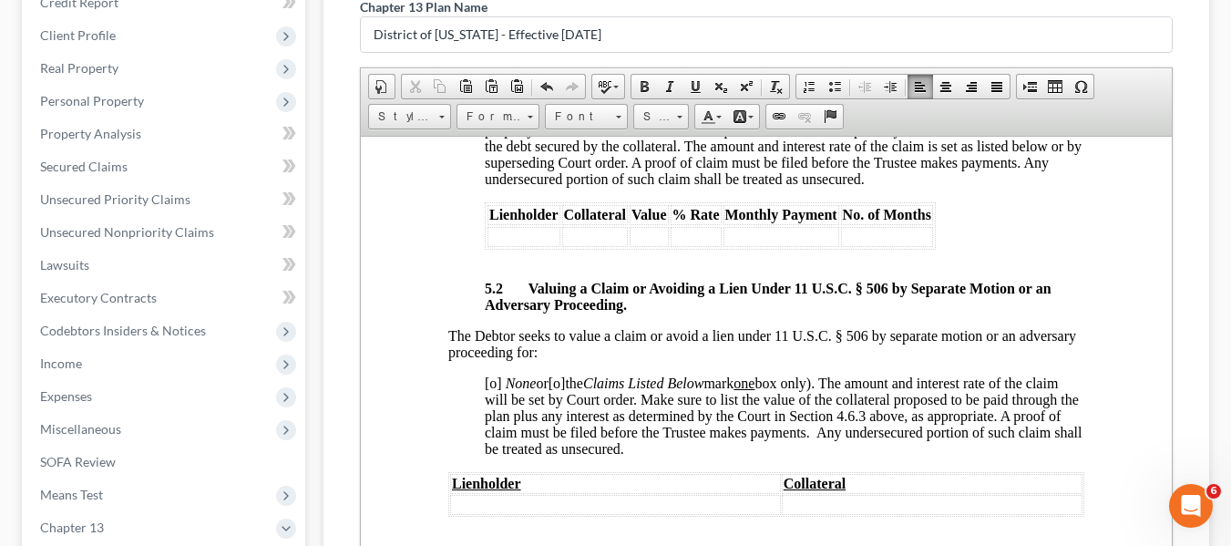
scroll to position [5193, 0]
click at [492, 426] on span "[o] the Claims Listed Below mark one box only). The amount and interest rate of…" at bounding box center [782, 414] width 597 height 81
click at [491, 389] on span "[o]" at bounding box center [492, 381] width 17 height 15
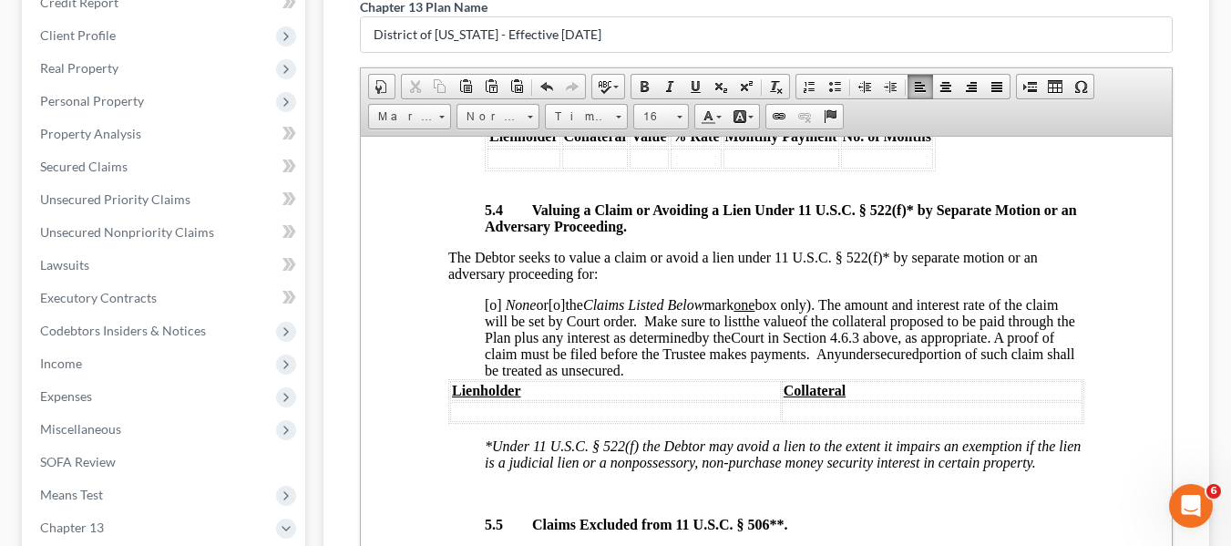
scroll to position [5829, 0]
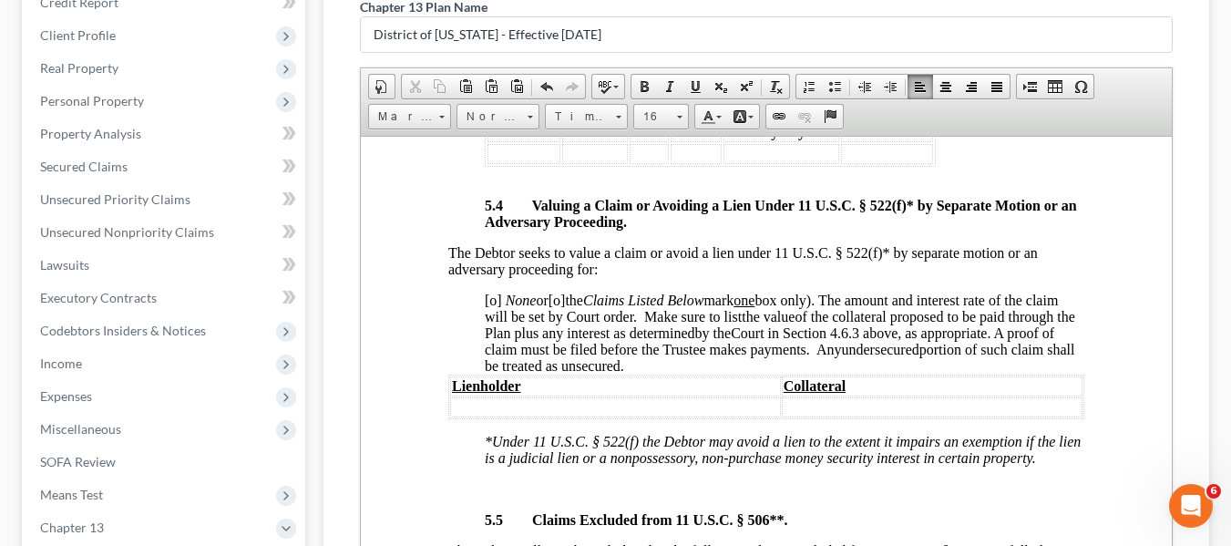
click at [490, 307] on span "[o]" at bounding box center [492, 299] width 17 height 15
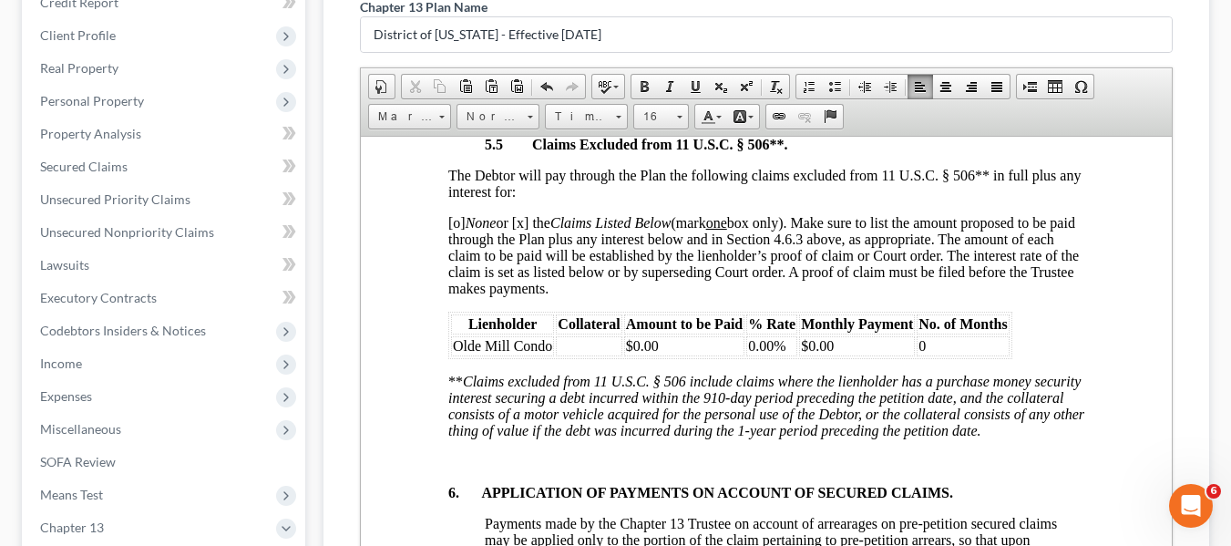
scroll to position [6205, 0]
click at [455, 255] on span "[o] None or [x] the Claims Listed Below (mark one box only). Make sure to list …" at bounding box center [762, 253] width 631 height 81
click at [526, 256] on span "[x] None or [x] the Claims Listed Below (mark one box only). Make sure to list …" at bounding box center [762, 253] width 631 height 81
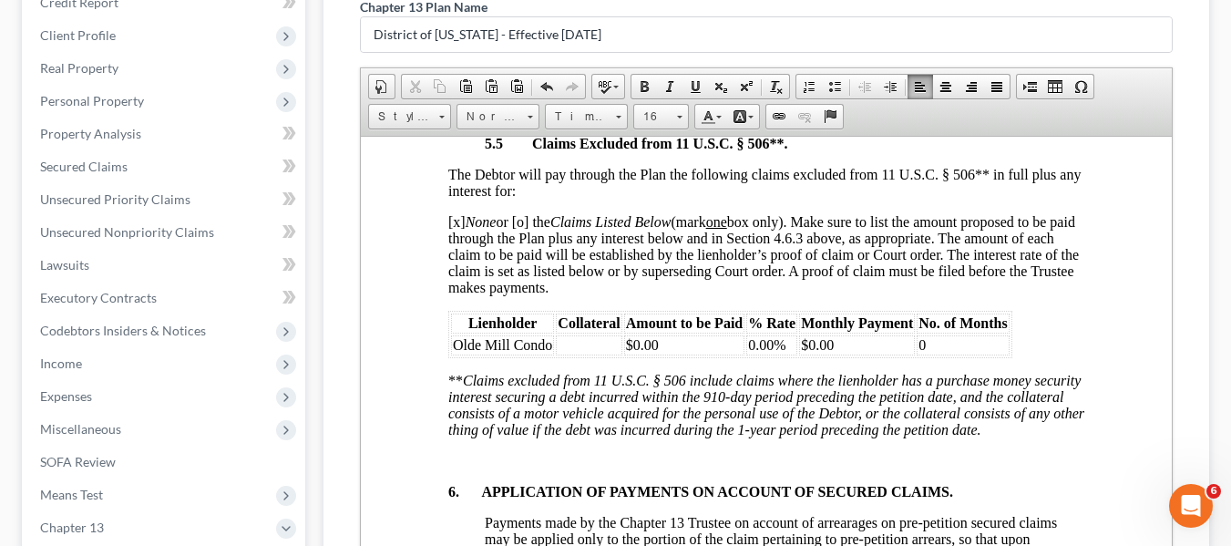
click at [455, 352] on span "Olde Mill Condo" at bounding box center [501, 343] width 99 height 15
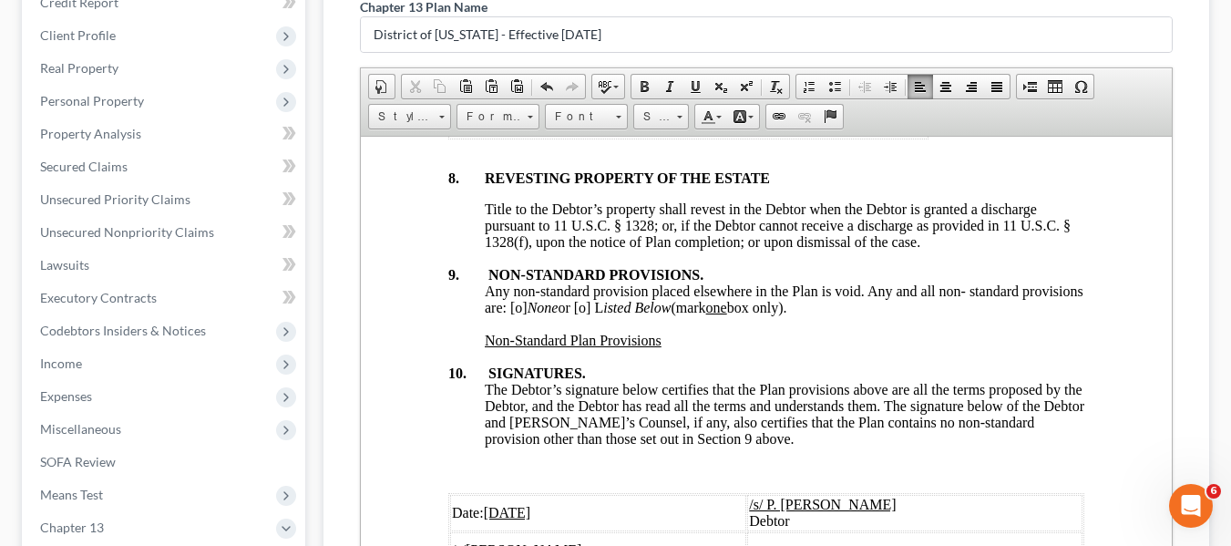
scroll to position [6882, 0]
click at [580, 313] on span "Any non-standard provision placed elsewhere in the Plan is void. Any and all no…" at bounding box center [783, 298] width 599 height 32
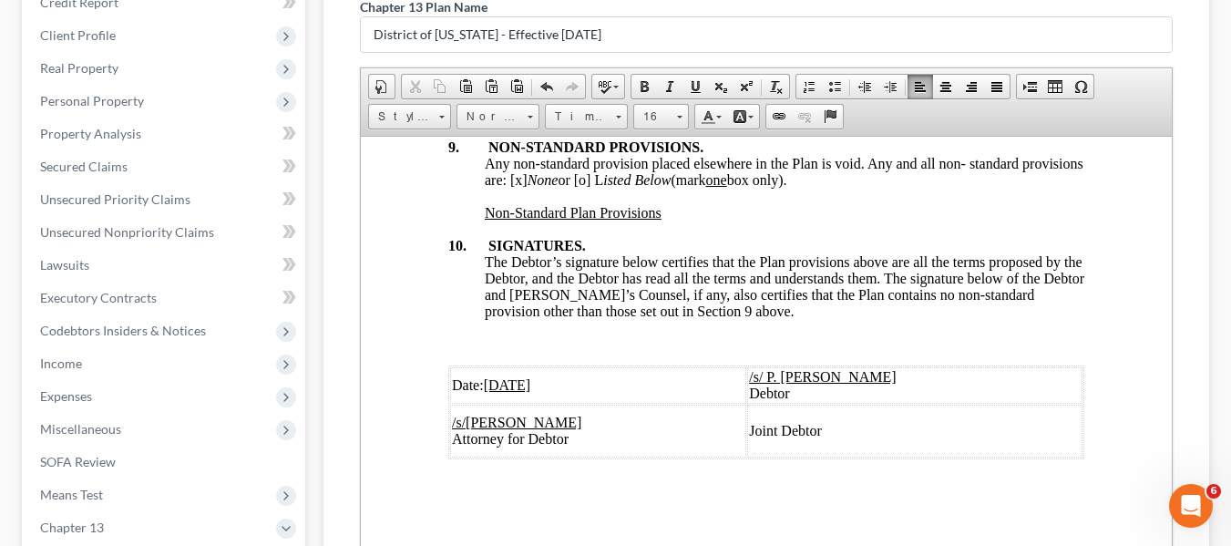
scroll to position [0, 0]
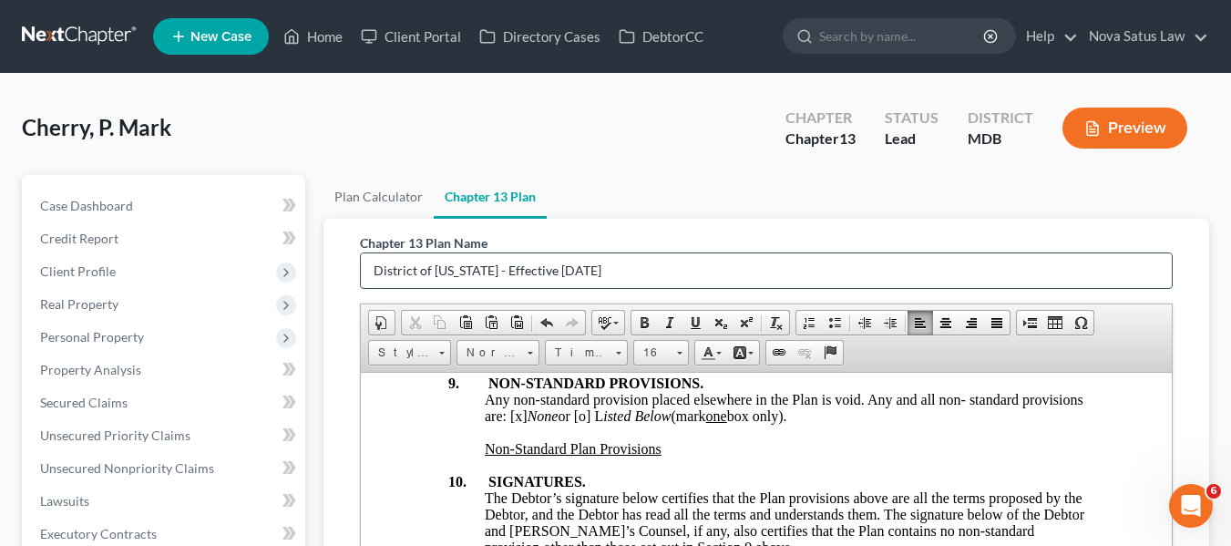
click at [610, 266] on input "District of [US_STATE] - Effective [DATE]" at bounding box center [766, 270] width 811 height 35
type input "D"
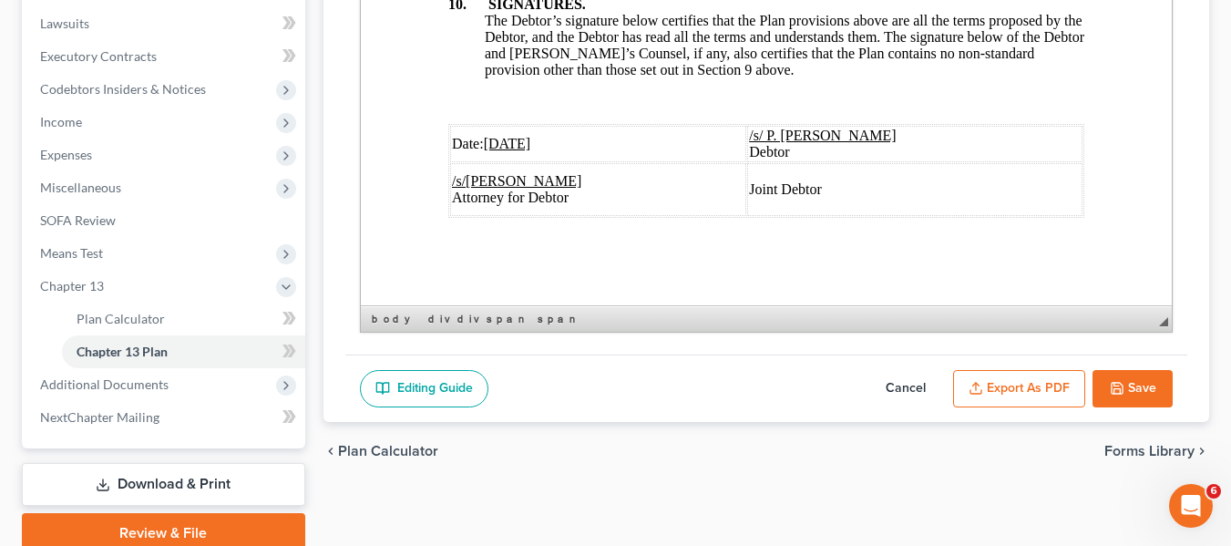
type input "original plan"
click at [1013, 378] on button "Export as PDF" at bounding box center [1019, 389] width 132 height 38
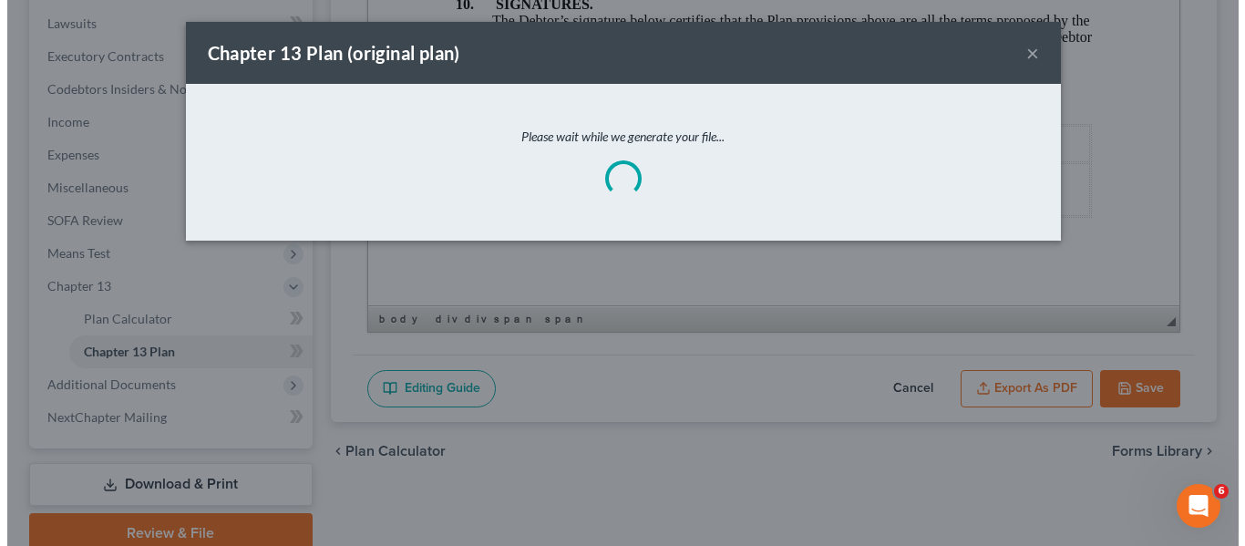
scroll to position [7006, 0]
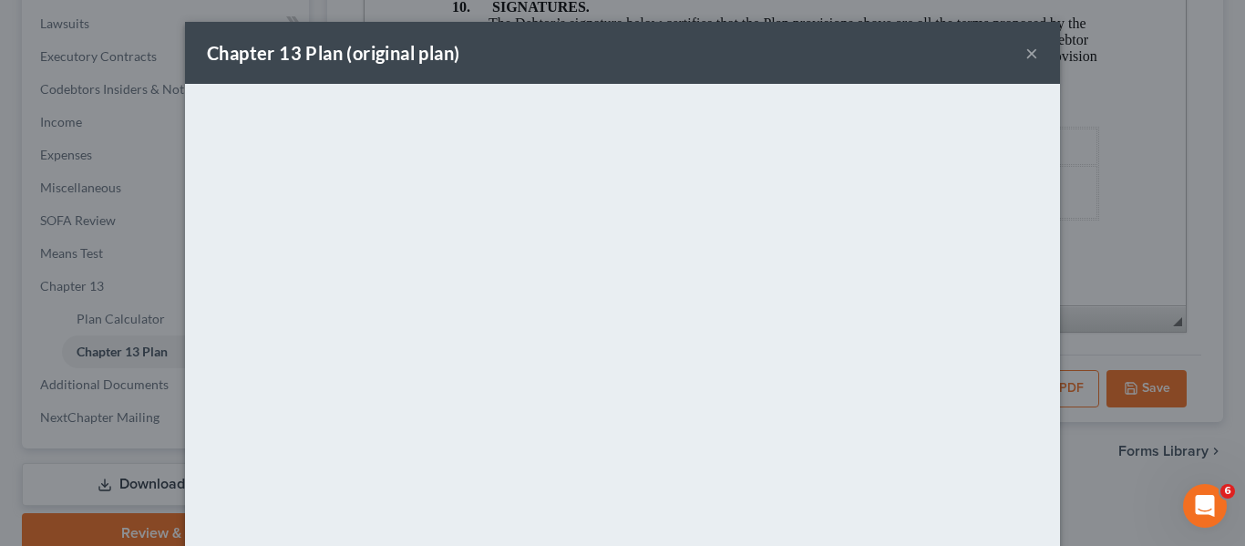
click at [657, 77] on div "Chapter 13 Plan (original plan) ×" at bounding box center [622, 53] width 875 height 62
click at [1025, 56] on button "×" at bounding box center [1031, 53] width 13 height 22
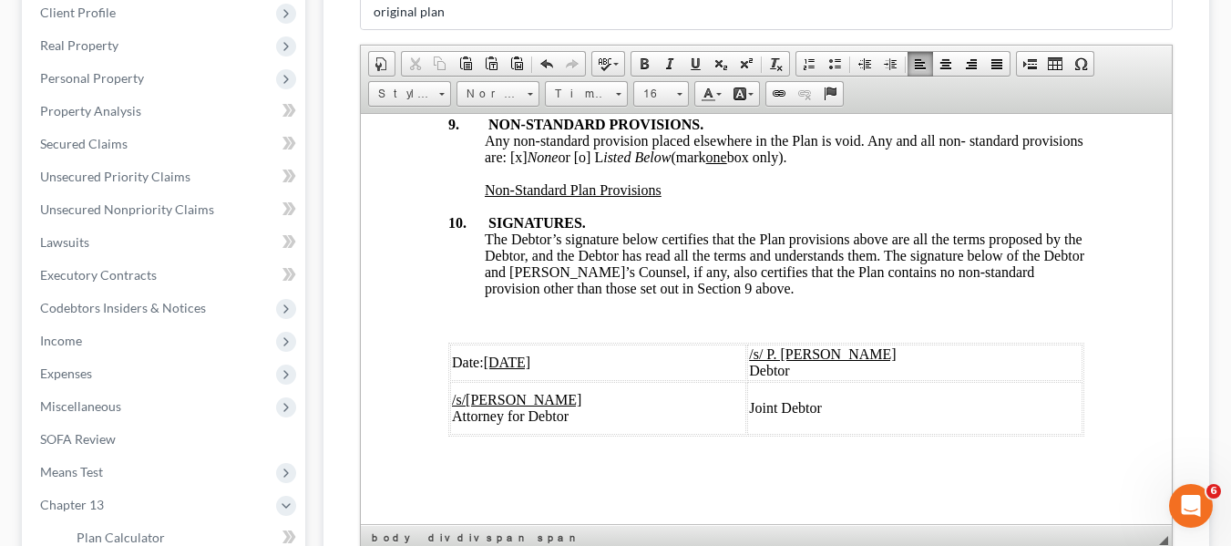
scroll to position [554, 0]
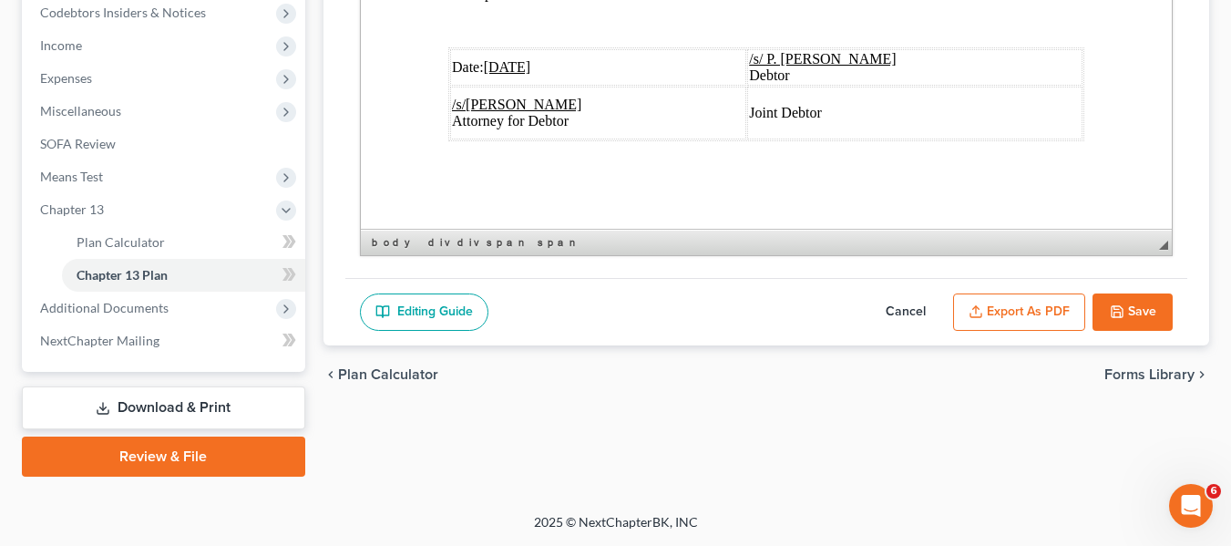
click at [1106, 300] on button "Save" at bounding box center [1133, 312] width 80 height 38
select select "1"
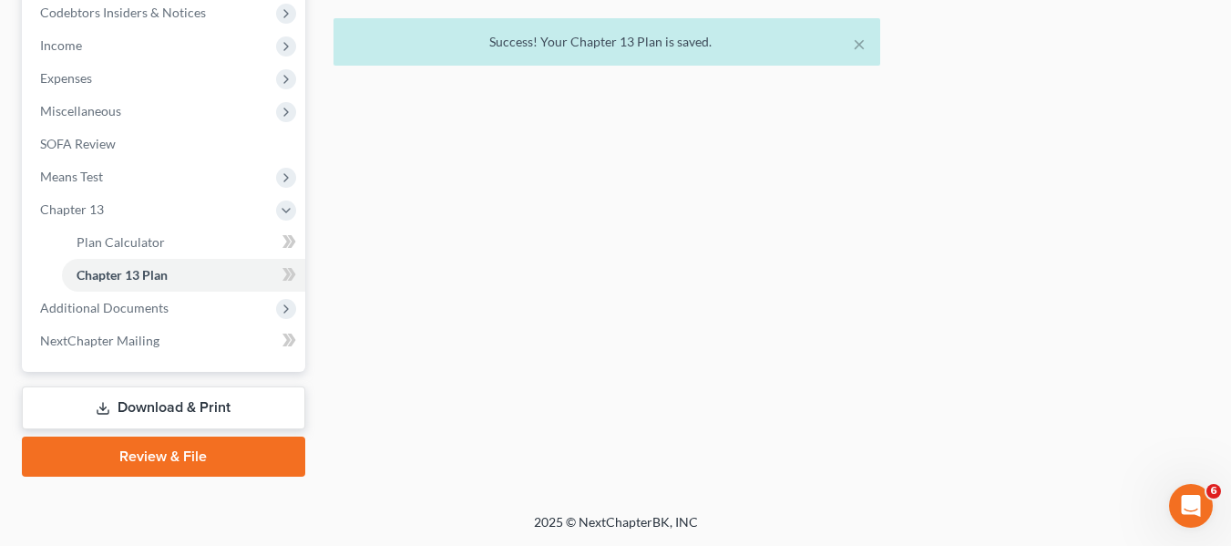
click at [182, 400] on link "Download & Print" at bounding box center [163, 407] width 283 height 43
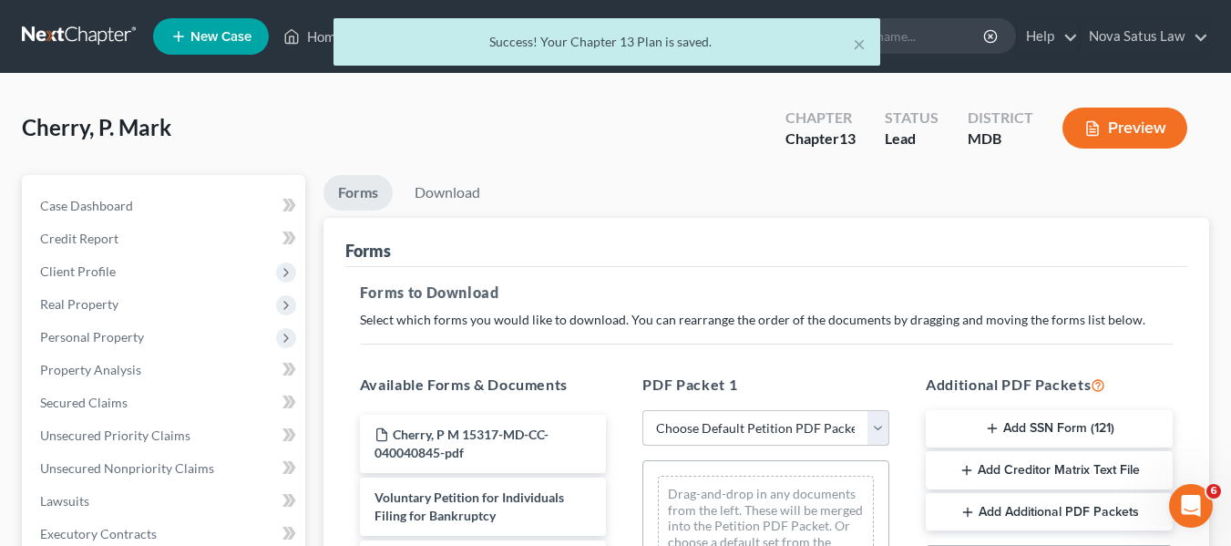
click at [711, 420] on select "Choose Default Petition PDF Packet Complete Bankruptcy Petition (all forms and …" at bounding box center [765, 428] width 247 height 36
select select "0"
click at [642, 410] on select "Choose Default Petition PDF Packet Complete Bankruptcy Petition (all forms and …" at bounding box center [765, 428] width 247 height 36
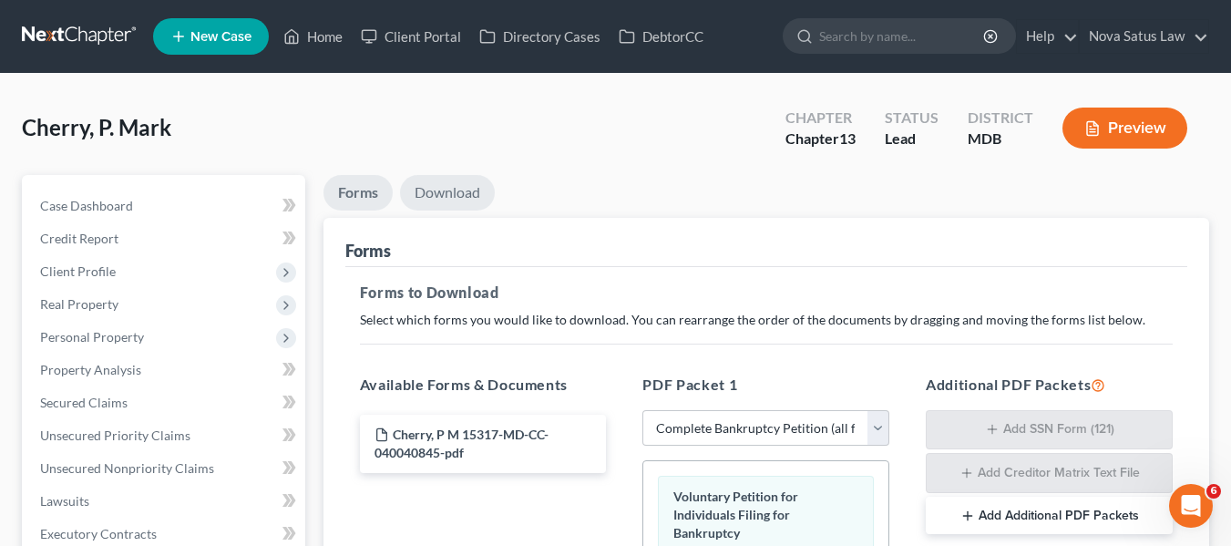
click at [444, 189] on link "Download" at bounding box center [447, 193] width 95 height 36
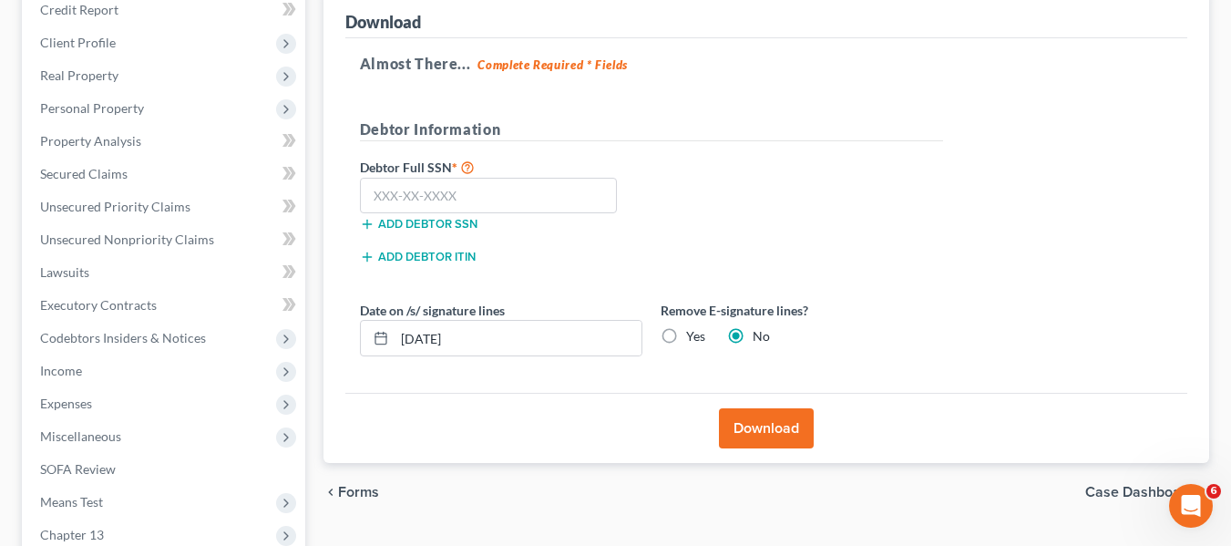
scroll to position [230, 0]
click at [376, 191] on input "text" at bounding box center [489, 195] width 258 height 36
type input "577-94-6079"
click at [734, 435] on button "Download" at bounding box center [766, 427] width 95 height 40
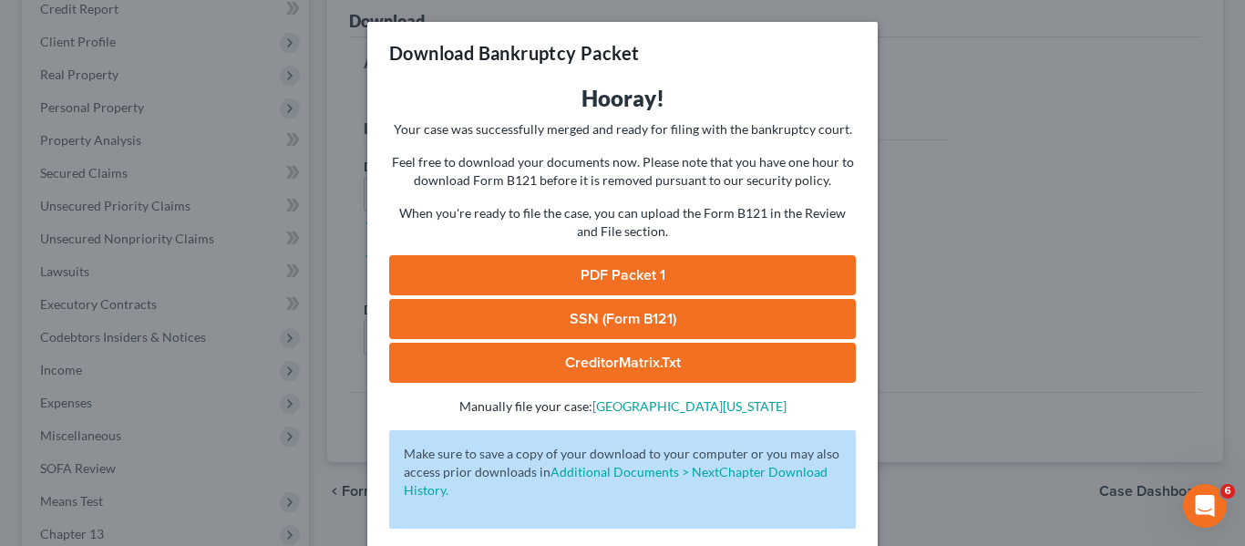
click at [599, 273] on link "PDF Packet 1" at bounding box center [622, 275] width 467 height 40
click at [969, 160] on div "Download Bankruptcy Packet Hooray! Your case was successfully merged and ready …" at bounding box center [622, 273] width 1245 height 546
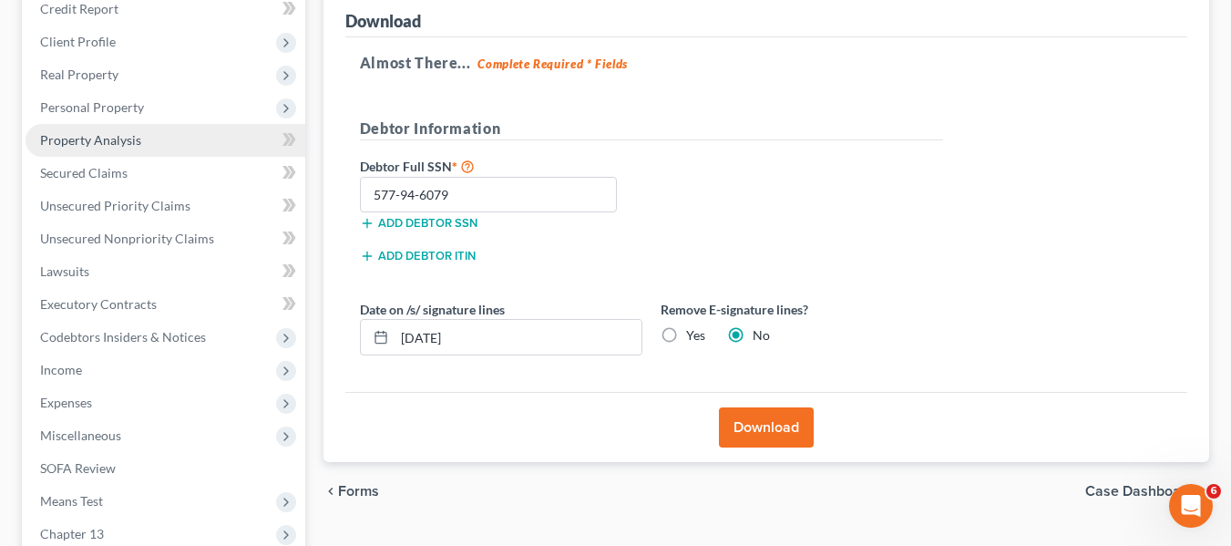
scroll to position [488, 0]
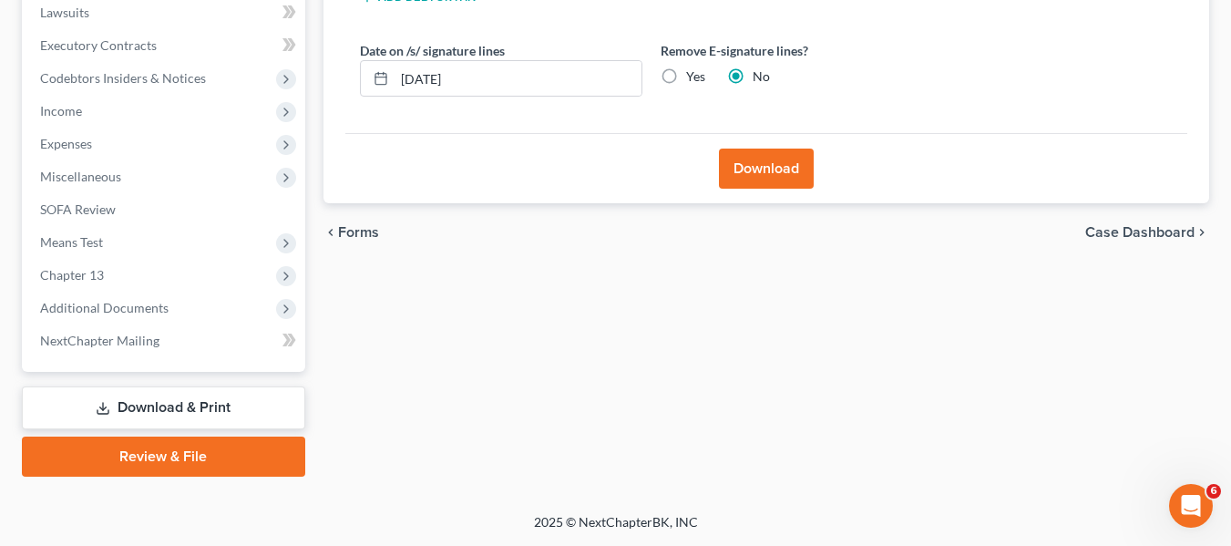
click at [164, 452] on link "Review & File" at bounding box center [163, 457] width 283 height 40
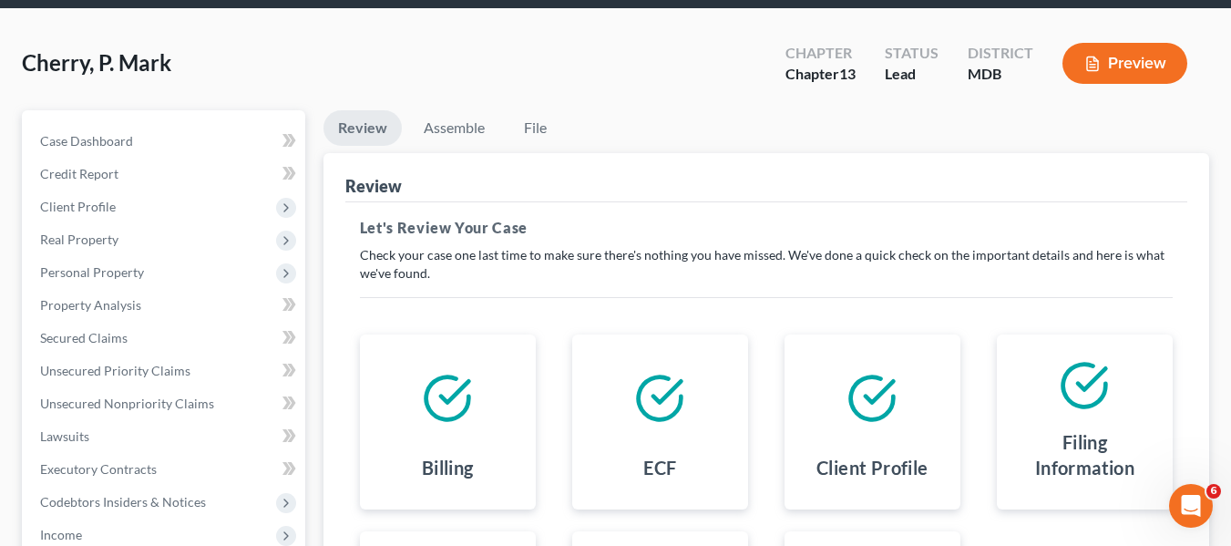
scroll to position [60, 0]
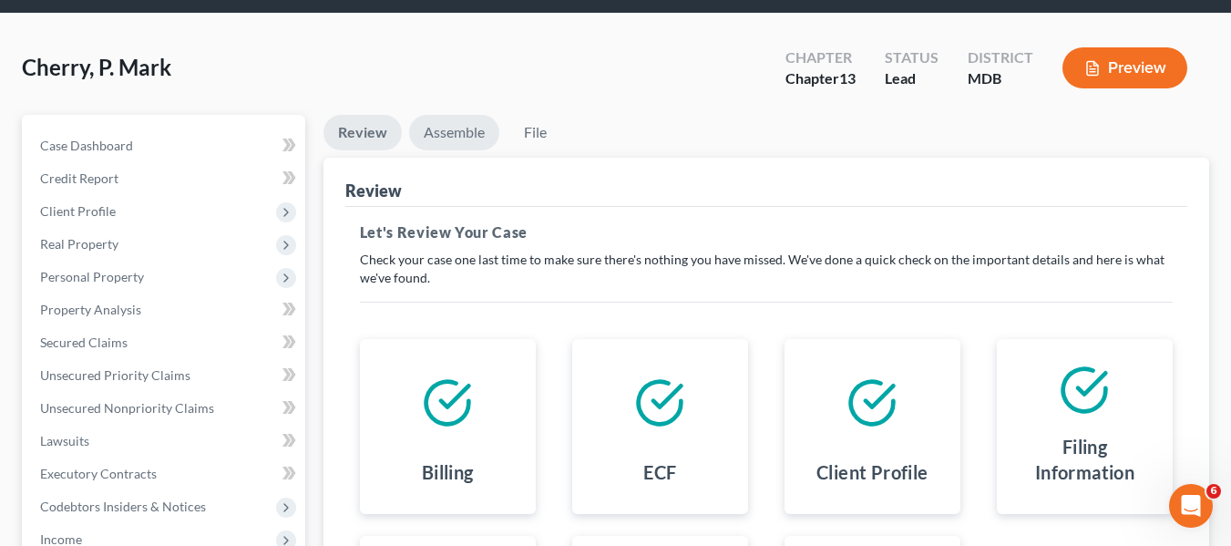
click at [441, 133] on link "Assemble" at bounding box center [454, 133] width 90 height 36
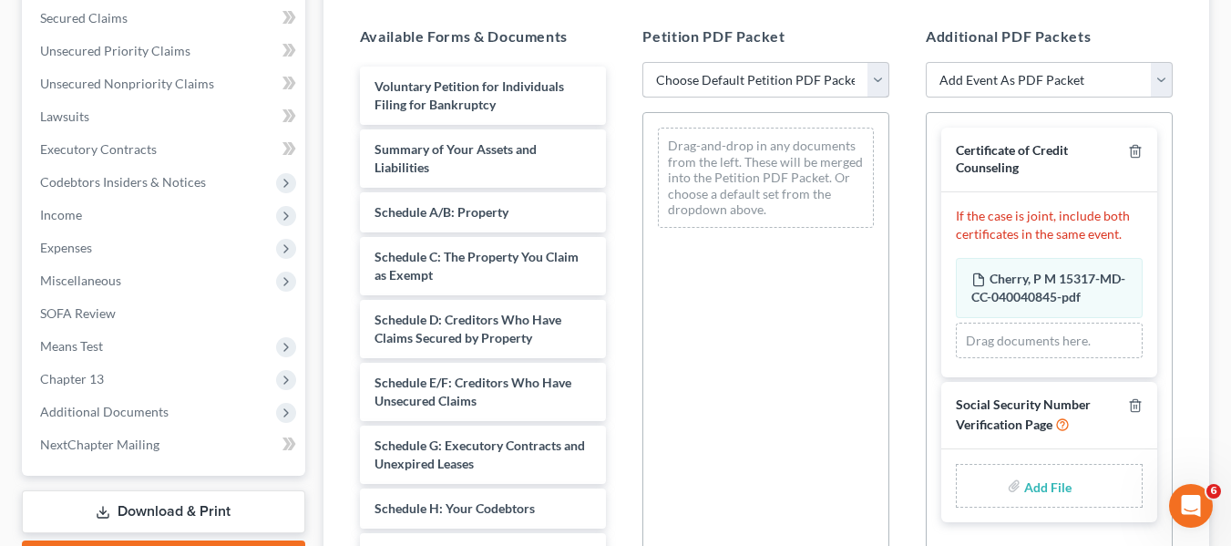
scroll to position [385, 0]
click at [729, 74] on select "Choose Default Petition PDF Packet Emergency Filing (Voluntary Petition and Cre…" at bounding box center [765, 79] width 247 height 36
select select "1"
click at [642, 61] on select "Choose Default Petition PDF Packet Emergency Filing (Voluntary Petition and Cre…" at bounding box center [765, 79] width 247 height 36
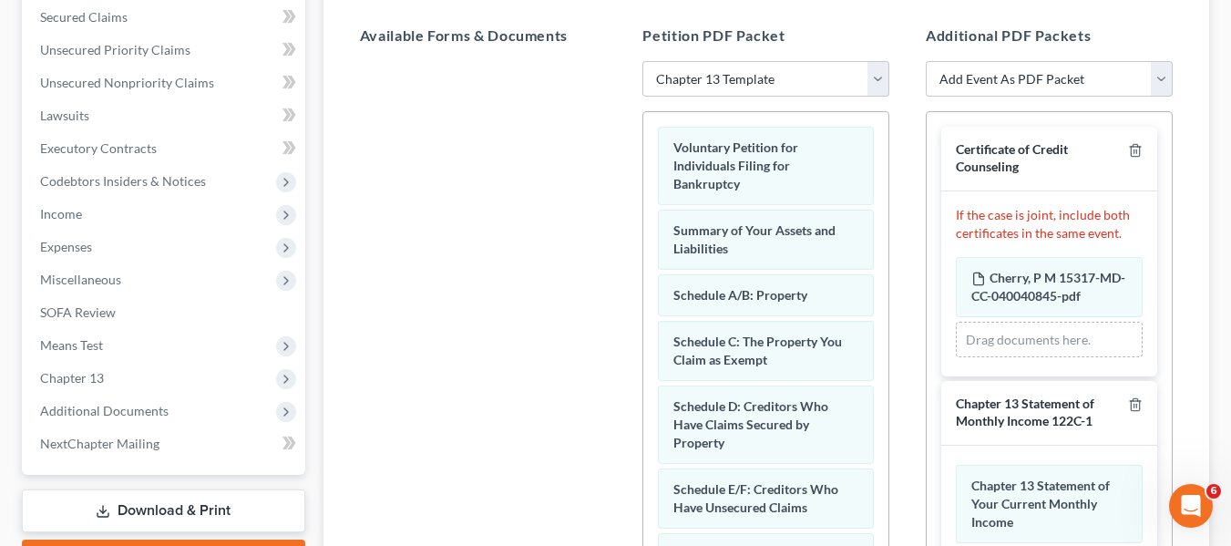
click at [985, 233] on p "If the case is joint, include both certificates in the same event." at bounding box center [1049, 224] width 187 height 36
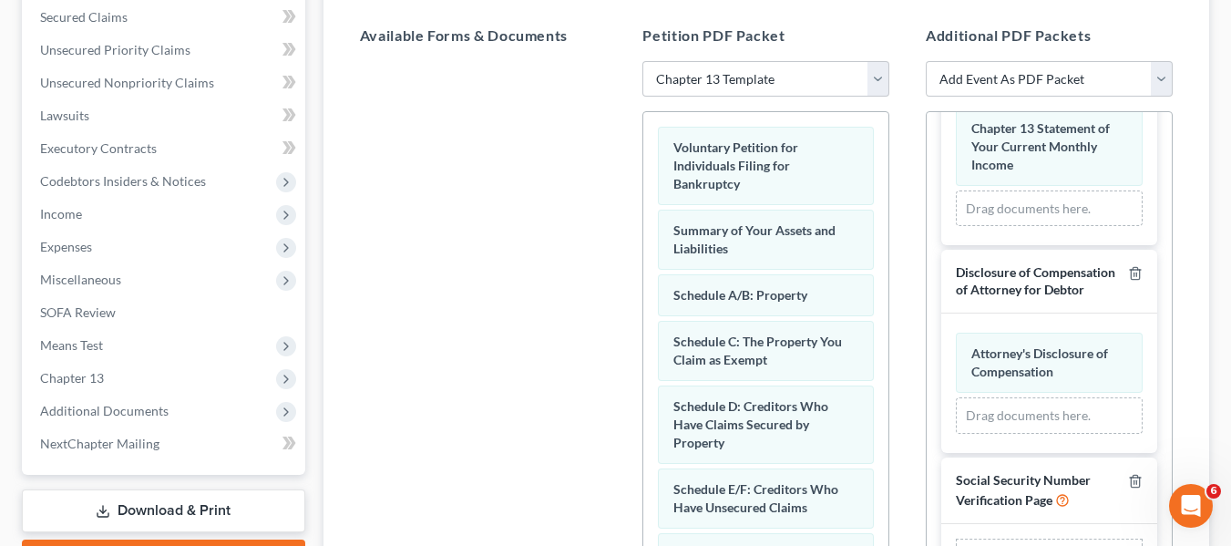
scroll to position [616, 0]
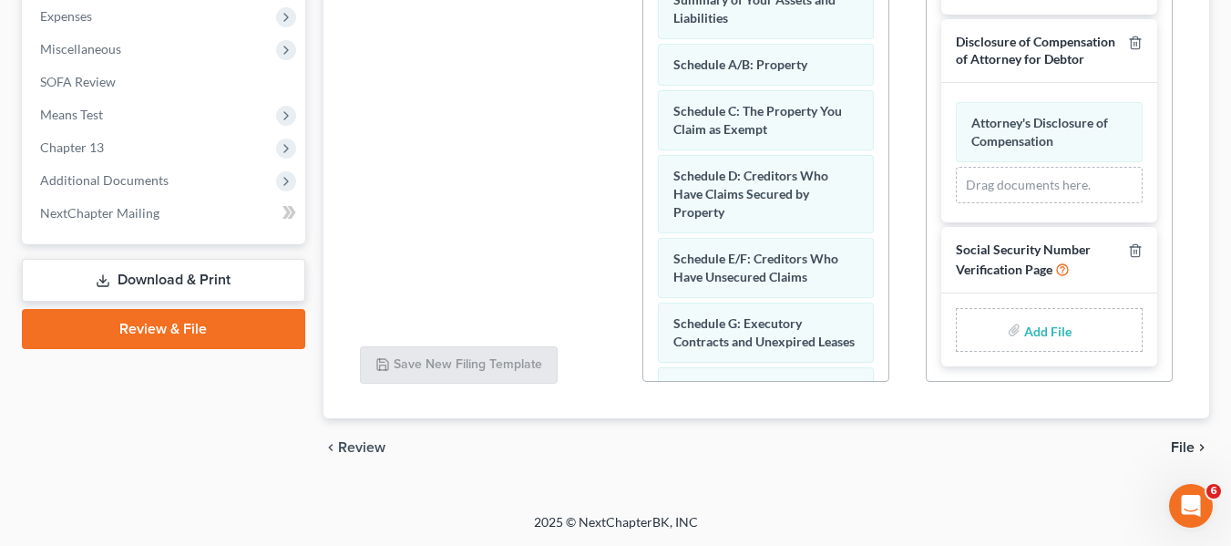
click at [1029, 334] on input "file" at bounding box center [1046, 329] width 44 height 33
type input "C:\fakepath\SSN.pdf"
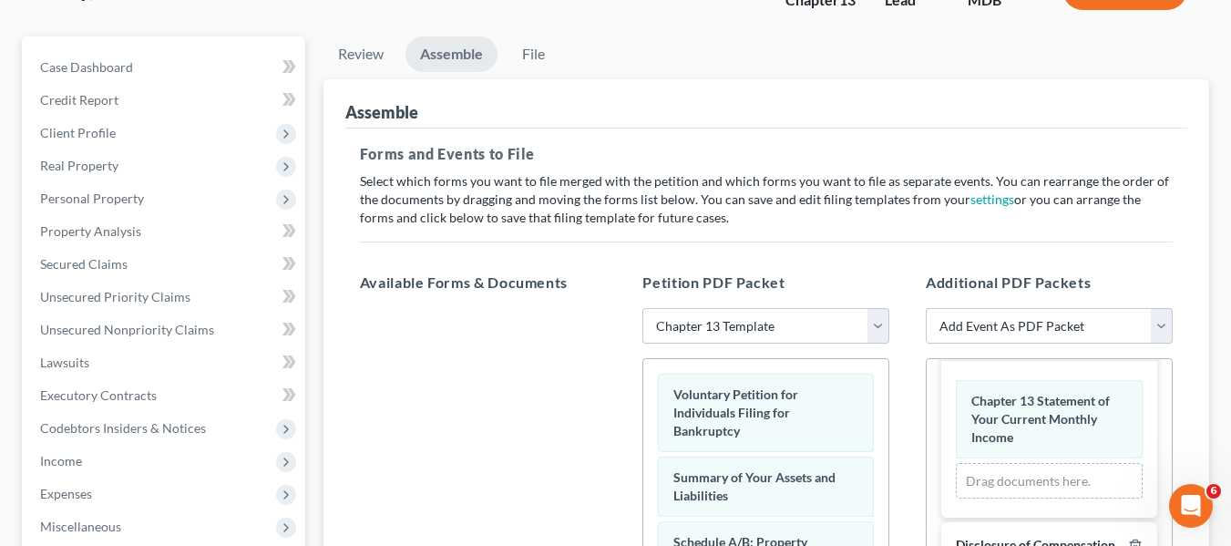
scroll to position [0, 0]
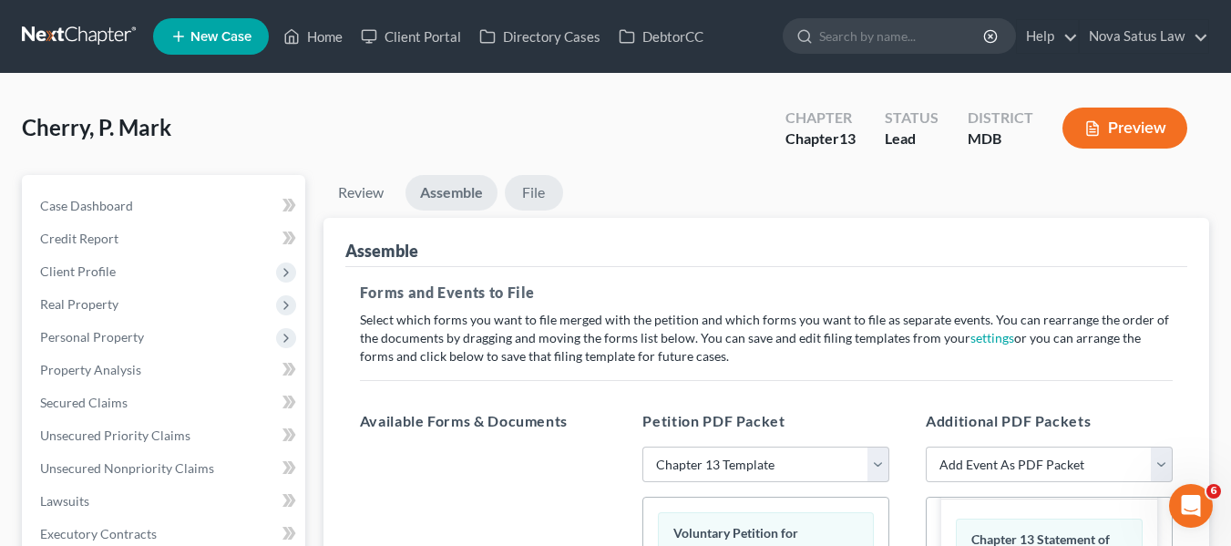
click at [538, 192] on link "File" at bounding box center [534, 193] width 58 height 36
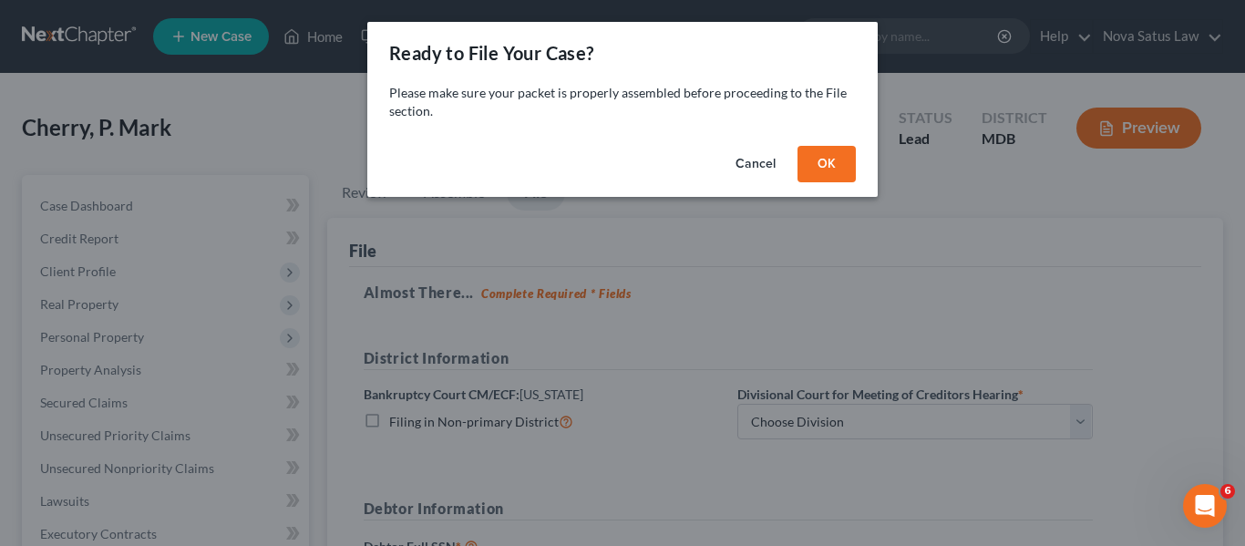
click at [817, 166] on button "OK" at bounding box center [826, 164] width 58 height 36
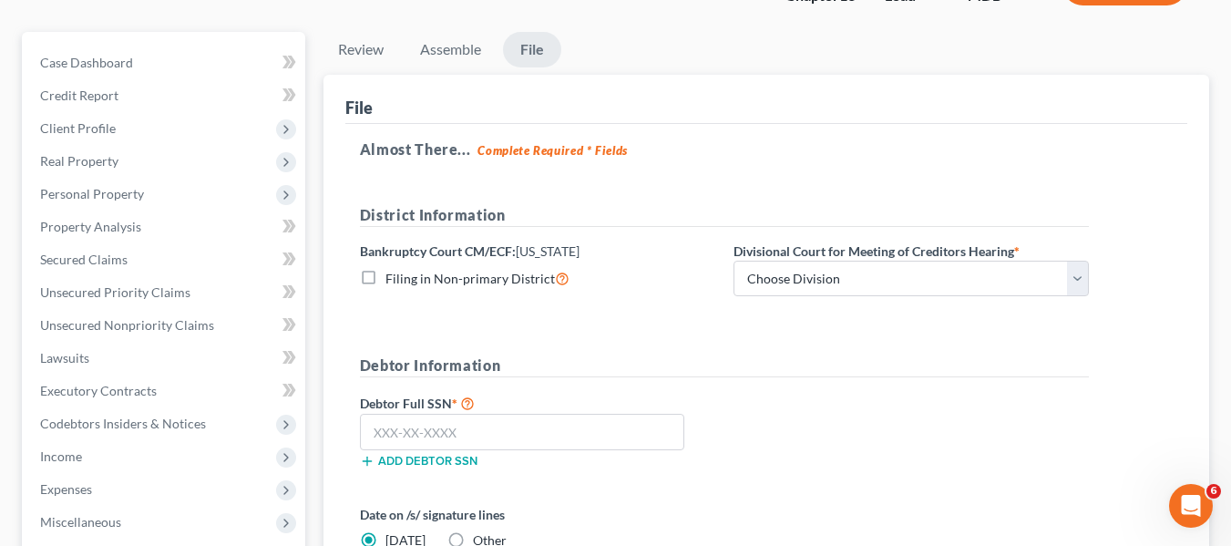
scroll to position [149, 0]
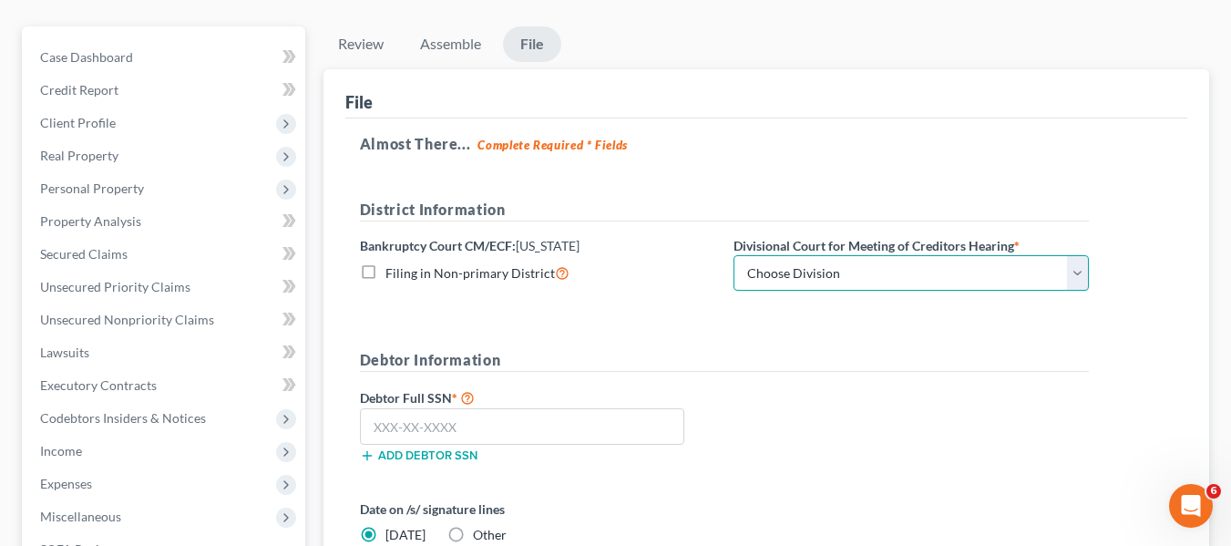
click at [835, 272] on select "Choose Division Baltimore Greenbelt" at bounding box center [911, 273] width 355 height 36
select select "0"
click at [734, 255] on select "Choose Division Baltimore Greenbelt" at bounding box center [911, 273] width 355 height 36
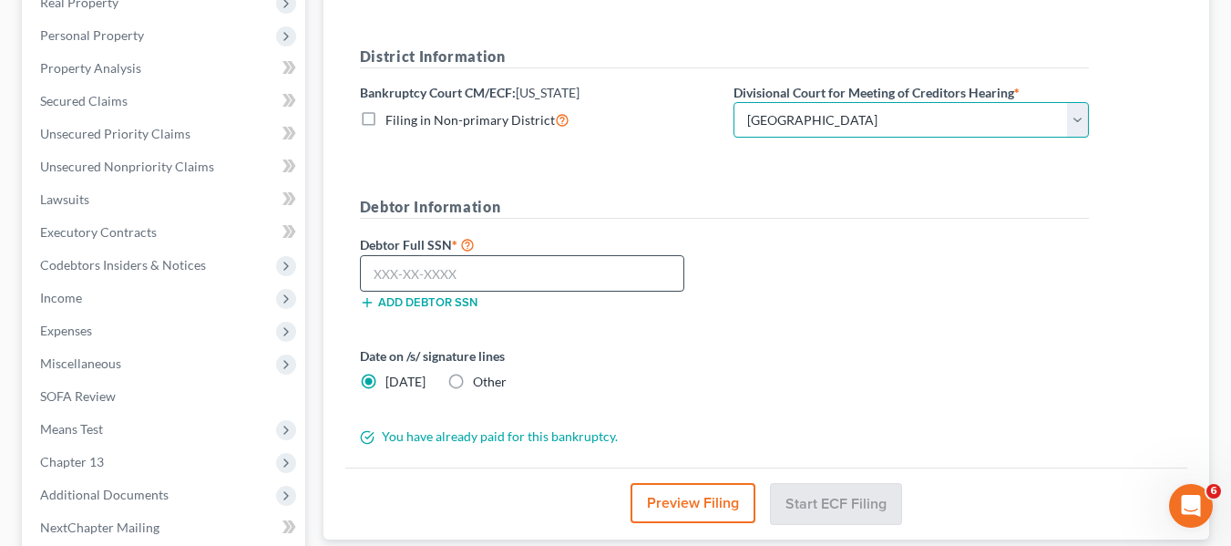
scroll to position [303, 0]
click at [387, 262] on input "text" at bounding box center [522, 272] width 324 height 36
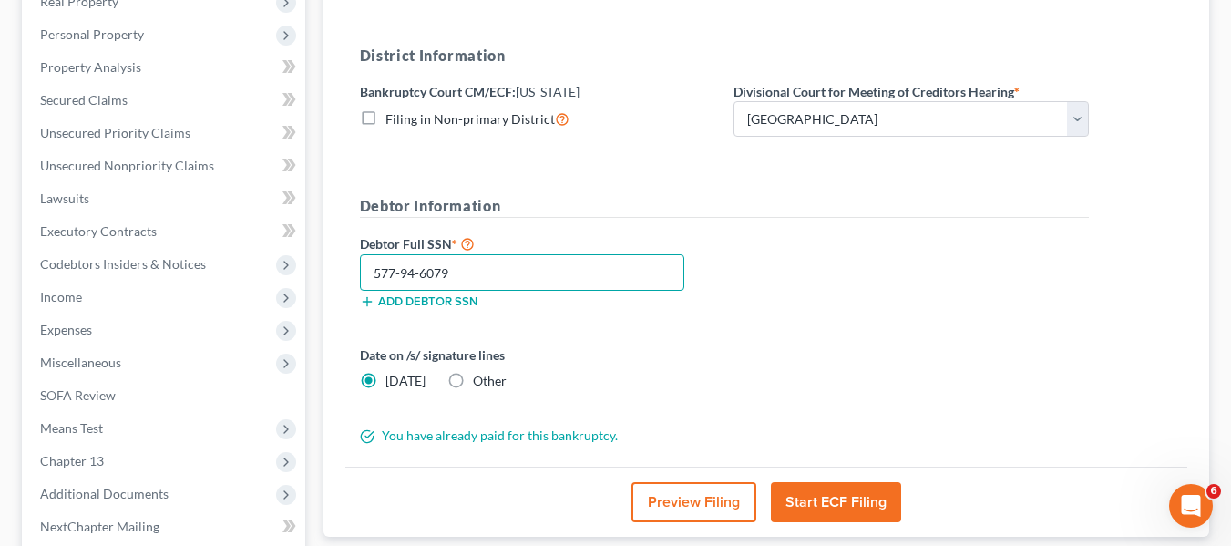
type input "577-94-6079"
click at [808, 496] on button "Start ECF Filing" at bounding box center [836, 502] width 130 height 40
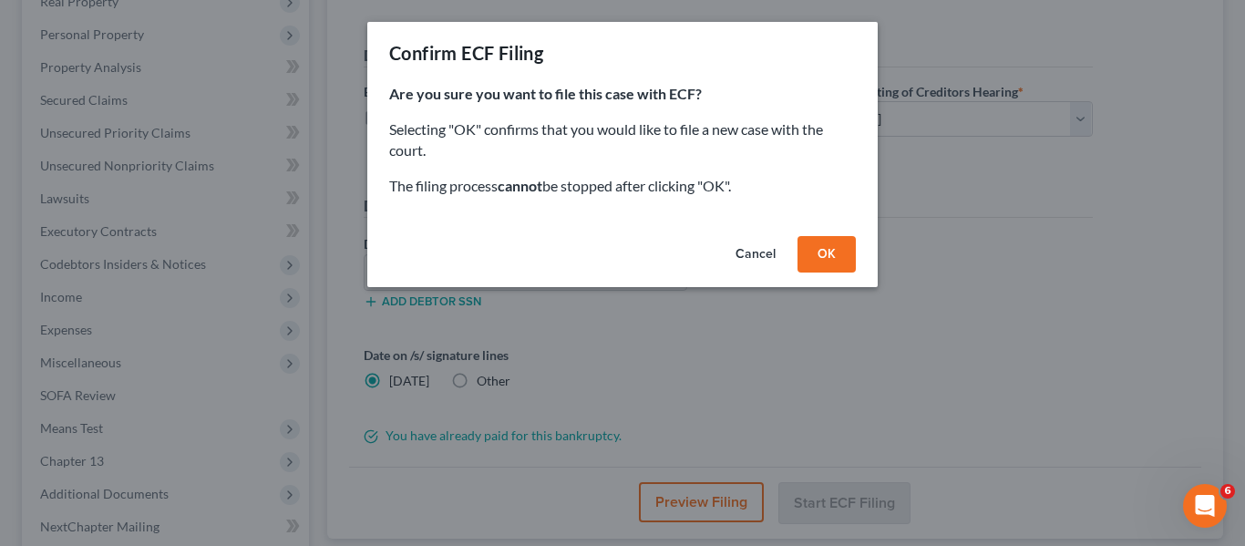
click at [816, 249] on button "OK" at bounding box center [826, 254] width 58 height 36
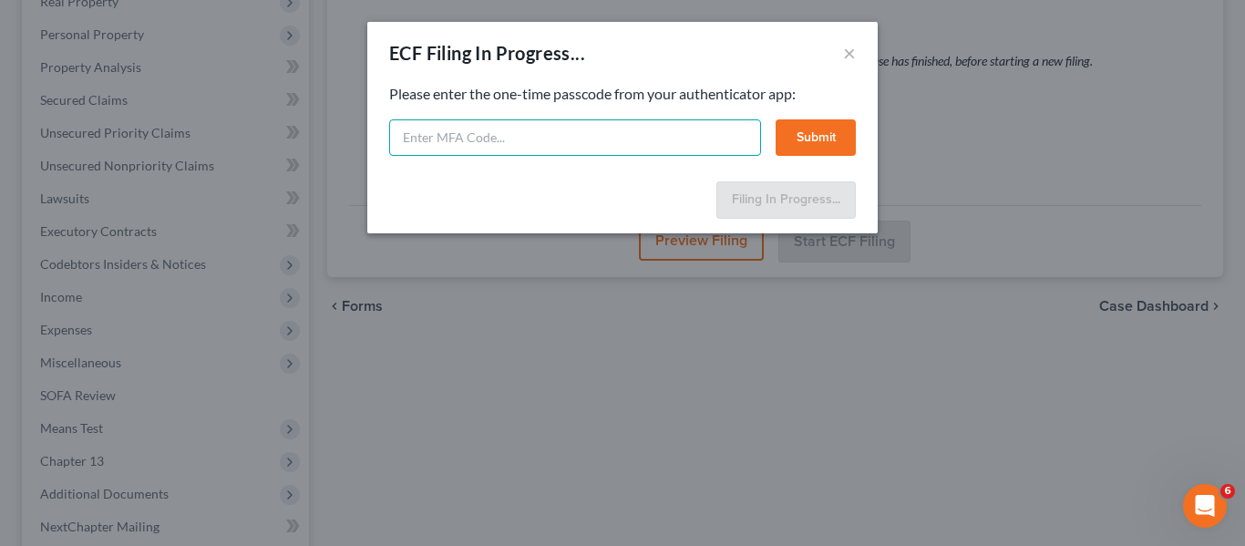
click at [434, 128] on input "text" at bounding box center [575, 137] width 372 height 36
type input "639950"
click at [806, 140] on button "Submit" at bounding box center [815, 137] width 80 height 36
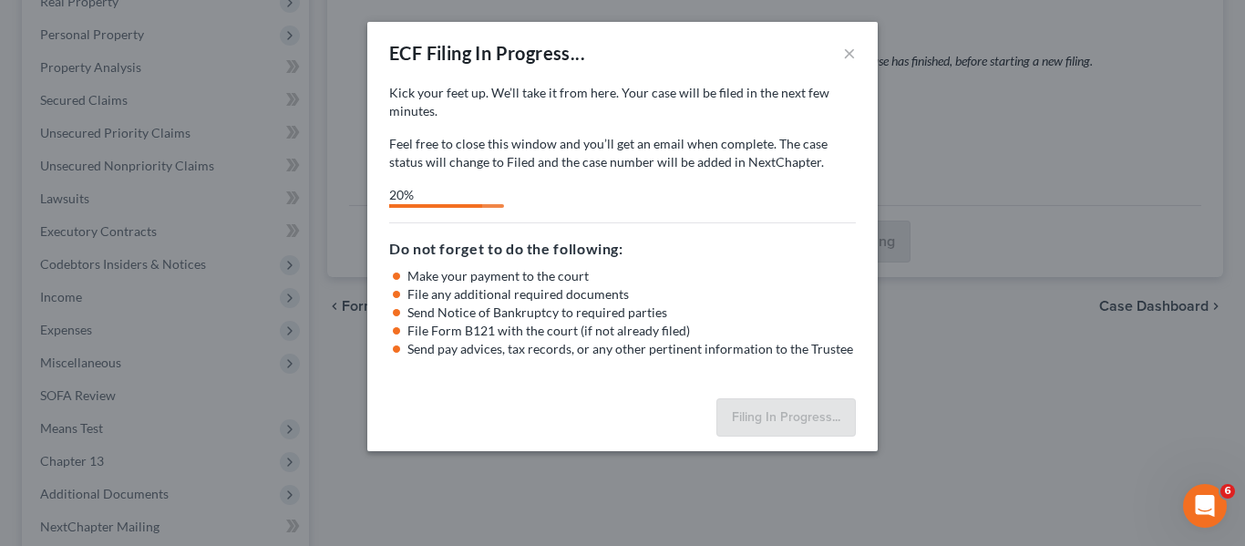
select select "0"
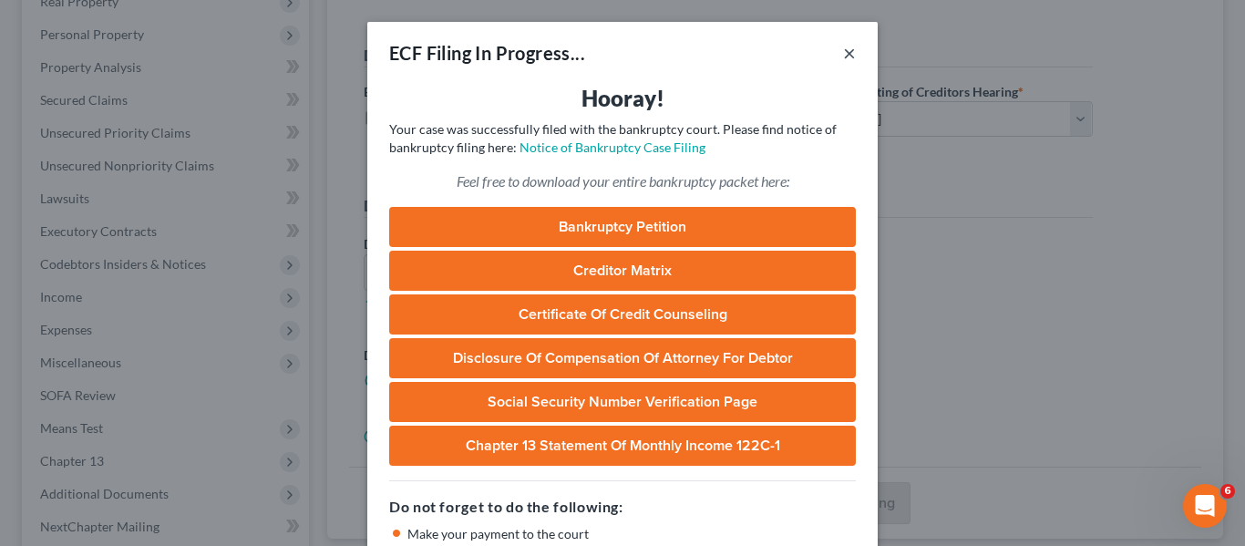
click at [843, 54] on button "×" at bounding box center [849, 53] width 13 height 22
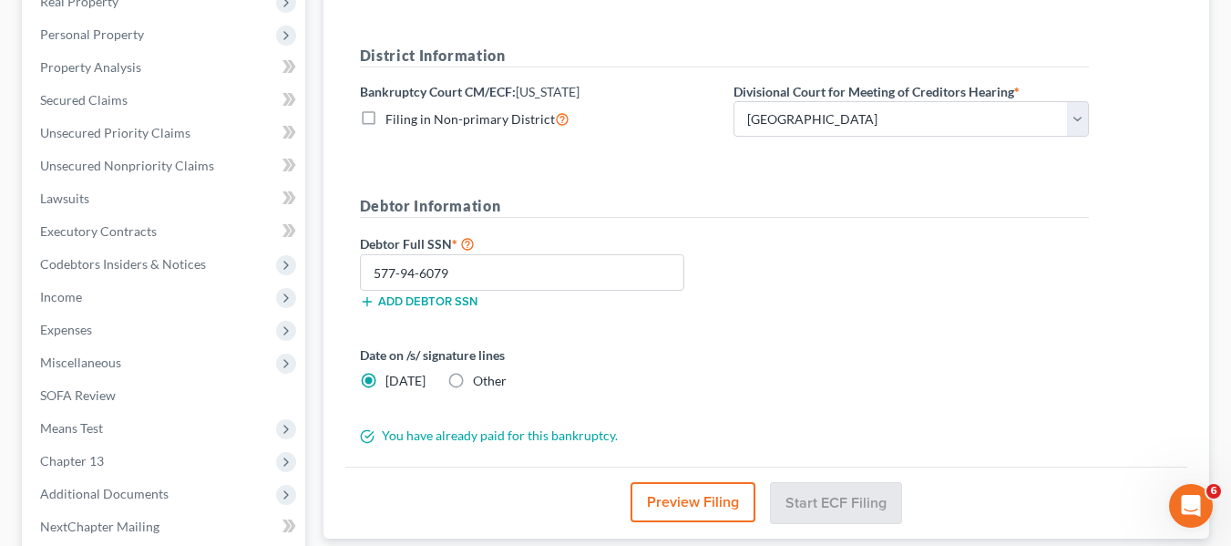
scroll to position [0, 0]
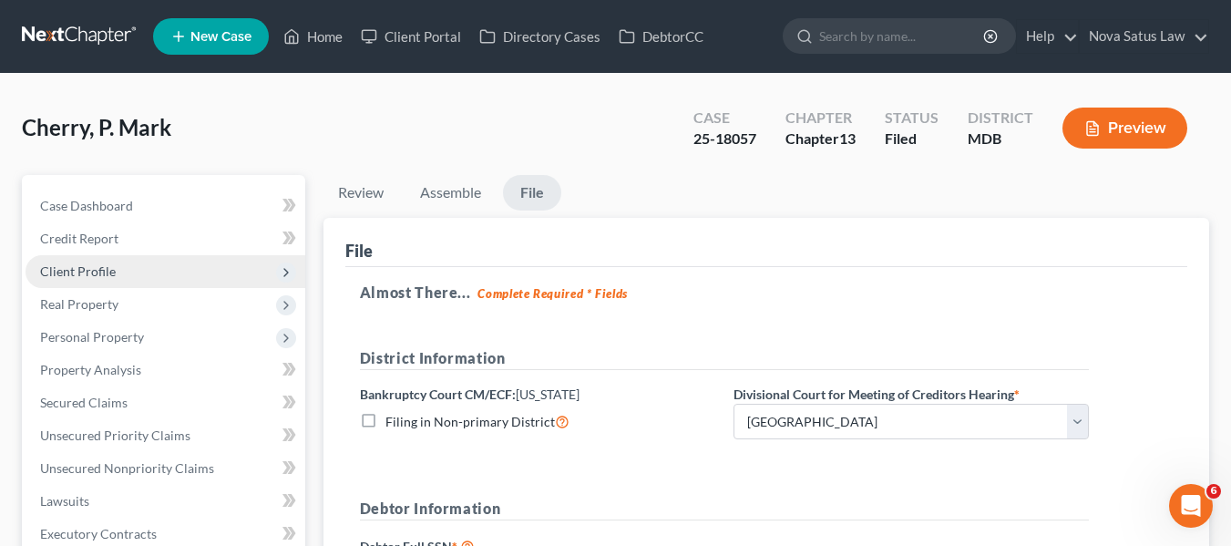
click at [85, 277] on span "Client Profile" at bounding box center [78, 270] width 76 height 15
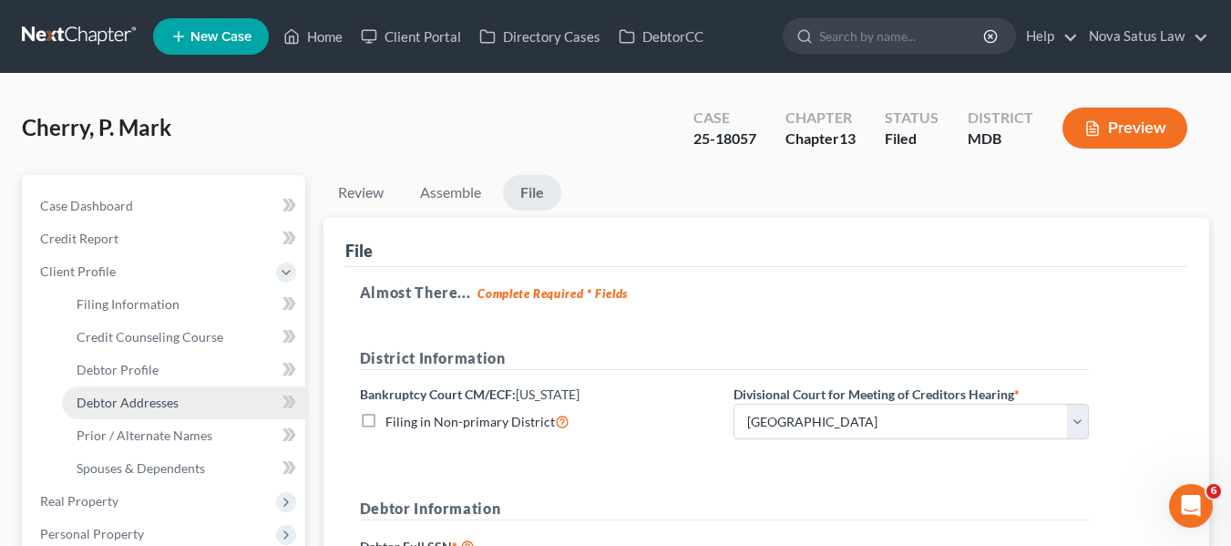
click at [110, 393] on link "Debtor Addresses" at bounding box center [183, 402] width 243 height 33
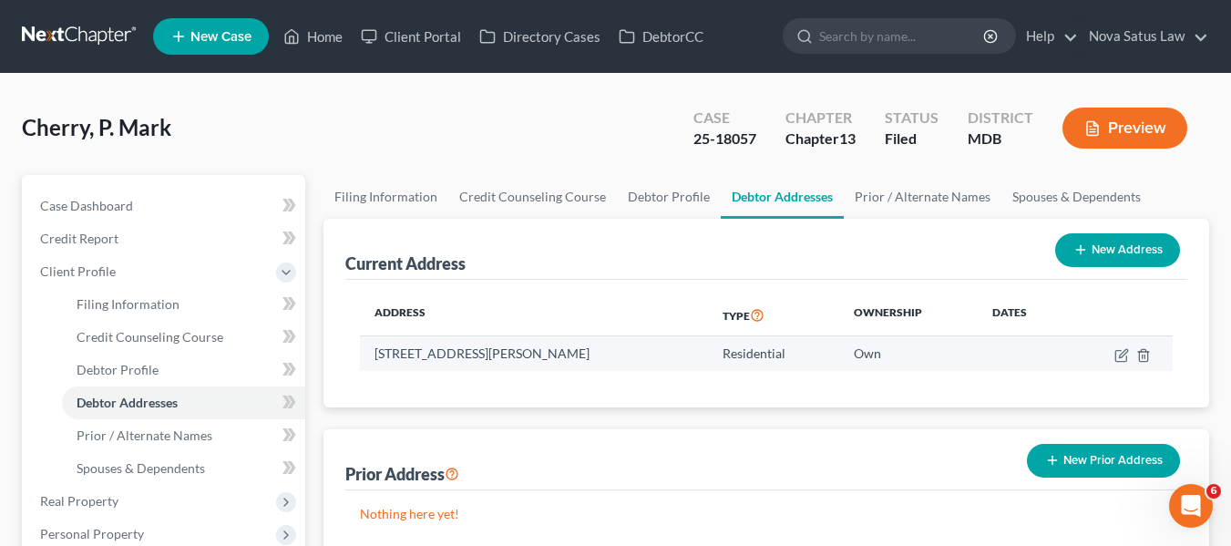
click at [375, 355] on td "[STREET_ADDRESS][PERSON_NAME]" at bounding box center [534, 353] width 348 height 35
copy td "[STREET_ADDRESS][PERSON_NAME]"
